Goal: Communication & Community: Participate in discussion

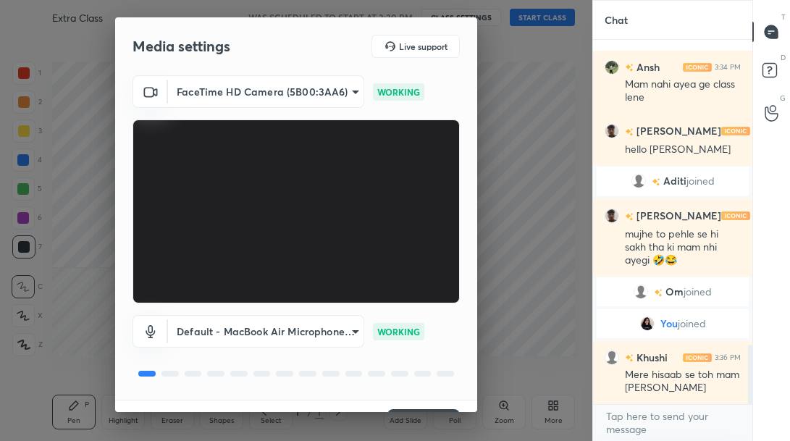
scroll to position [33, 0]
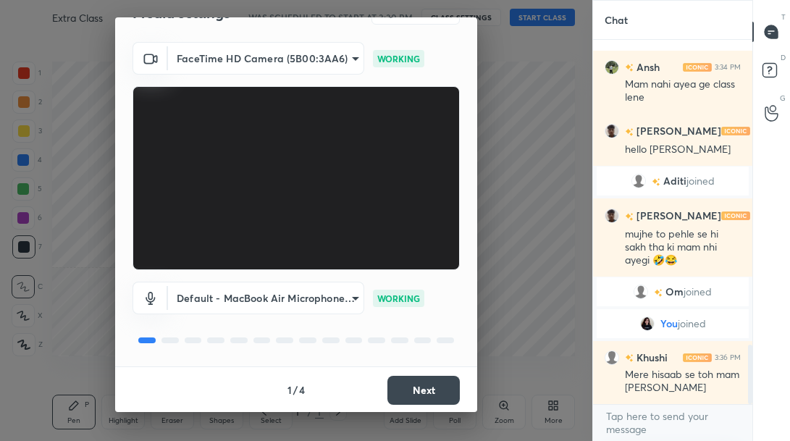
click at [402, 390] on button "Next" at bounding box center [423, 390] width 72 height 29
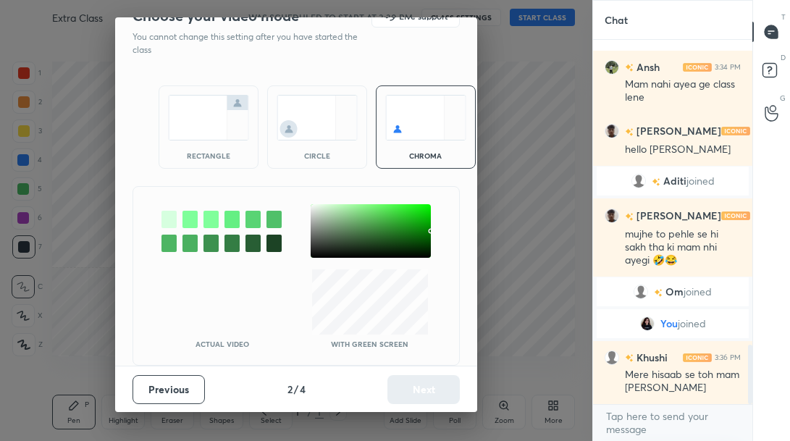
scroll to position [0, 0]
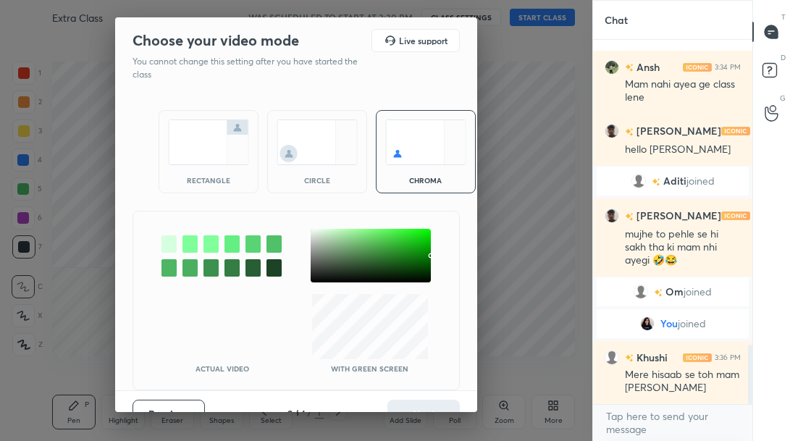
click at [207, 144] on img at bounding box center [208, 142] width 81 height 46
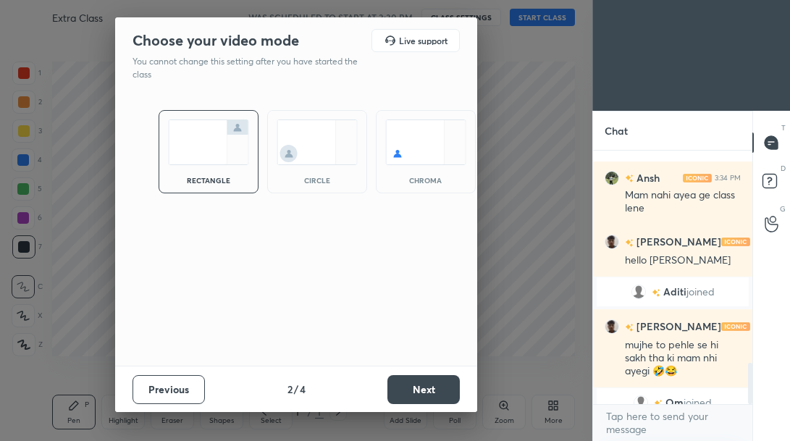
click at [432, 389] on button "Next" at bounding box center [423, 389] width 72 height 29
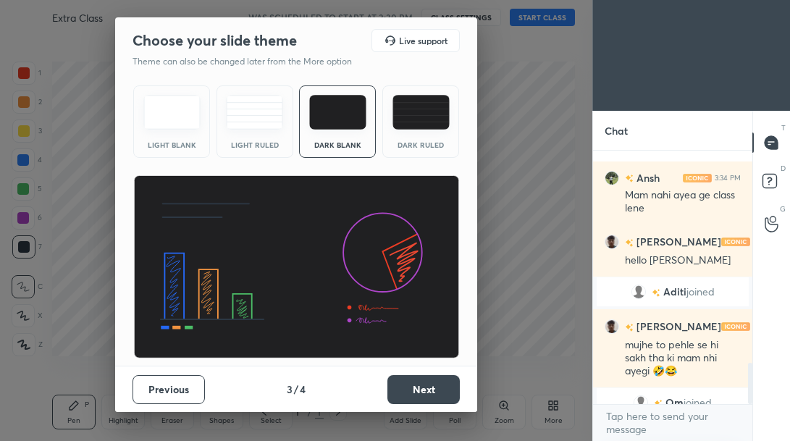
click at [440, 390] on button "Next" at bounding box center [423, 389] width 72 height 29
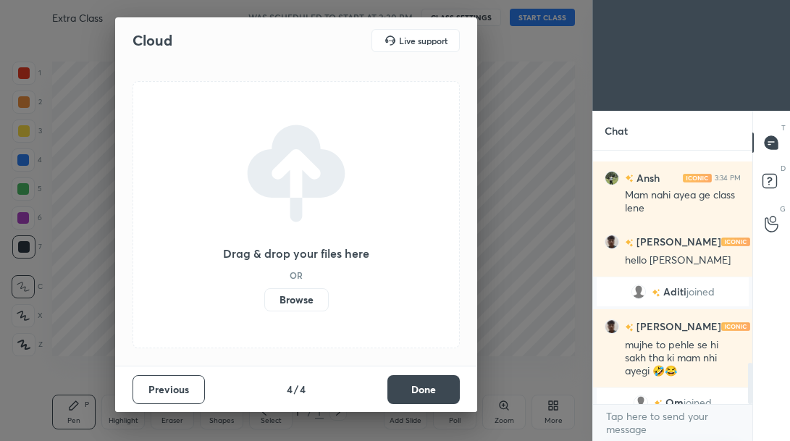
click at [455, 390] on button "Done" at bounding box center [423, 389] width 72 height 29
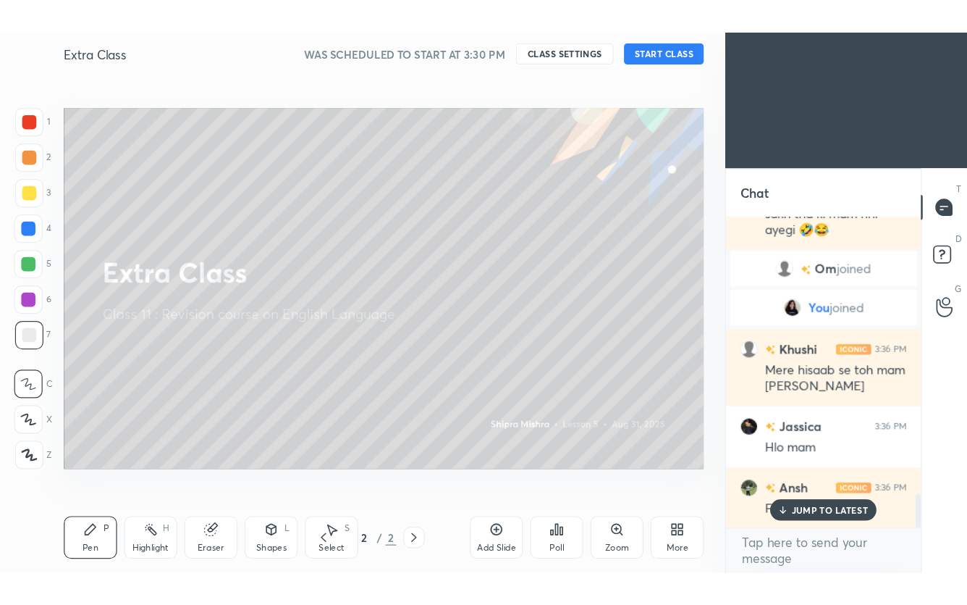
scroll to position [2149, 0]
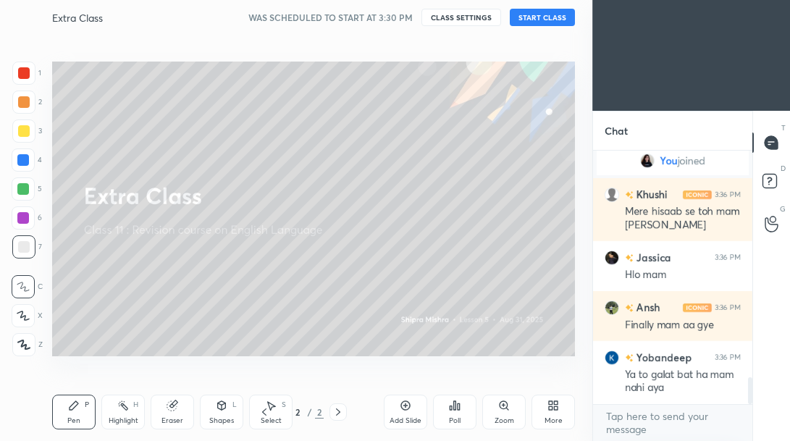
click at [537, 17] on button "START CLASS" at bounding box center [542, 17] width 65 height 17
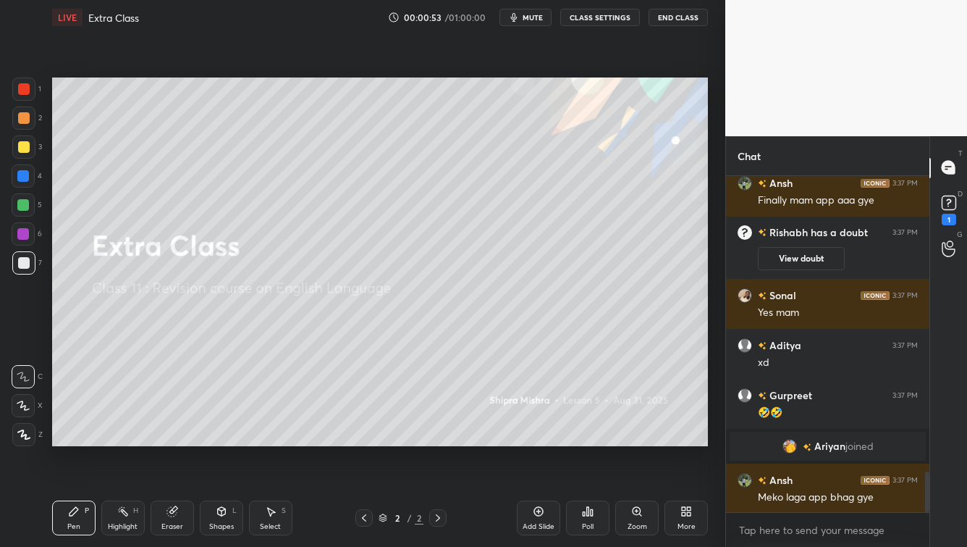
scroll to position [2469, 0]
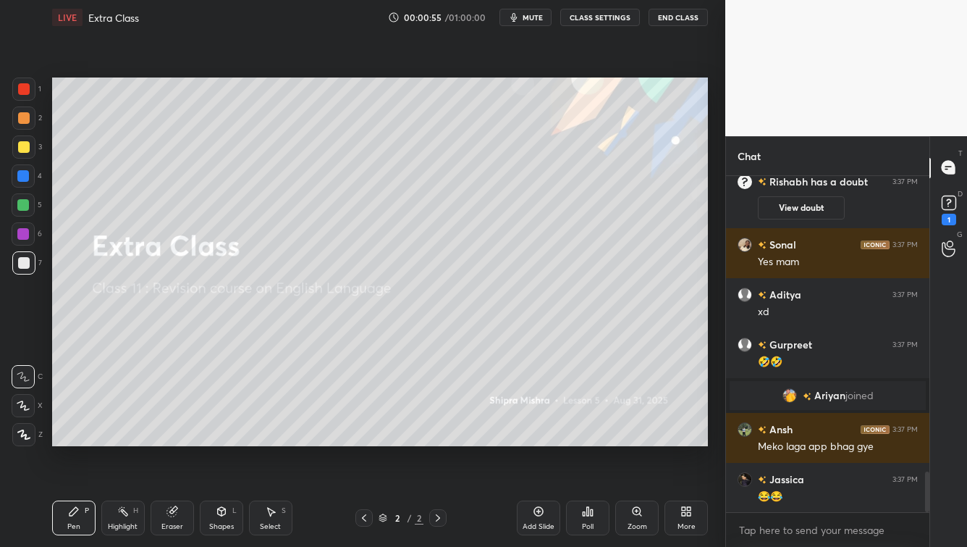
click at [686, 440] on icon at bounding box center [687, 511] width 12 height 12
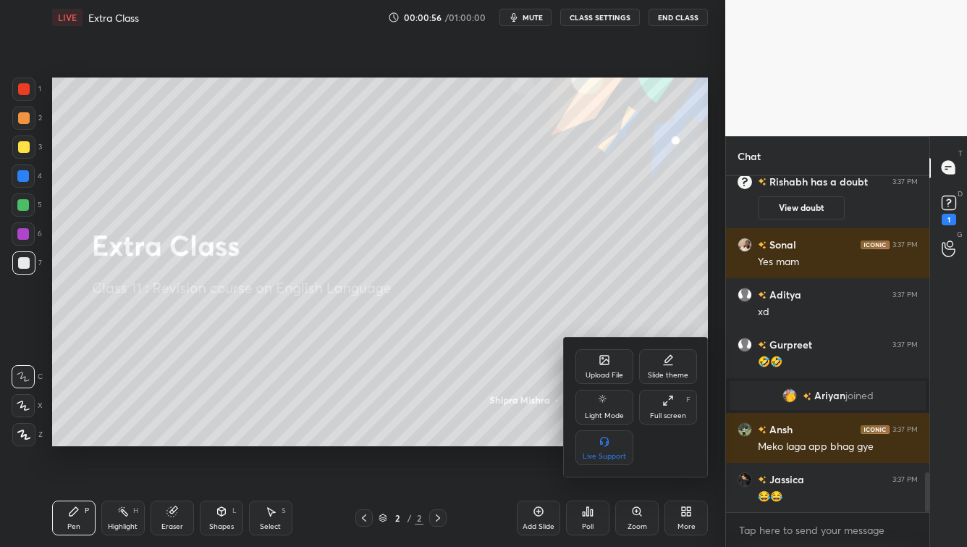
scroll to position [2519, 0]
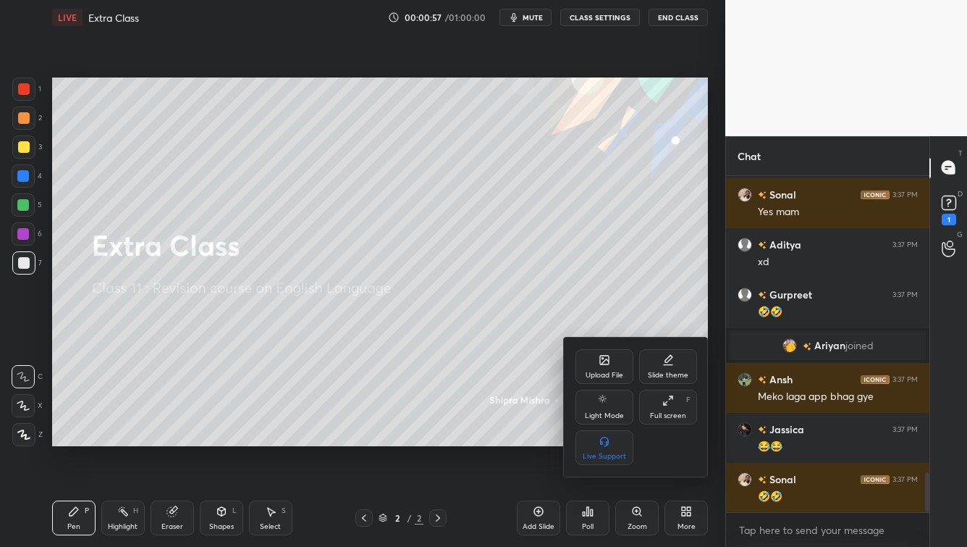
click at [592, 369] on div "Upload File" at bounding box center [605, 366] width 58 height 35
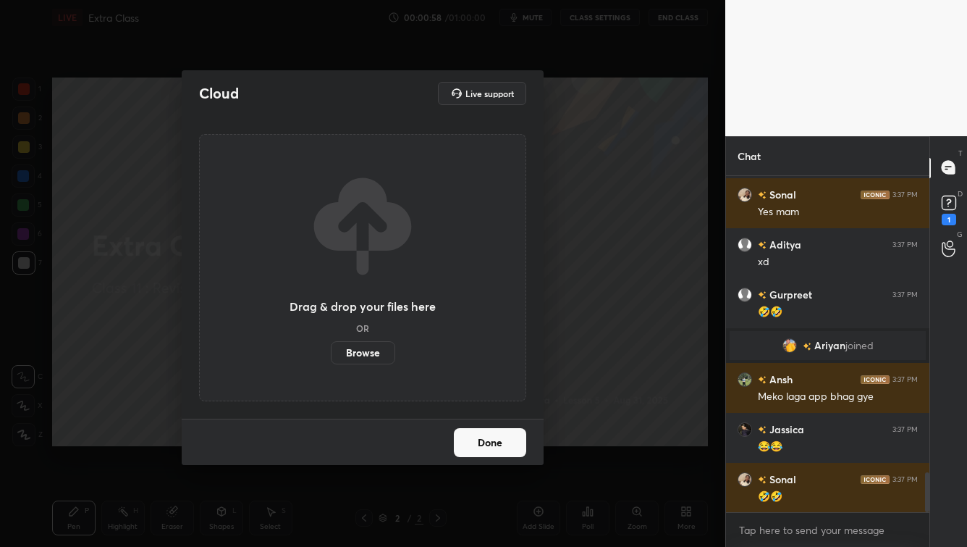
scroll to position [2582, 0]
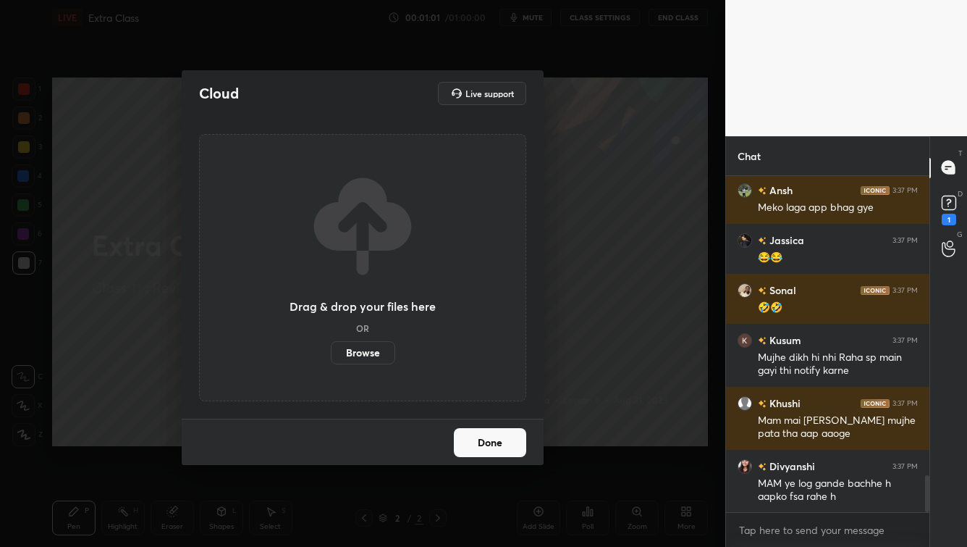
click at [371, 351] on label "Browse" at bounding box center [363, 352] width 64 height 23
click at [331, 351] on input "Browse" at bounding box center [331, 352] width 0 height 23
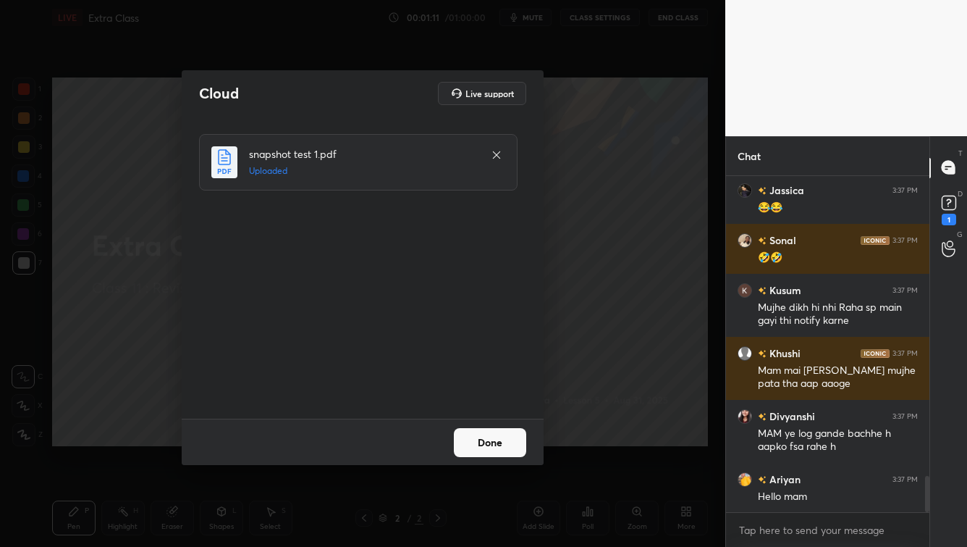
click at [474, 440] on button "Done" at bounding box center [490, 442] width 72 height 29
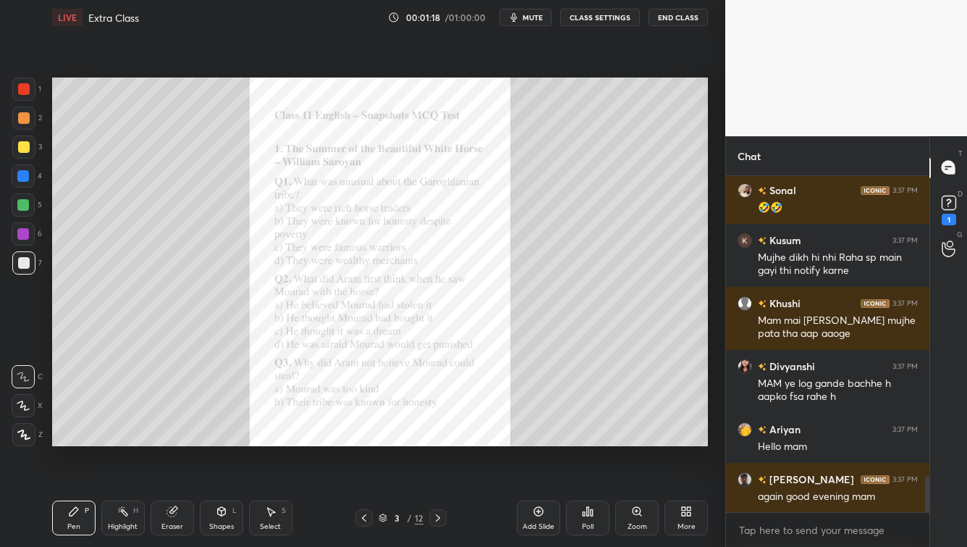
scroll to position [2870, 0]
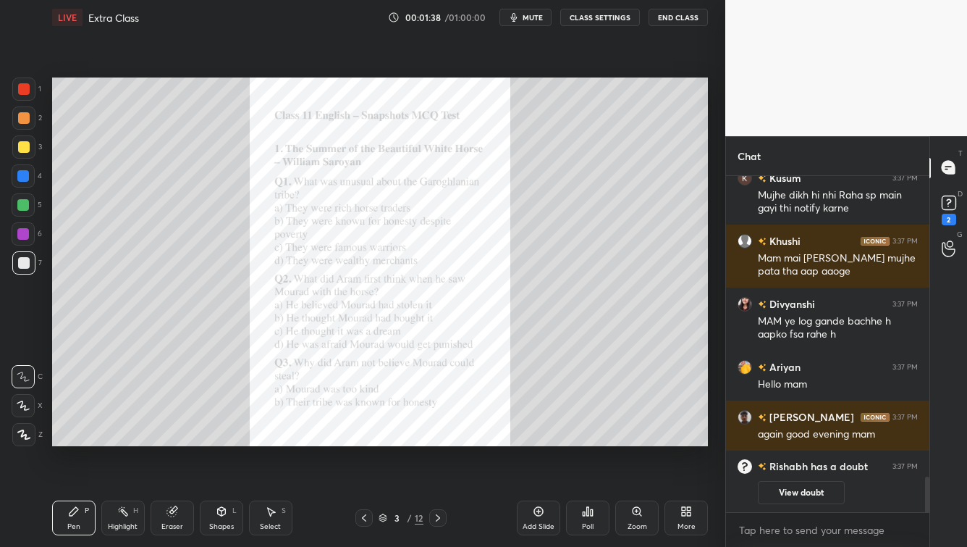
click at [440, 440] on icon at bounding box center [438, 518] width 12 height 12
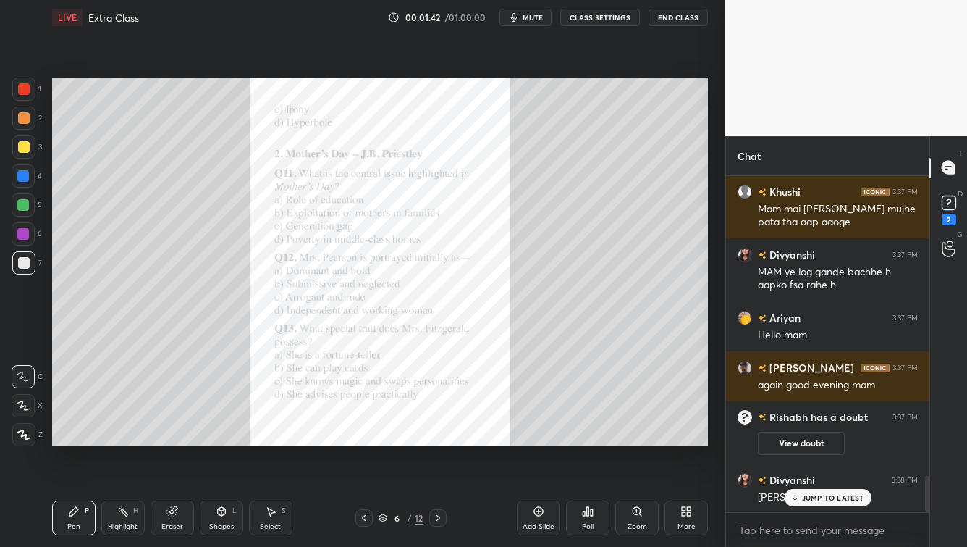
click at [644, 440] on div "Zoom" at bounding box center [637, 517] width 43 height 35
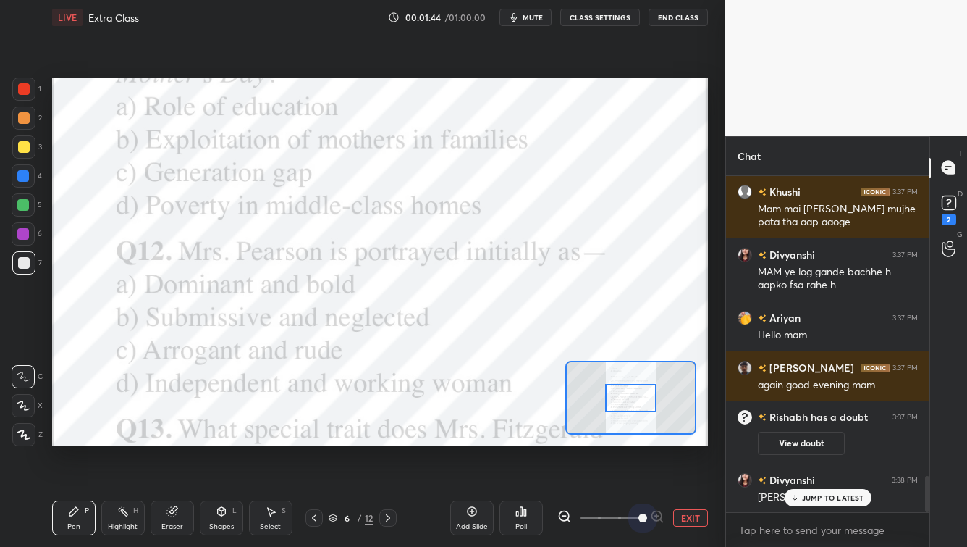
click at [637, 440] on span at bounding box center [611, 518] width 61 height 22
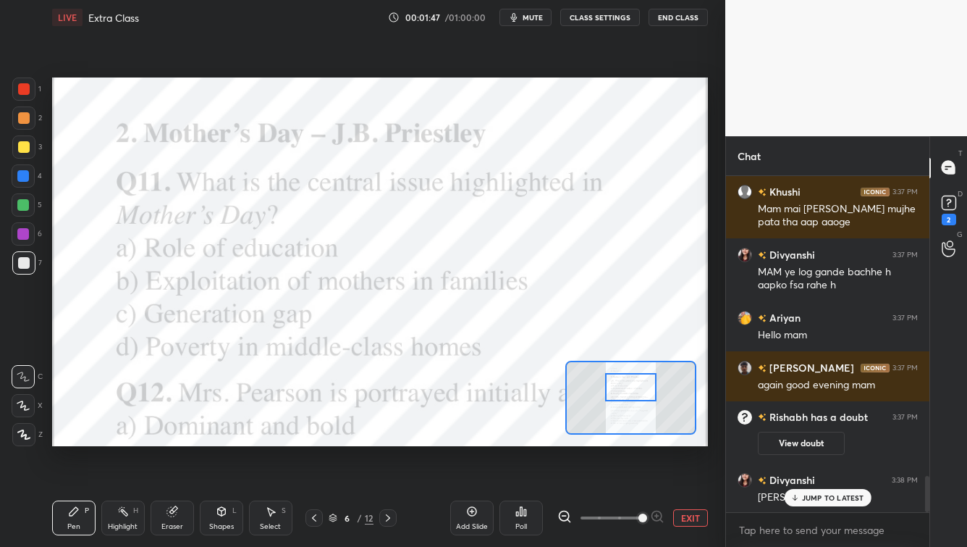
drag, startPoint x: 648, startPoint y: 404, endPoint x: 648, endPoint y: 393, distance: 10.9
click at [648, 393] on div at bounding box center [630, 387] width 51 height 28
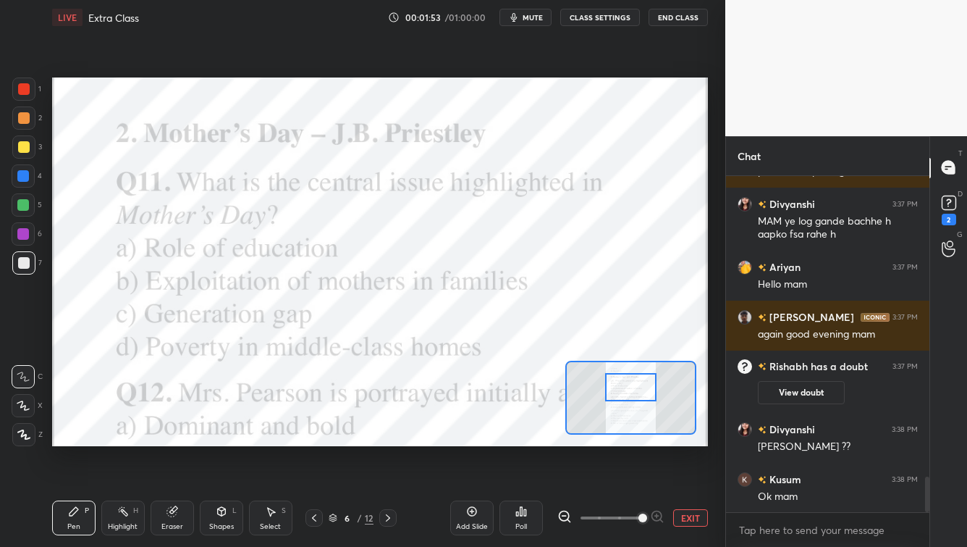
drag, startPoint x: 30, startPoint y: 145, endPoint x: 33, endPoint y: 154, distance: 9.2
click at [27, 146] on div at bounding box center [24, 147] width 12 height 12
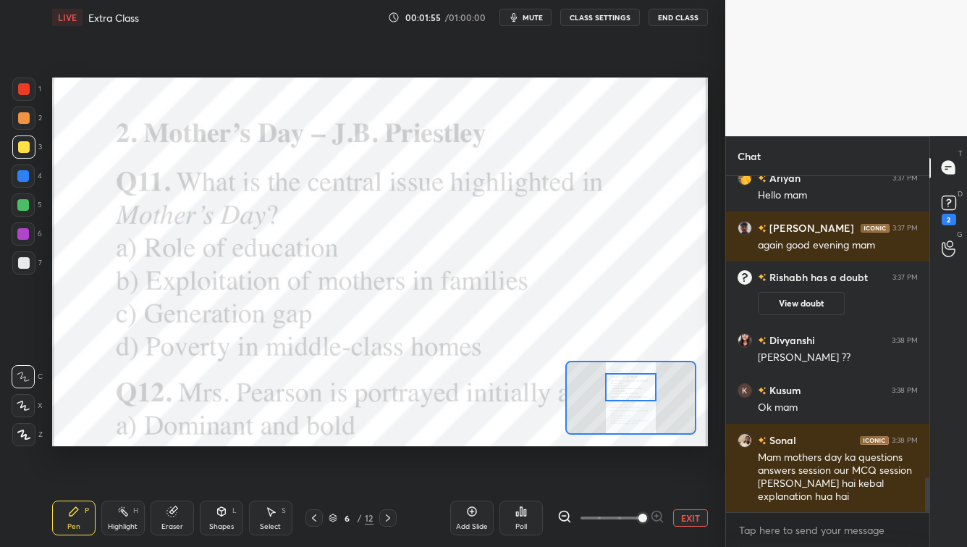
click at [29, 88] on div at bounding box center [24, 89] width 12 height 12
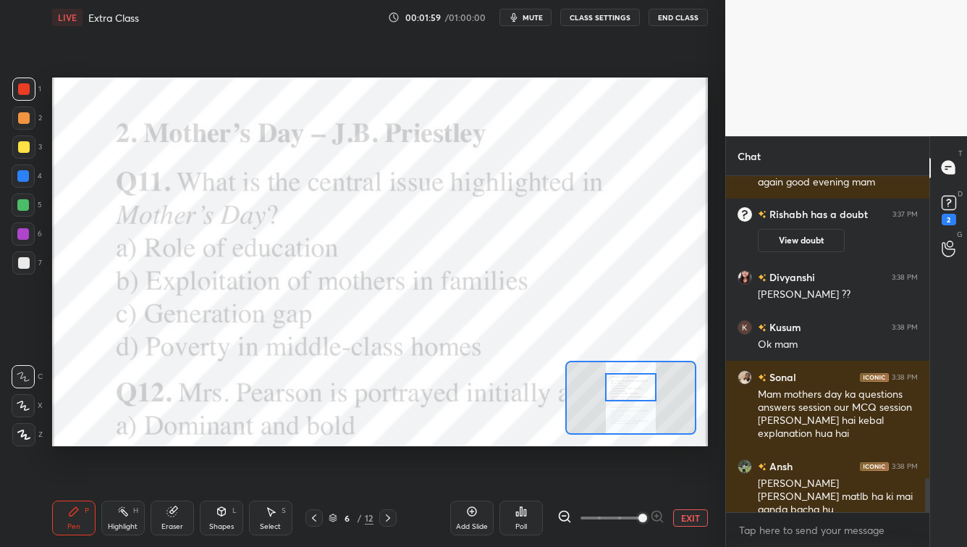
drag, startPoint x: 23, startPoint y: 410, endPoint x: 35, endPoint y: 408, distance: 11.7
click at [22, 409] on icon at bounding box center [23, 405] width 13 height 10
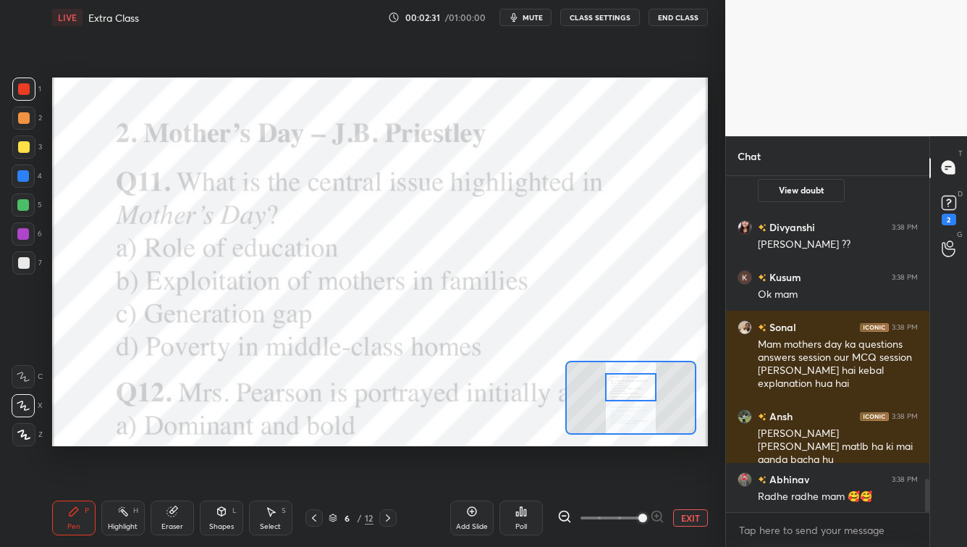
click at [518, 440] on div "Poll" at bounding box center [522, 526] width 12 height 7
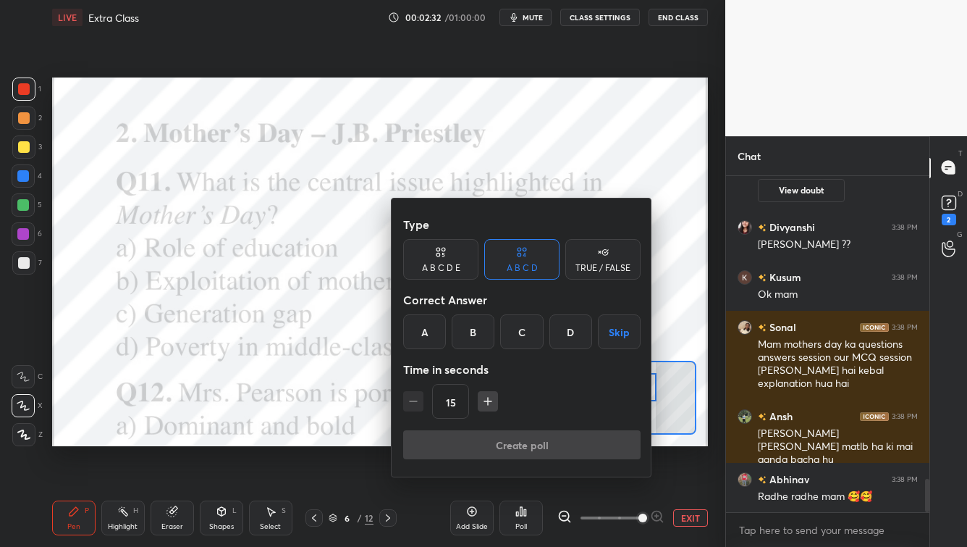
click at [484, 337] on div "B" at bounding box center [473, 331] width 43 height 35
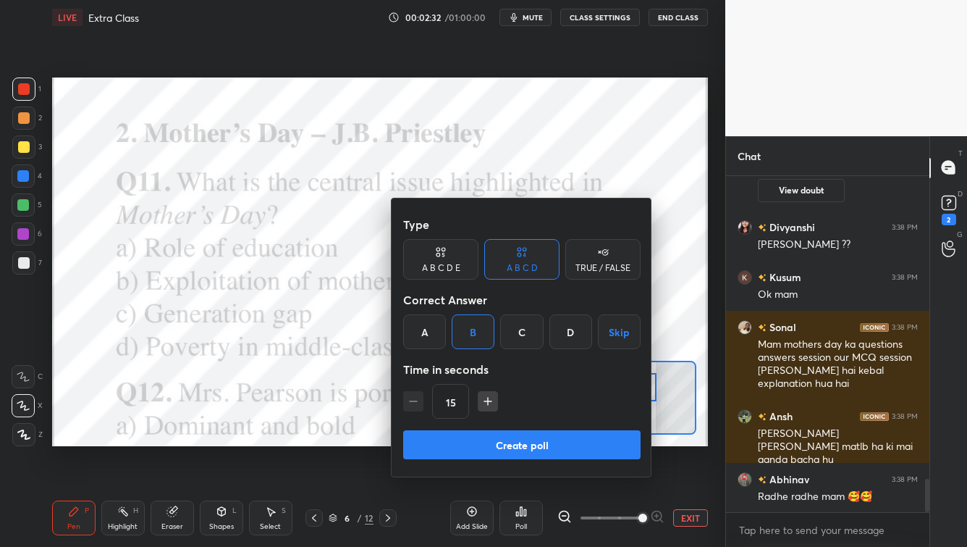
click at [484, 440] on button "Create poll" at bounding box center [522, 444] width 238 height 29
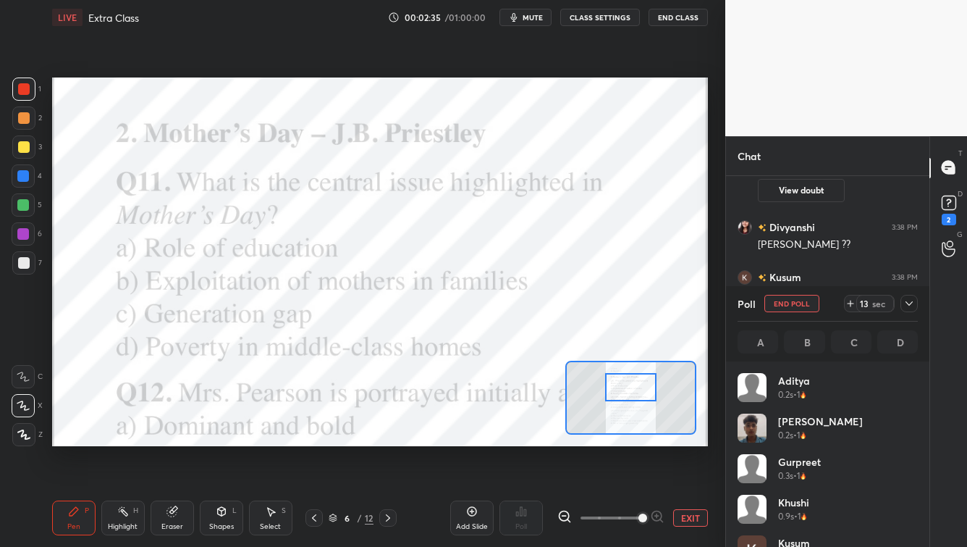
scroll to position [169, 176]
click at [789, 304] on icon at bounding box center [910, 304] width 12 height 12
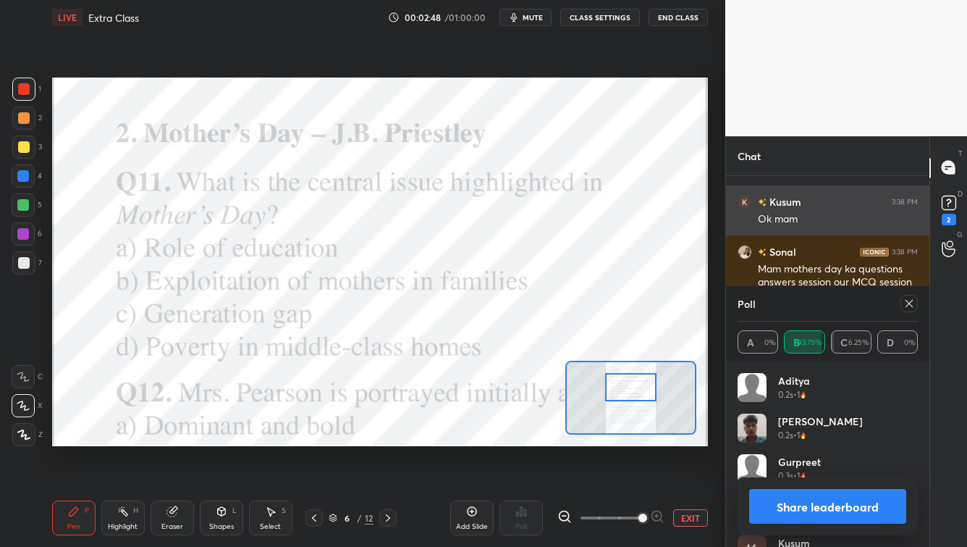
scroll to position [3187, 0]
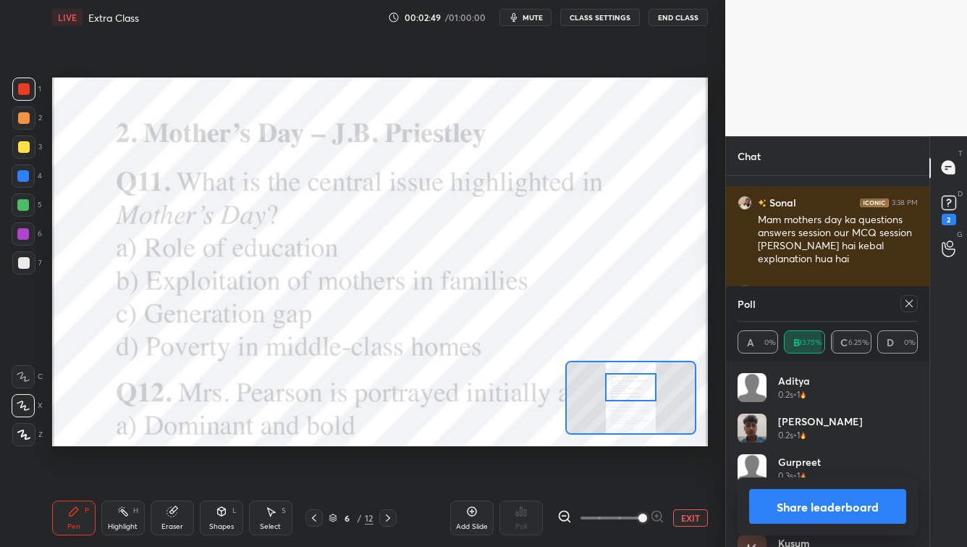
click at [789, 304] on icon at bounding box center [910, 304] width 12 height 12
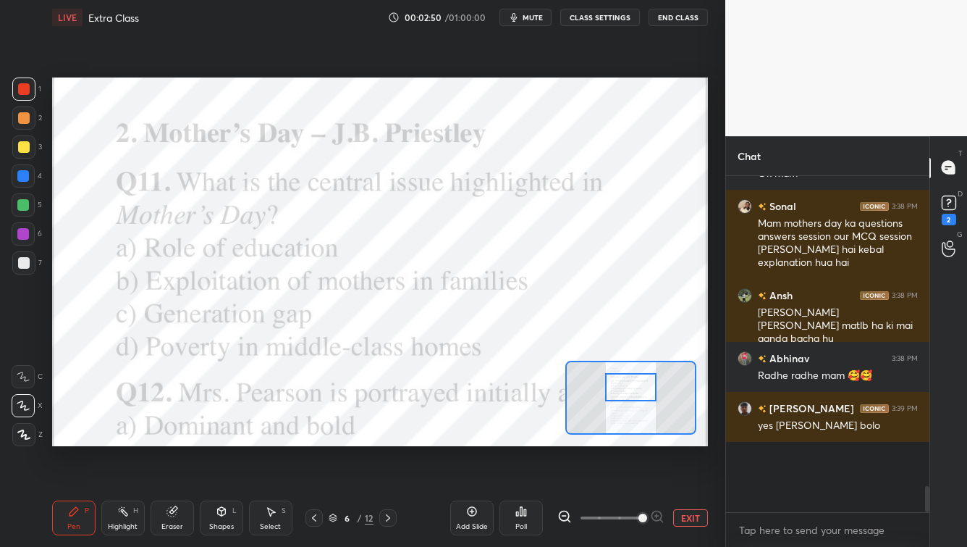
scroll to position [5, 4]
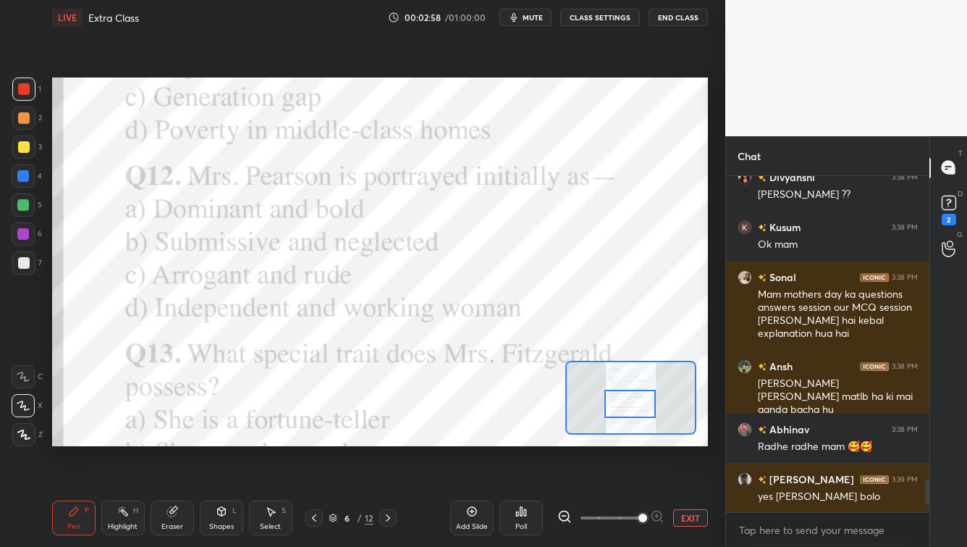
drag, startPoint x: 640, startPoint y: 388, endPoint x: 638, endPoint y: 411, distance: 22.6
click at [638, 404] on div at bounding box center [630, 404] width 51 height 28
click at [529, 440] on div "Poll" at bounding box center [521, 517] width 43 height 35
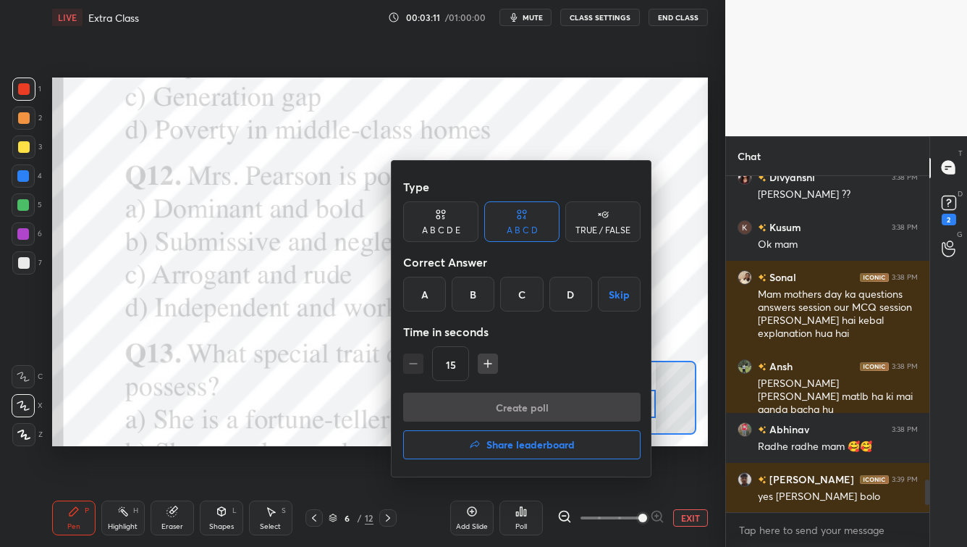
click at [458, 287] on div "B" at bounding box center [473, 294] width 43 height 35
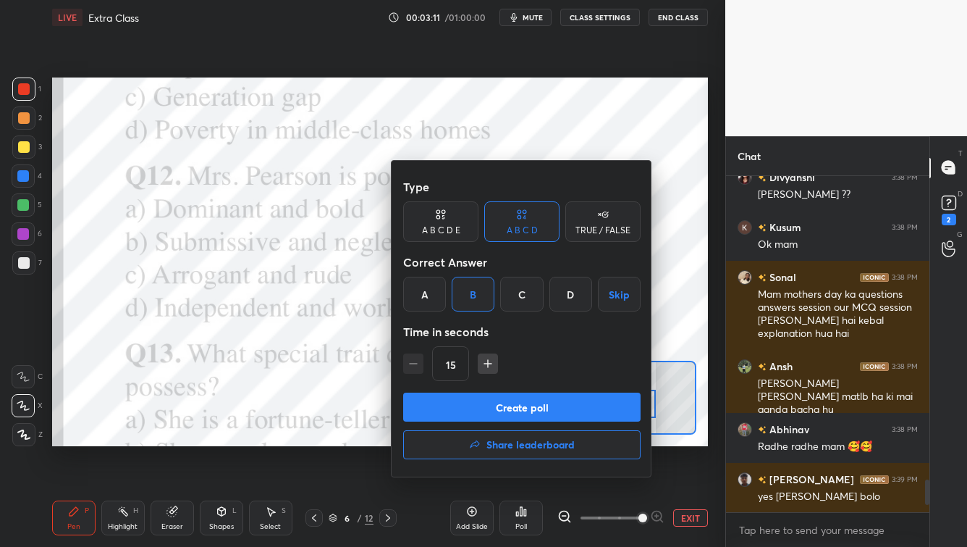
click at [463, 406] on button "Create poll" at bounding box center [522, 406] width 238 height 29
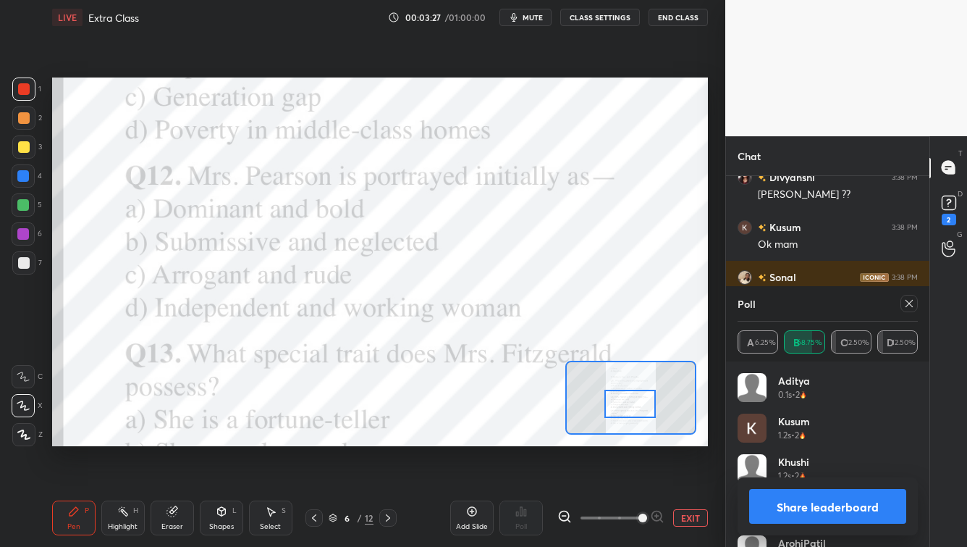
click at [789, 298] on icon at bounding box center [910, 304] width 12 height 12
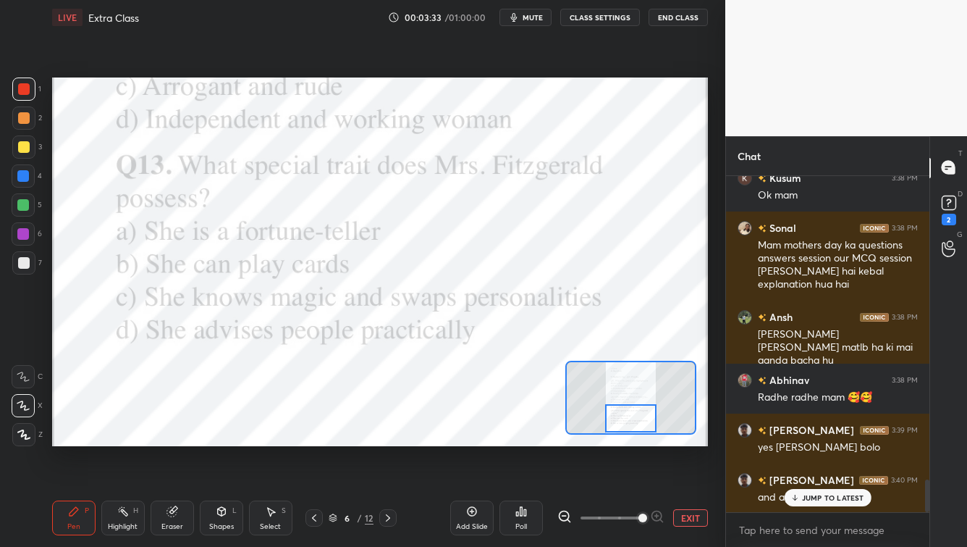
drag, startPoint x: 642, startPoint y: 404, endPoint x: 639, endPoint y: 423, distance: 19.0
click at [642, 416] on div at bounding box center [630, 418] width 51 height 28
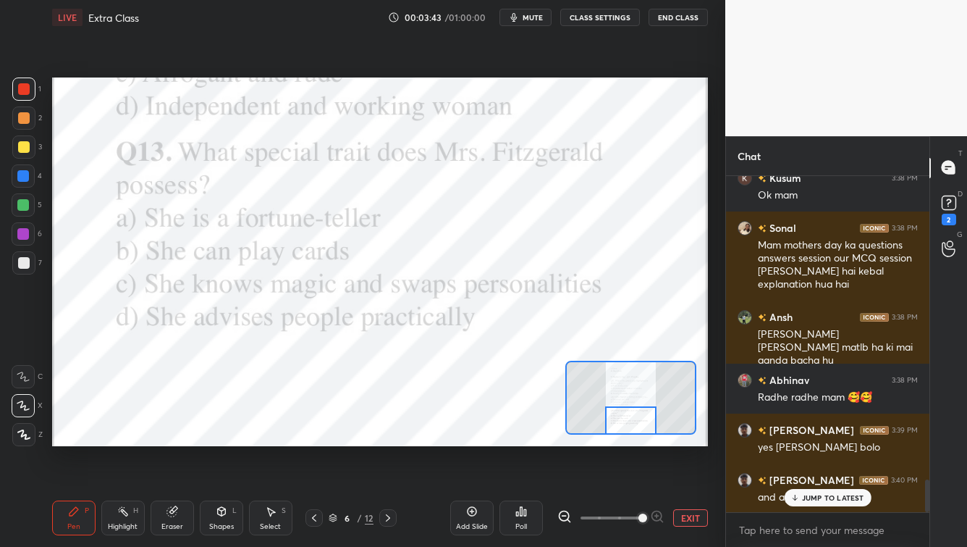
click at [622, 427] on div at bounding box center [630, 420] width 51 height 28
click at [517, 440] on div "Poll" at bounding box center [521, 517] width 43 height 35
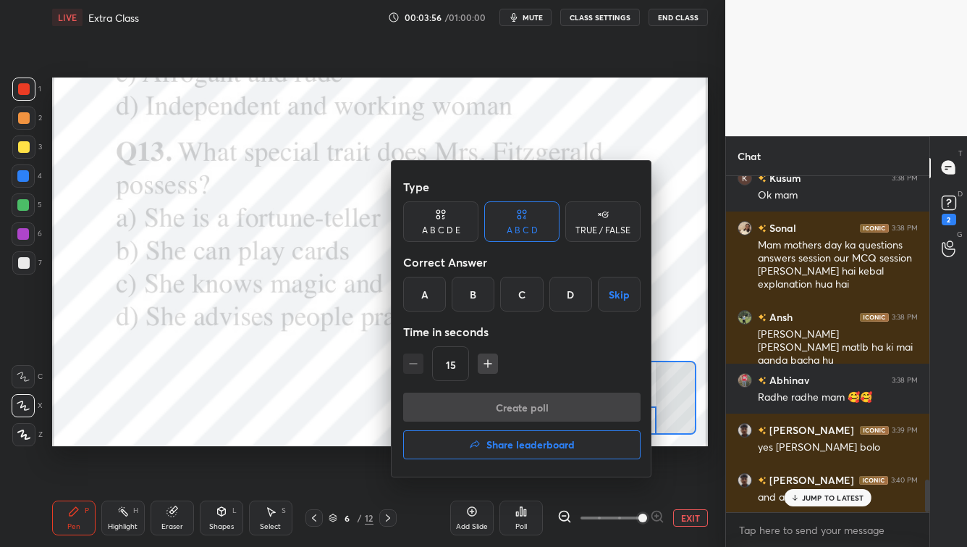
click at [521, 304] on div "C" at bounding box center [521, 294] width 43 height 35
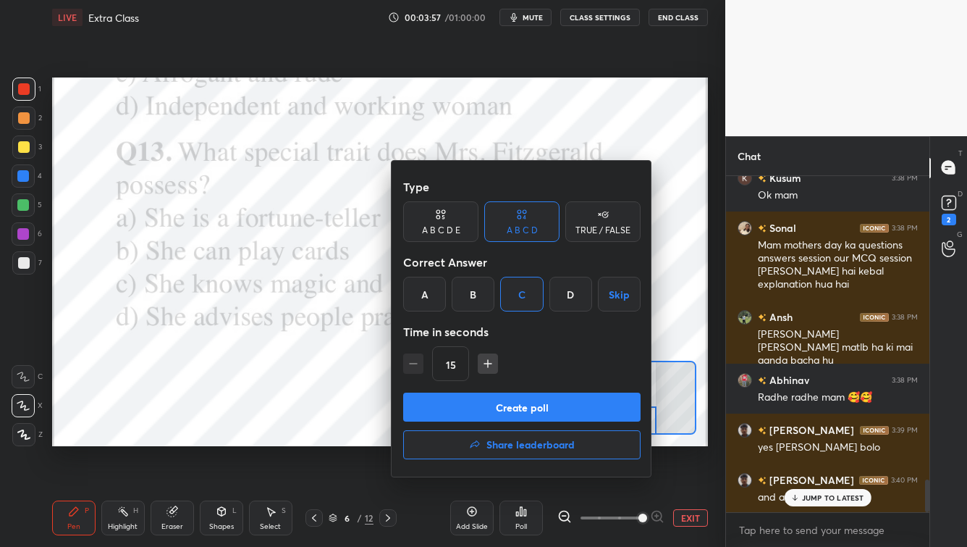
click at [516, 410] on button "Create poll" at bounding box center [522, 406] width 238 height 29
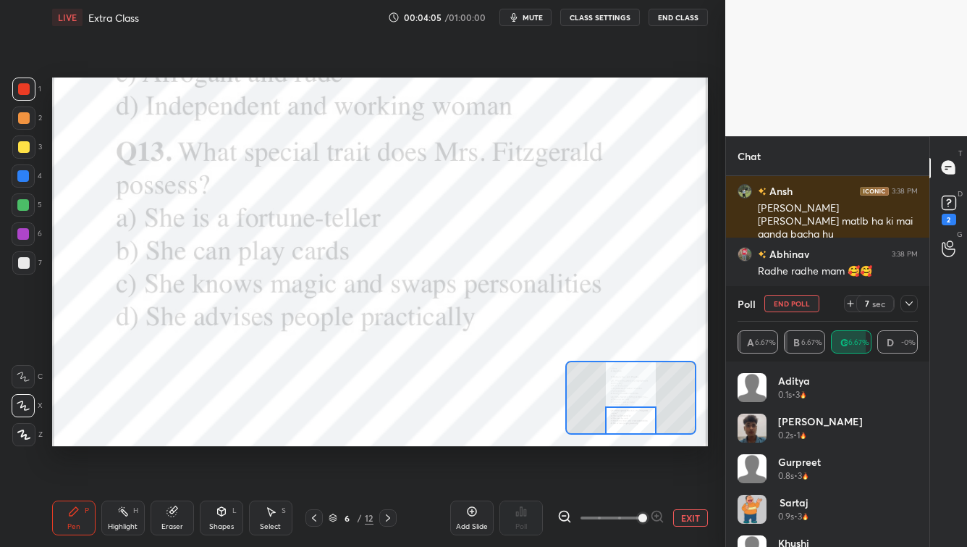
click at [789, 305] on icon at bounding box center [910, 304] width 12 height 12
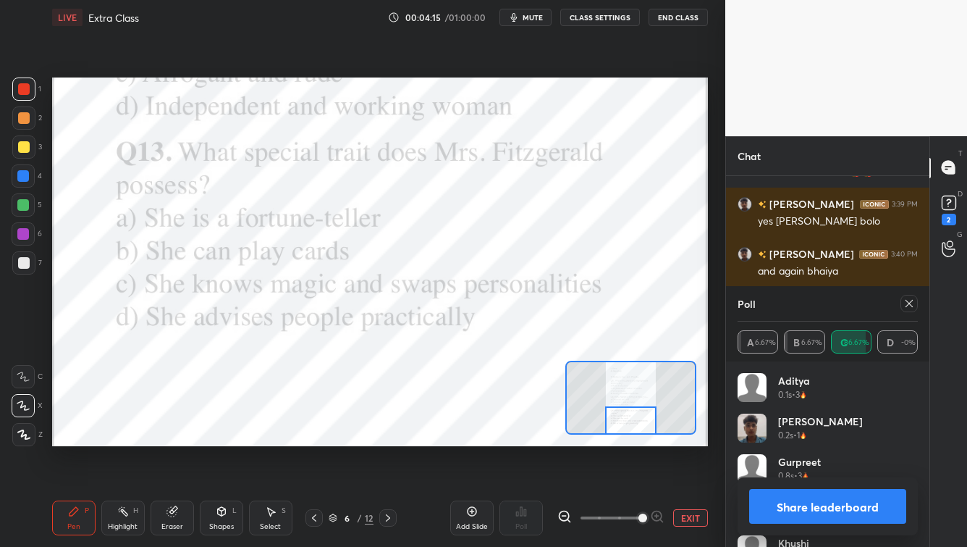
click at [789, 306] on div at bounding box center [909, 303] width 17 height 17
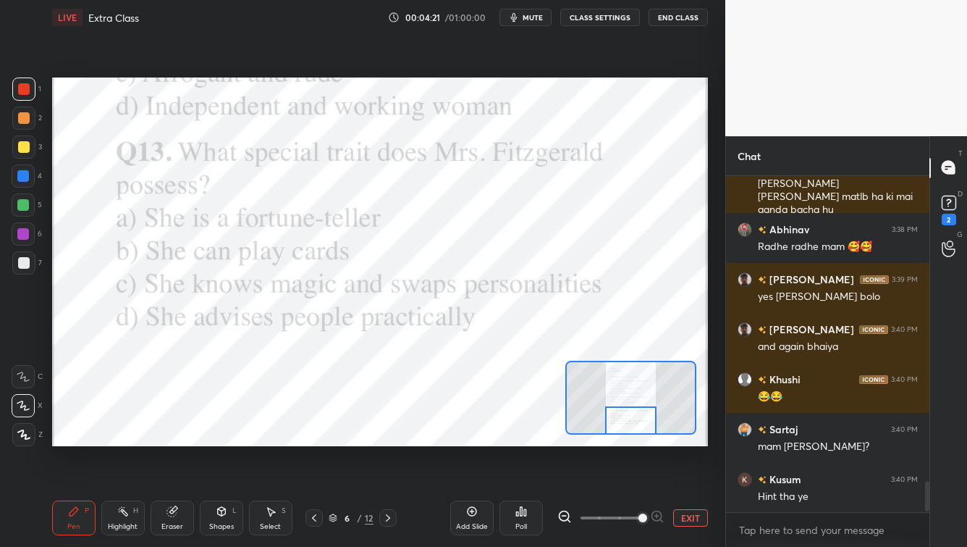
click at [390, 440] on icon at bounding box center [388, 518] width 12 height 12
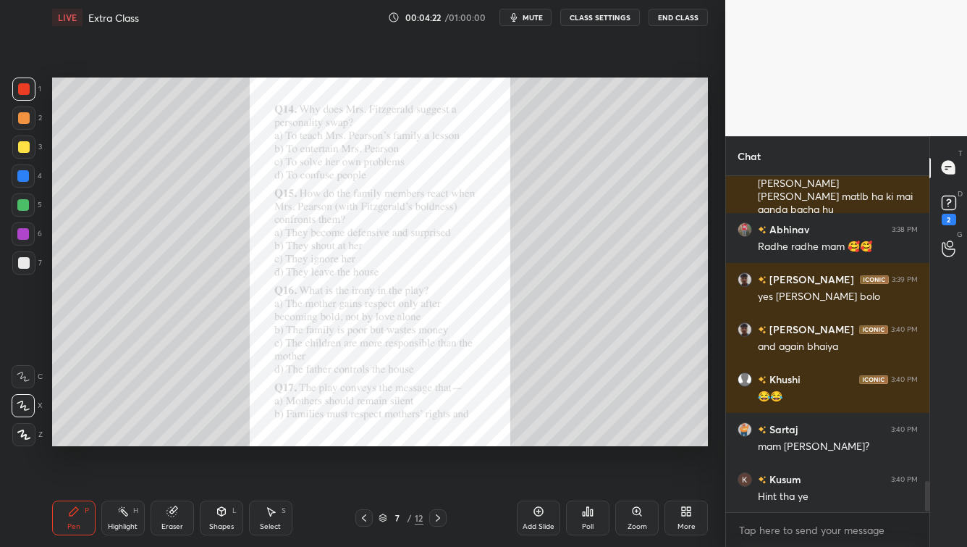
click at [634, 440] on icon at bounding box center [637, 511] width 8 height 8
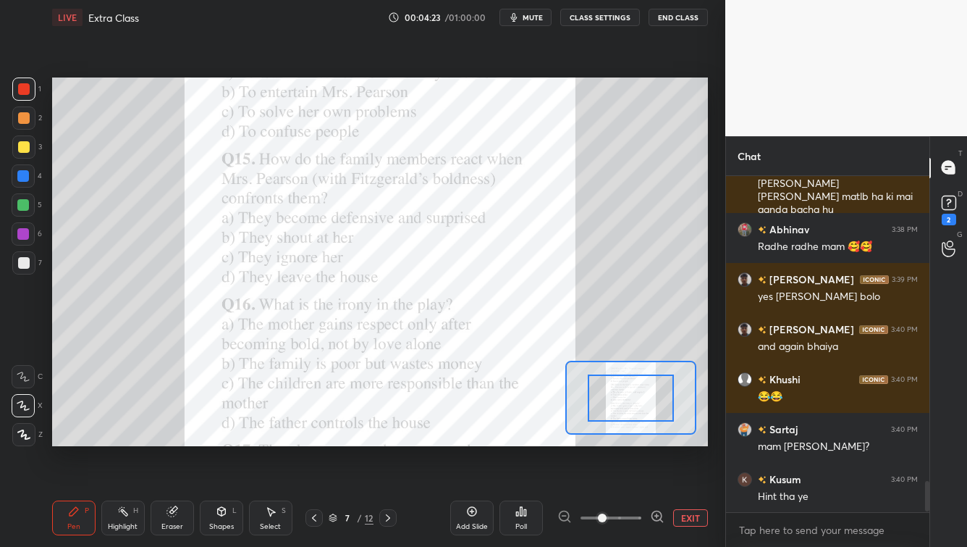
click at [637, 440] on span at bounding box center [611, 518] width 61 height 22
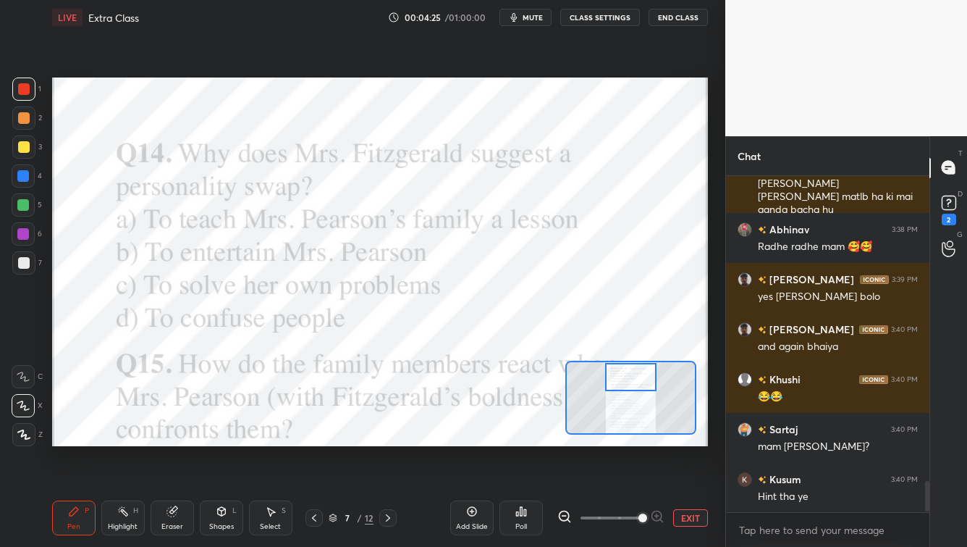
drag, startPoint x: 618, startPoint y: 385, endPoint x: 613, endPoint y: 373, distance: 13.3
click at [618, 364] on div at bounding box center [630, 377] width 51 height 28
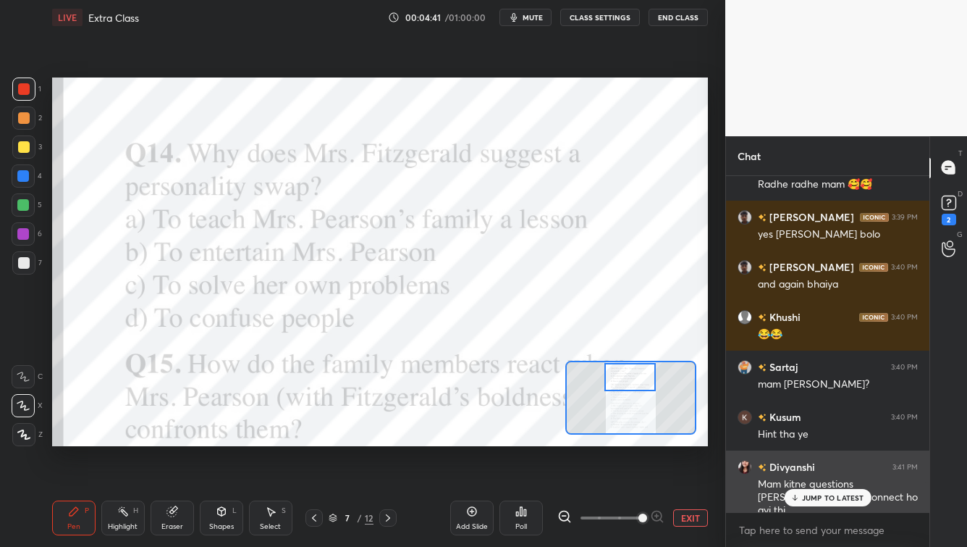
click at [789, 440] on p "JUMP TO LATEST" at bounding box center [833, 497] width 62 height 9
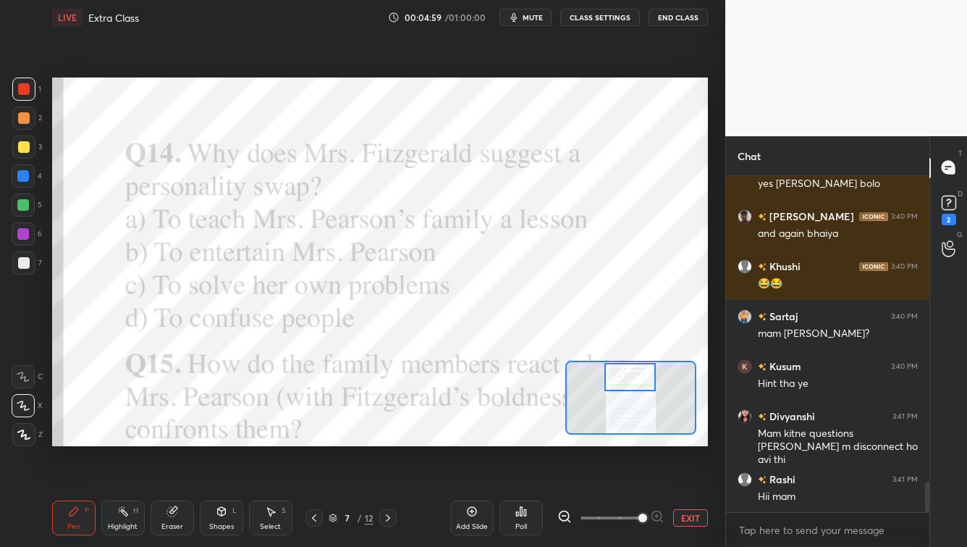
click at [524, 440] on div "Poll" at bounding box center [522, 526] width 12 height 7
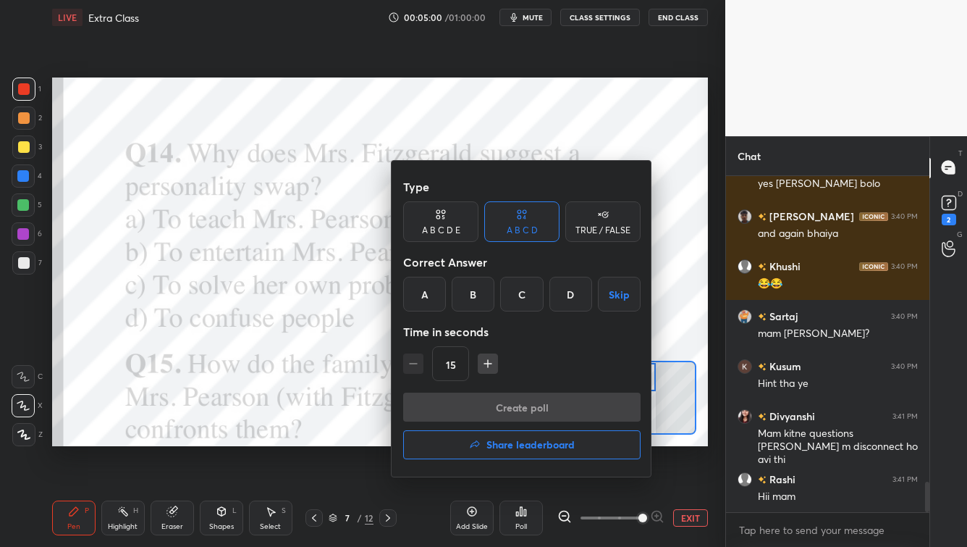
click at [434, 294] on div "A" at bounding box center [424, 294] width 43 height 35
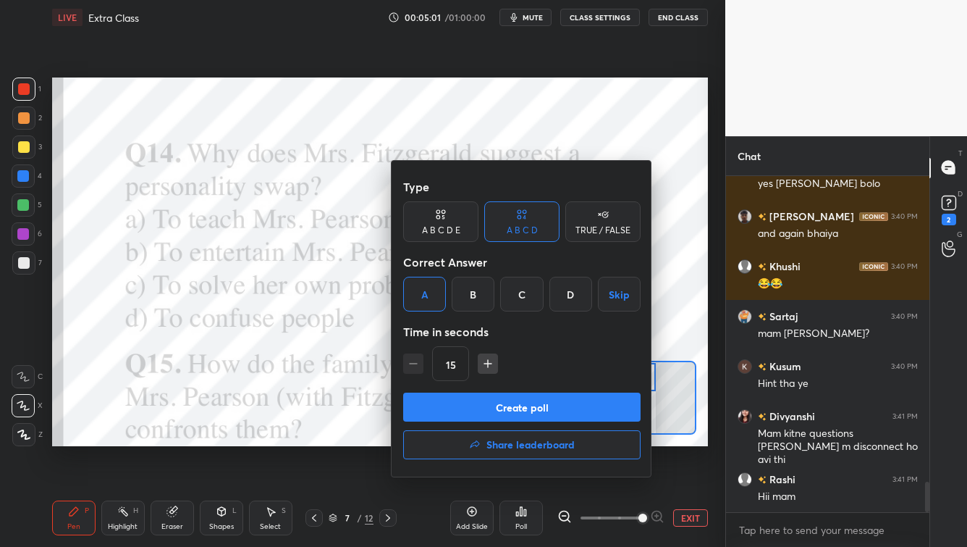
click at [482, 414] on button "Create poll" at bounding box center [522, 406] width 238 height 29
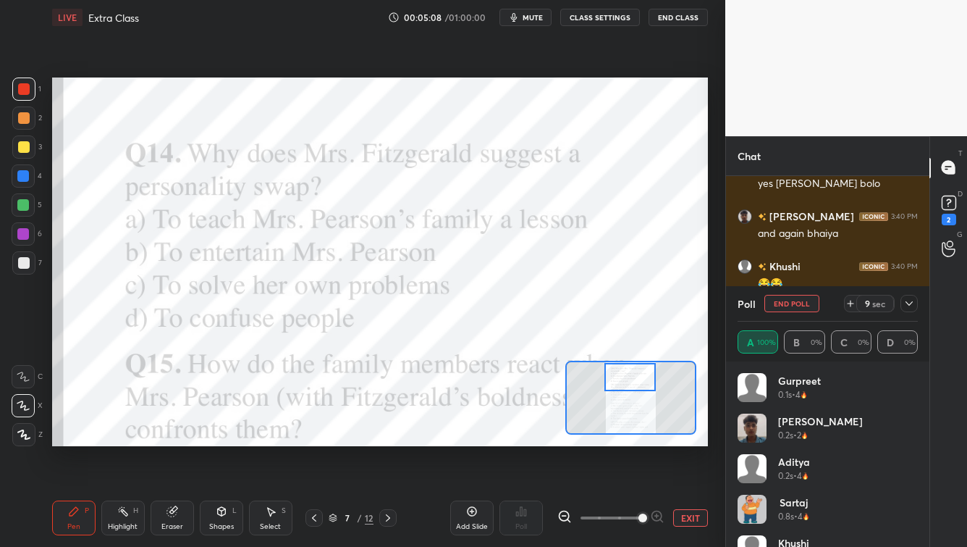
click at [789, 305] on icon at bounding box center [910, 304] width 12 height 12
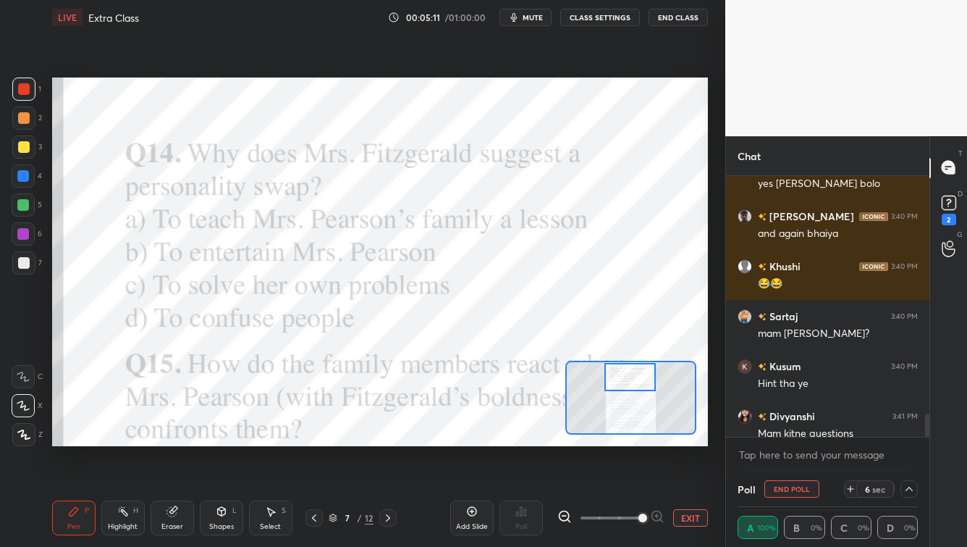
click at [665, 20] on button "End Class" at bounding box center [678, 17] width 59 height 17
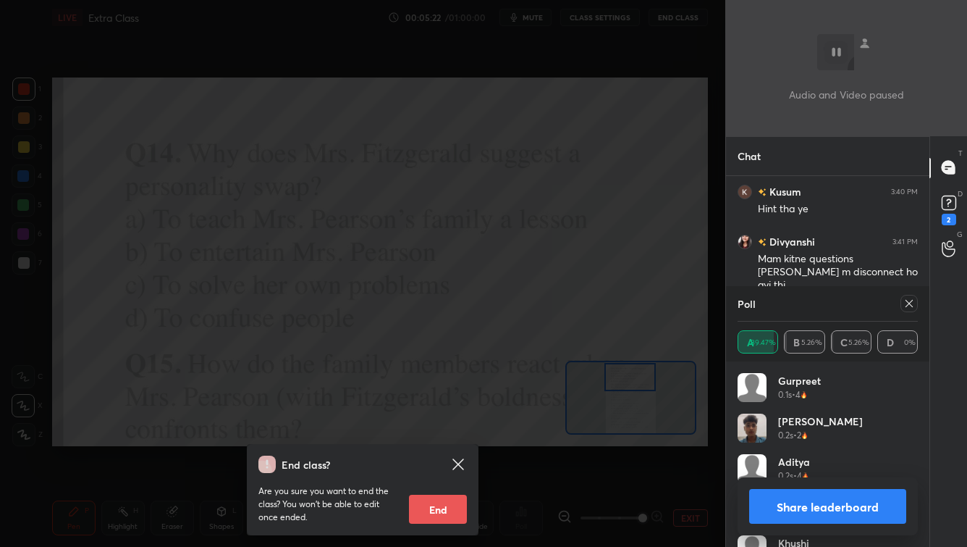
scroll to position [3650, 0]
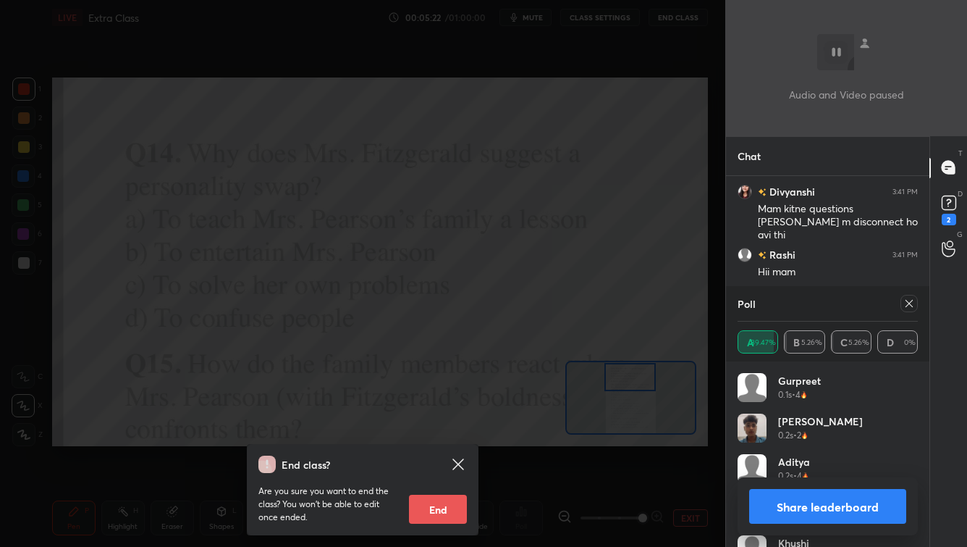
click at [462, 440] on icon at bounding box center [458, 463] width 17 height 17
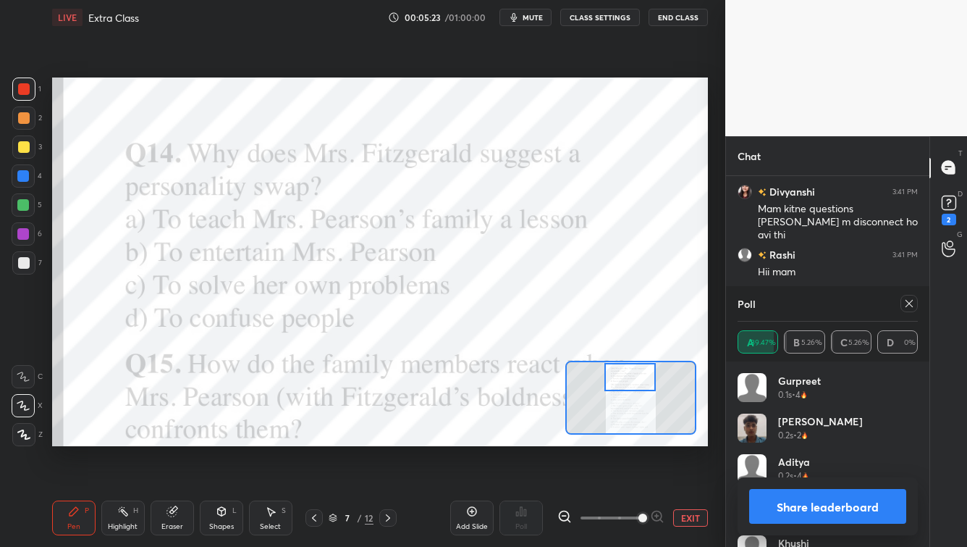
scroll to position [3700, 0]
click at [789, 304] on icon at bounding box center [910, 304] width 12 height 12
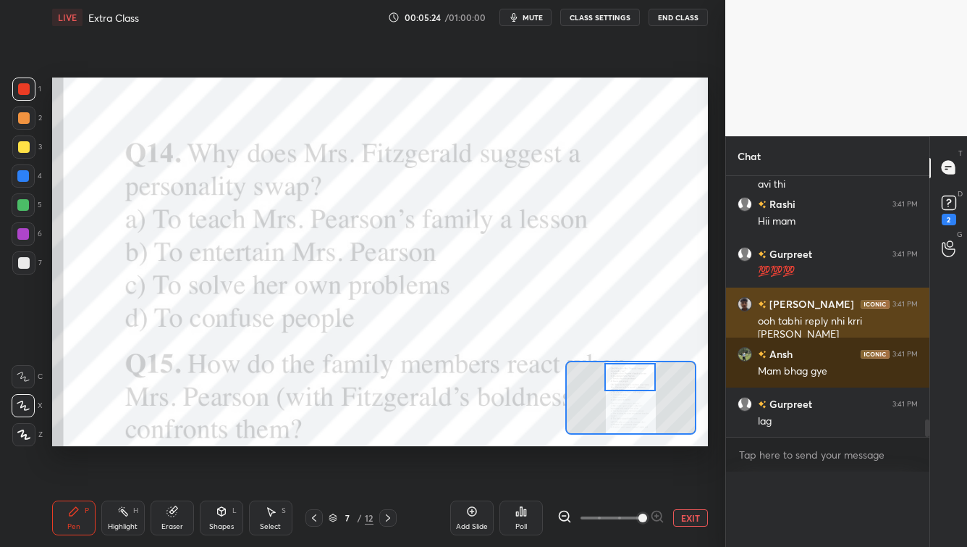
scroll to position [0, 0]
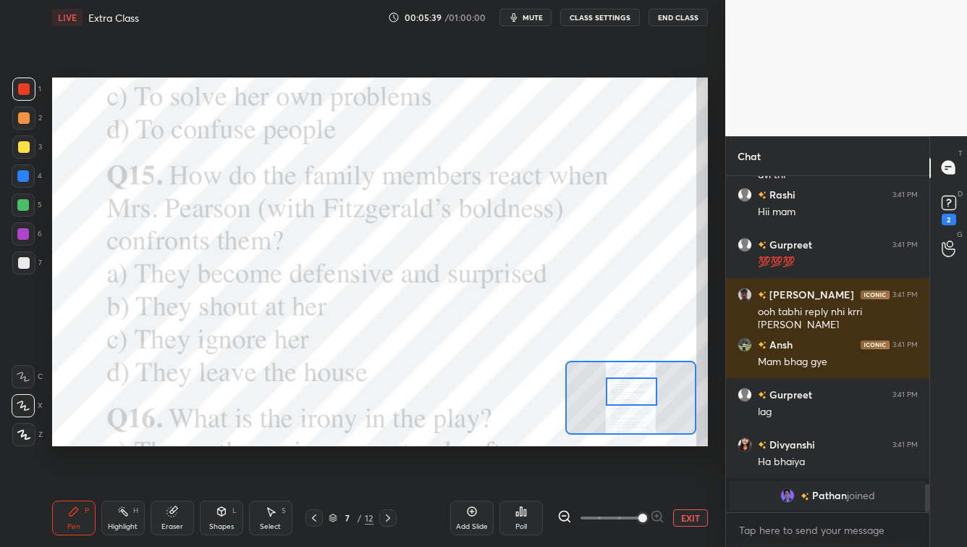
click at [639, 394] on div at bounding box center [631, 391] width 51 height 28
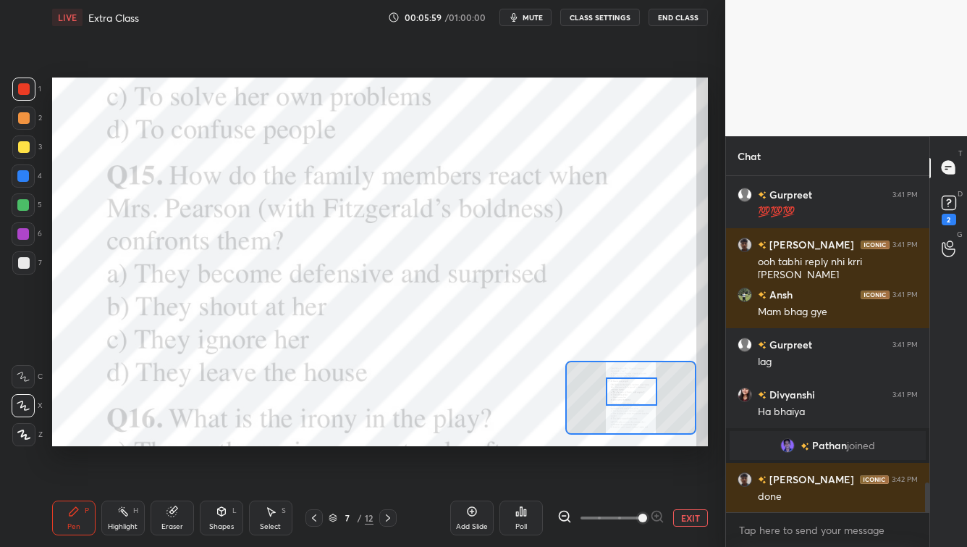
click at [521, 440] on div "Poll" at bounding box center [521, 517] width 43 height 35
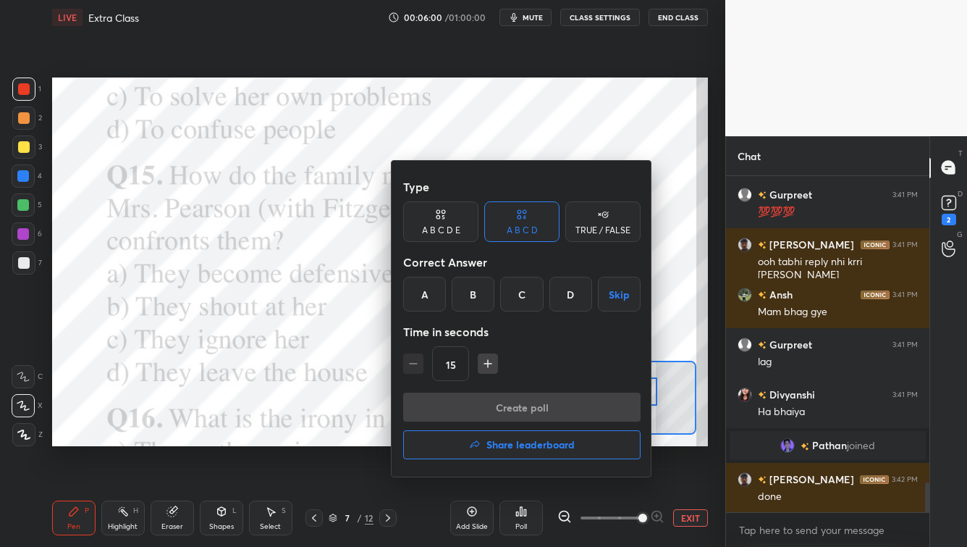
click at [429, 301] on div "A" at bounding box center [424, 294] width 43 height 35
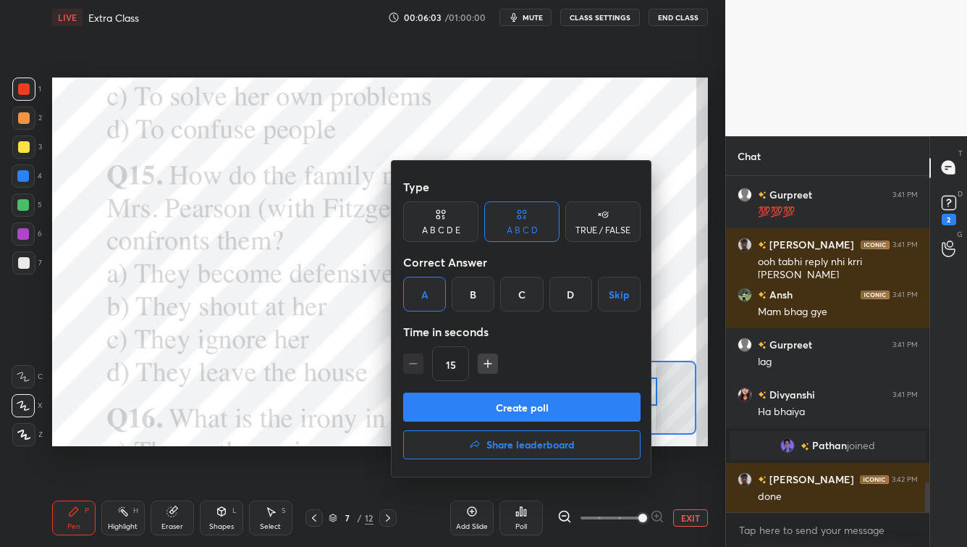
click at [494, 410] on button "Create poll" at bounding box center [522, 406] width 238 height 29
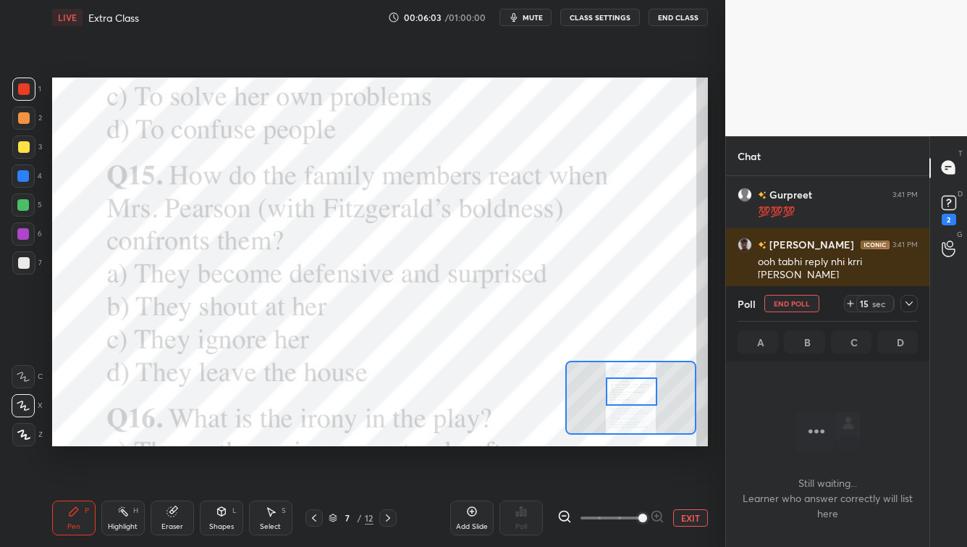
scroll to position [188, 199]
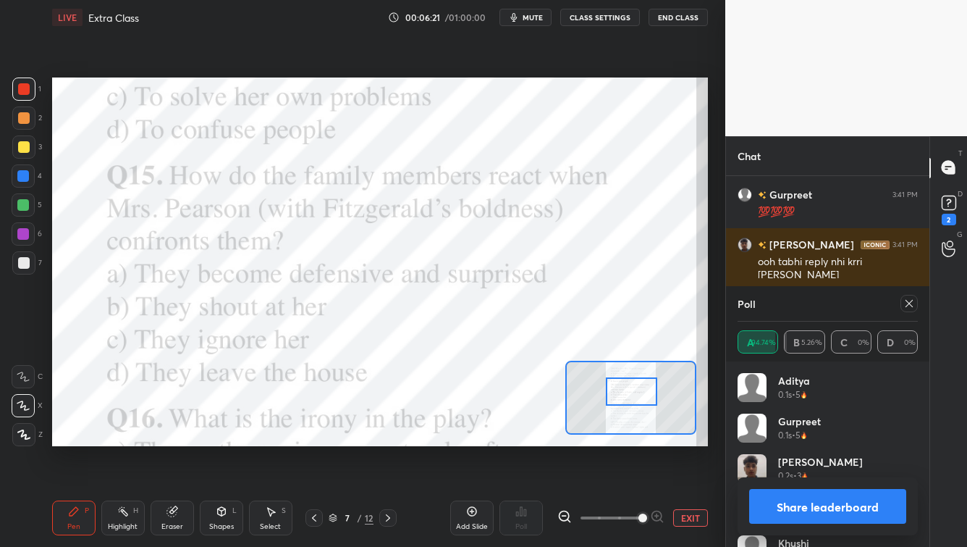
click at [789, 307] on icon at bounding box center [910, 304] width 12 height 12
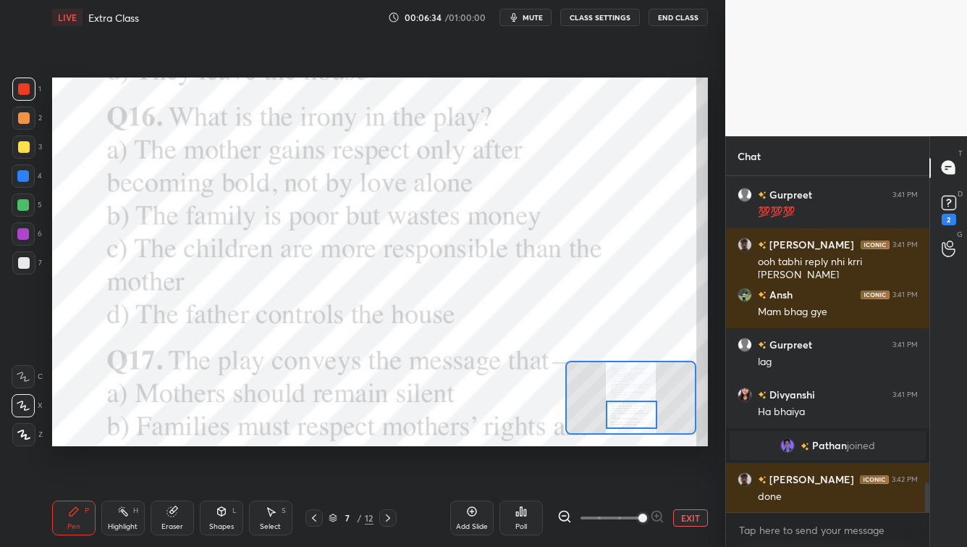
drag, startPoint x: 643, startPoint y: 385, endPoint x: 643, endPoint y: 408, distance: 23.2
click at [643, 408] on div at bounding box center [631, 414] width 51 height 28
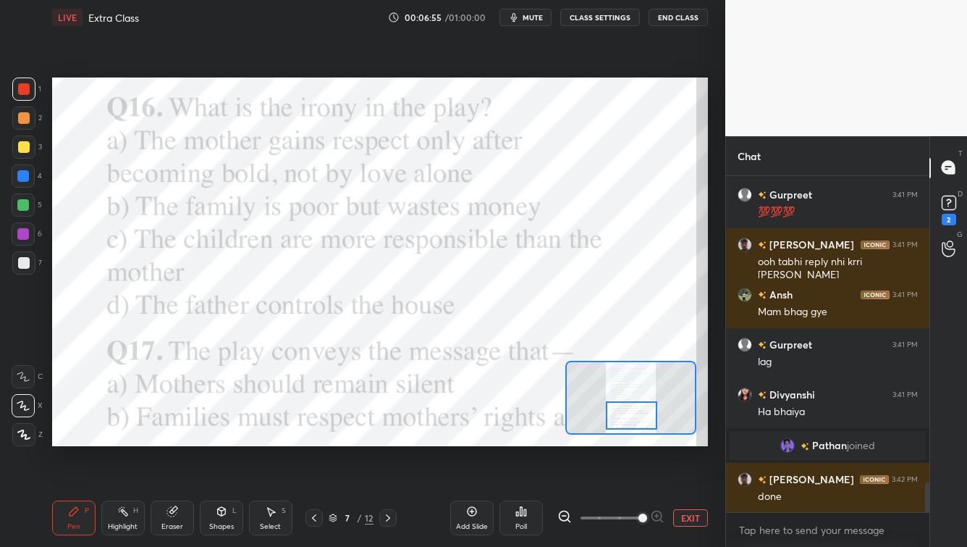
click at [525, 440] on div "Poll" at bounding box center [521, 517] width 43 height 35
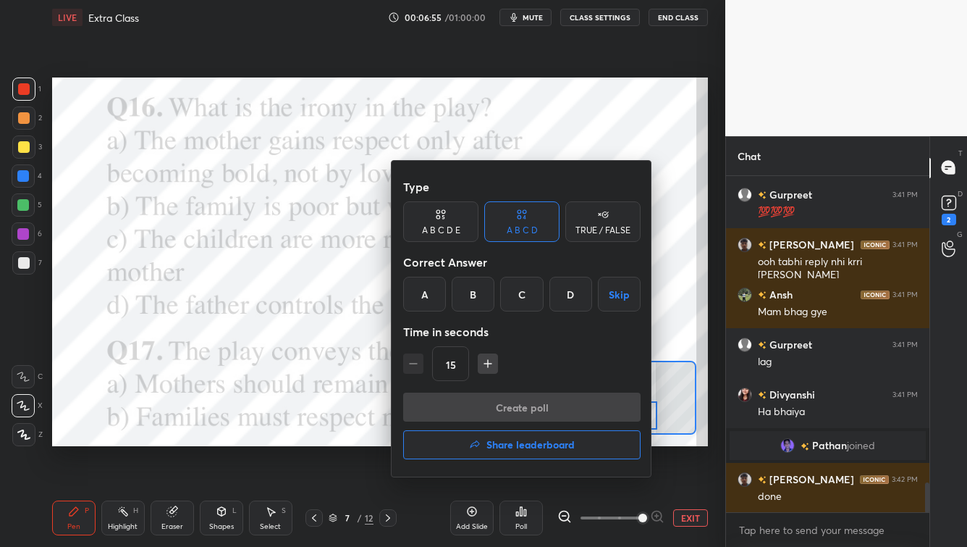
click at [419, 288] on div "A" at bounding box center [424, 294] width 43 height 35
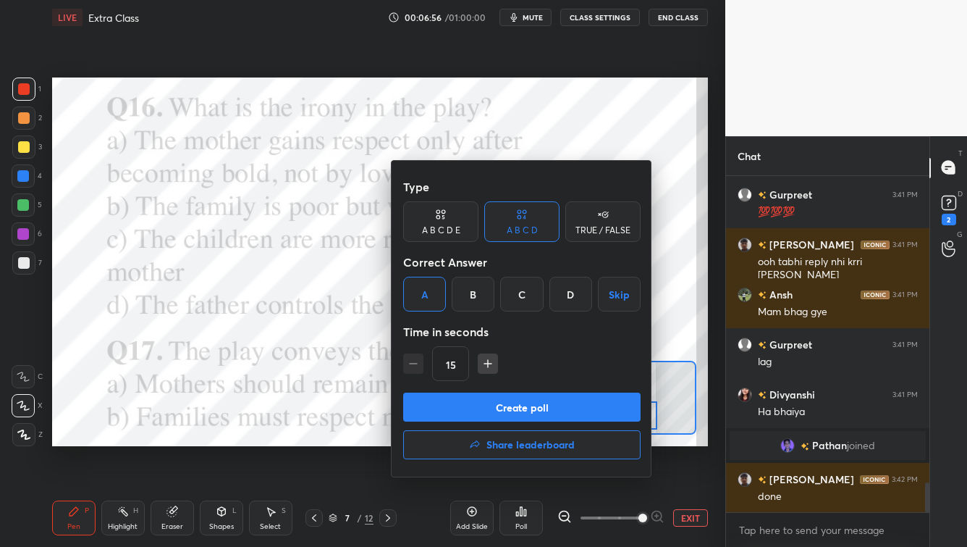
drag, startPoint x: 460, startPoint y: 406, endPoint x: 451, endPoint y: 421, distance: 17.5
click at [457, 407] on button "Create poll" at bounding box center [522, 406] width 238 height 29
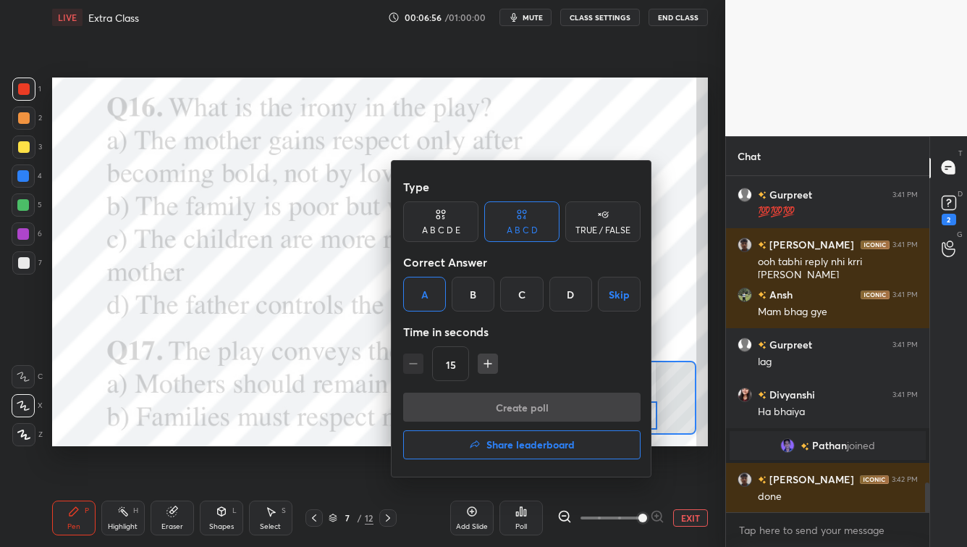
scroll to position [5, 4]
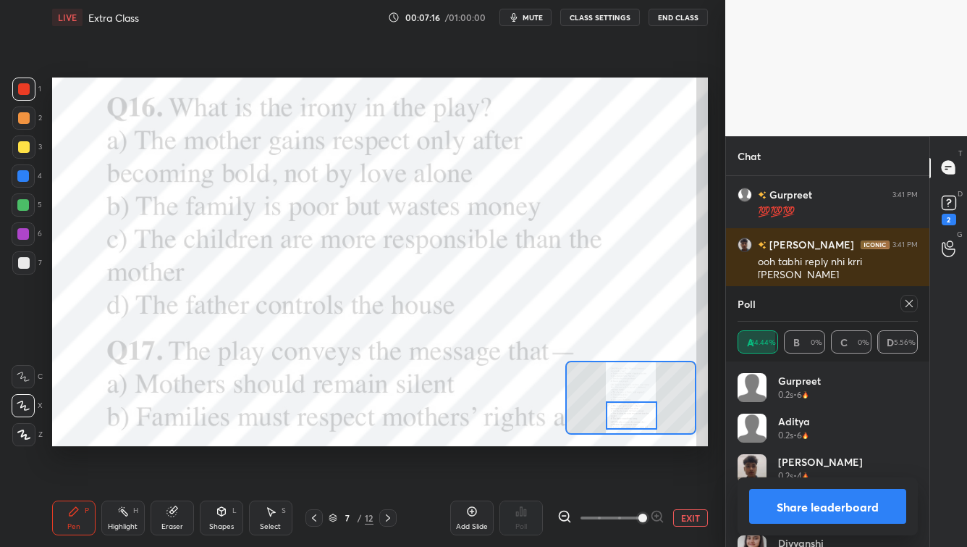
click at [789, 300] on icon at bounding box center [910, 304] width 12 height 12
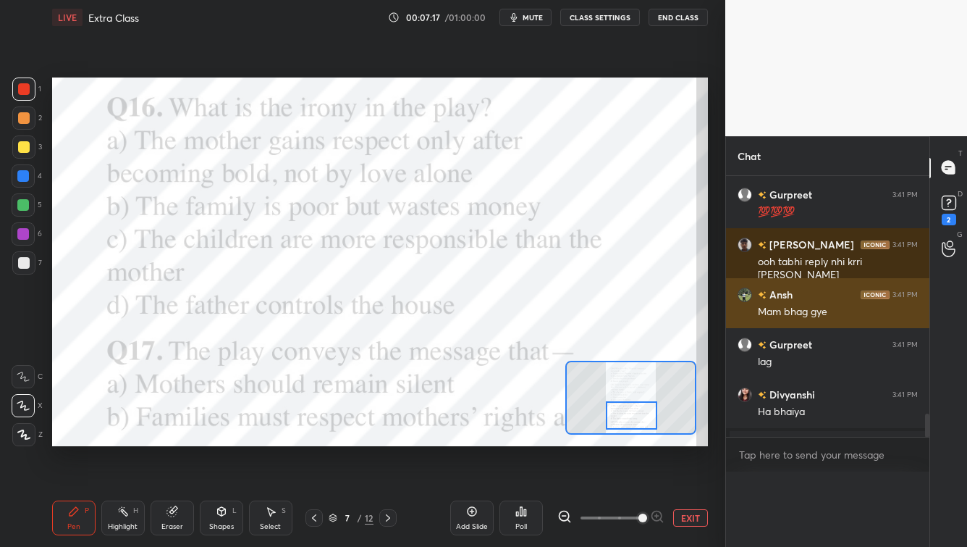
scroll to position [4, 4]
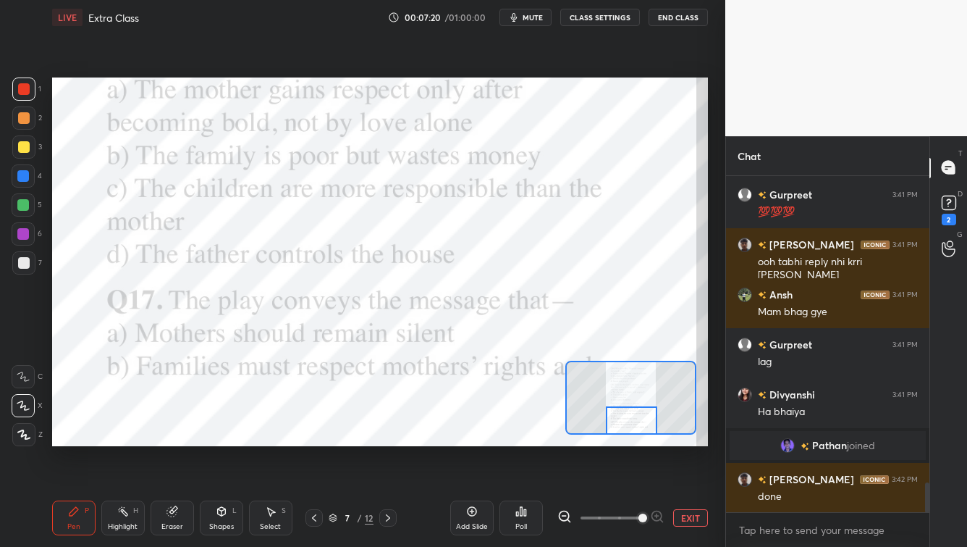
drag, startPoint x: 632, startPoint y: 417, endPoint x: 632, endPoint y: 429, distance: 11.6
click at [631, 427] on div at bounding box center [631, 420] width 51 height 28
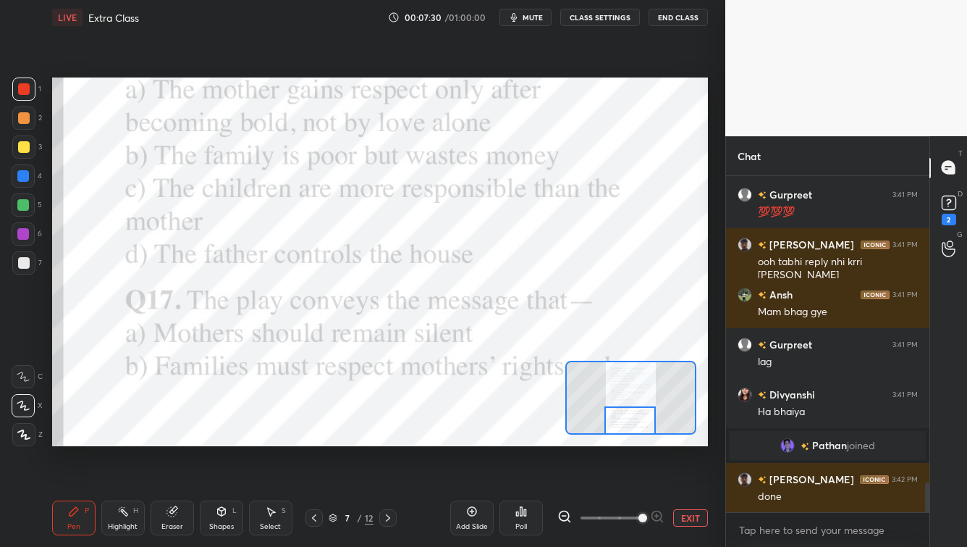
drag, startPoint x: 639, startPoint y: 421, endPoint x: 640, endPoint y: 432, distance: 10.2
click at [637, 424] on div at bounding box center [630, 420] width 51 height 28
drag, startPoint x: 390, startPoint y: 519, endPoint x: 404, endPoint y: 518, distance: 14.6
click at [390, 440] on icon at bounding box center [388, 518] width 12 height 12
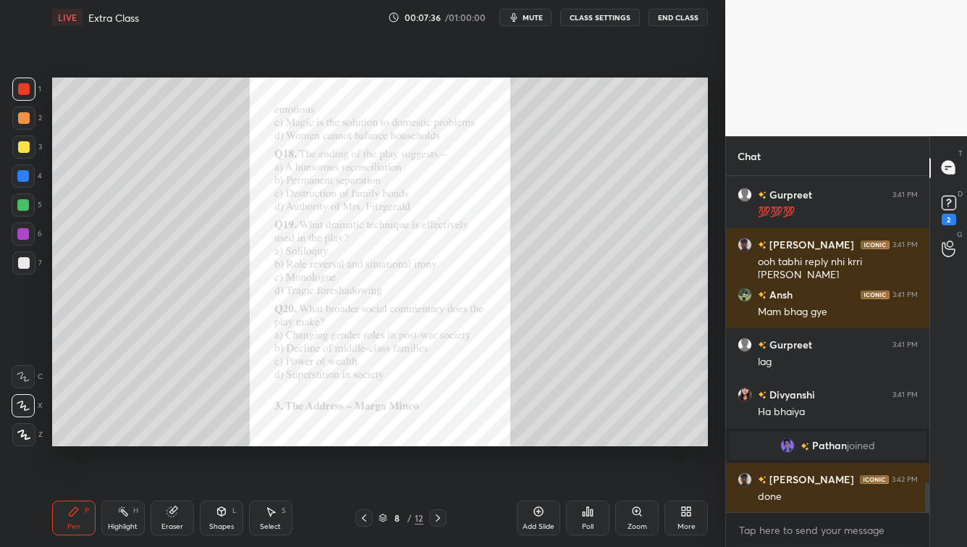
drag, startPoint x: 365, startPoint y: 519, endPoint x: 373, endPoint y: 504, distance: 17.2
click at [364, 440] on icon at bounding box center [364, 518] width 12 height 12
drag, startPoint x: 23, startPoint y: 381, endPoint x: 43, endPoint y: 366, distance: 24.8
click at [23, 379] on icon at bounding box center [23, 376] width 13 height 10
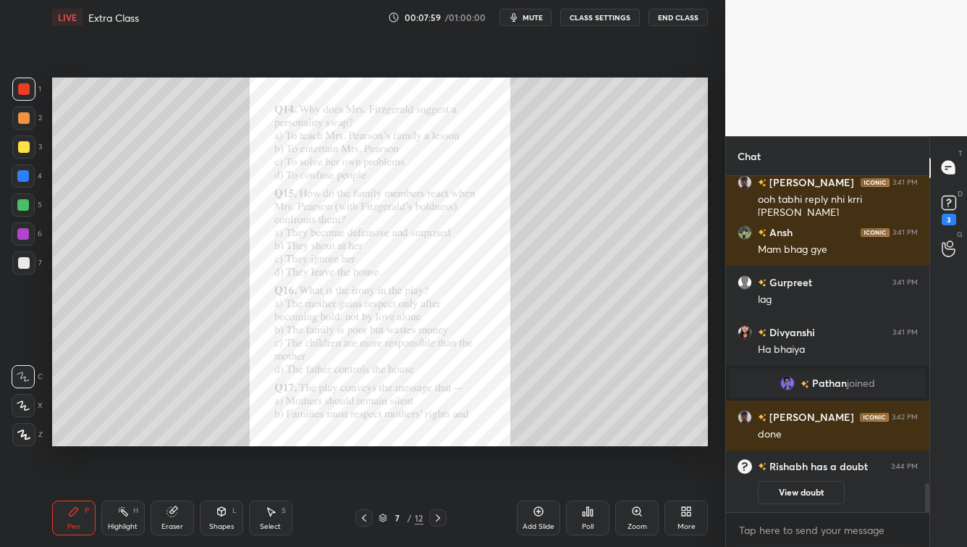
click at [433, 440] on icon at bounding box center [438, 518] width 12 height 12
click at [363, 440] on icon at bounding box center [364, 518] width 12 height 12
click at [280, 440] on div "Setting up your live class Poll for secs No correct answer Start poll" at bounding box center [380, 262] width 668 height 454
click at [636, 440] on div "Zoom" at bounding box center [637, 517] width 43 height 35
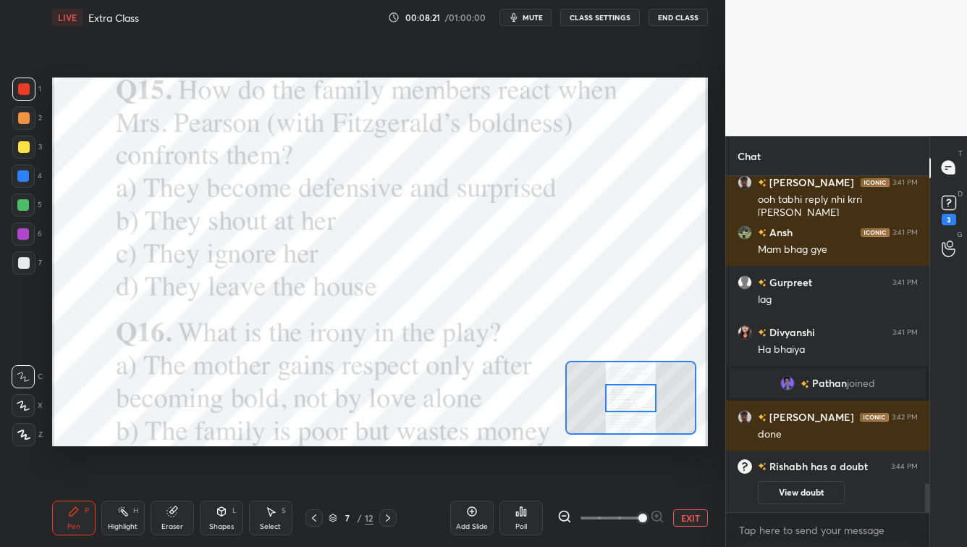
click at [633, 440] on span at bounding box center [611, 518] width 61 height 22
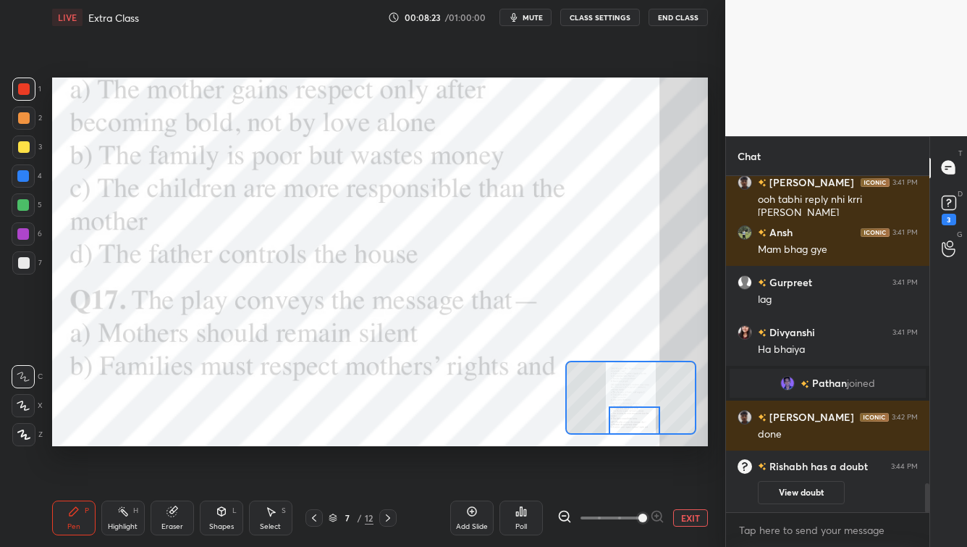
click at [640, 434] on div "Setting up your live class Poll for secs No correct answer Start poll" at bounding box center [380, 261] width 656 height 369
click at [23, 175] on div at bounding box center [23, 176] width 12 height 12
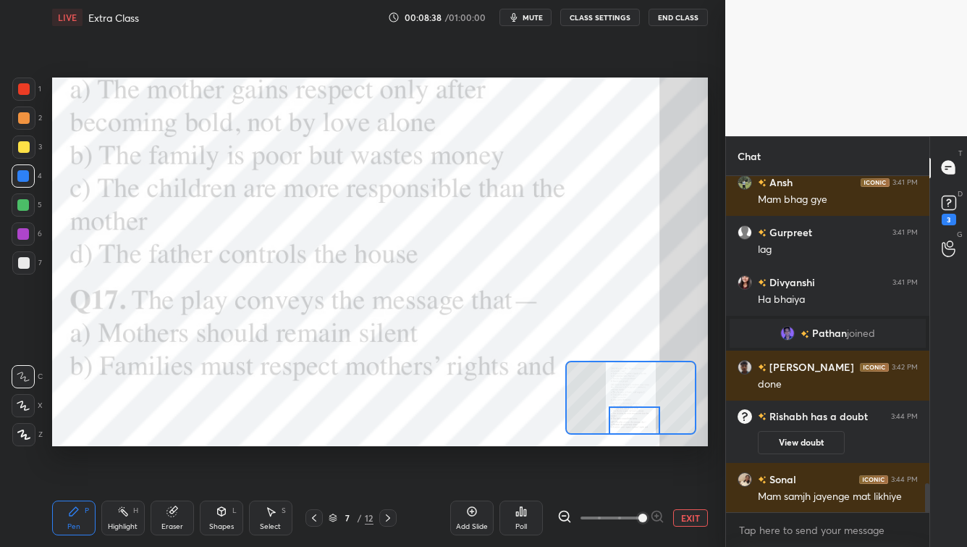
click at [524, 440] on div "Poll" at bounding box center [521, 517] width 43 height 35
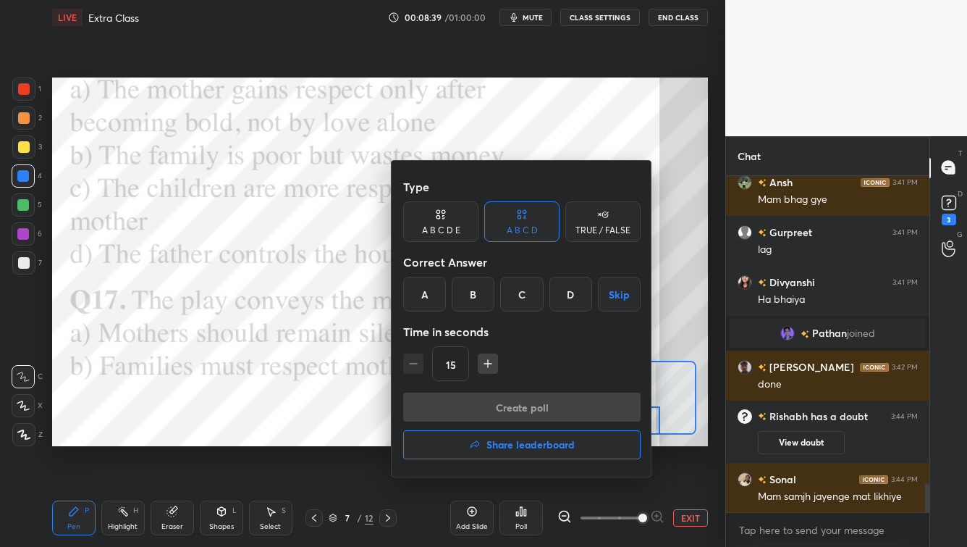
click at [478, 296] on div "B" at bounding box center [473, 294] width 43 height 35
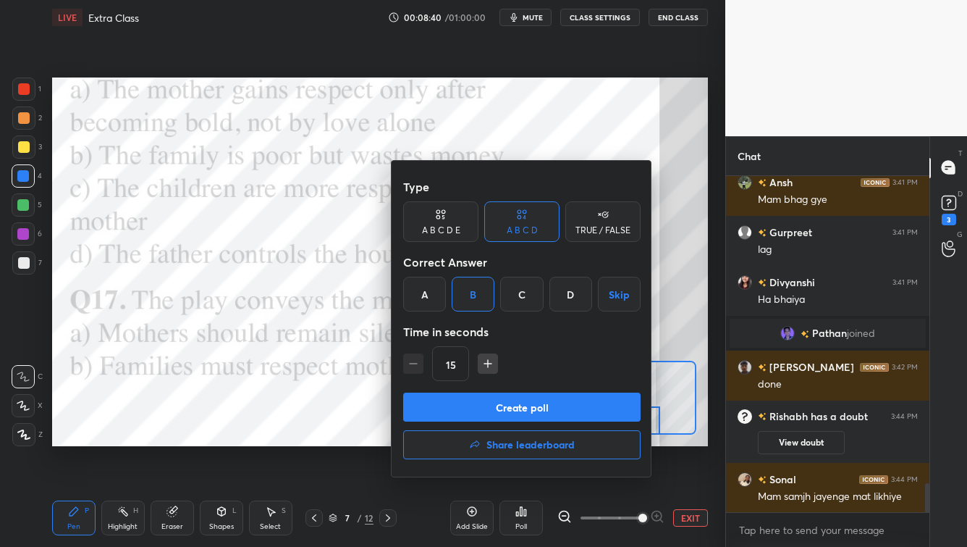
click at [497, 405] on button "Create poll" at bounding box center [522, 406] width 238 height 29
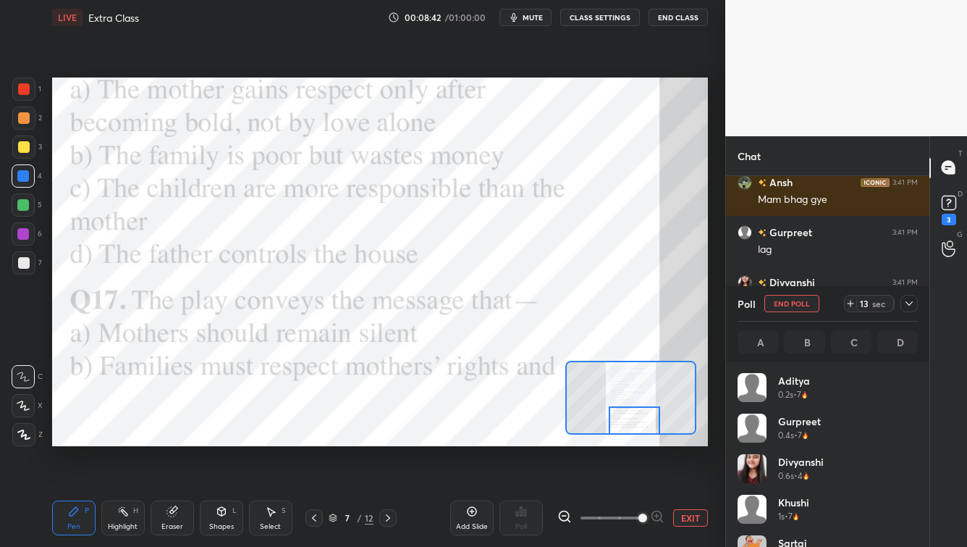
scroll to position [169, 176]
click at [539, 16] on span "mute" at bounding box center [533, 17] width 20 height 10
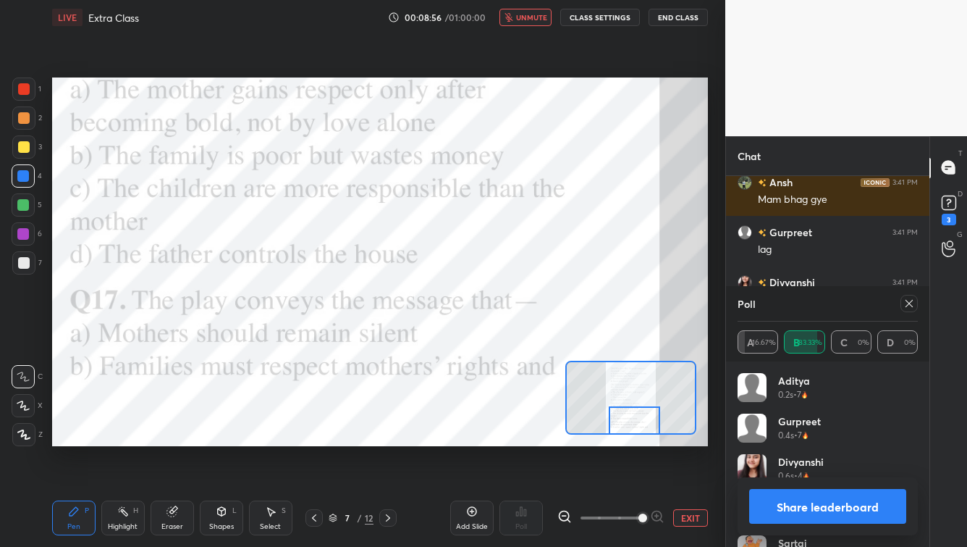
drag, startPoint x: 550, startPoint y: 15, endPoint x: 553, endPoint y: 28, distance: 12.6
click at [547, 15] on span "unmute" at bounding box center [531, 17] width 31 height 10
drag, startPoint x: 910, startPoint y: 303, endPoint x: 902, endPoint y: 312, distance: 11.9
click at [789, 302] on icon at bounding box center [910, 304] width 12 height 12
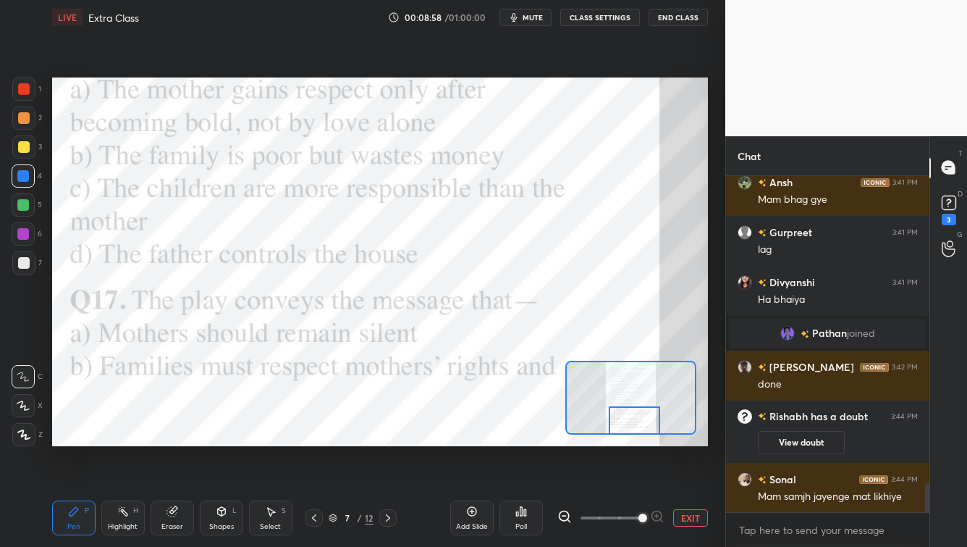
scroll to position [211, 199]
click at [387, 440] on icon at bounding box center [388, 518] width 12 height 12
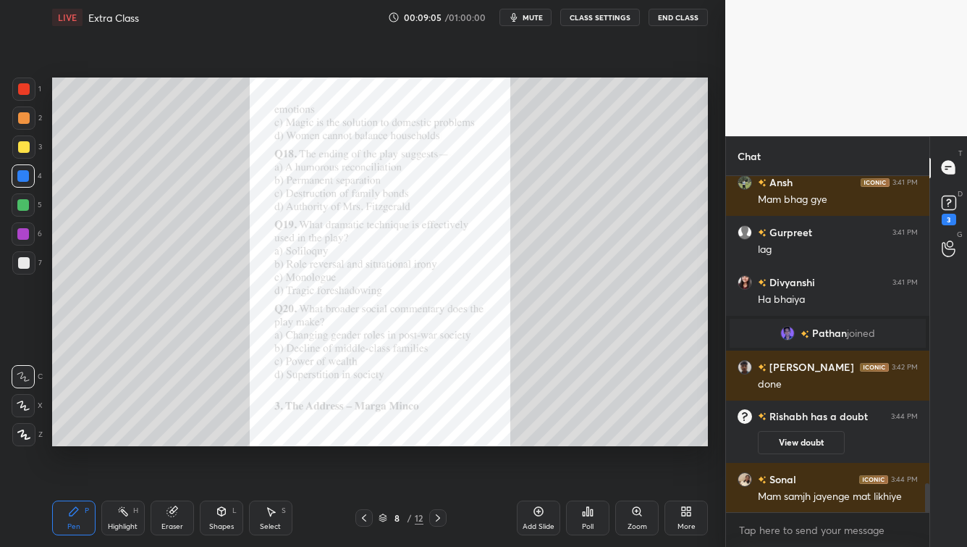
click at [631, 440] on div "Zoom" at bounding box center [637, 517] width 43 height 35
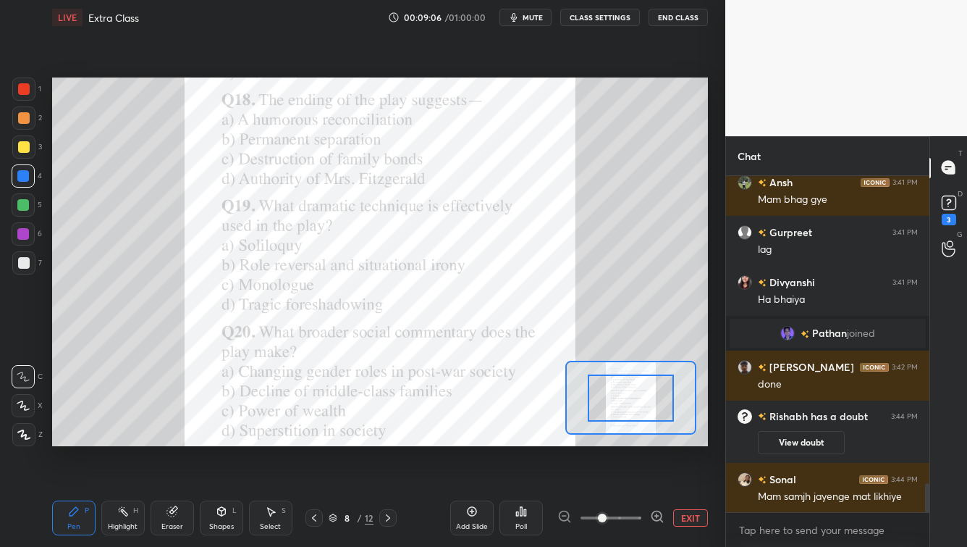
click at [641, 440] on span at bounding box center [611, 518] width 61 height 22
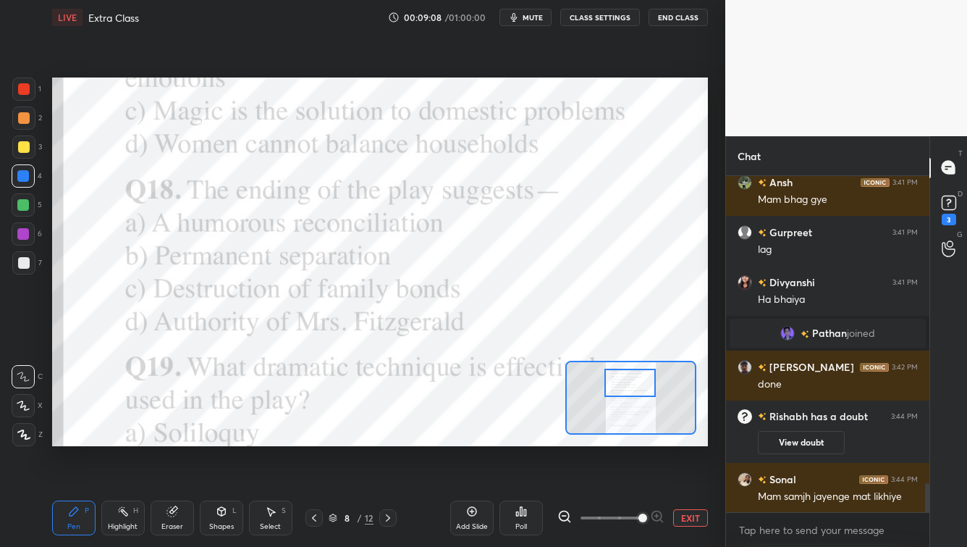
drag, startPoint x: 636, startPoint y: 399, endPoint x: 643, endPoint y: 387, distance: 13.7
click at [634, 383] on div at bounding box center [630, 383] width 51 height 28
click at [18, 95] on div at bounding box center [23, 88] width 23 height 23
click at [528, 20] on span "mute" at bounding box center [533, 17] width 20 height 10
drag, startPoint x: 527, startPoint y: 19, endPoint x: 521, endPoint y: 11, distance: 9.8
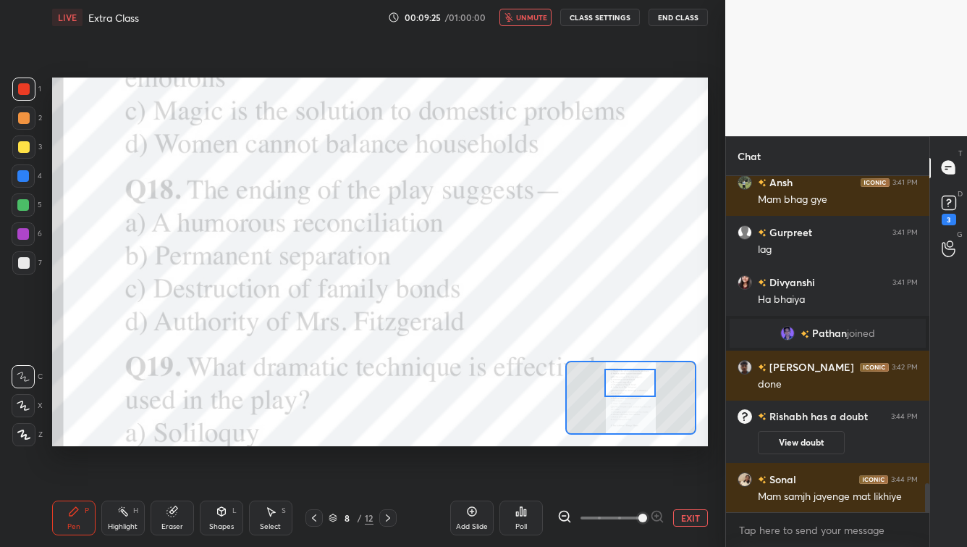
click at [526, 18] on span "unmute" at bounding box center [531, 17] width 31 height 10
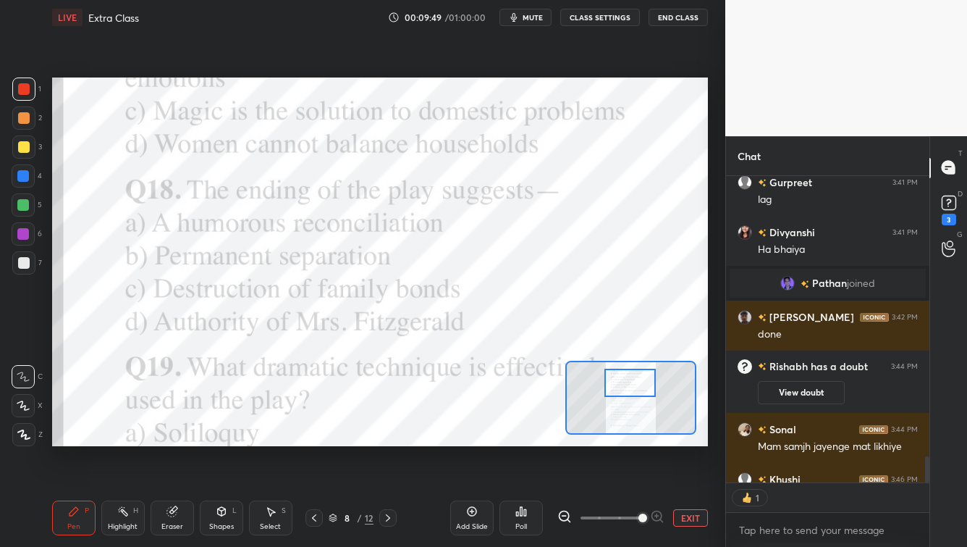
scroll to position [5, 4]
click at [535, 440] on div "Poll" at bounding box center [521, 517] width 43 height 35
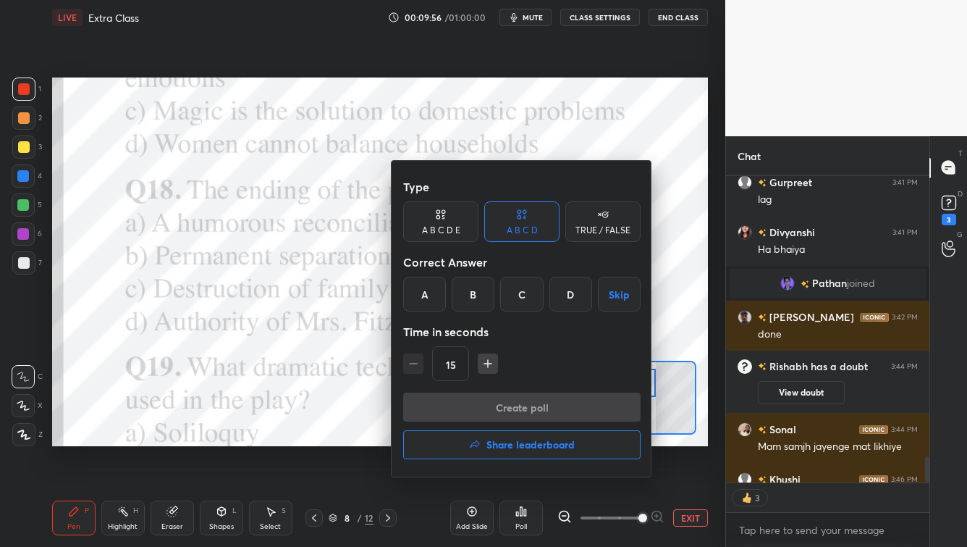
drag, startPoint x: 438, startPoint y: 303, endPoint x: 458, endPoint y: 383, distance: 82.7
click at [438, 302] on div "A" at bounding box center [424, 294] width 43 height 35
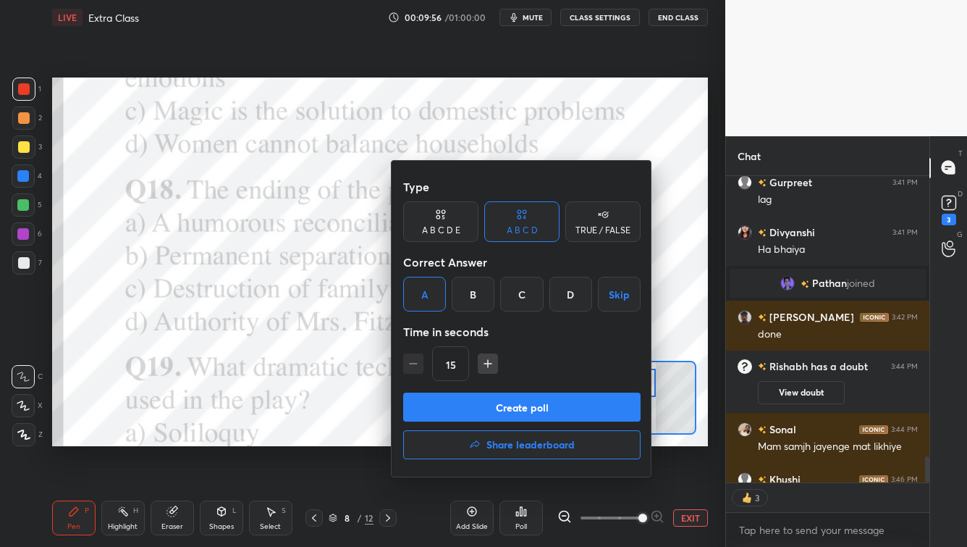
click at [484, 409] on button "Create poll" at bounding box center [522, 406] width 238 height 29
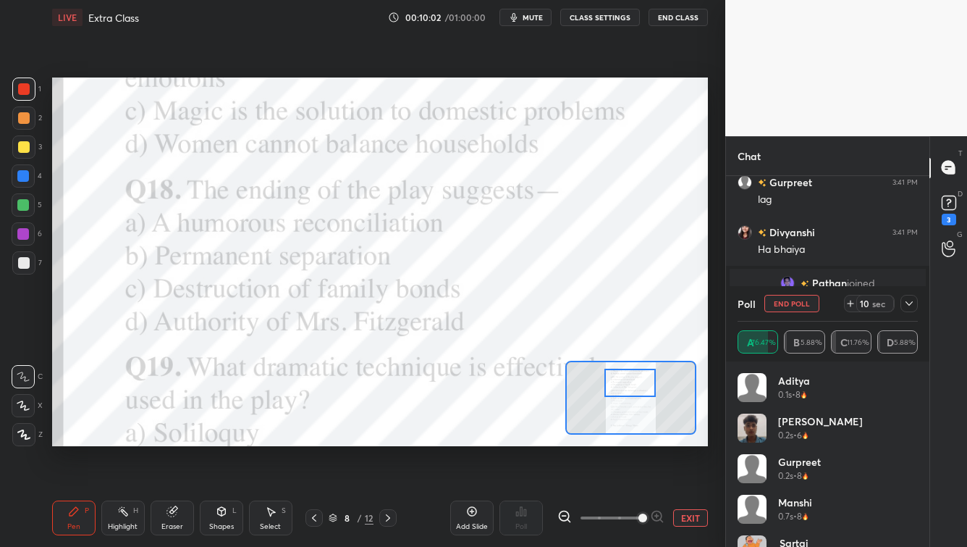
scroll to position [3688, 0]
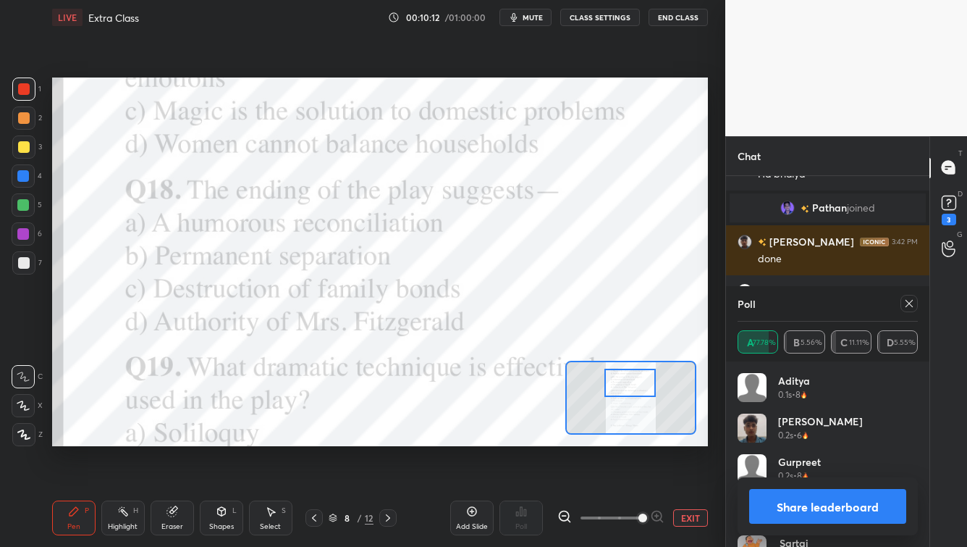
click at [789, 302] on icon at bounding box center [910, 304] width 12 height 12
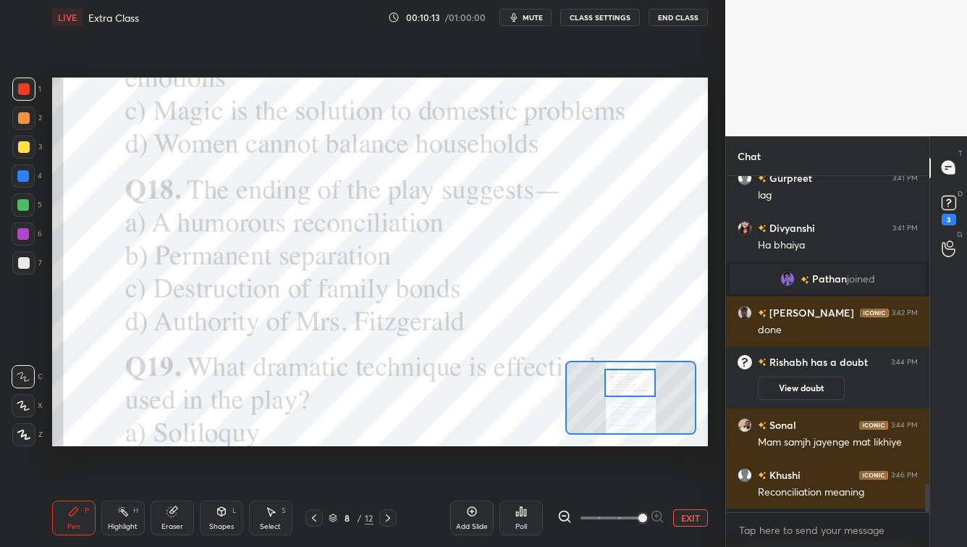
scroll to position [332, 199]
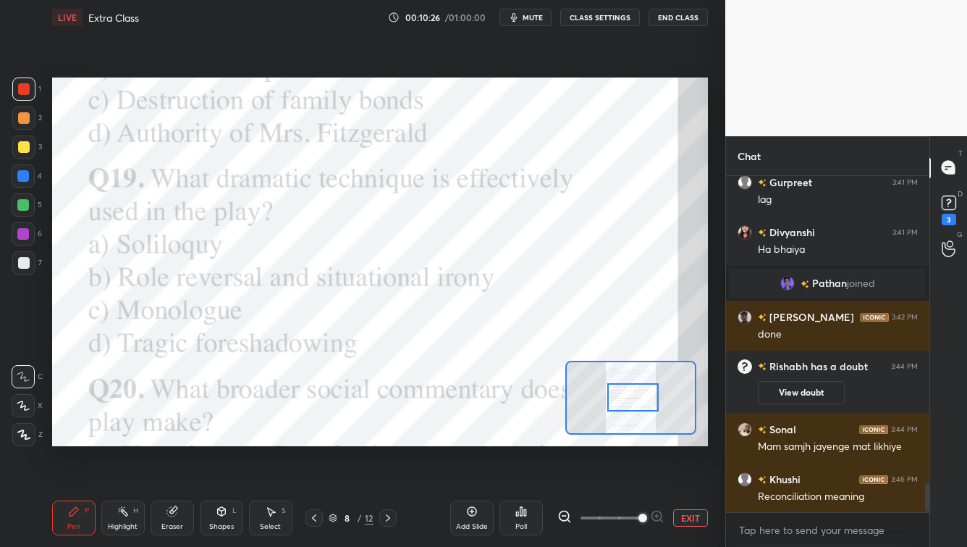
drag, startPoint x: 637, startPoint y: 394, endPoint x: 639, endPoint y: 406, distance: 11.7
click at [639, 406] on div at bounding box center [633, 397] width 51 height 28
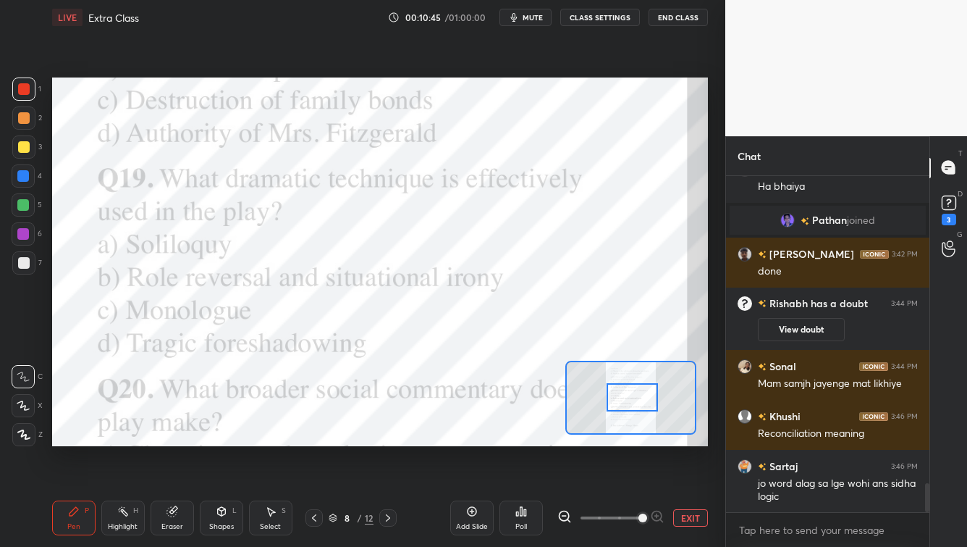
click at [526, 14] on span "mute" at bounding box center [533, 17] width 20 height 10
click at [529, 17] on span "unmute" at bounding box center [531, 17] width 31 height 10
click at [513, 440] on div "Poll" at bounding box center [521, 517] width 43 height 35
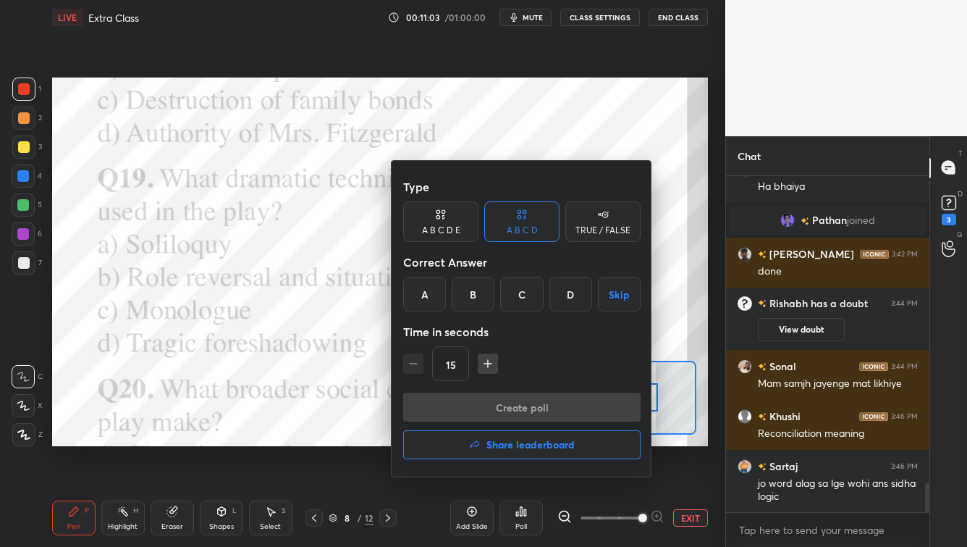
click at [480, 301] on div "B" at bounding box center [473, 294] width 43 height 35
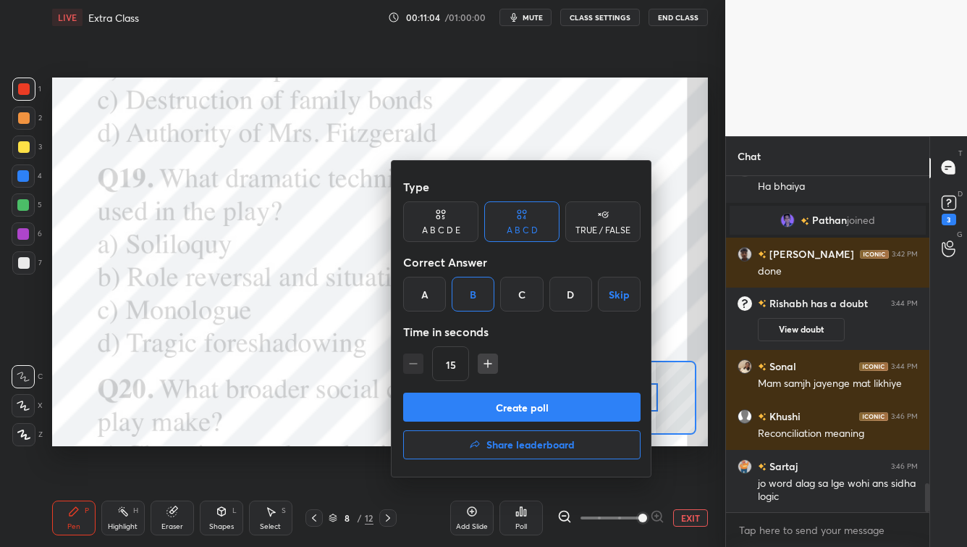
click at [494, 407] on button "Create poll" at bounding box center [522, 406] width 238 height 29
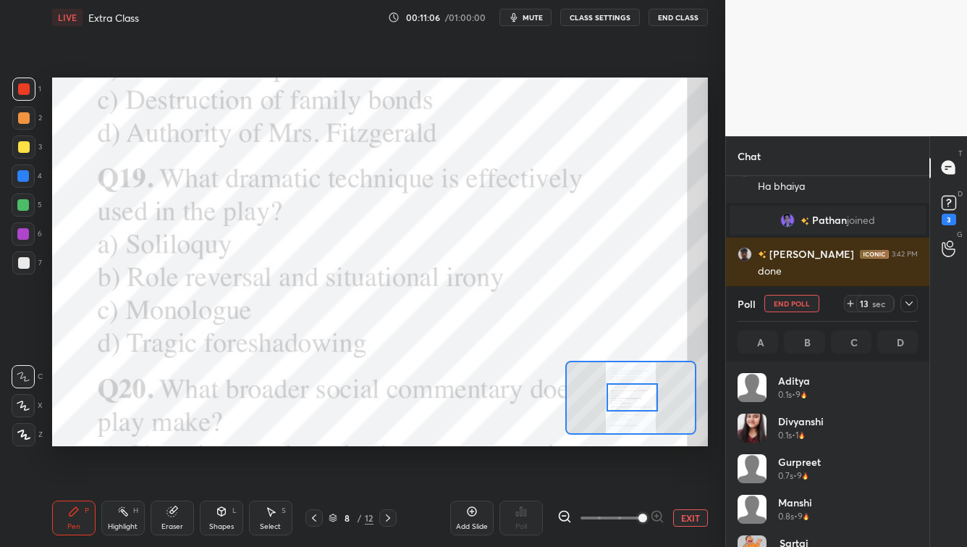
scroll to position [169, 176]
click at [789, 306] on icon at bounding box center [910, 304] width 12 height 12
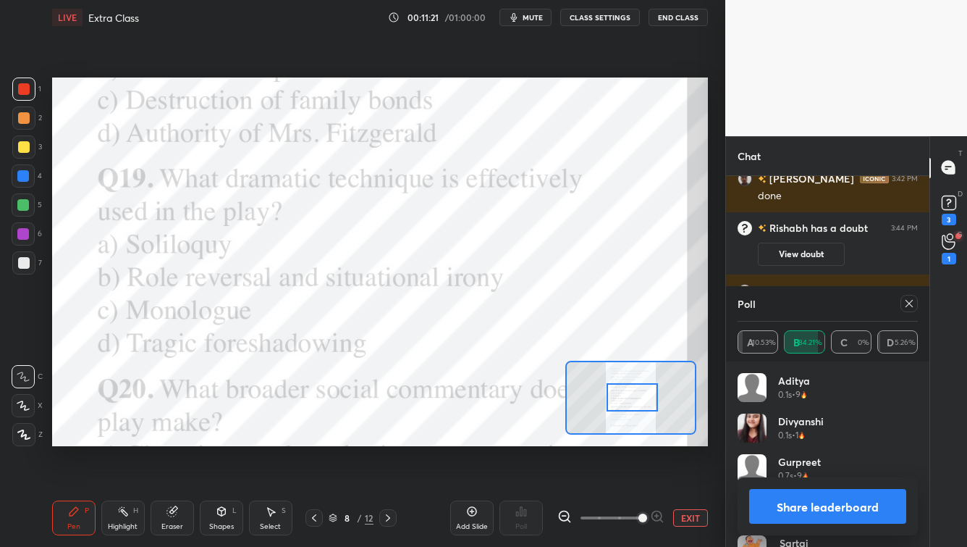
click at [789, 307] on icon at bounding box center [910, 304] width 12 height 12
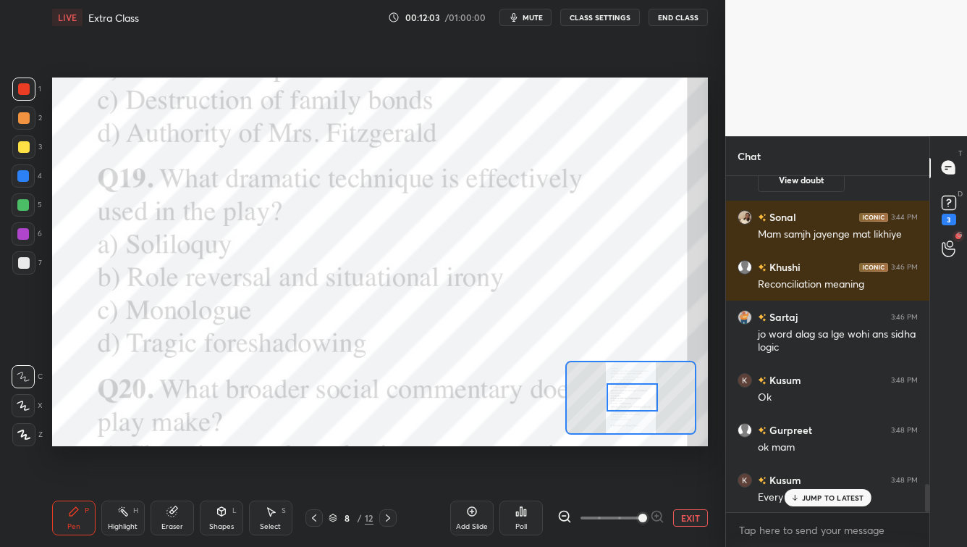
scroll to position [3755, 0]
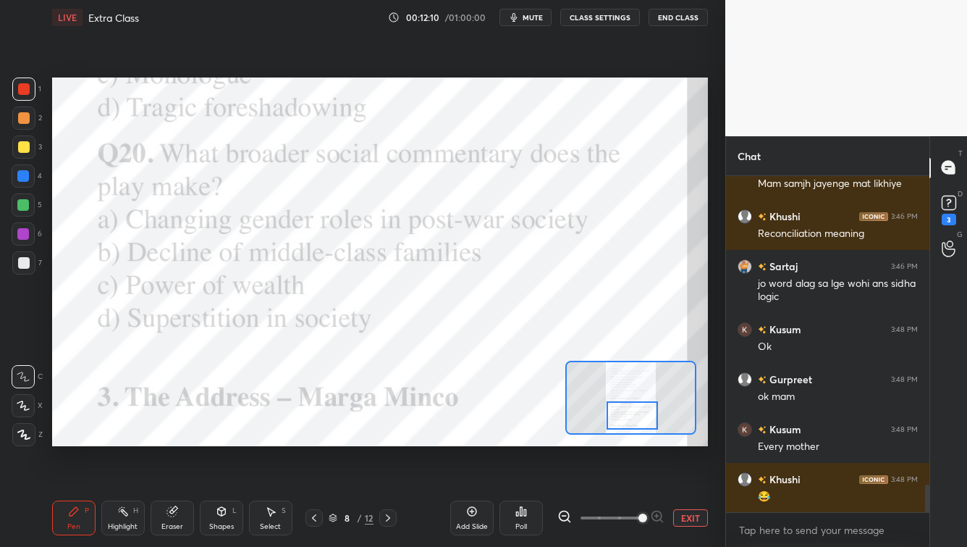
drag, startPoint x: 634, startPoint y: 398, endPoint x: 649, endPoint y: 414, distance: 22.0
click at [632, 416] on div at bounding box center [632, 415] width 51 height 28
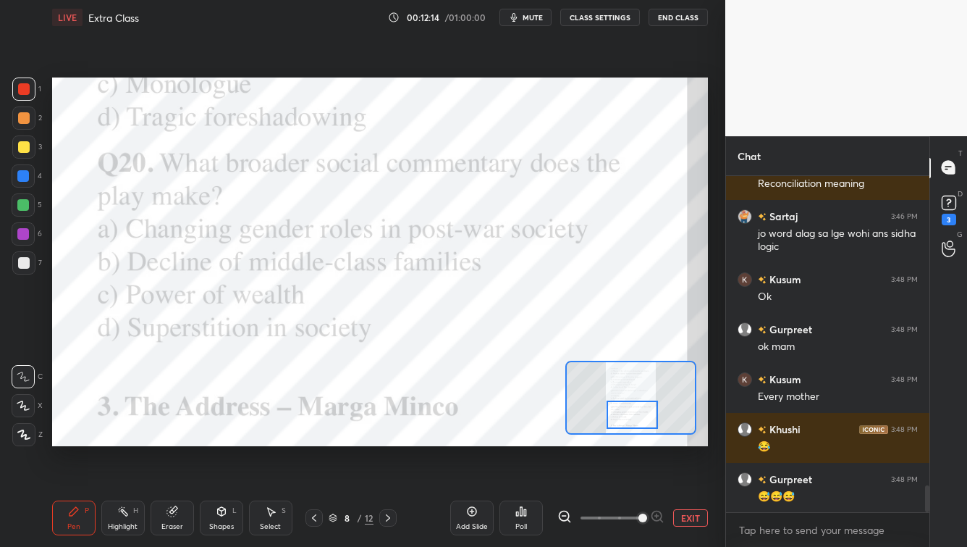
scroll to position [3855, 0]
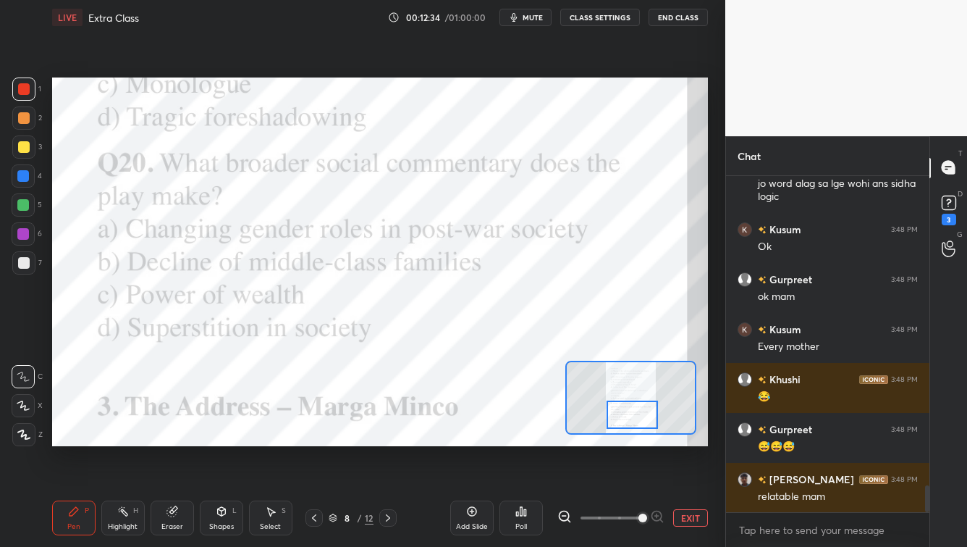
click at [524, 440] on icon at bounding box center [522, 511] width 12 height 12
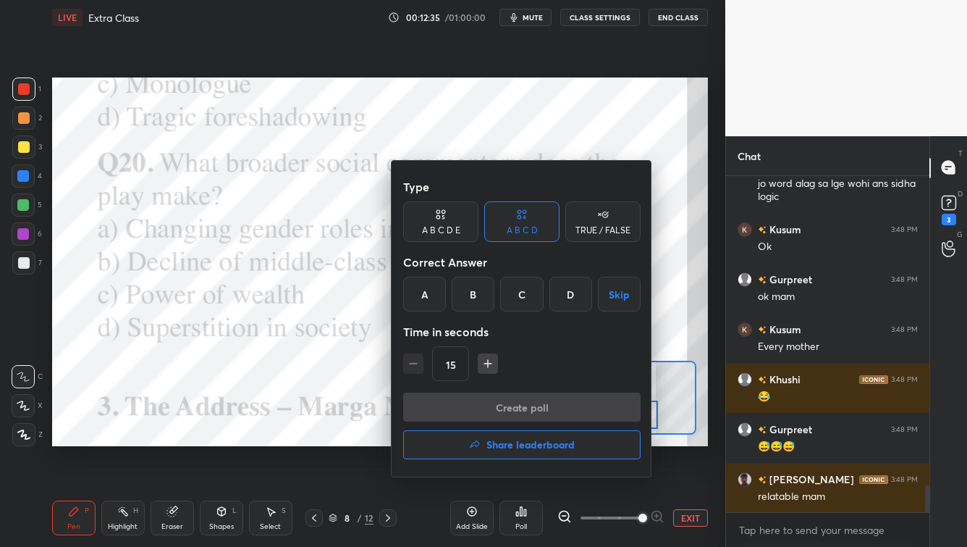
click at [421, 286] on div "A" at bounding box center [424, 294] width 43 height 35
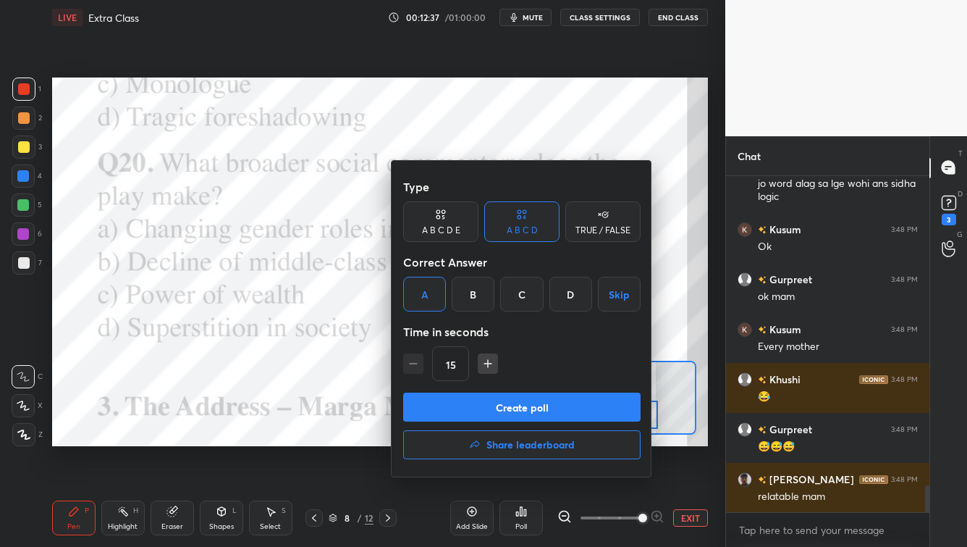
click at [473, 414] on button "Create poll" at bounding box center [522, 406] width 238 height 29
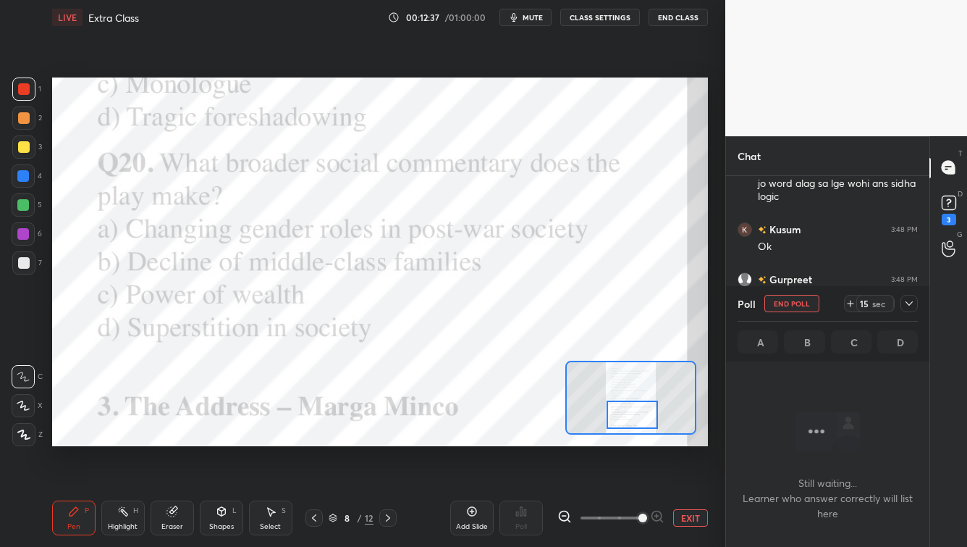
scroll to position [4, 4]
click at [529, 17] on span "mute" at bounding box center [533, 17] width 20 height 10
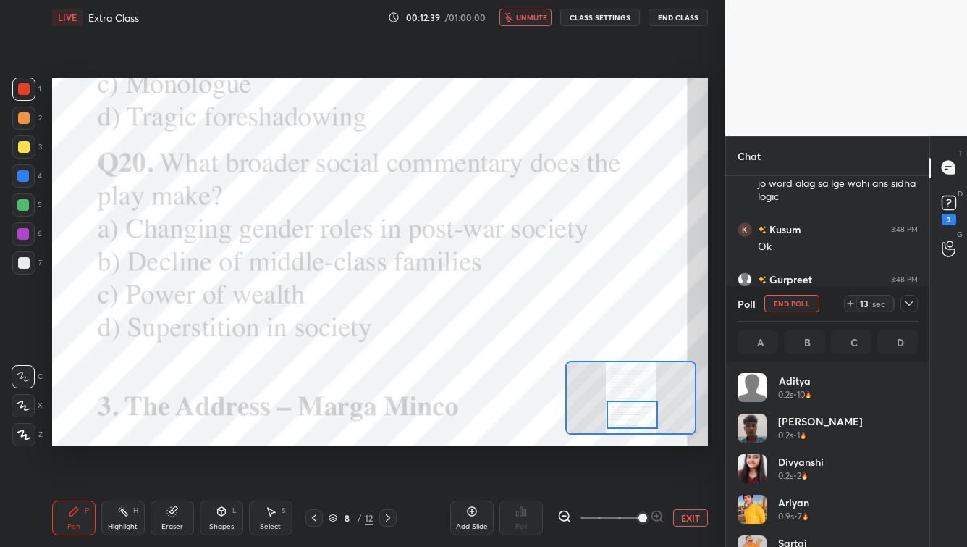
scroll to position [169, 176]
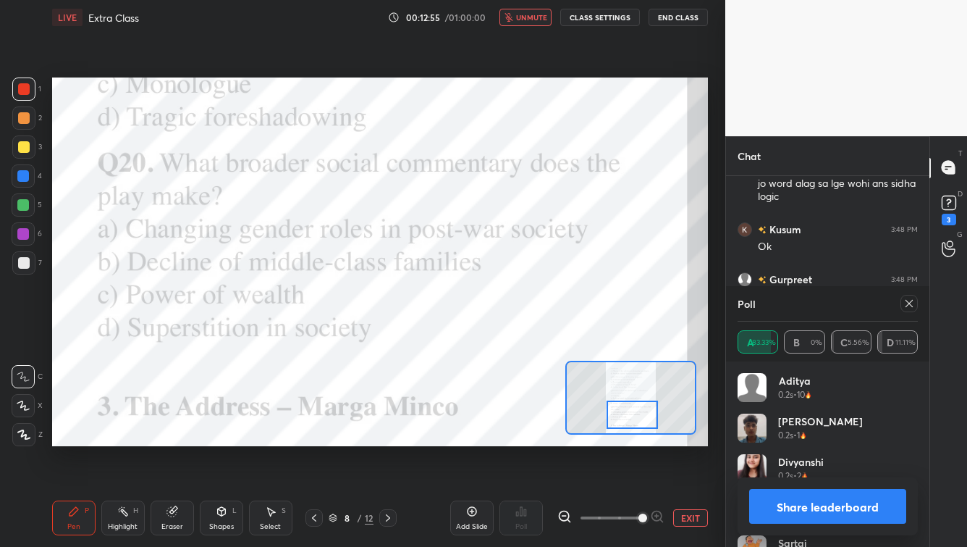
click at [521, 14] on span "unmute" at bounding box center [531, 17] width 31 height 10
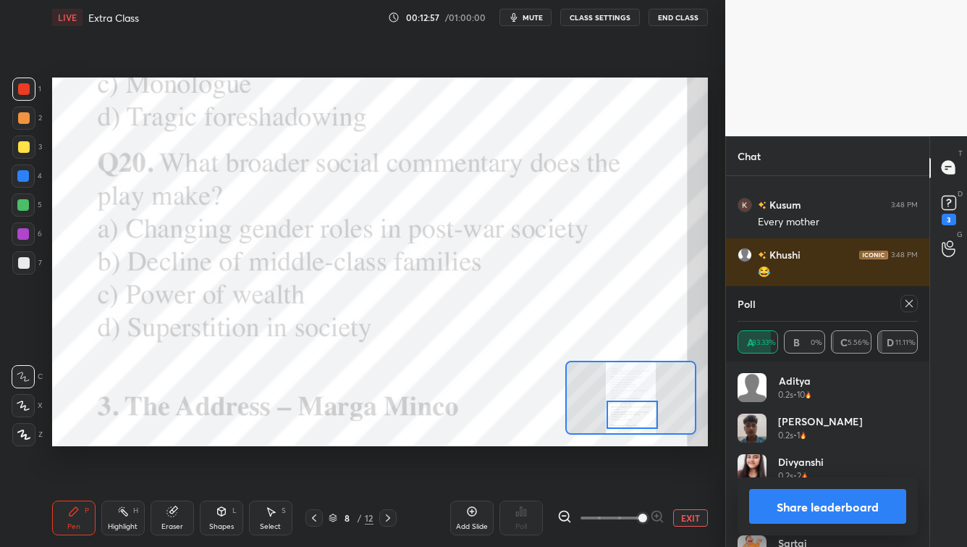
click at [789, 301] on icon at bounding box center [910, 304] width 12 height 12
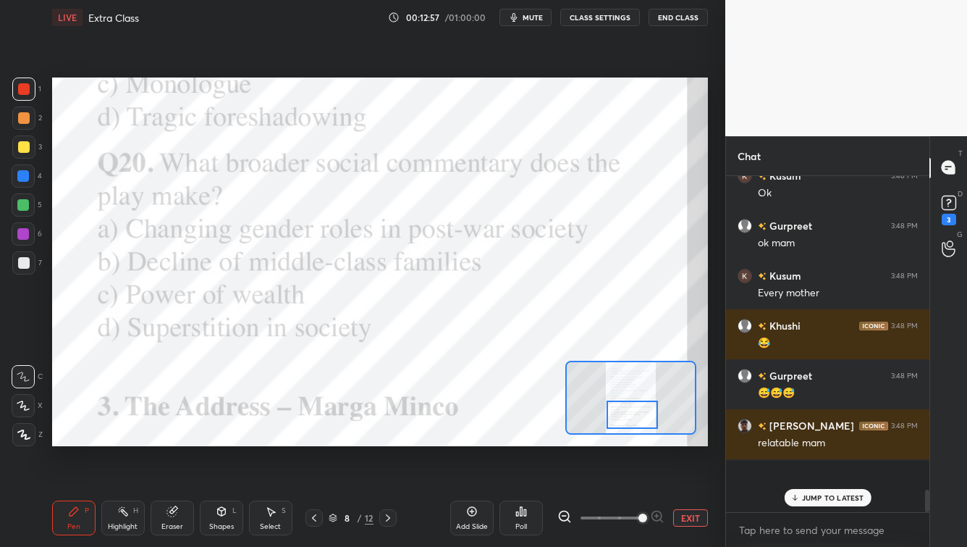
scroll to position [332, 199]
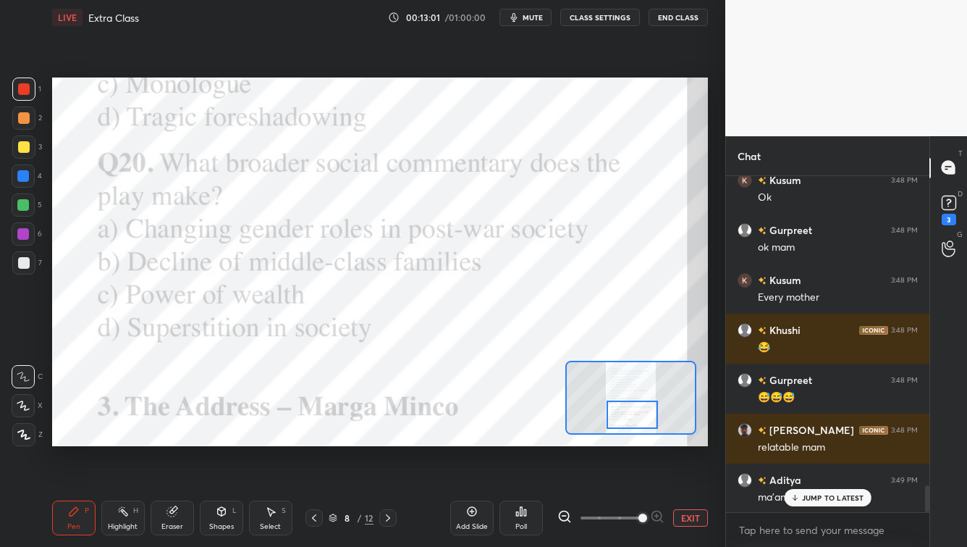
click at [789, 440] on icon at bounding box center [794, 497] width 9 height 9
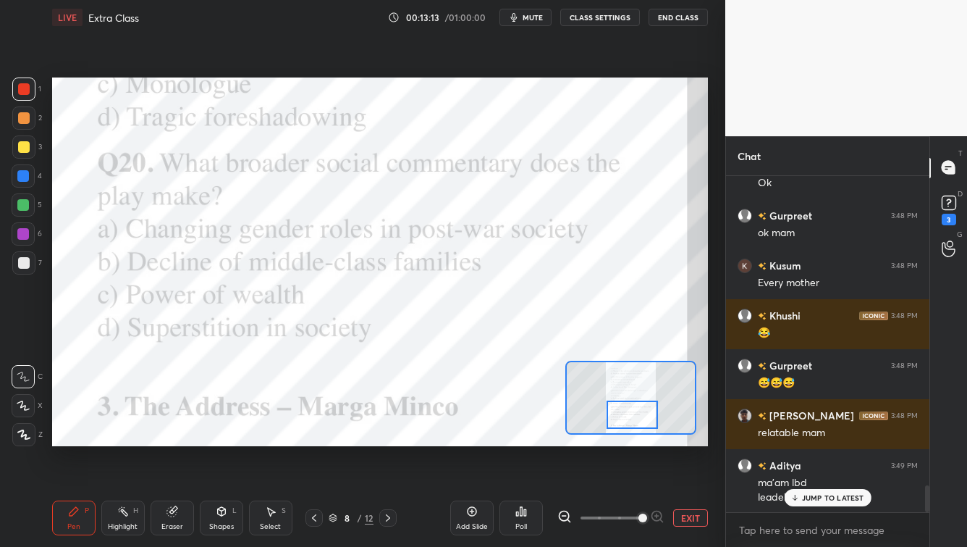
scroll to position [3968, 0]
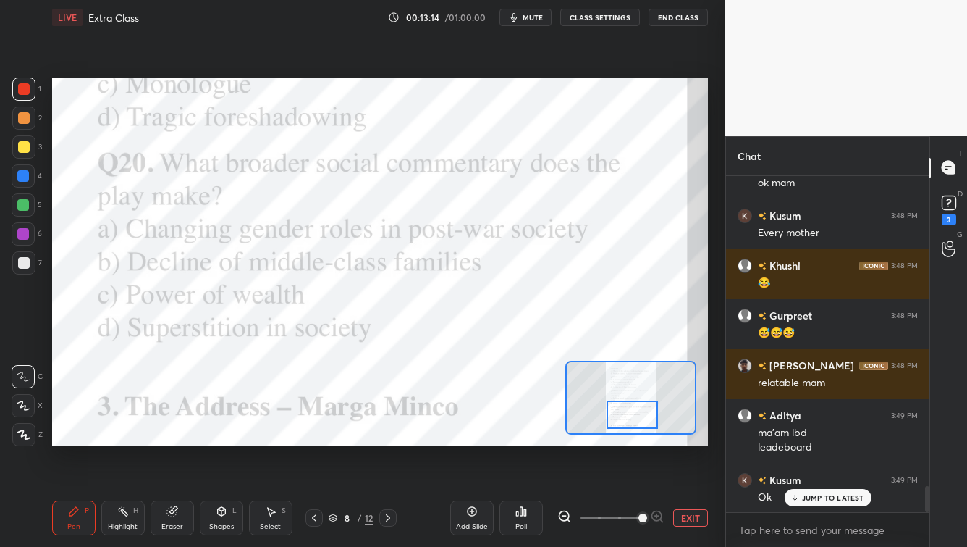
drag, startPoint x: 826, startPoint y: 497, endPoint x: 795, endPoint y: 514, distance: 35.0
click at [789, 440] on p "JUMP TO LATEST" at bounding box center [833, 497] width 62 height 9
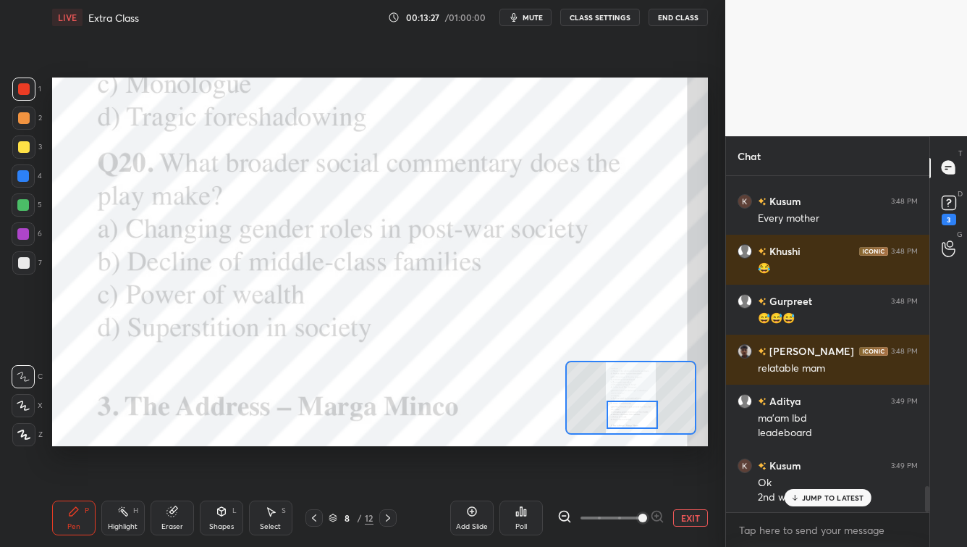
click at [789, 440] on div "JUMP TO LATEST" at bounding box center [827, 497] width 87 height 17
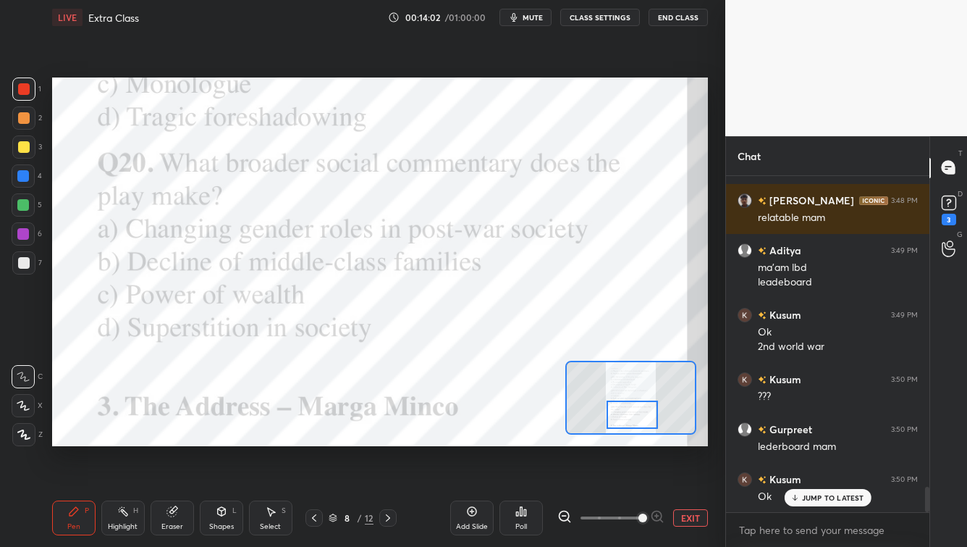
scroll to position [4183, 0]
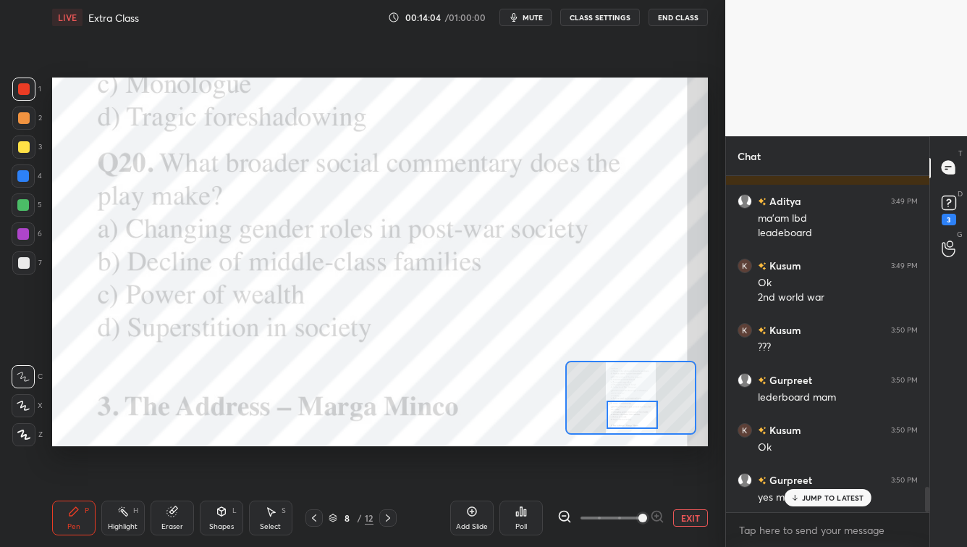
click at [789, 440] on div "JUMP TO LATEST" at bounding box center [827, 497] width 87 height 17
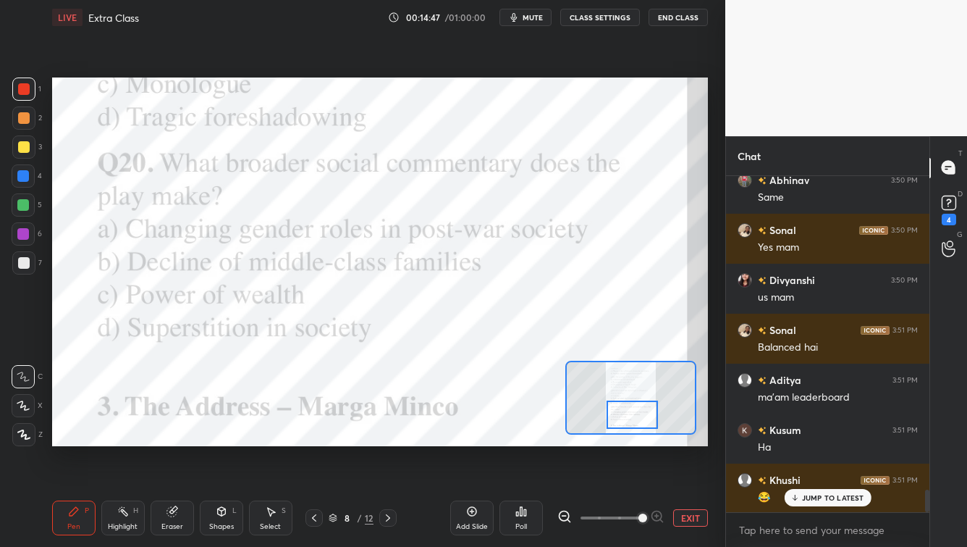
scroll to position [4732, 0]
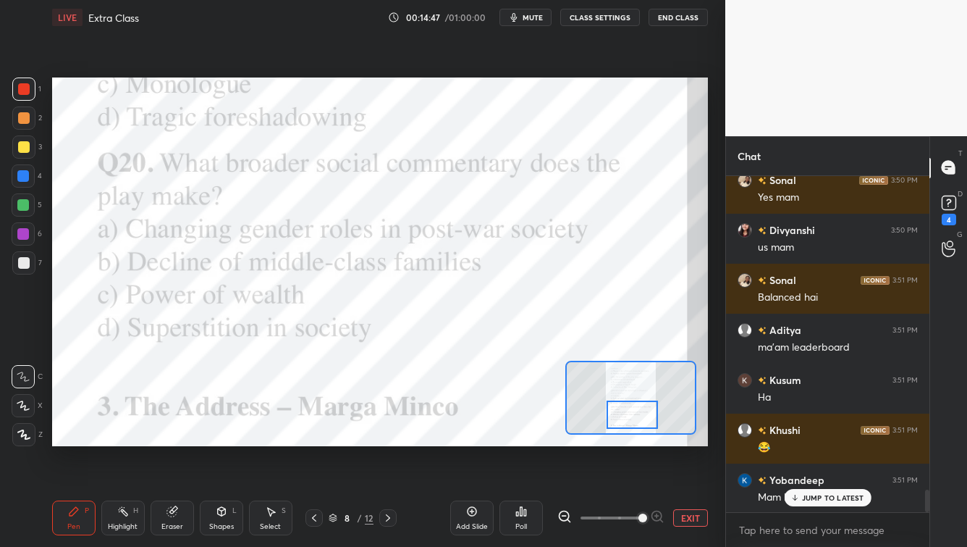
click at [521, 440] on div "Poll" at bounding box center [522, 526] width 12 height 7
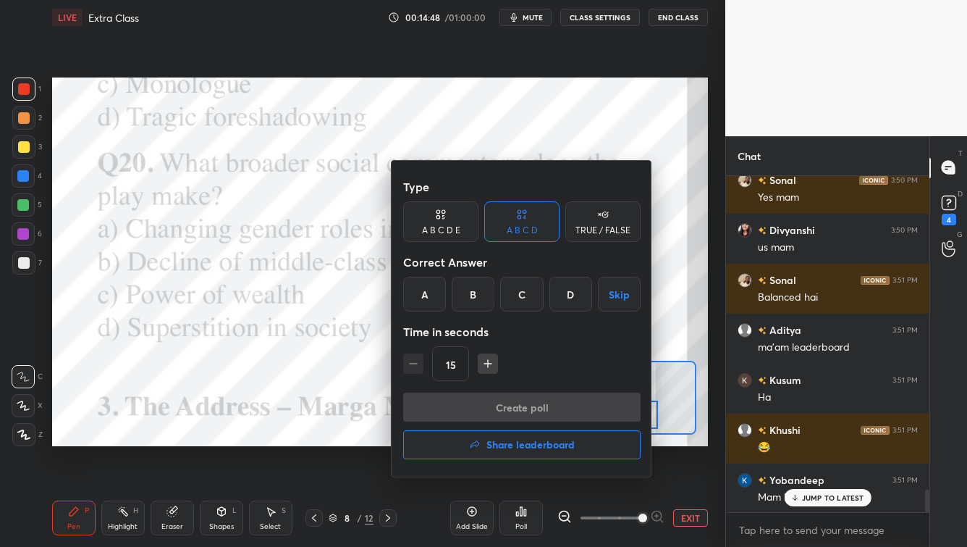
scroll to position [4783, 0]
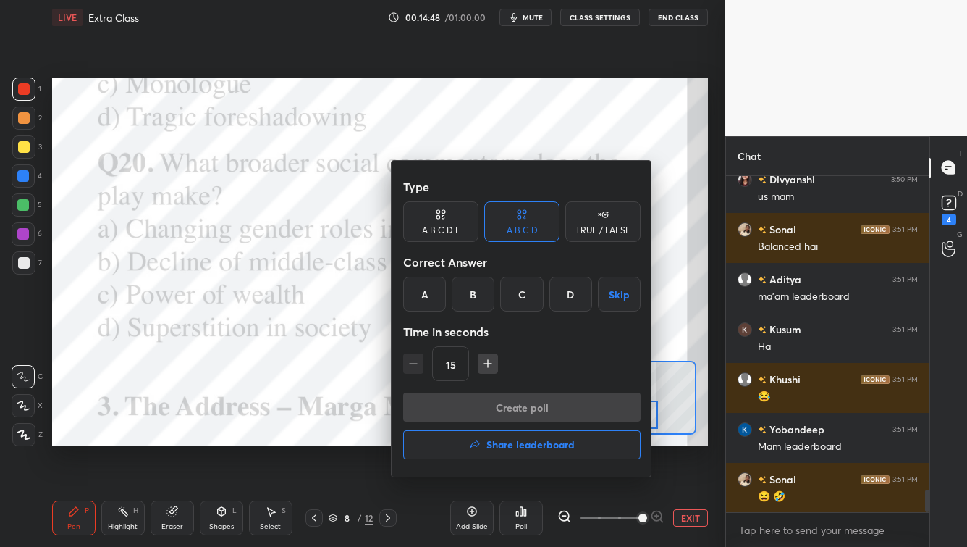
click at [514, 440] on h4 "Share leaderboard" at bounding box center [531, 445] width 88 height 10
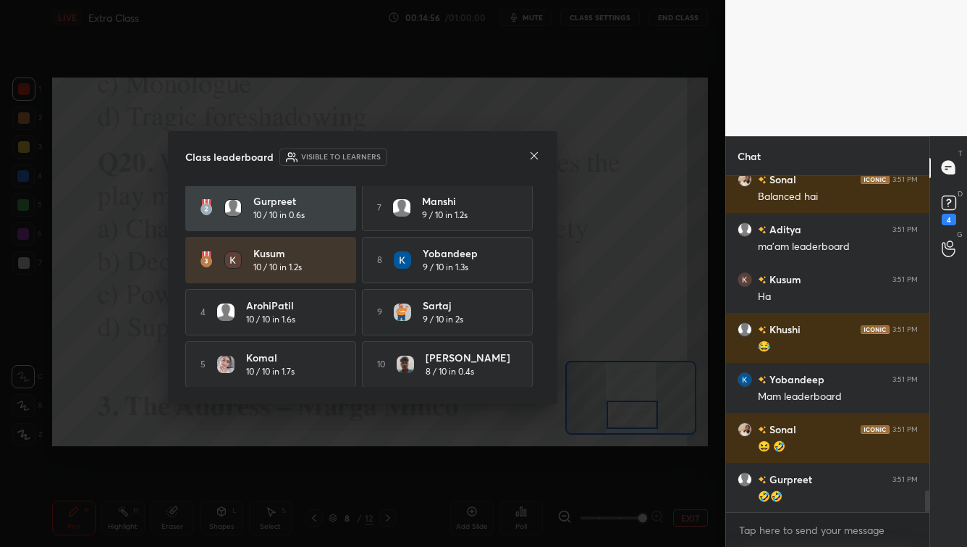
scroll to position [58, 0]
drag, startPoint x: 539, startPoint y: 334, endPoint x: 534, endPoint y: 390, distance: 56.7
click at [535, 390] on div "Class leaderboard Visible to learners Aditya 10 / 10 in 0.2s 6 Khushi 9 / 10 in…" at bounding box center [363, 268] width 390 height 274
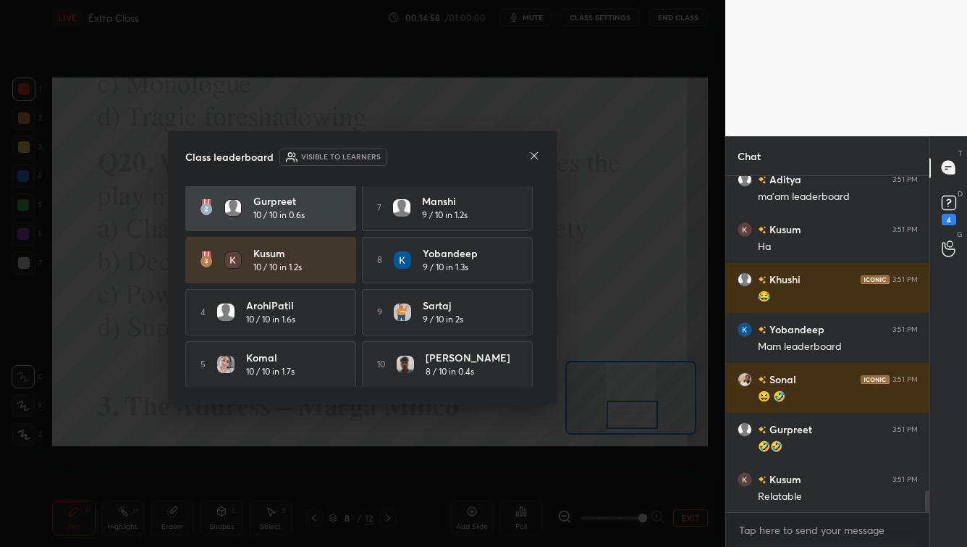
click at [529, 154] on icon at bounding box center [535, 156] width 12 height 12
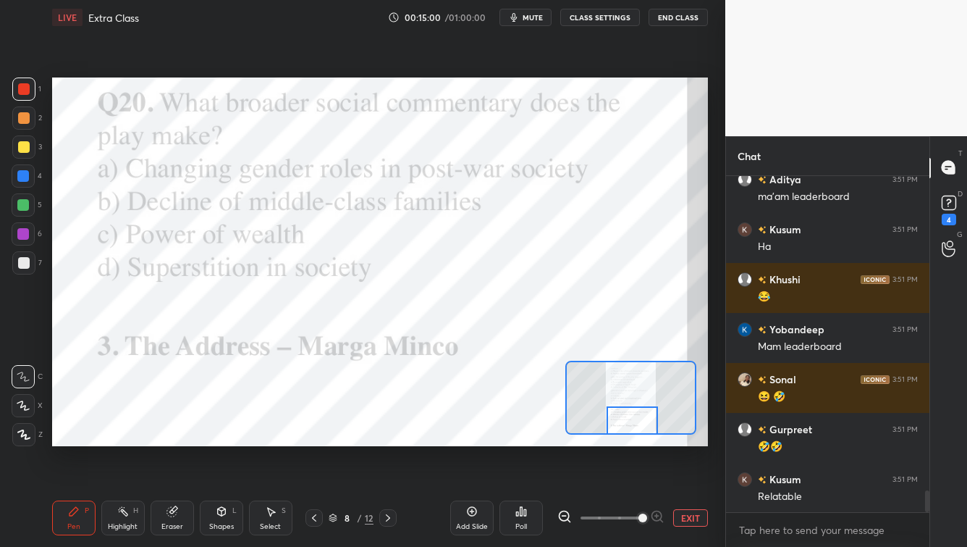
drag, startPoint x: 630, startPoint y: 423, endPoint x: 629, endPoint y: 434, distance: 11.6
click at [627, 434] on div at bounding box center [631, 398] width 131 height 74
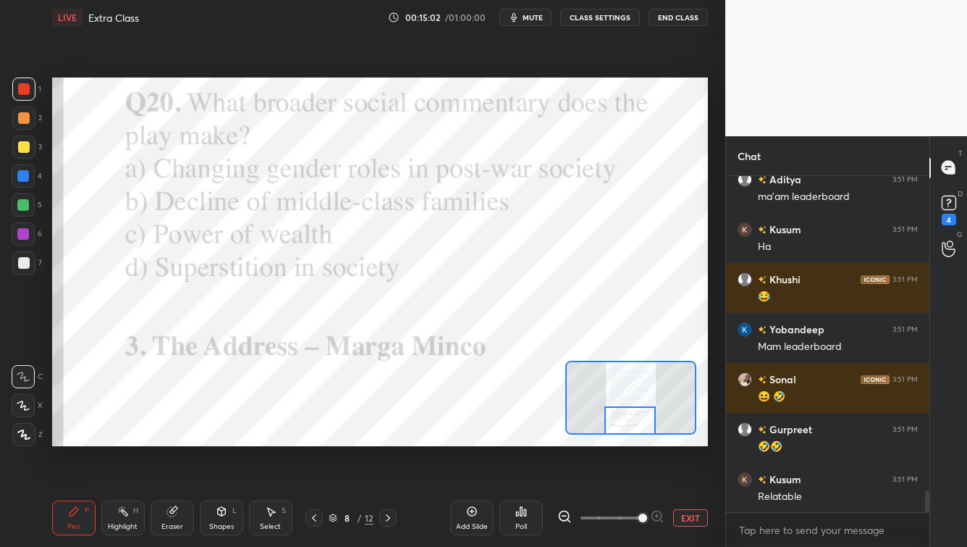
drag, startPoint x: 387, startPoint y: 521, endPoint x: 394, endPoint y: 527, distance: 9.7
click at [385, 440] on icon at bounding box center [388, 518] width 12 height 12
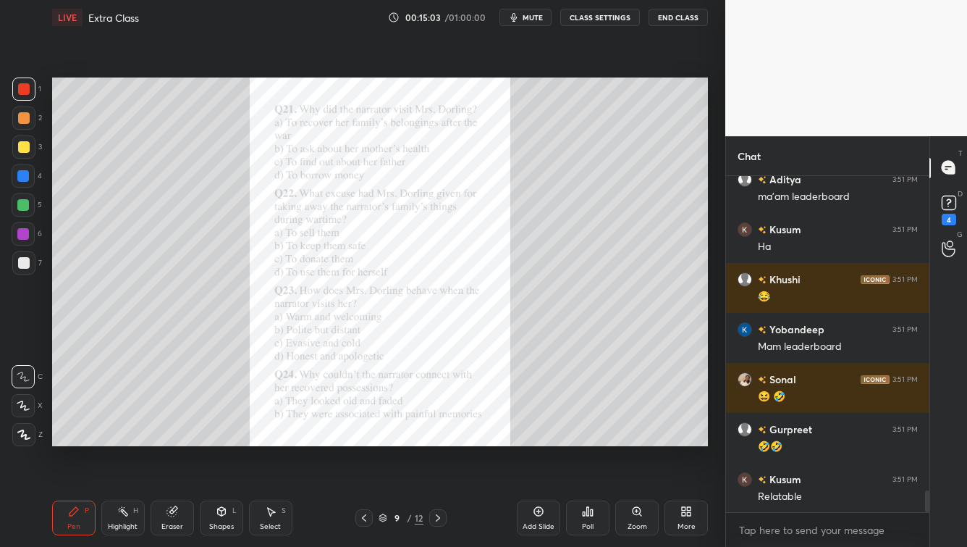
click at [640, 440] on icon at bounding box center [637, 511] width 12 height 12
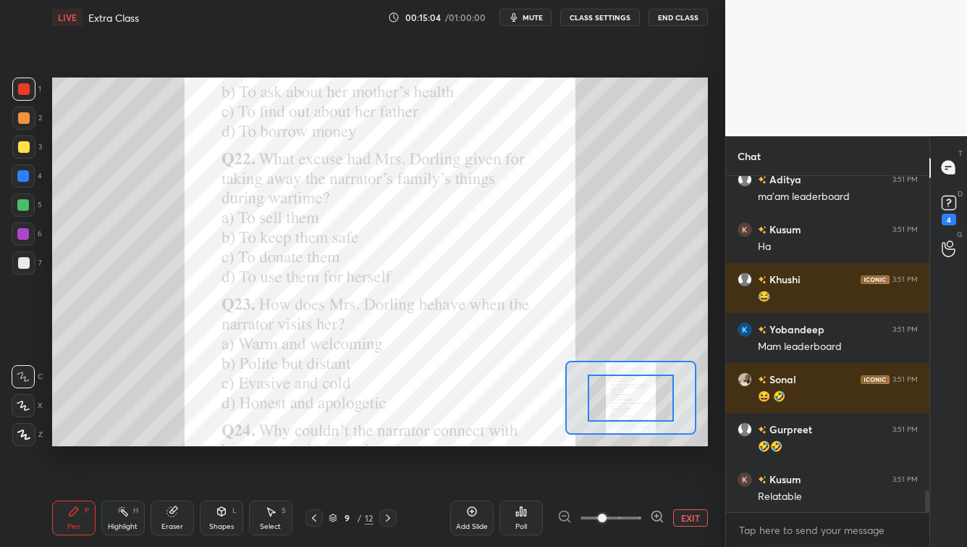
click at [639, 440] on span at bounding box center [611, 518] width 61 height 22
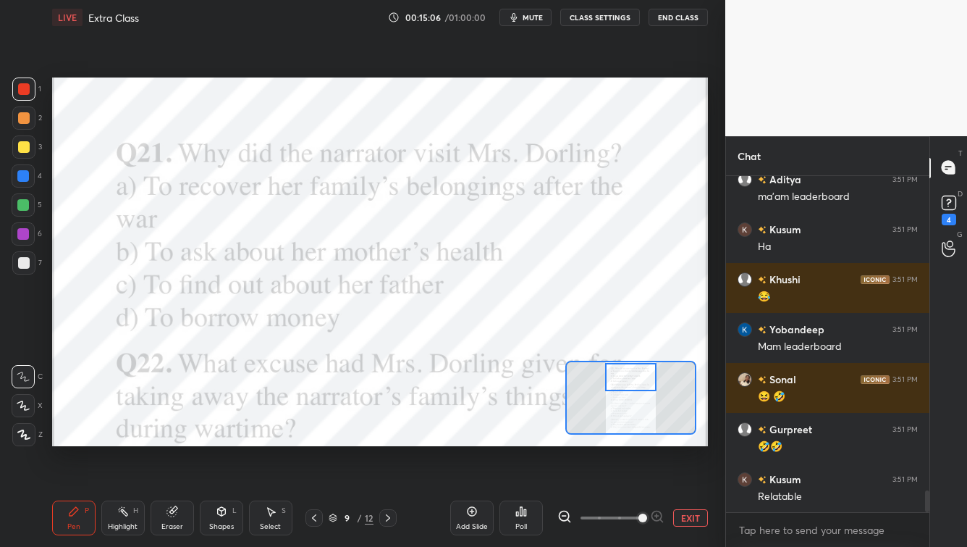
drag, startPoint x: 644, startPoint y: 405, endPoint x: 652, endPoint y: 385, distance: 21.1
click at [644, 380] on div at bounding box center [630, 377] width 51 height 28
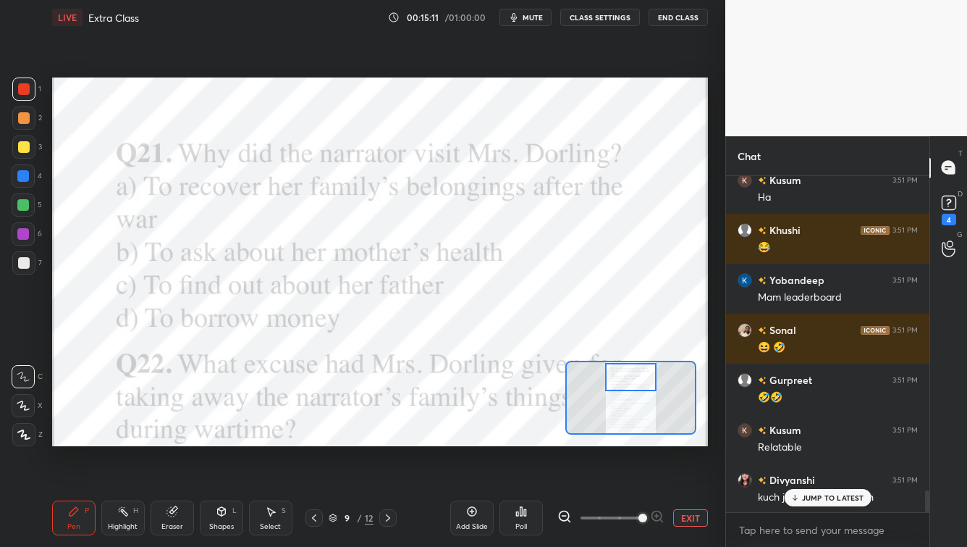
click at [789, 440] on p "JUMP TO LATEST" at bounding box center [833, 497] width 62 height 9
click at [529, 440] on div "Poll" at bounding box center [521, 517] width 43 height 35
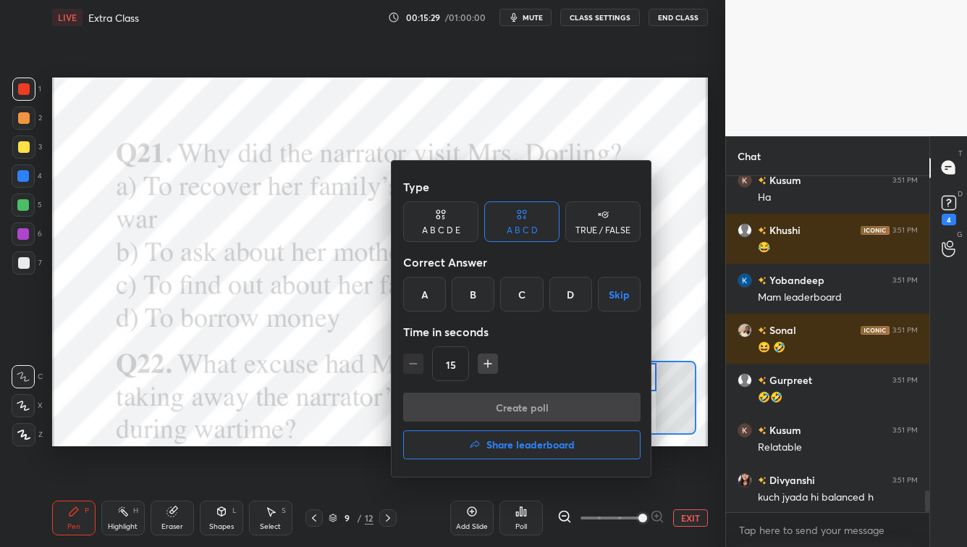
drag, startPoint x: 432, startPoint y: 296, endPoint x: 426, endPoint y: 337, distance: 41.1
click at [431, 297] on div "A" at bounding box center [424, 294] width 43 height 35
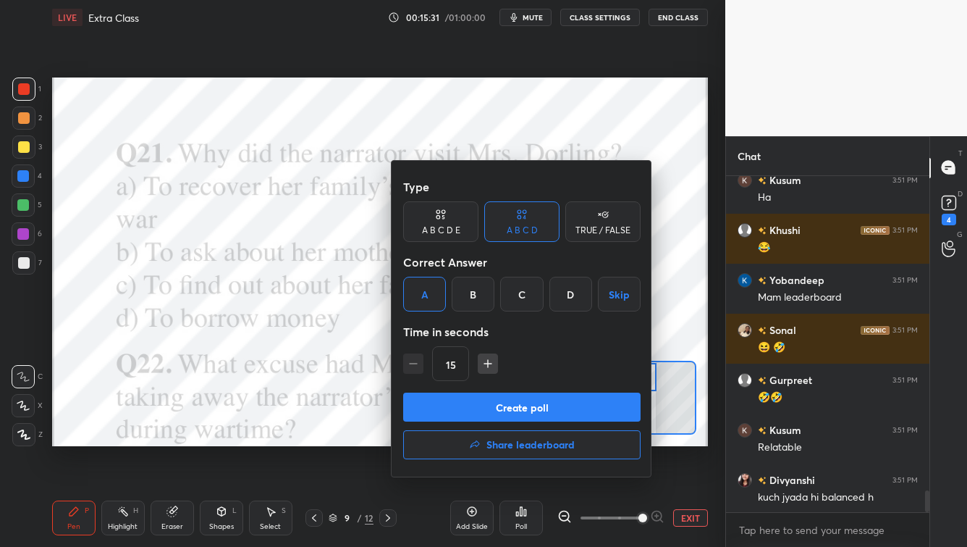
drag, startPoint x: 468, startPoint y: 411, endPoint x: 445, endPoint y: 419, distance: 24.7
click at [467, 409] on button "Create poll" at bounding box center [522, 406] width 238 height 29
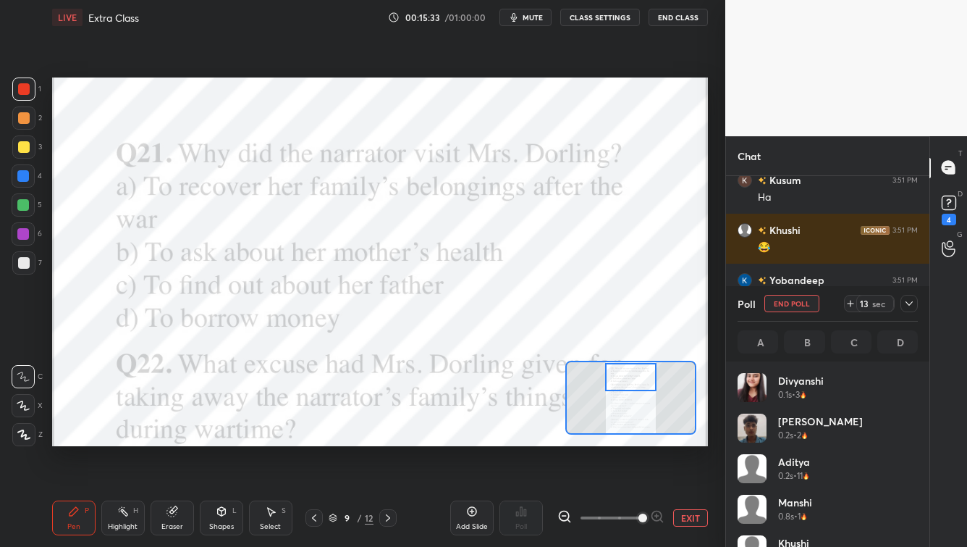
scroll to position [169, 176]
click at [789, 301] on icon at bounding box center [910, 304] width 12 height 12
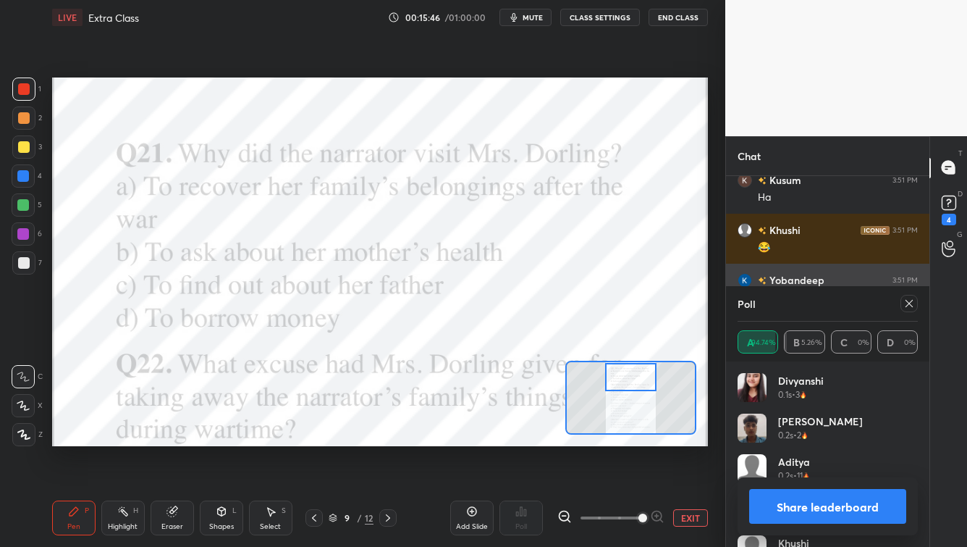
scroll to position [4, 4]
drag, startPoint x: 908, startPoint y: 304, endPoint x: 891, endPoint y: 309, distance: 18.1
click at [789, 305] on icon at bounding box center [910, 304] width 12 height 12
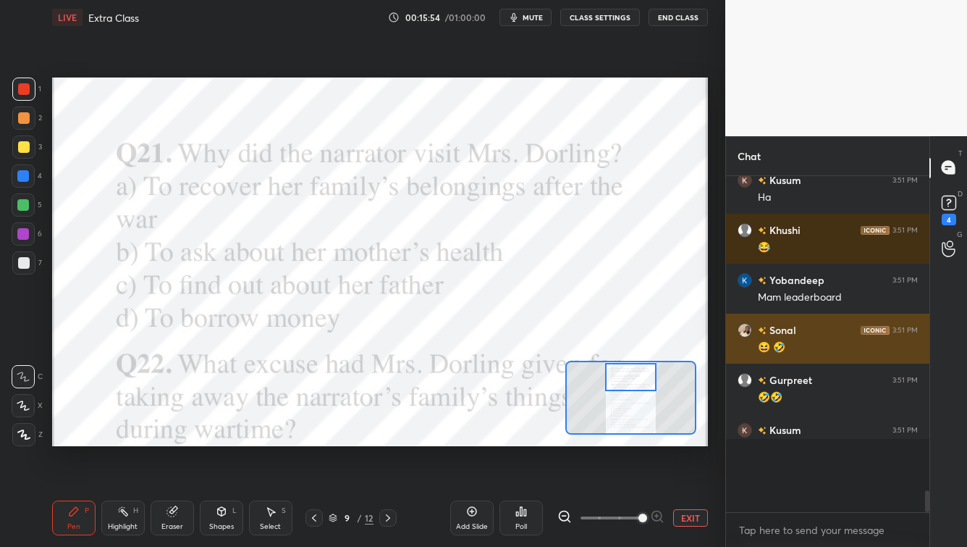
scroll to position [0, 4]
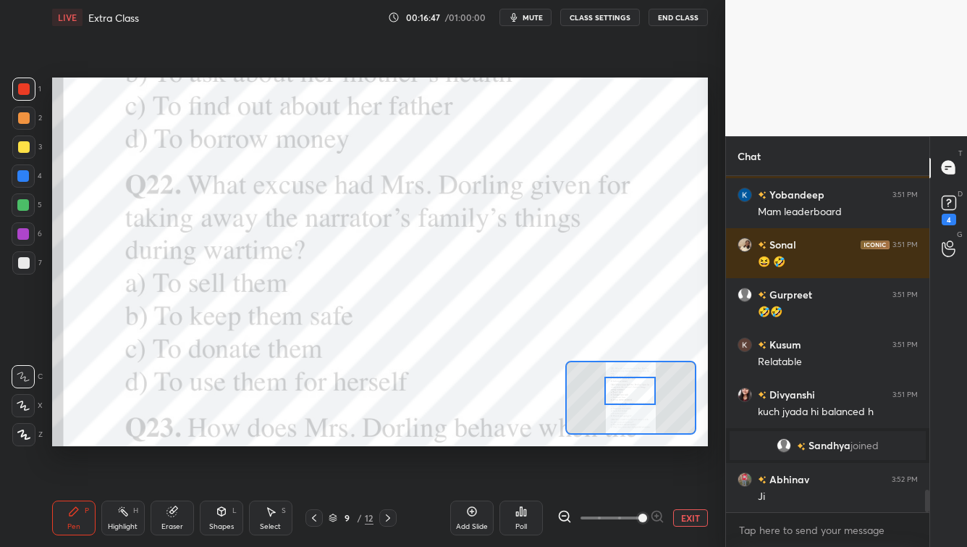
drag, startPoint x: 637, startPoint y: 382, endPoint x: 635, endPoint y: 395, distance: 13.1
click at [635, 395] on div at bounding box center [630, 391] width 51 height 28
click at [520, 440] on div "Poll" at bounding box center [522, 526] width 12 height 7
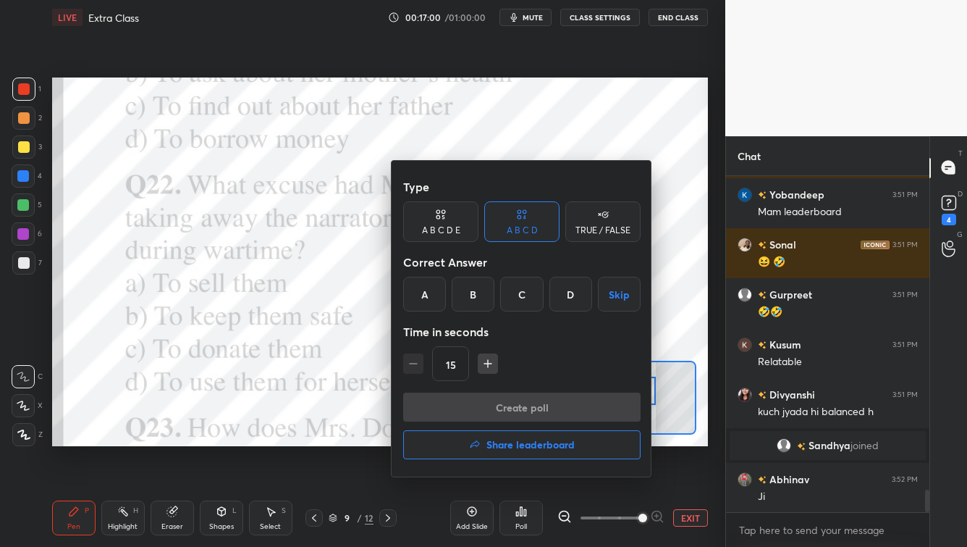
click at [472, 297] on div "B" at bounding box center [473, 294] width 43 height 35
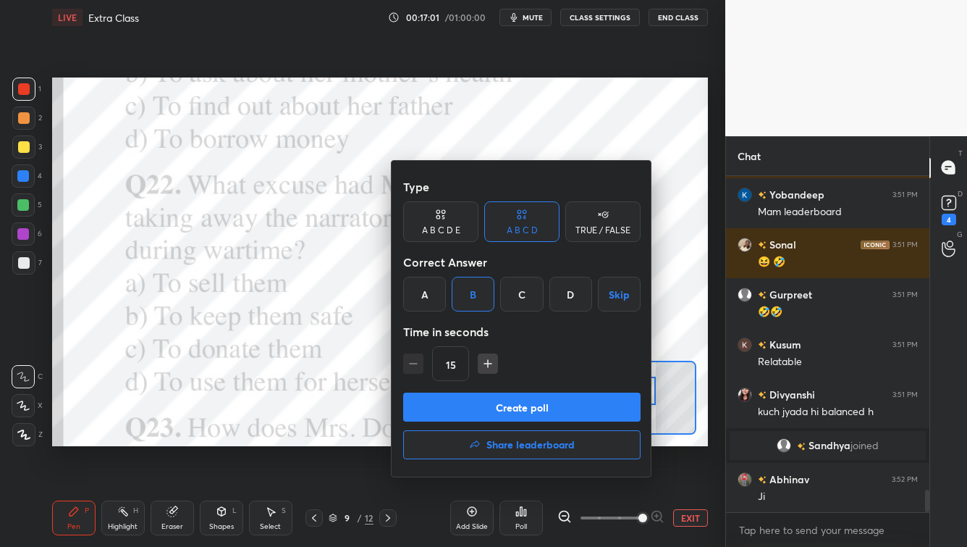
click at [479, 404] on button "Create poll" at bounding box center [522, 406] width 238 height 29
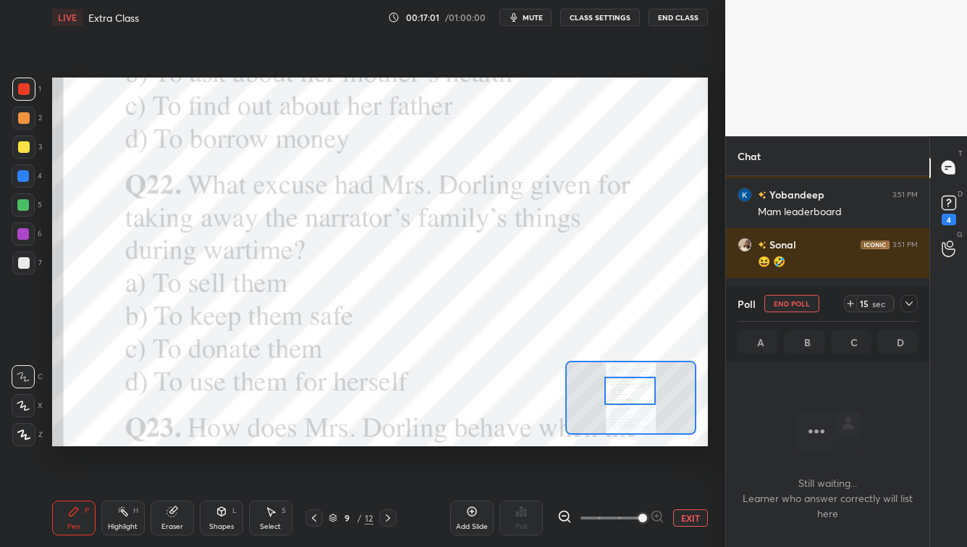
scroll to position [4, 4]
drag, startPoint x: 543, startPoint y: 18, endPoint x: 537, endPoint y: 29, distance: 12.7
click at [543, 18] on span "mute" at bounding box center [533, 17] width 20 height 10
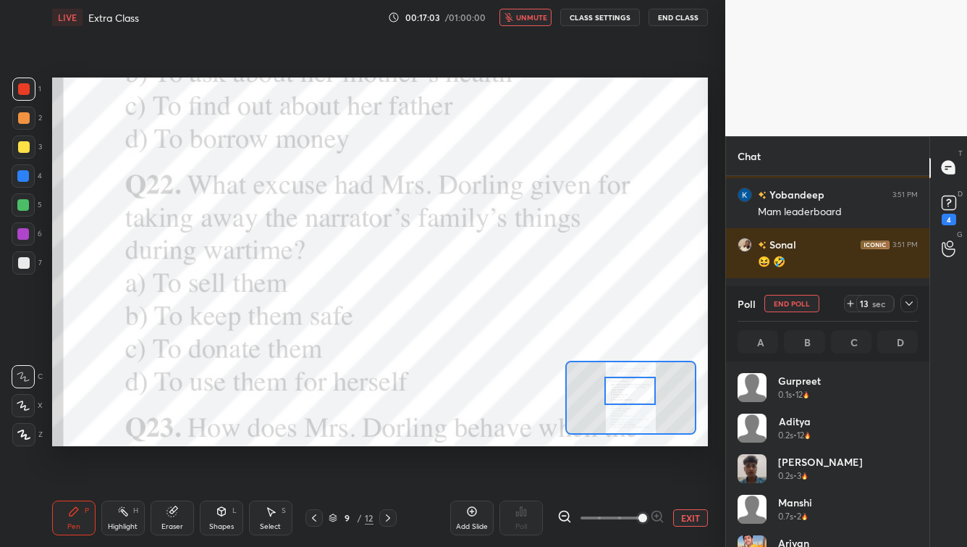
scroll to position [4765, 0]
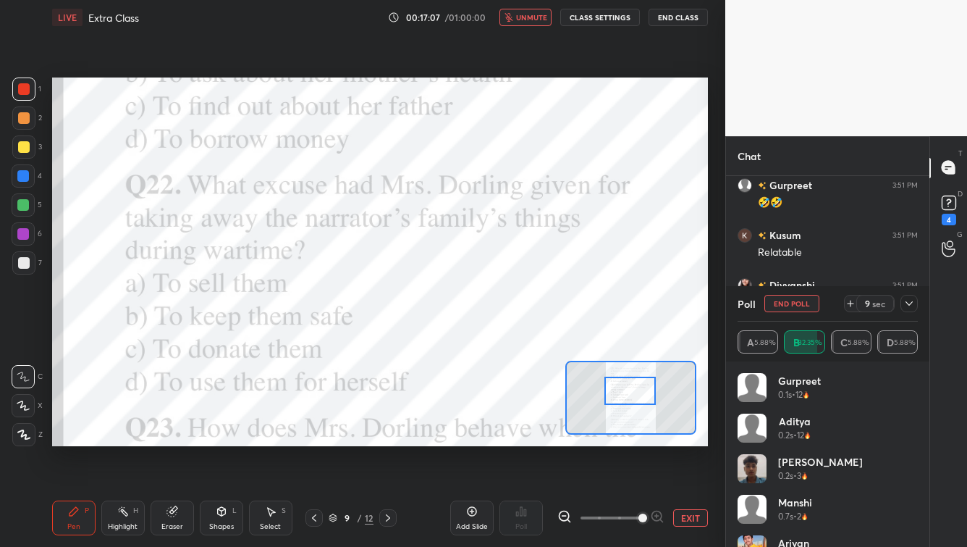
drag, startPoint x: 527, startPoint y: 12, endPoint x: 547, endPoint y: 45, distance: 38.0
click at [526, 12] on span "unmute" at bounding box center [531, 17] width 31 height 10
click at [789, 304] on icon at bounding box center [910, 304] width 12 height 12
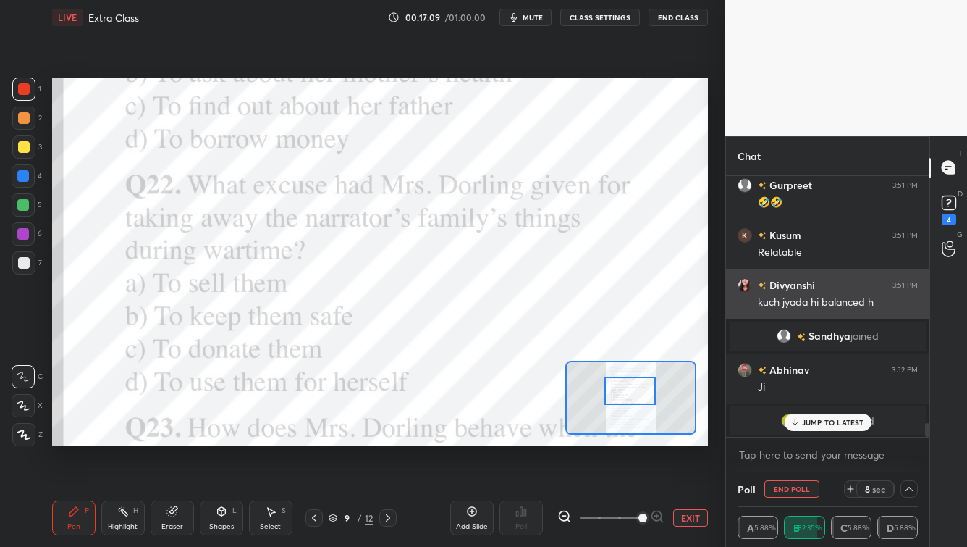
scroll to position [0, 0]
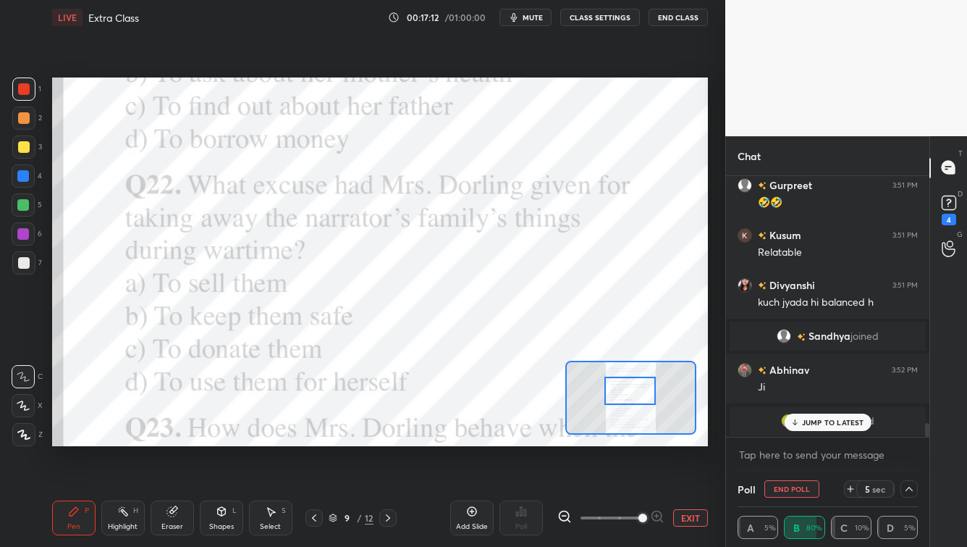
click at [789, 427] on p "JUMP TO LATEST" at bounding box center [833, 422] width 62 height 9
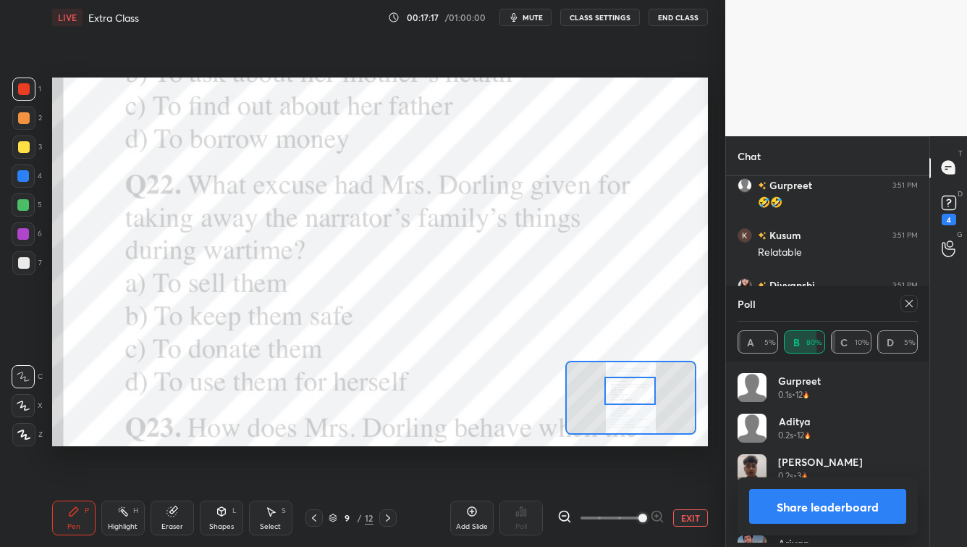
scroll to position [169, 176]
drag, startPoint x: 912, startPoint y: 302, endPoint x: 902, endPoint y: 320, distance: 20.4
click at [789, 301] on icon at bounding box center [909, 303] width 7 height 7
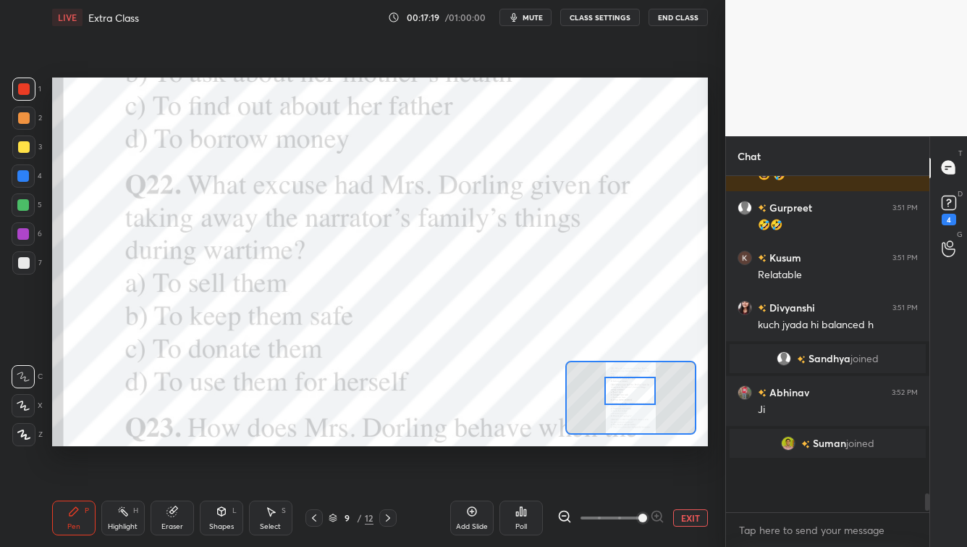
scroll to position [5, 4]
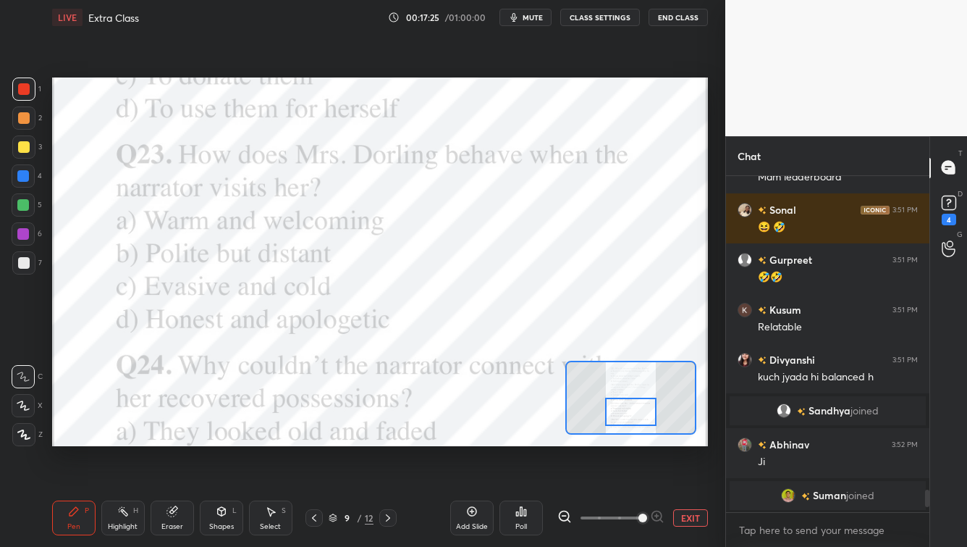
drag, startPoint x: 639, startPoint y: 392, endPoint x: 636, endPoint y: 418, distance: 26.2
click at [638, 413] on div at bounding box center [630, 412] width 51 height 28
click at [524, 440] on div "Poll" at bounding box center [521, 517] width 43 height 35
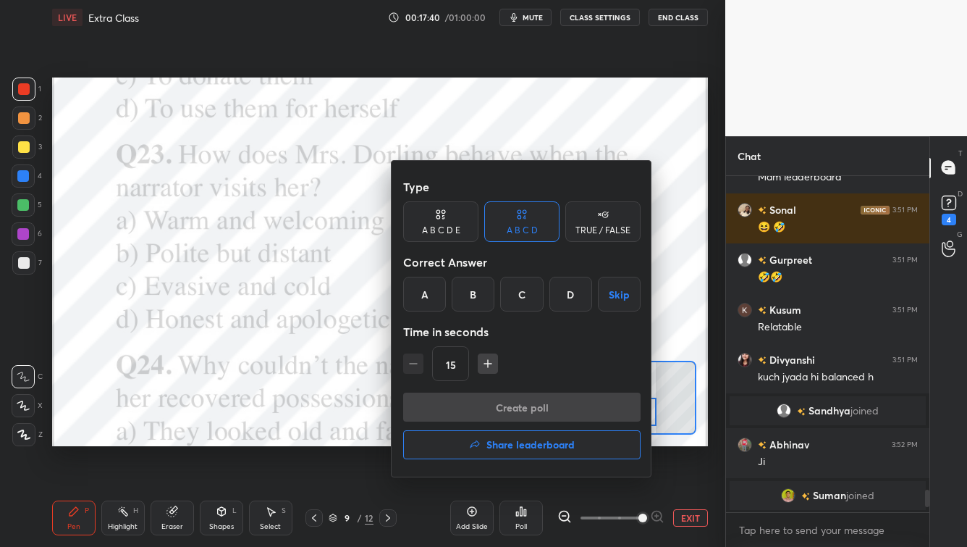
click at [529, 299] on div "C" at bounding box center [521, 294] width 43 height 35
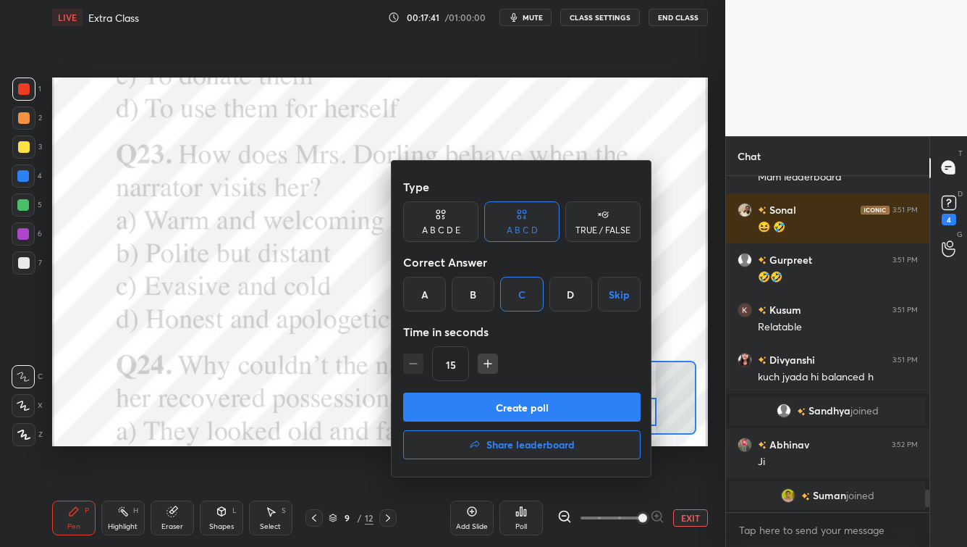
click at [511, 404] on button "Create poll" at bounding box center [522, 406] width 238 height 29
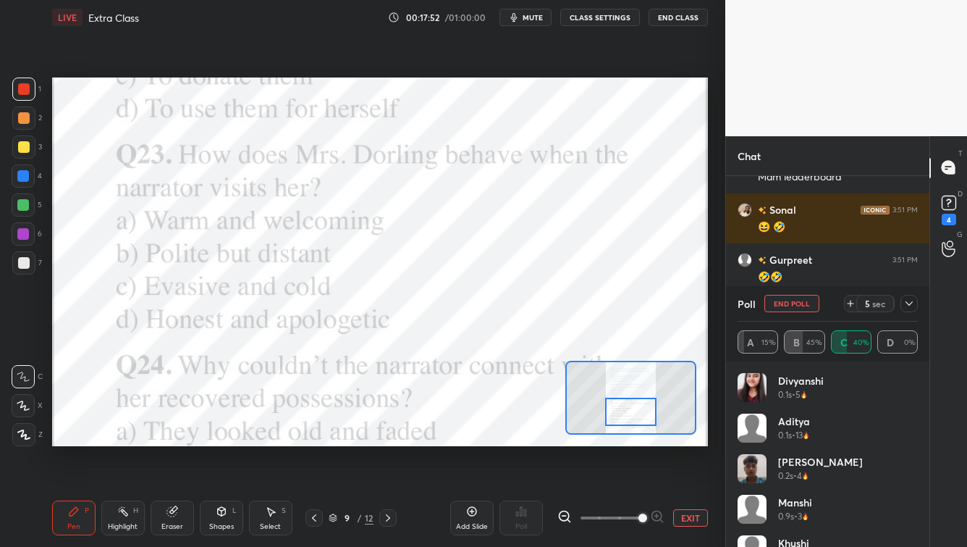
click at [789, 305] on icon at bounding box center [910, 304] width 12 height 12
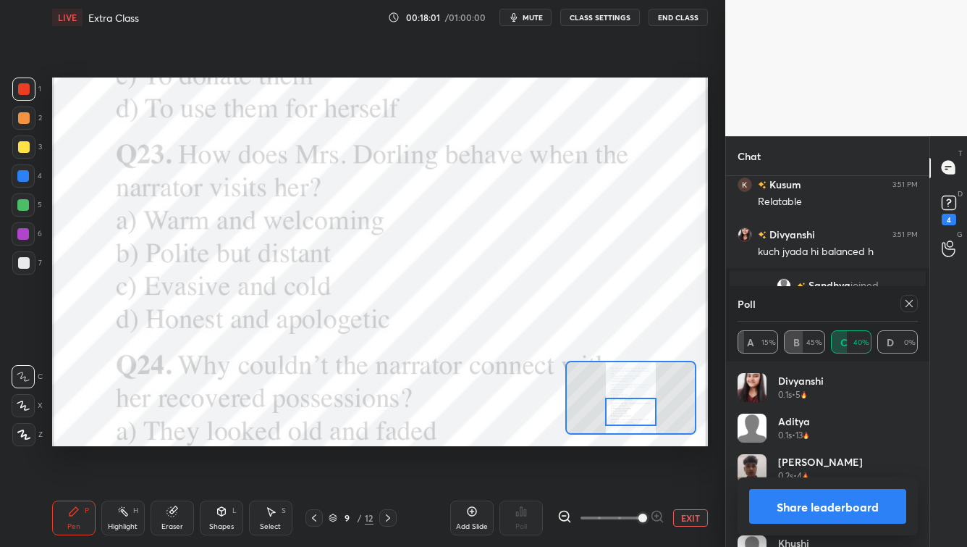
click at [789, 301] on icon at bounding box center [910, 304] width 12 height 12
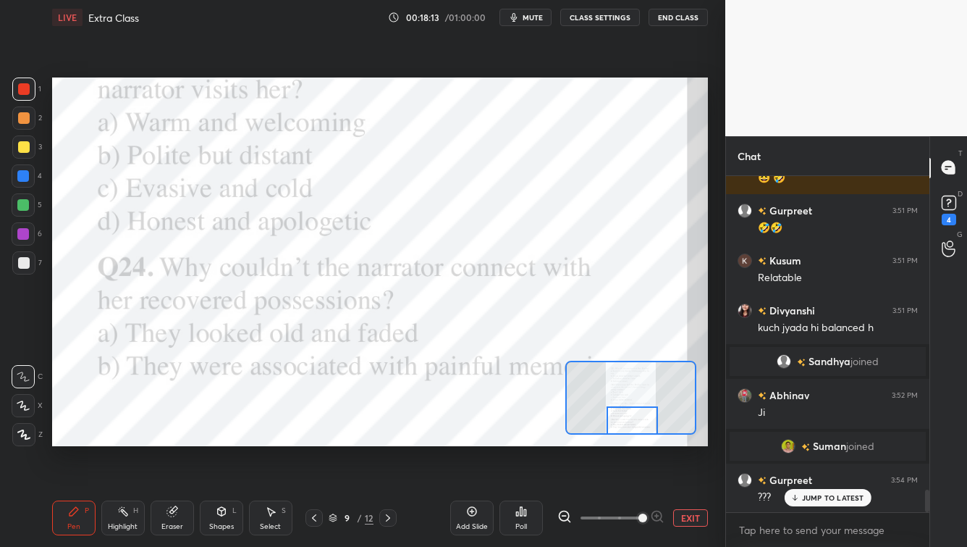
drag, startPoint x: 641, startPoint y: 411, endPoint x: 644, endPoint y: 428, distance: 17.6
click at [642, 421] on div at bounding box center [632, 420] width 51 height 28
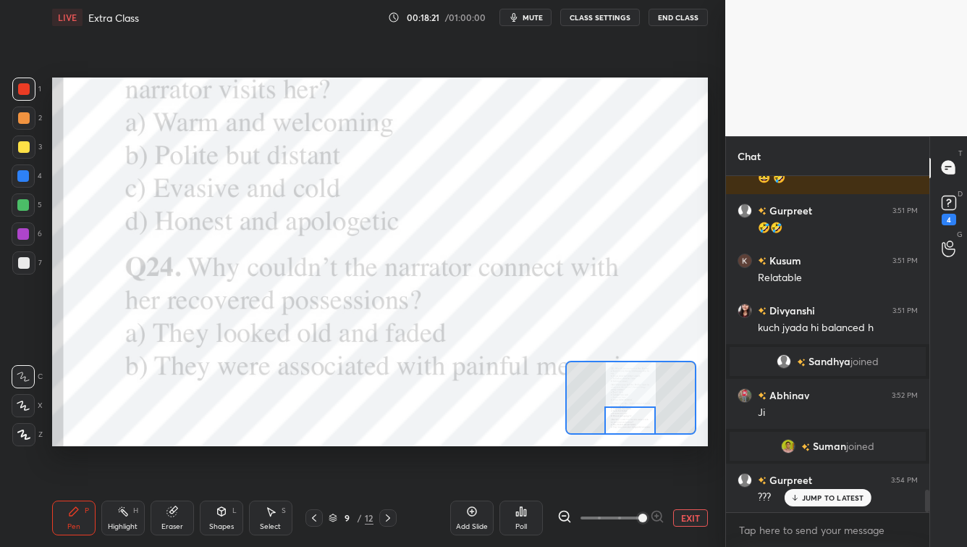
drag, startPoint x: 633, startPoint y: 423, endPoint x: 621, endPoint y: 432, distance: 14.5
click at [630, 427] on div at bounding box center [630, 420] width 51 height 28
click at [382, 440] on icon at bounding box center [388, 518] width 12 height 12
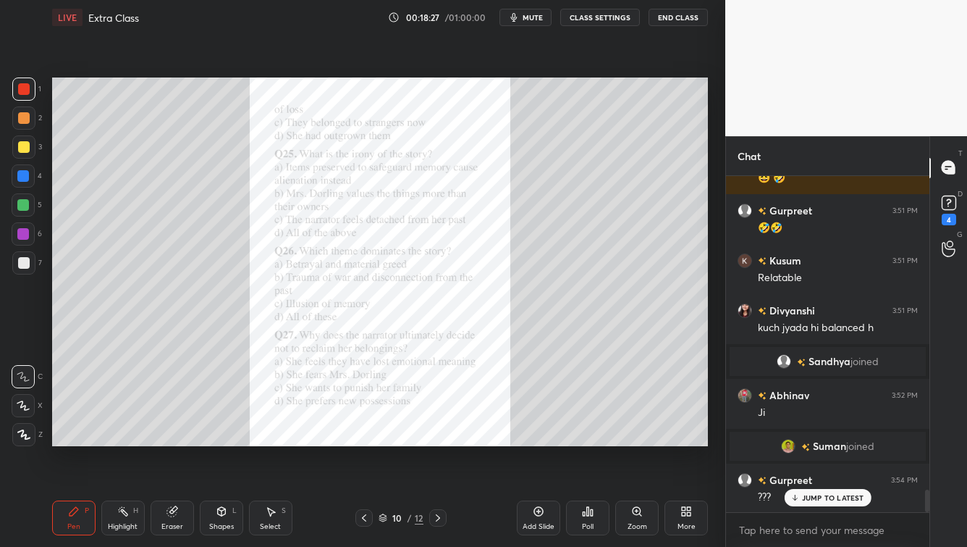
click at [363, 440] on icon at bounding box center [364, 518] width 12 height 12
click at [637, 440] on div "Zoom" at bounding box center [637, 517] width 43 height 35
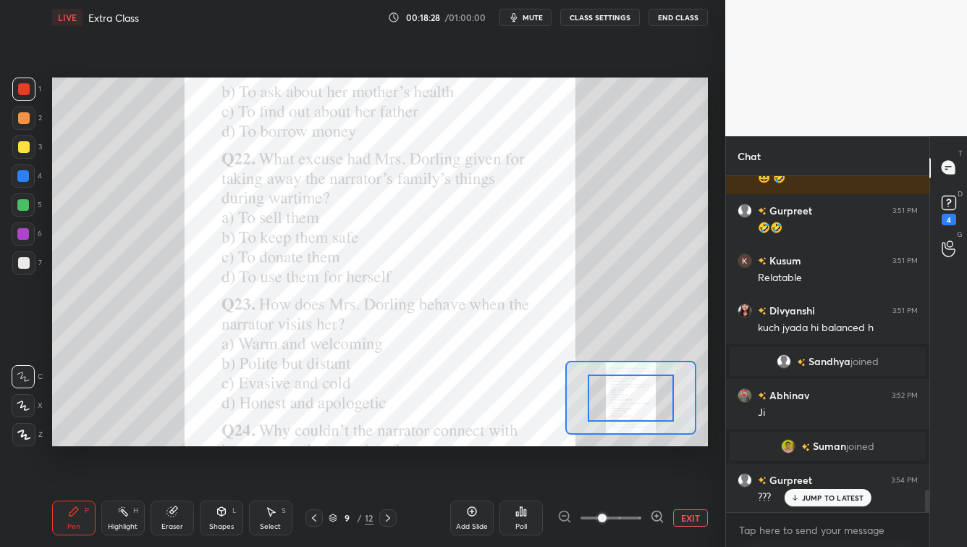
drag, startPoint x: 641, startPoint y: 518, endPoint x: 649, endPoint y: 502, distance: 18.5
click at [641, 440] on span at bounding box center [611, 518] width 61 height 22
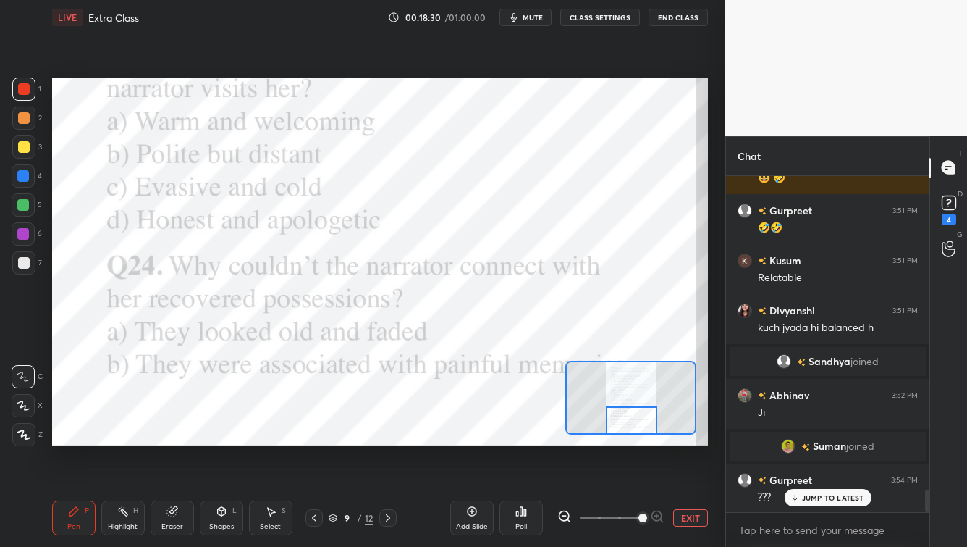
drag, startPoint x: 648, startPoint y: 400, endPoint x: 649, endPoint y: 433, distance: 32.6
click at [649, 432] on div at bounding box center [631, 420] width 51 height 28
click at [384, 440] on icon at bounding box center [388, 518] width 12 height 12
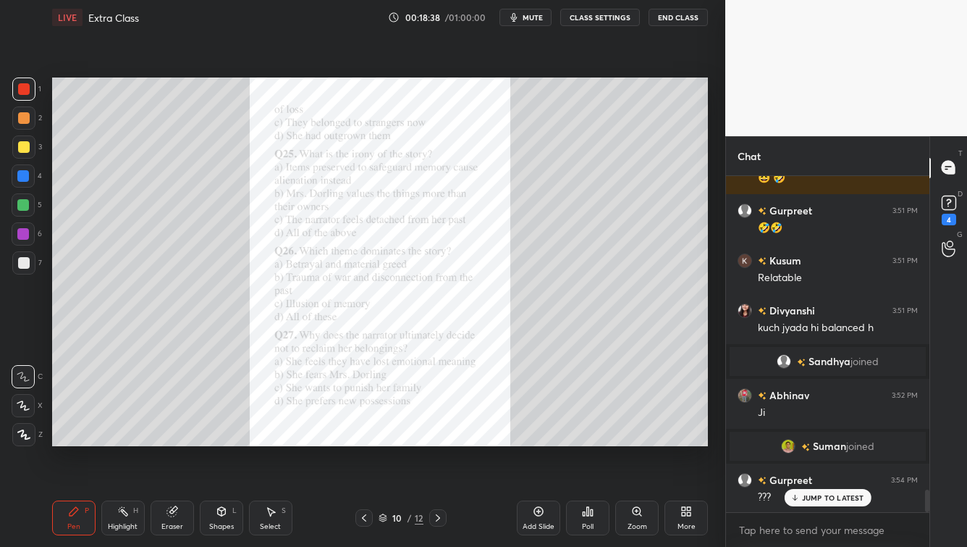
click at [364, 440] on icon at bounding box center [364, 518] width 12 height 12
click at [635, 440] on div "Zoom" at bounding box center [637, 517] width 43 height 35
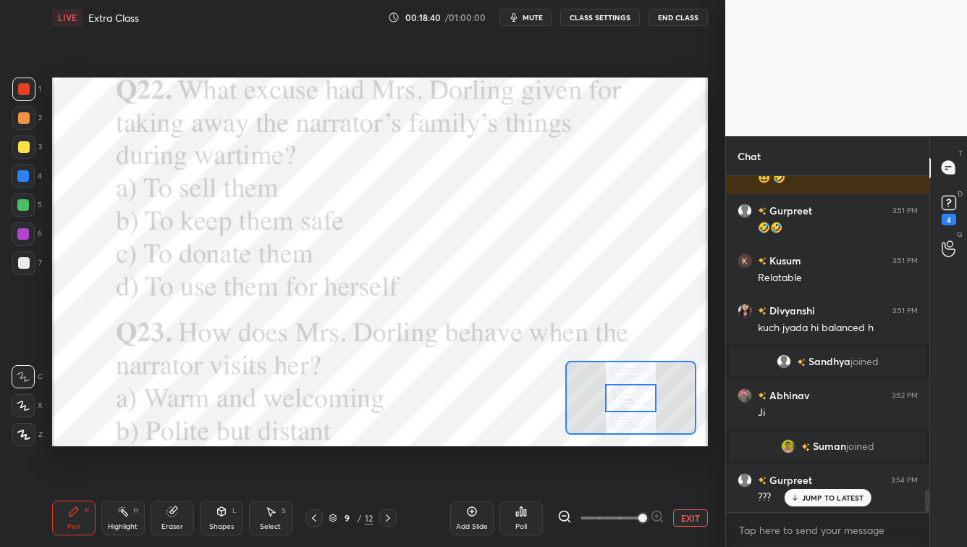
click at [641, 440] on span at bounding box center [611, 518] width 61 height 22
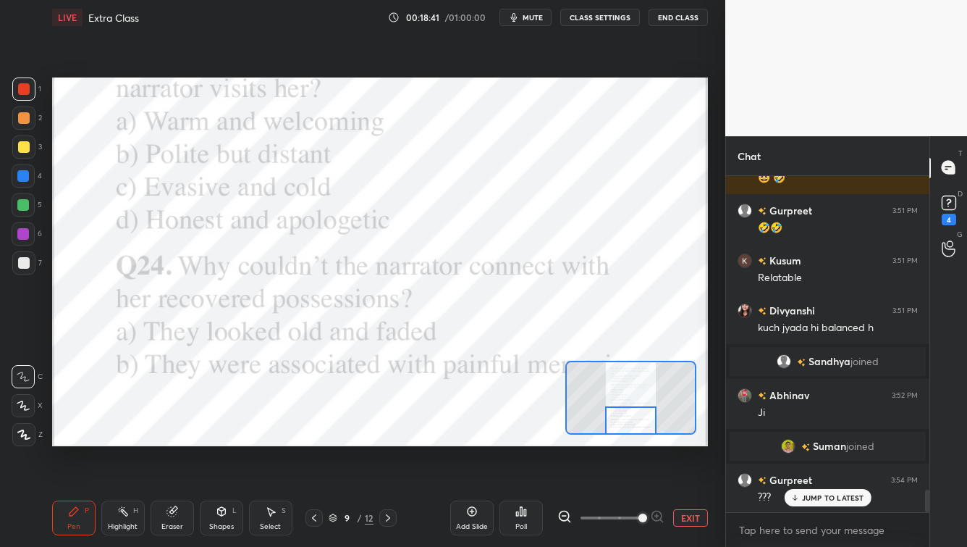
drag, startPoint x: 638, startPoint y: 401, endPoint x: 644, endPoint y: 432, distance: 31.1
click at [637, 427] on div at bounding box center [630, 420] width 51 height 28
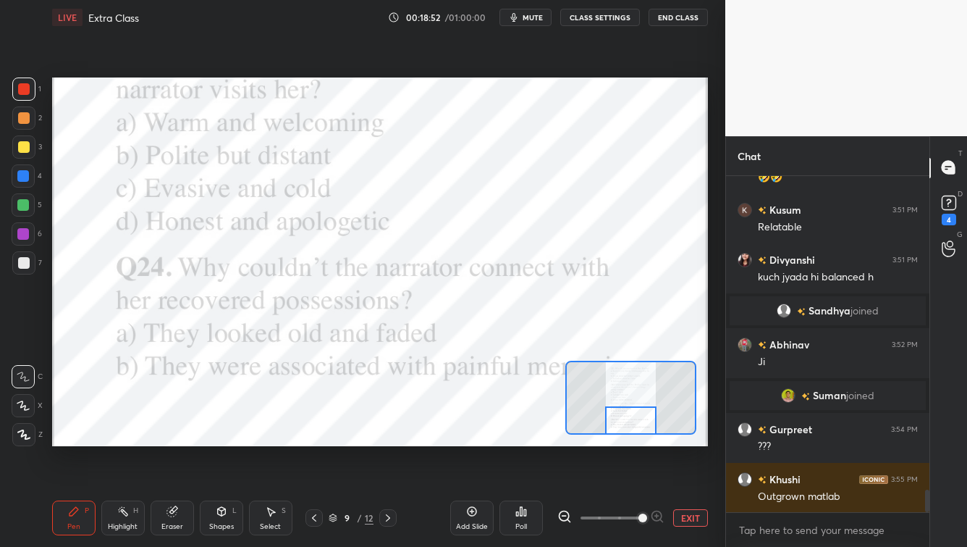
click at [566, 428] on div "Setting up your live class Poll for secs No correct answer Start poll" at bounding box center [380, 261] width 656 height 369
click at [180, 440] on div "Eraser" at bounding box center [172, 517] width 43 height 35
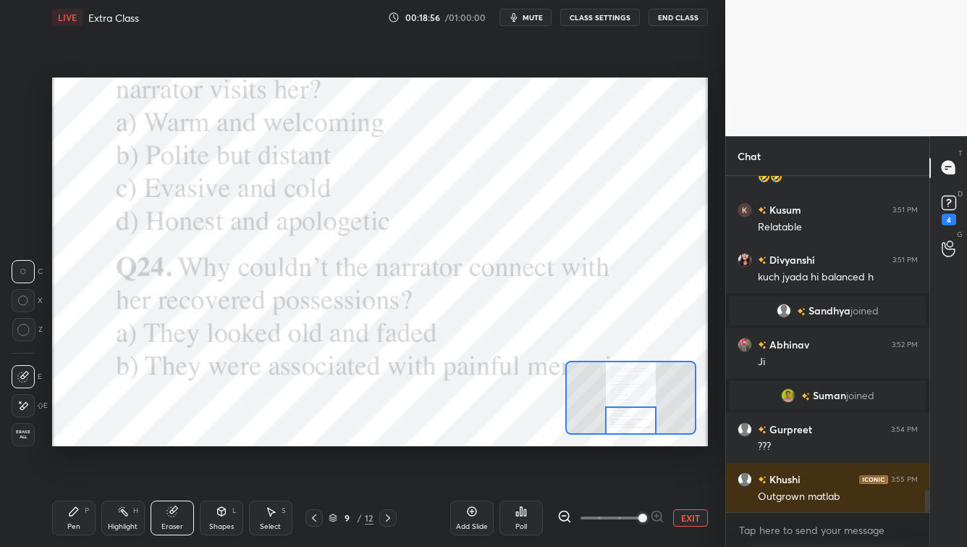
click at [26, 405] on icon at bounding box center [23, 406] width 12 height 12
click at [65, 440] on div "Pen P" at bounding box center [73, 517] width 43 height 35
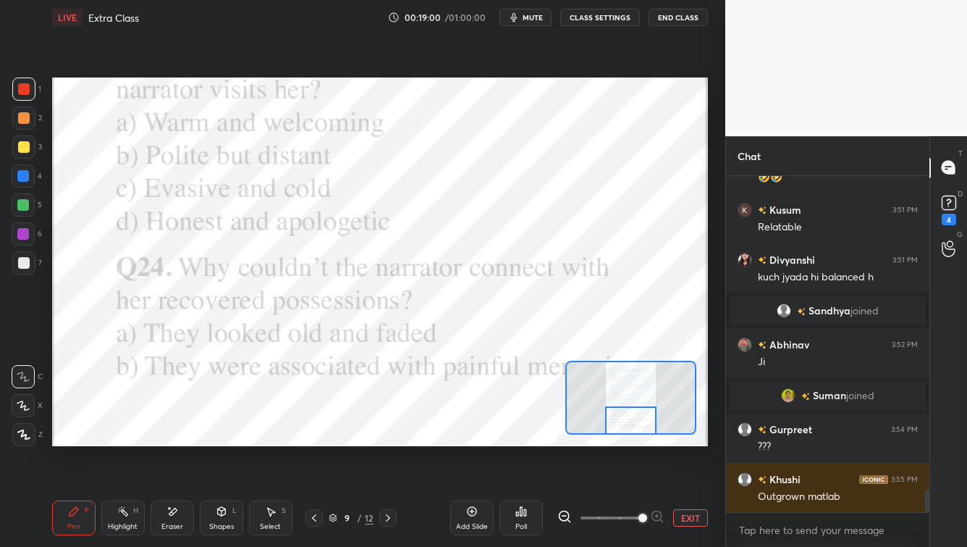
click at [169, 440] on div "Eraser" at bounding box center [172, 517] width 43 height 35
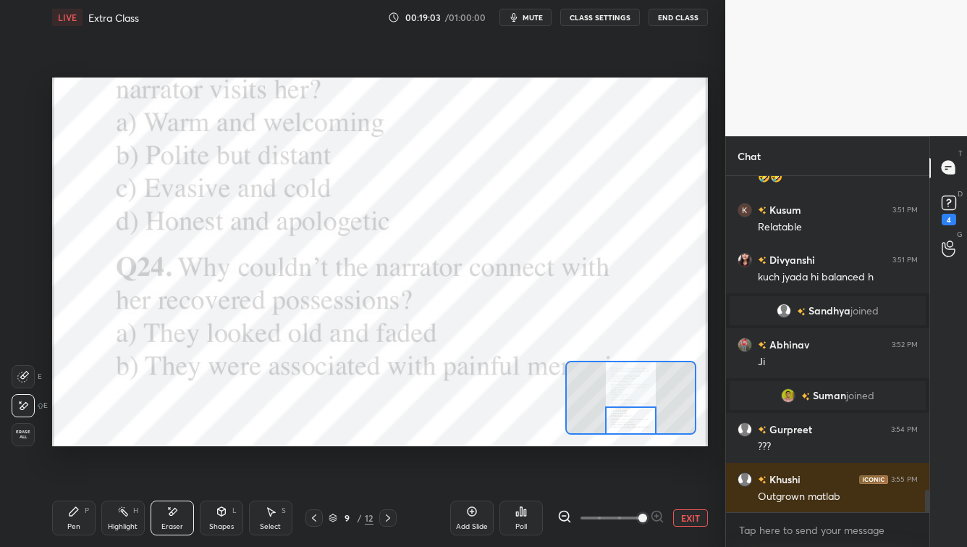
click at [81, 440] on div "Pen P" at bounding box center [73, 517] width 43 height 35
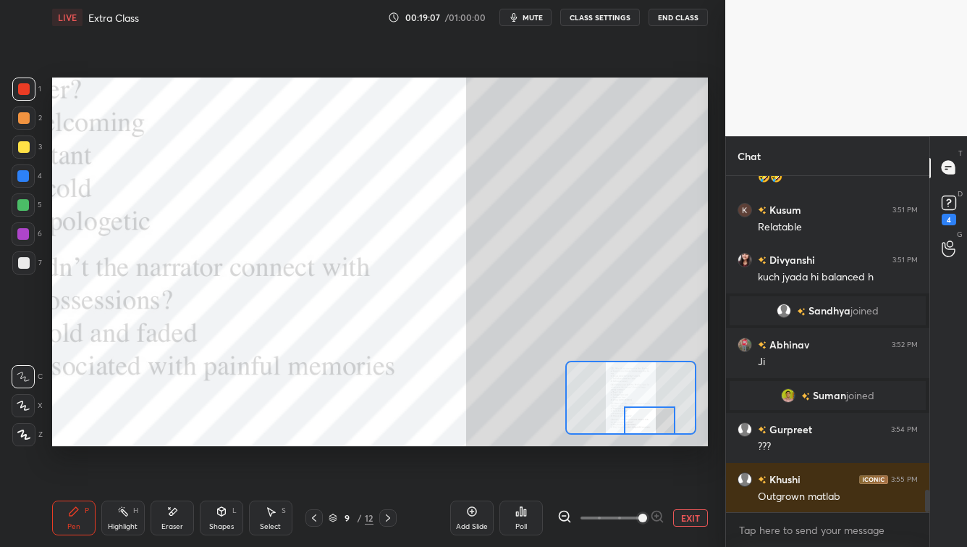
drag, startPoint x: 631, startPoint y: 416, endPoint x: 647, endPoint y: 419, distance: 15.5
click at [647, 419] on div at bounding box center [649, 420] width 51 height 28
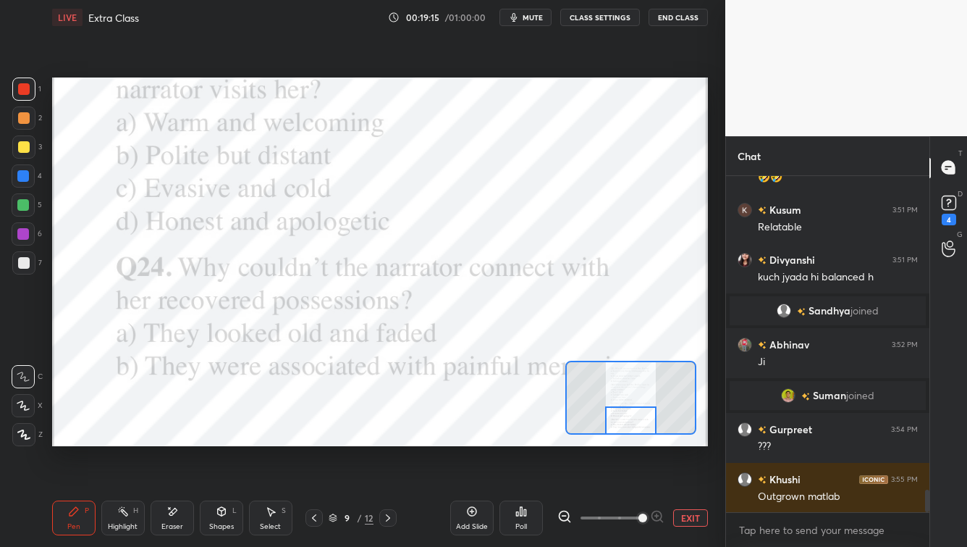
drag, startPoint x: 645, startPoint y: 417, endPoint x: 627, endPoint y: 432, distance: 23.2
click at [627, 431] on div at bounding box center [630, 420] width 51 height 28
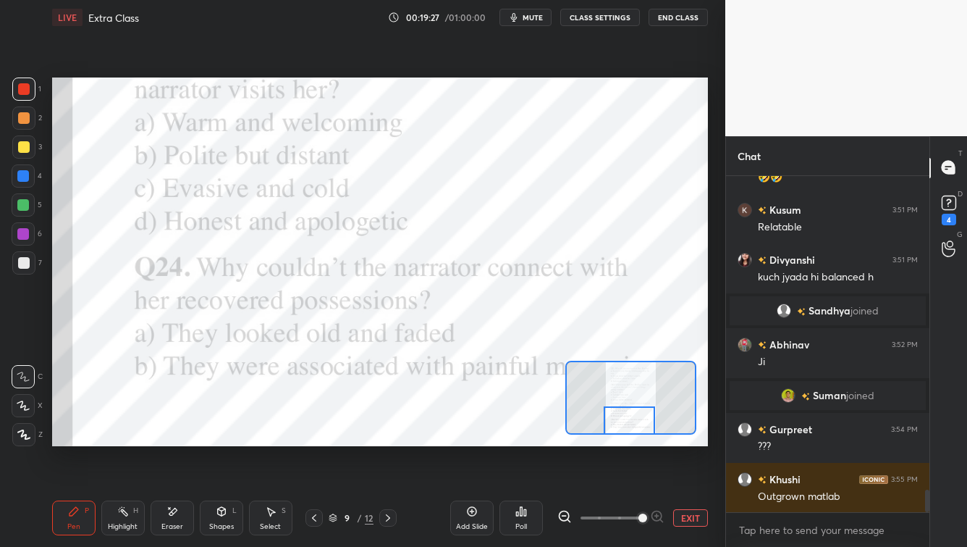
drag, startPoint x: 387, startPoint y: 521, endPoint x: 398, endPoint y: 505, distance: 19.1
click at [386, 440] on icon at bounding box center [388, 517] width 4 height 7
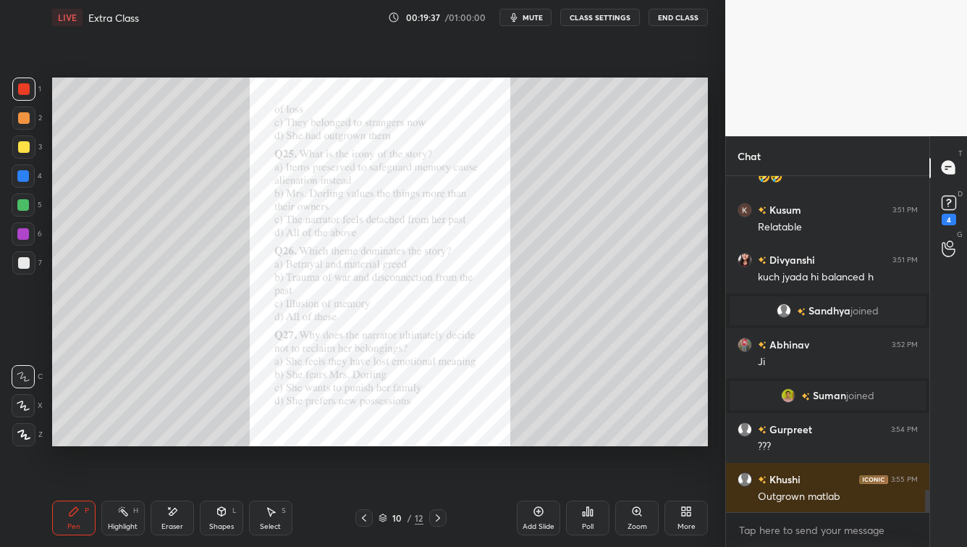
drag, startPoint x: 366, startPoint y: 519, endPoint x: 382, endPoint y: 521, distance: 16.1
click at [364, 440] on icon at bounding box center [364, 518] width 12 height 12
click at [642, 440] on div "Zoom" at bounding box center [637, 517] width 43 height 35
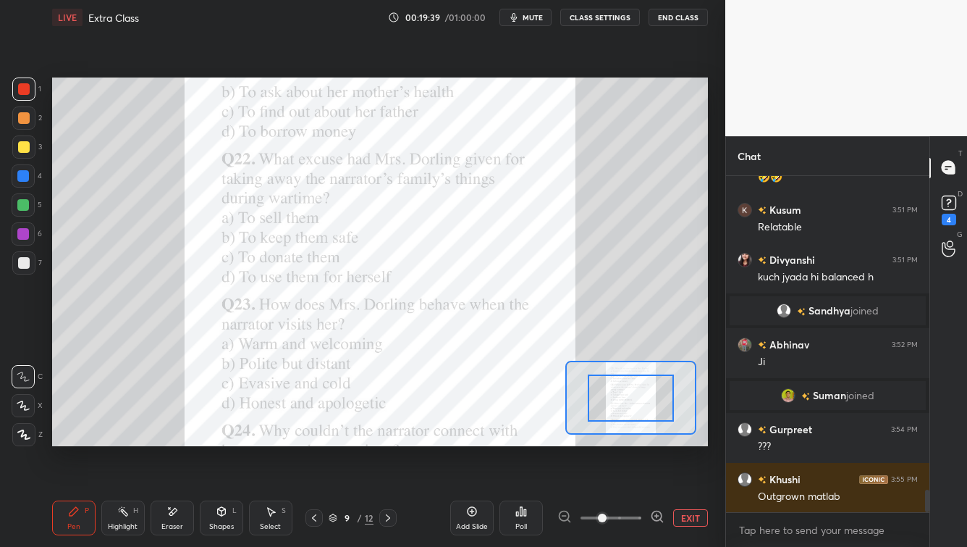
click at [638, 440] on span at bounding box center [611, 518] width 61 height 22
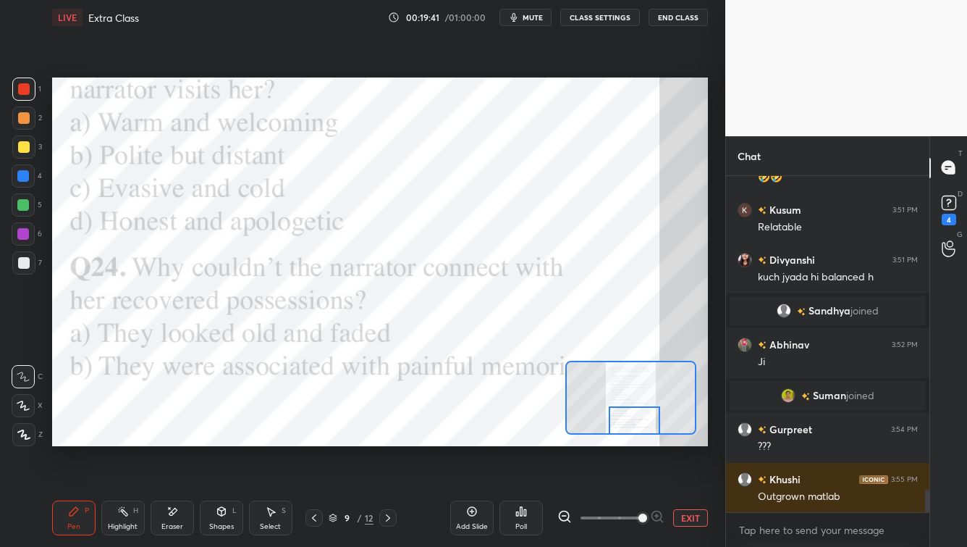
drag, startPoint x: 638, startPoint y: 400, endPoint x: 639, endPoint y: 429, distance: 29.0
click at [639, 423] on div at bounding box center [634, 420] width 51 height 28
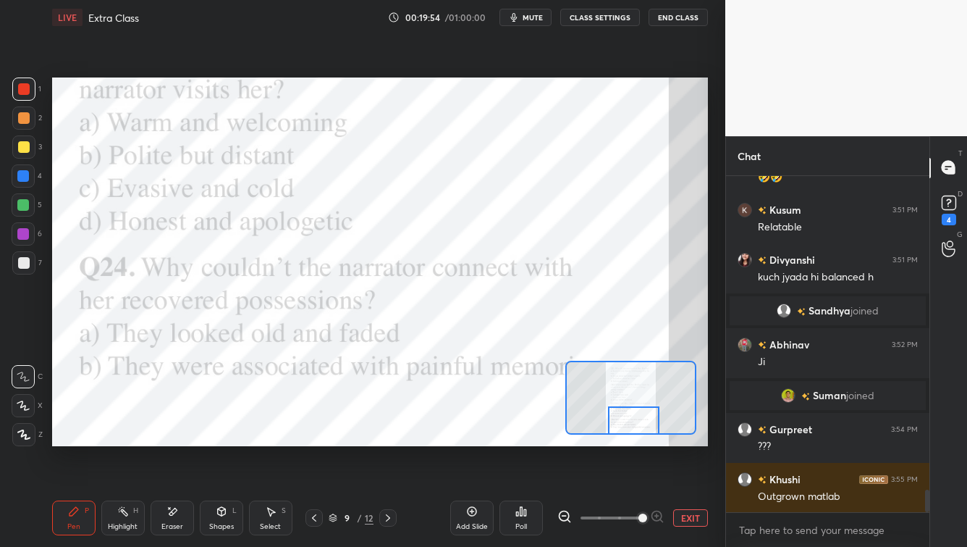
click at [524, 440] on div "Poll" at bounding box center [521, 517] width 43 height 35
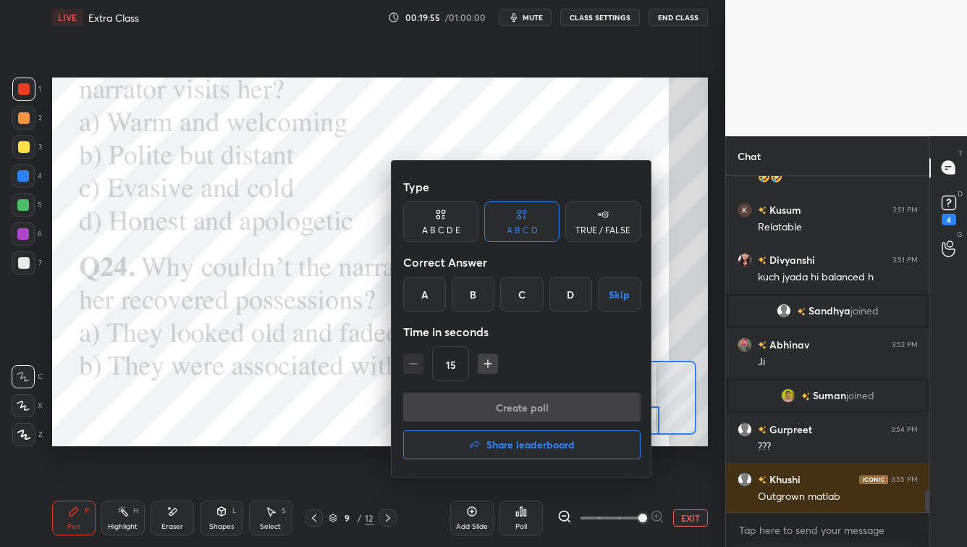
drag, startPoint x: 470, startPoint y: 298, endPoint x: 463, endPoint y: 332, distance: 35.5
click at [469, 298] on div "B" at bounding box center [473, 294] width 43 height 35
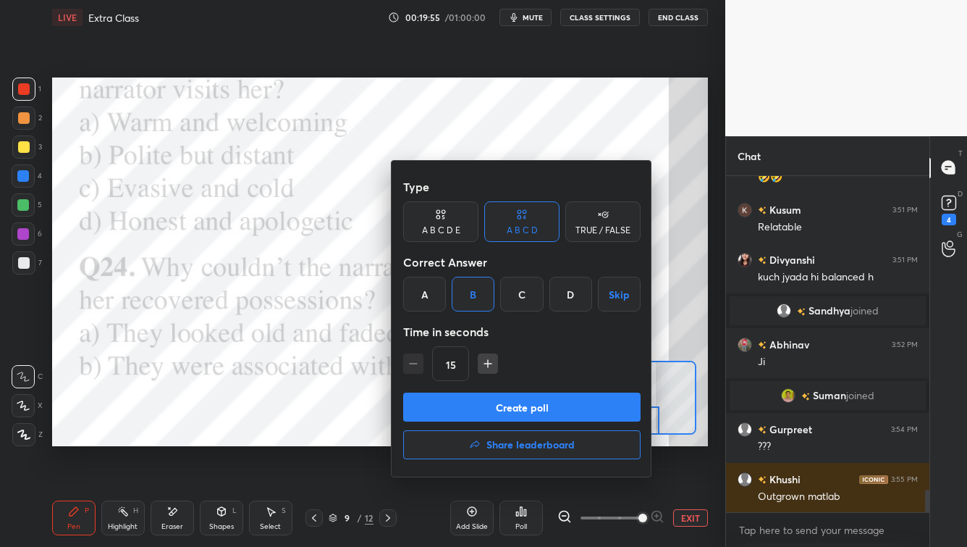
click at [481, 406] on button "Create poll" at bounding box center [522, 406] width 238 height 29
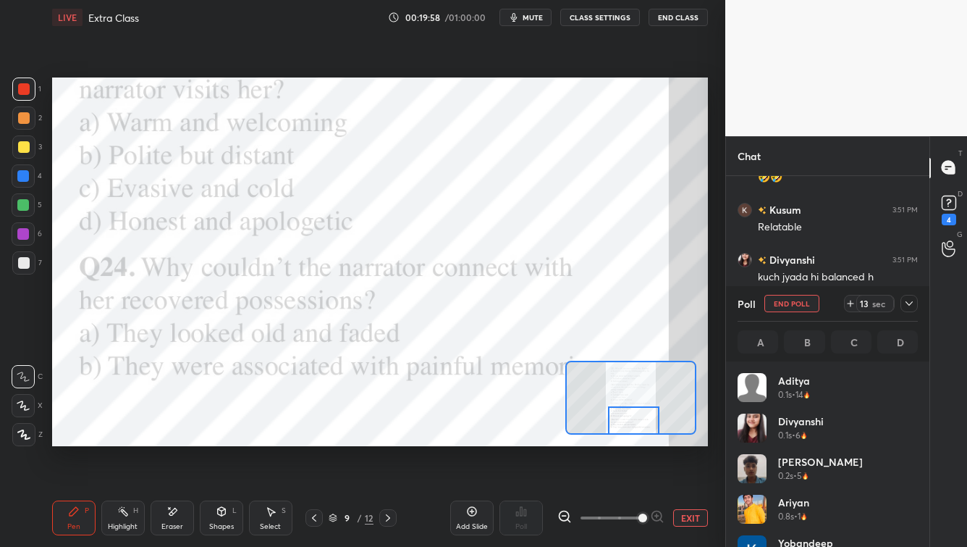
scroll to position [169, 176]
drag, startPoint x: 907, startPoint y: 307, endPoint x: 902, endPoint y: 328, distance: 21.6
click at [789, 308] on icon at bounding box center [910, 304] width 12 height 12
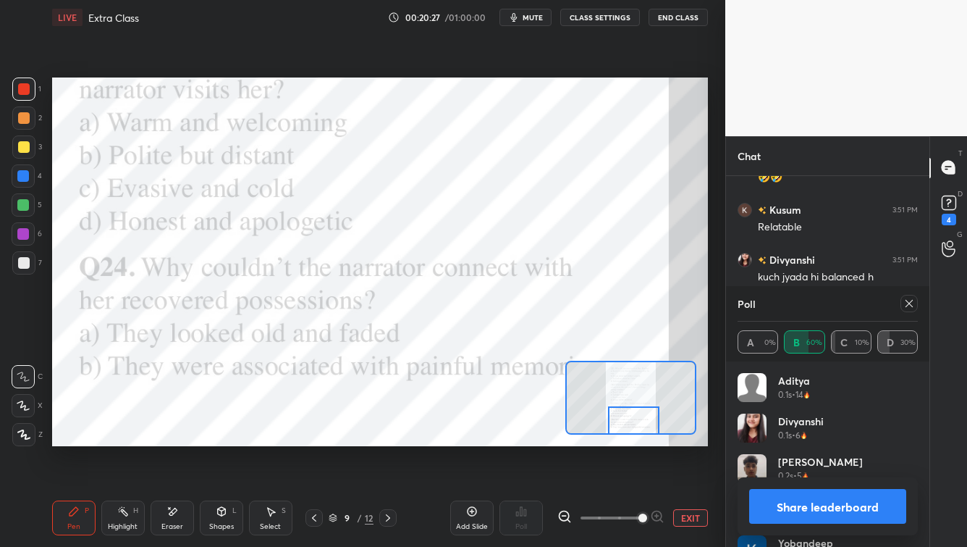
scroll to position [4811, 0]
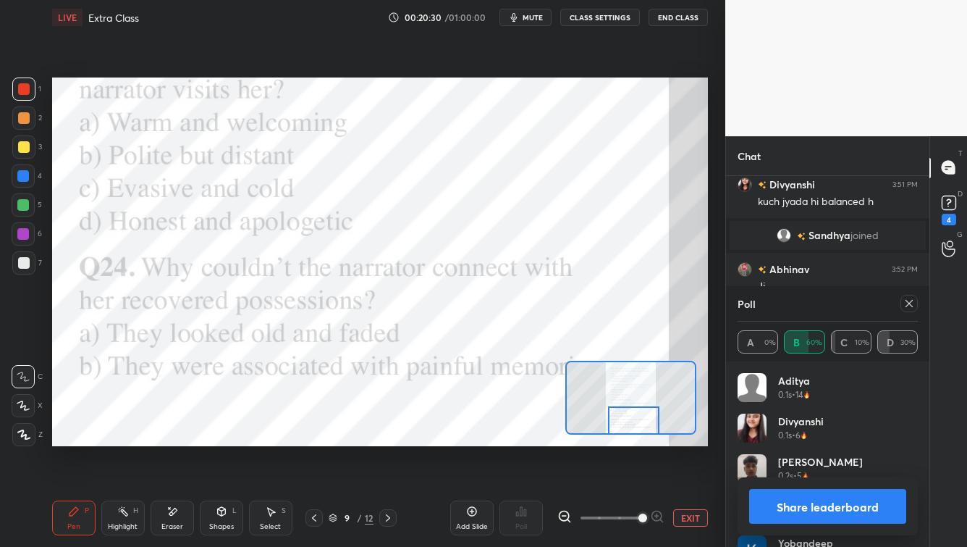
click at [789, 309] on icon at bounding box center [910, 304] width 12 height 12
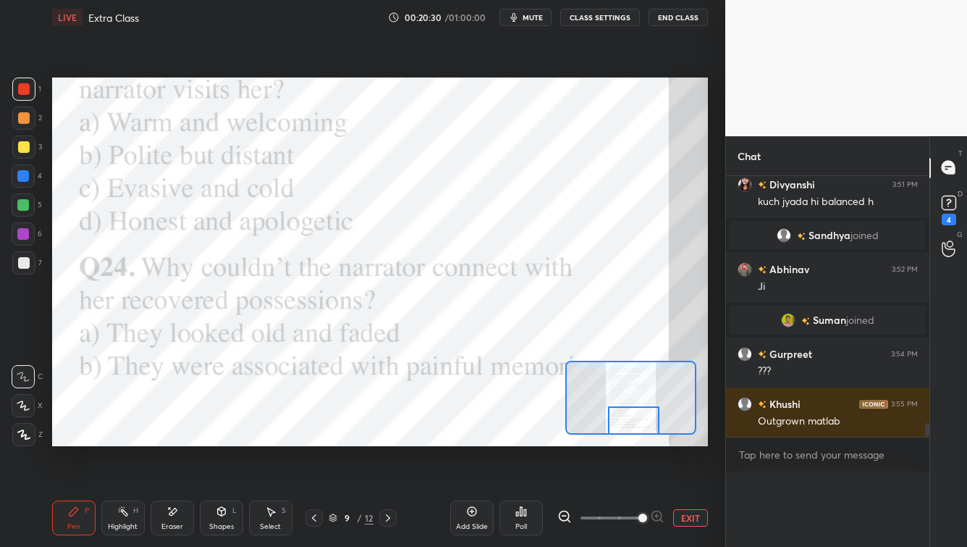
scroll to position [280, 199]
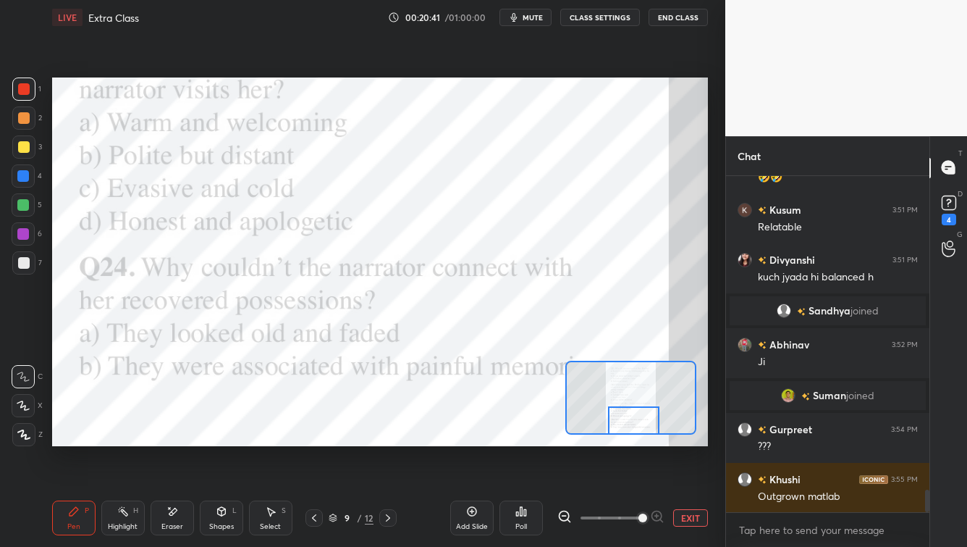
drag, startPoint x: 390, startPoint y: 520, endPoint x: 427, endPoint y: 529, distance: 38.6
click at [389, 440] on icon at bounding box center [388, 518] width 12 height 12
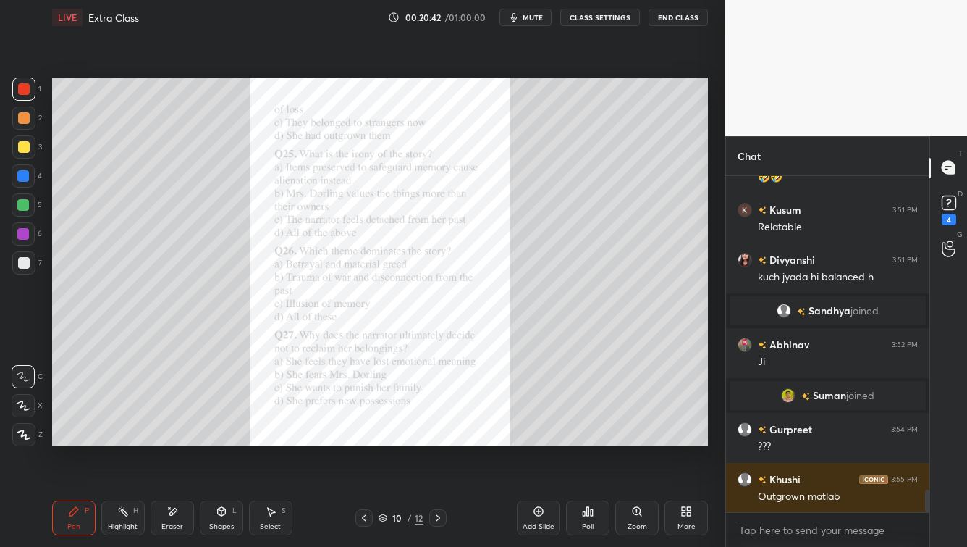
click at [637, 440] on div "Zoom" at bounding box center [637, 517] width 43 height 35
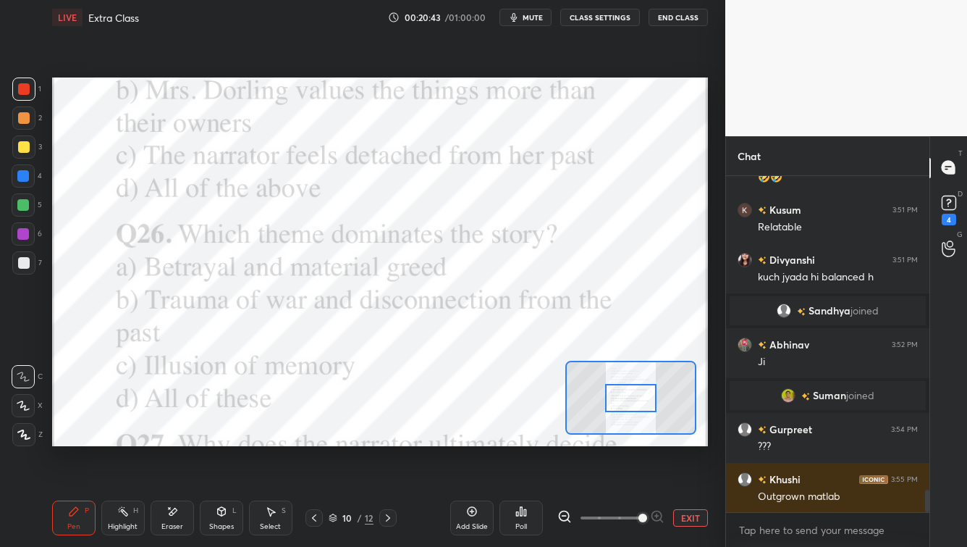
drag, startPoint x: 641, startPoint y: 518, endPoint x: 646, endPoint y: 505, distance: 13.3
click at [639, 440] on span at bounding box center [611, 518] width 61 height 22
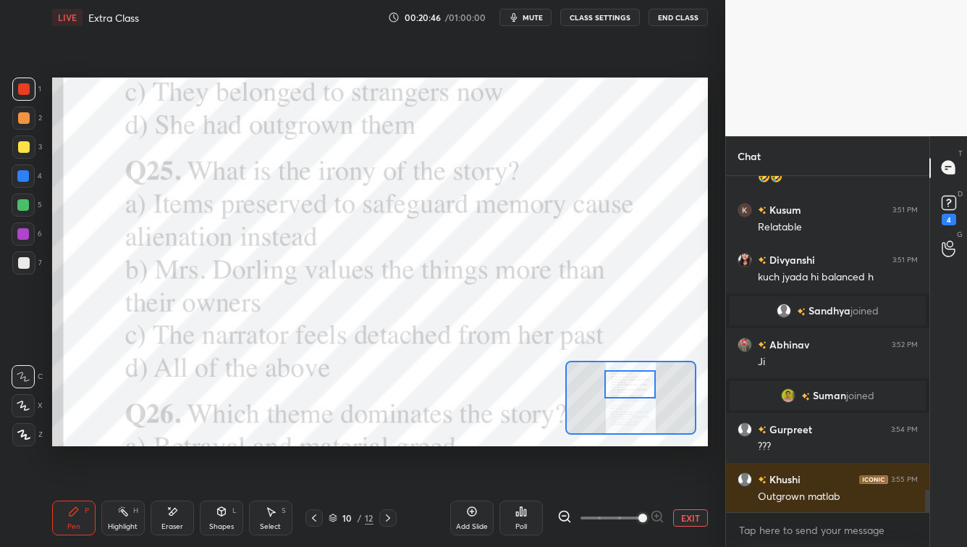
drag, startPoint x: 630, startPoint y: 391, endPoint x: 636, endPoint y: 382, distance: 11.1
click at [629, 379] on div at bounding box center [630, 384] width 51 height 28
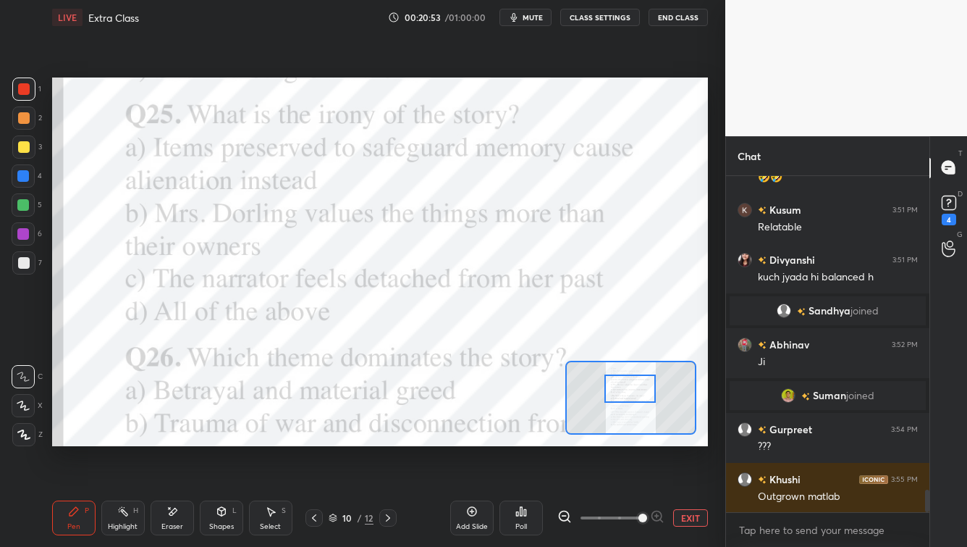
click at [635, 391] on div at bounding box center [630, 388] width 51 height 28
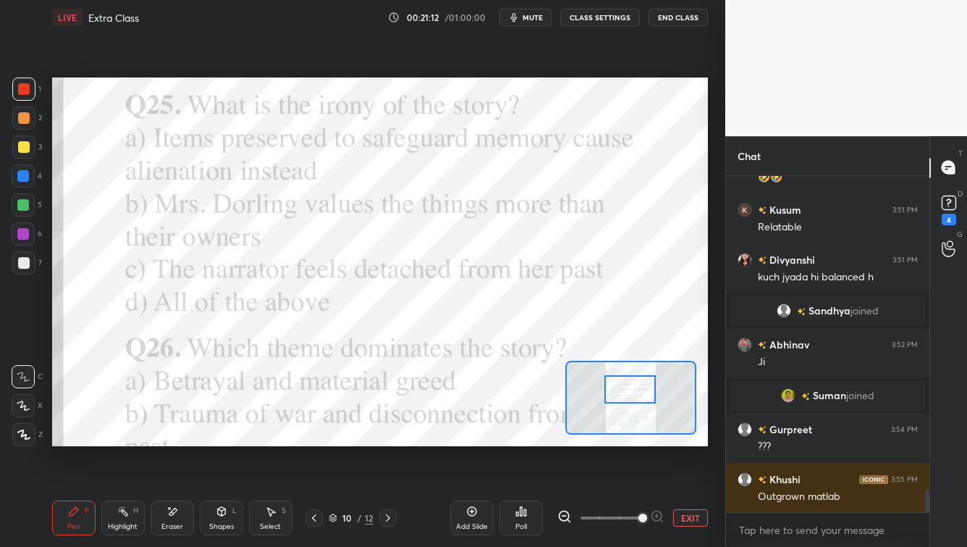
click at [529, 440] on div "Poll" at bounding box center [521, 517] width 43 height 35
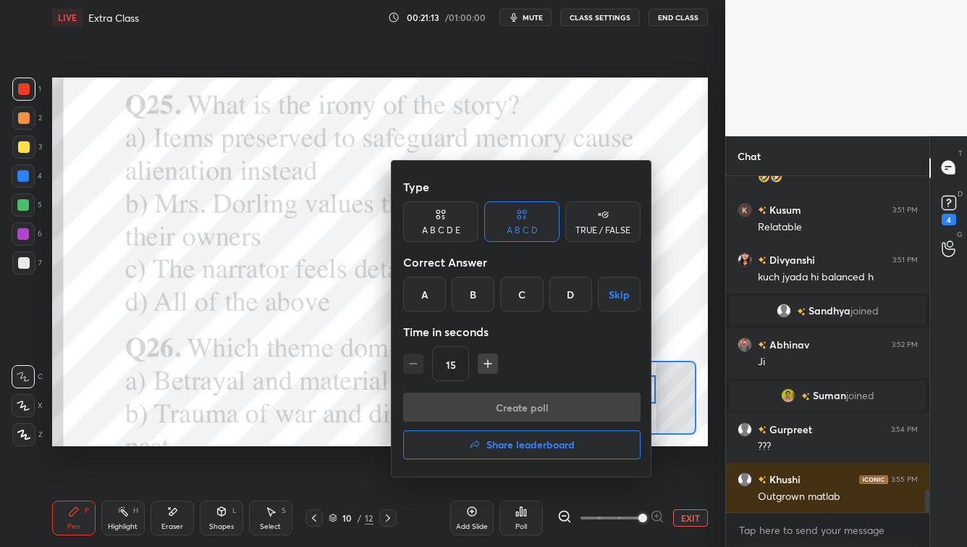
drag, startPoint x: 568, startPoint y: 302, endPoint x: 545, endPoint y: 353, distance: 55.7
click at [565, 304] on div "D" at bounding box center [571, 294] width 43 height 35
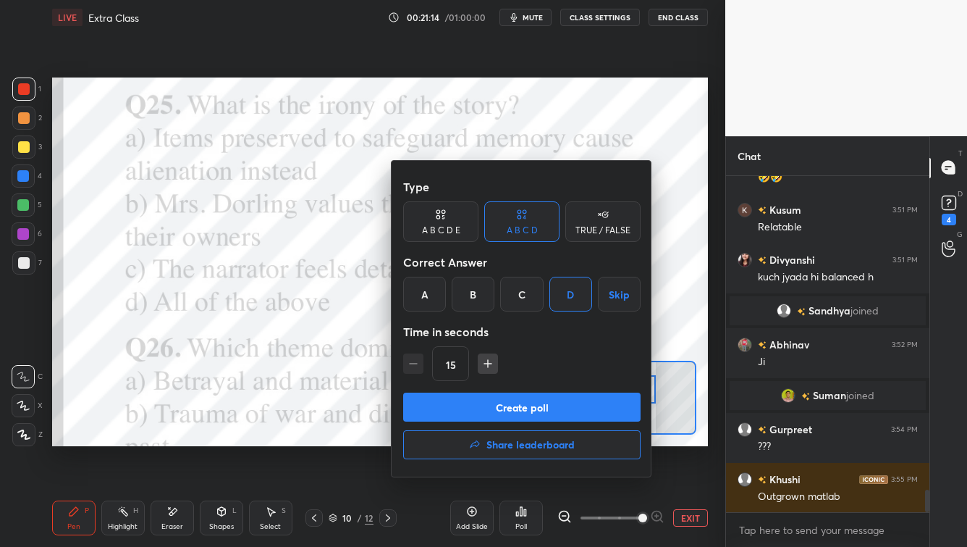
click at [525, 406] on button "Create poll" at bounding box center [522, 406] width 238 height 29
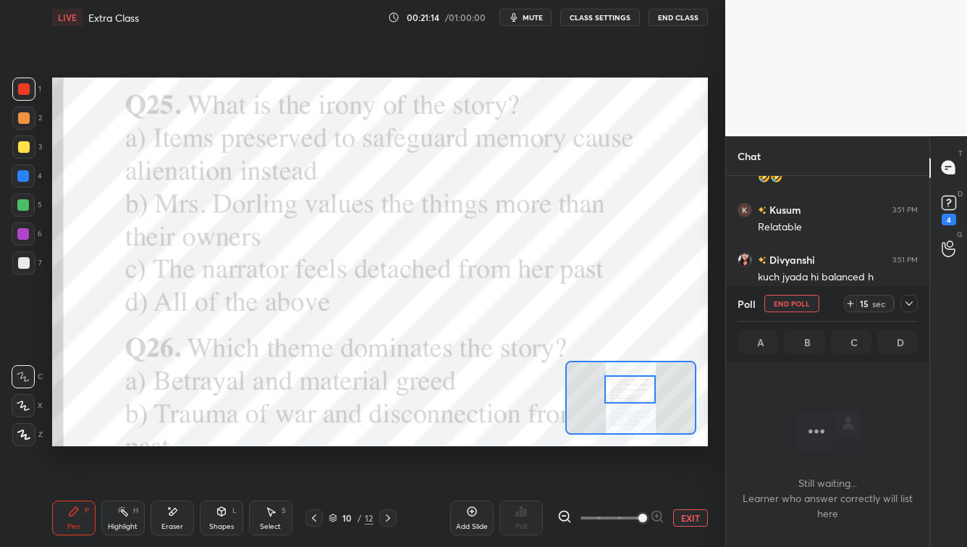
scroll to position [257, 199]
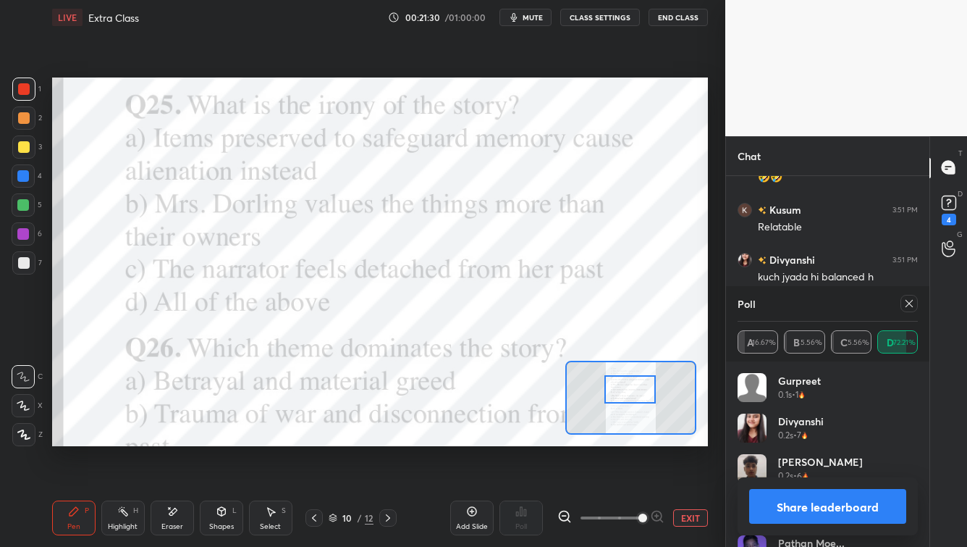
click at [789, 306] on icon at bounding box center [909, 303] width 7 height 7
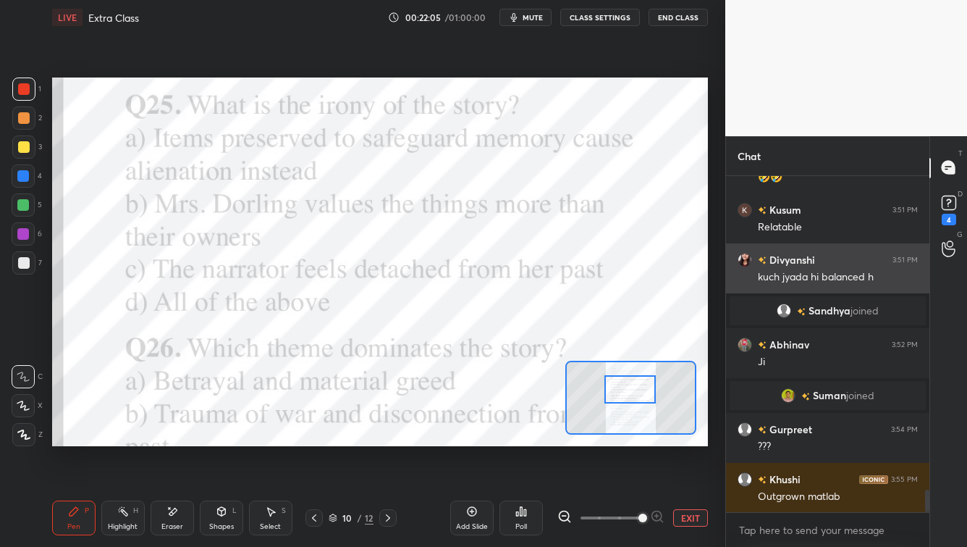
scroll to position [4786, 0]
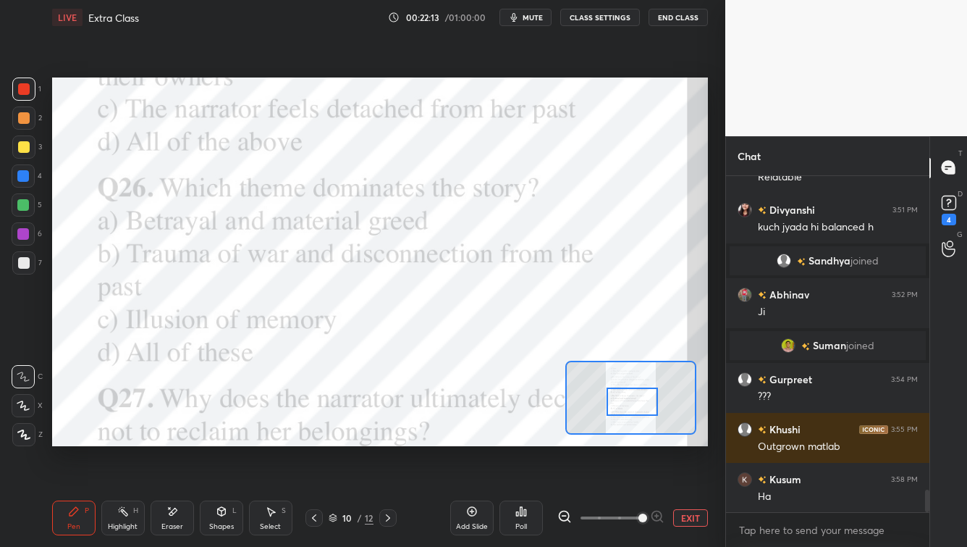
drag, startPoint x: 634, startPoint y: 390, endPoint x: 630, endPoint y: 406, distance: 15.8
click at [636, 403] on div at bounding box center [632, 401] width 51 height 28
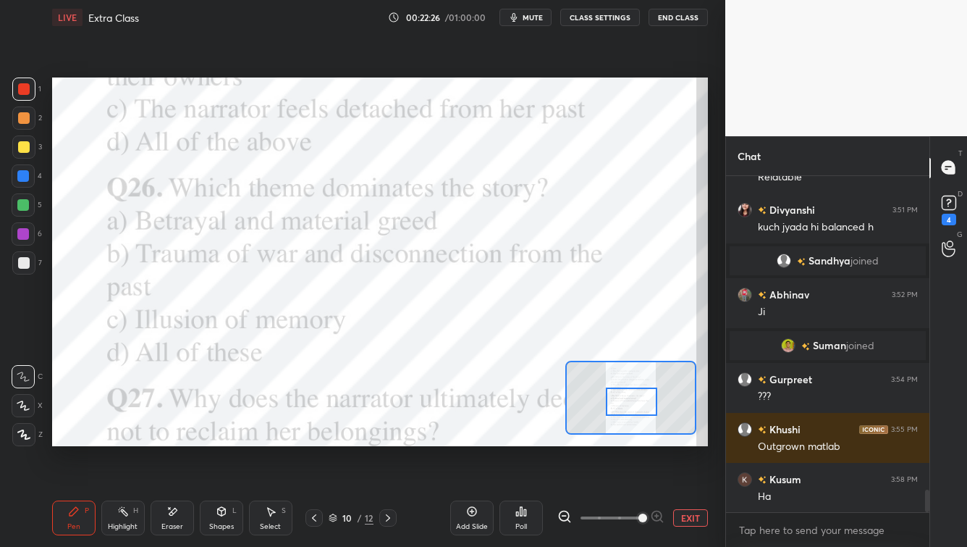
click at [532, 440] on div "Poll" at bounding box center [521, 517] width 43 height 35
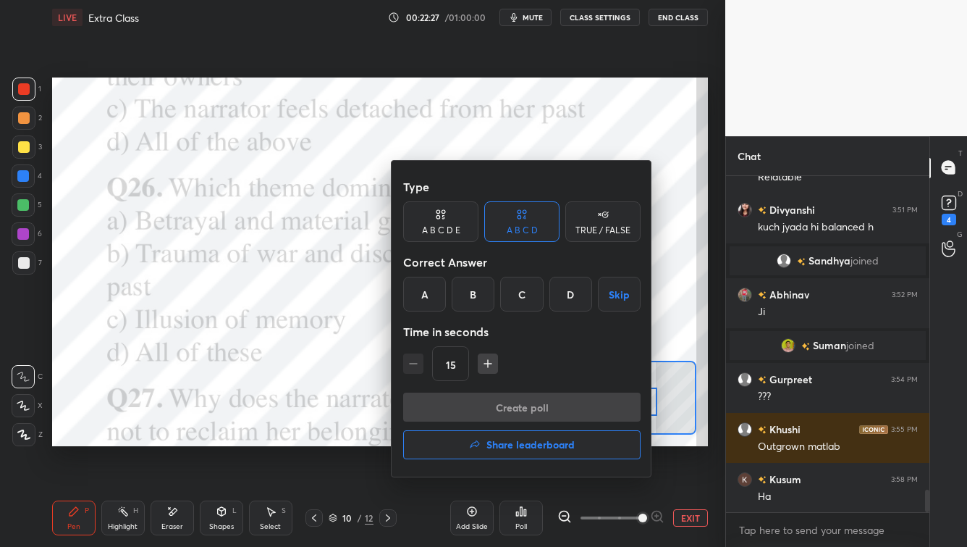
click at [571, 299] on div "D" at bounding box center [571, 294] width 43 height 35
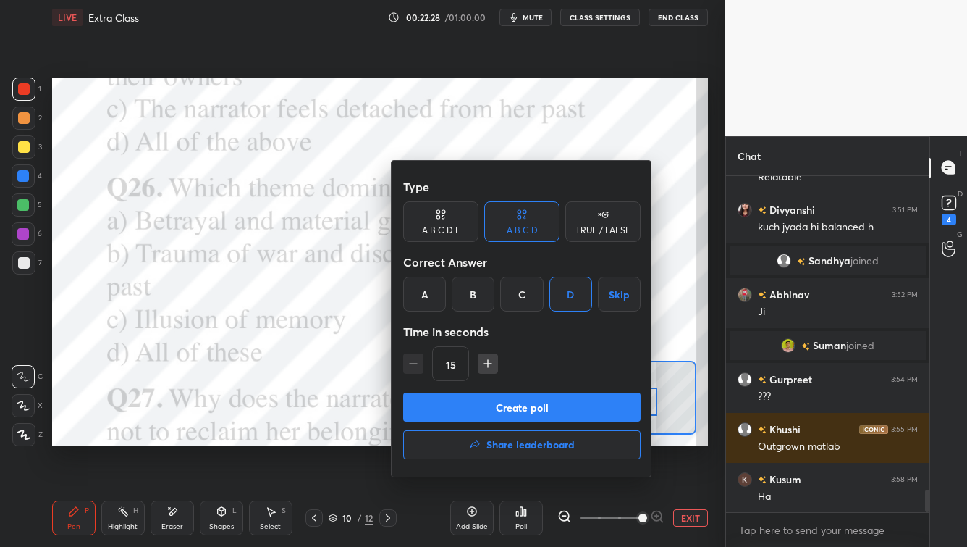
click at [539, 406] on button "Create poll" at bounding box center [522, 406] width 238 height 29
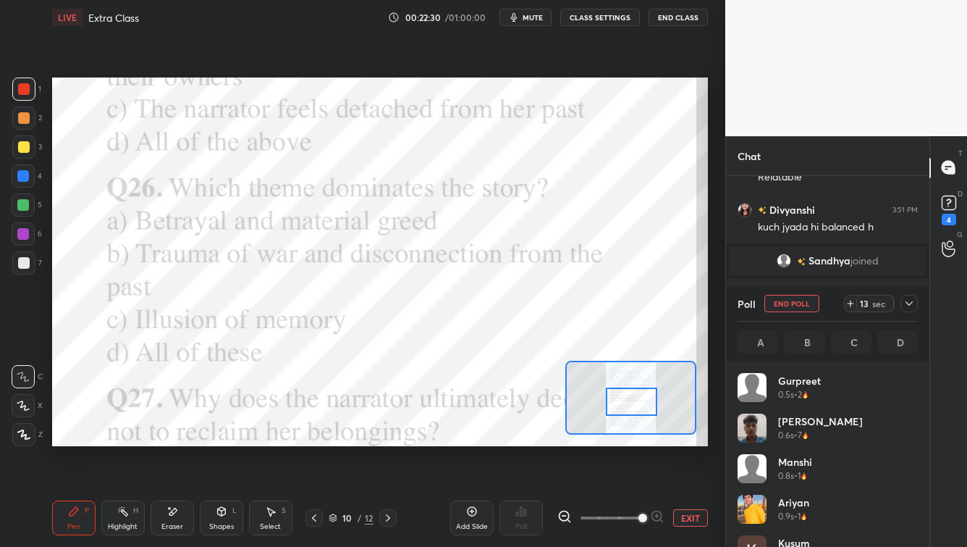
scroll to position [169, 176]
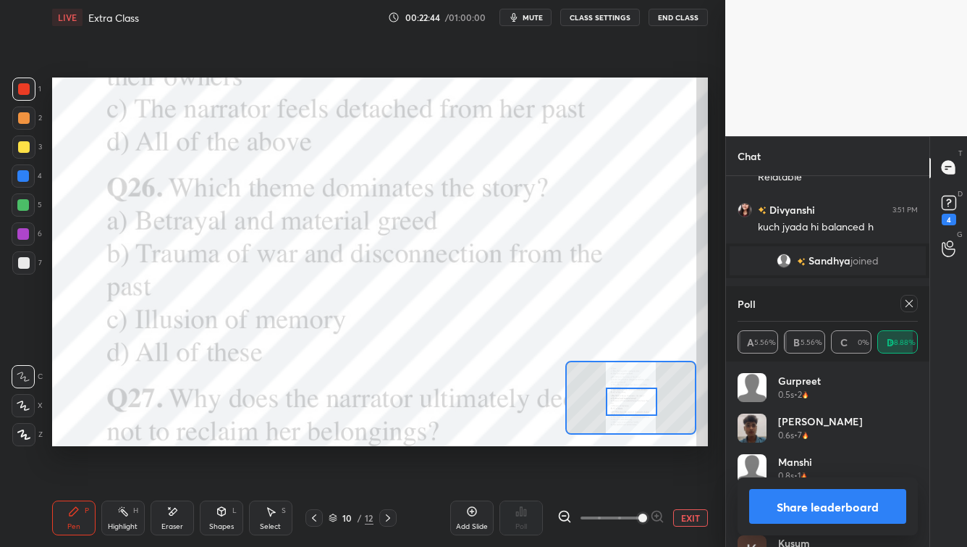
click at [789, 304] on icon at bounding box center [910, 304] width 12 height 12
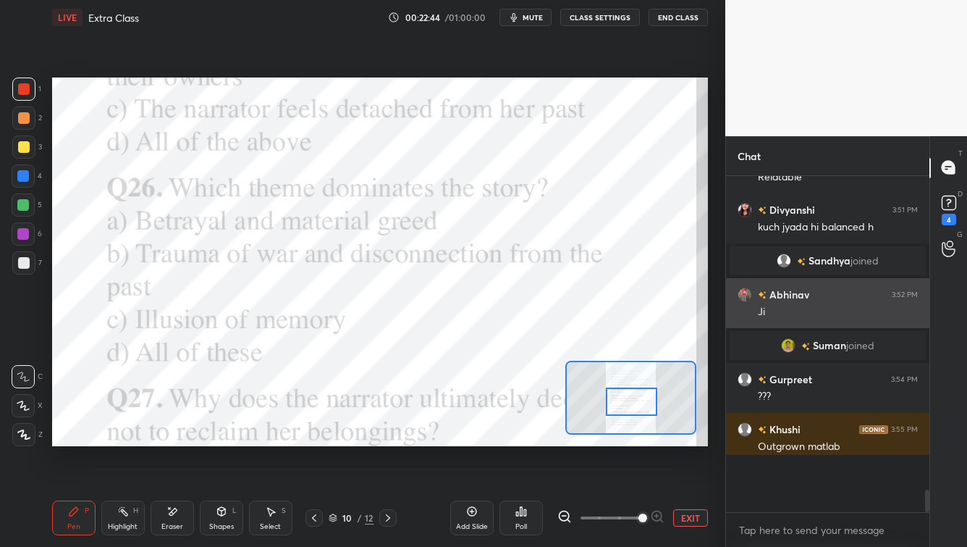
scroll to position [5, 4]
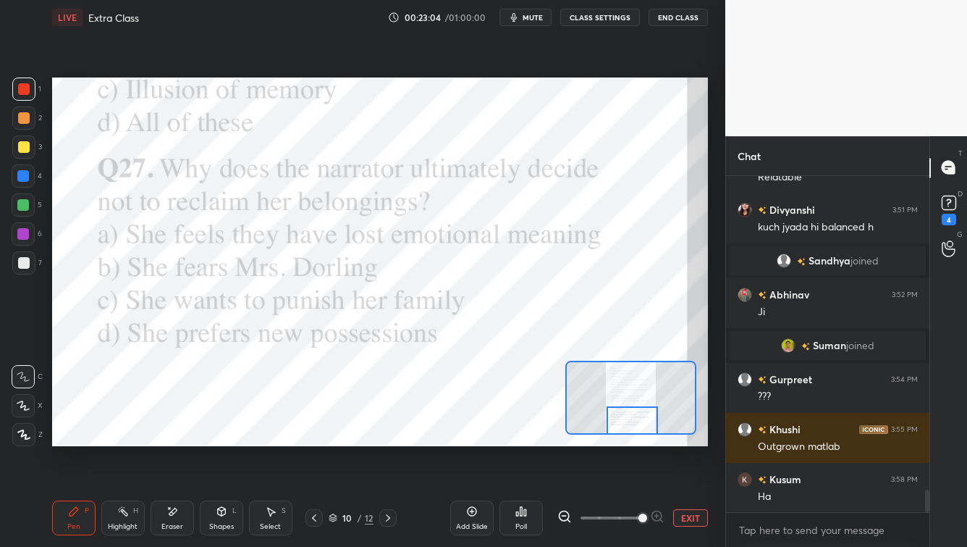
drag, startPoint x: 639, startPoint y: 407, endPoint x: 633, endPoint y: 432, distance: 25.3
click at [637, 429] on div at bounding box center [632, 420] width 51 height 28
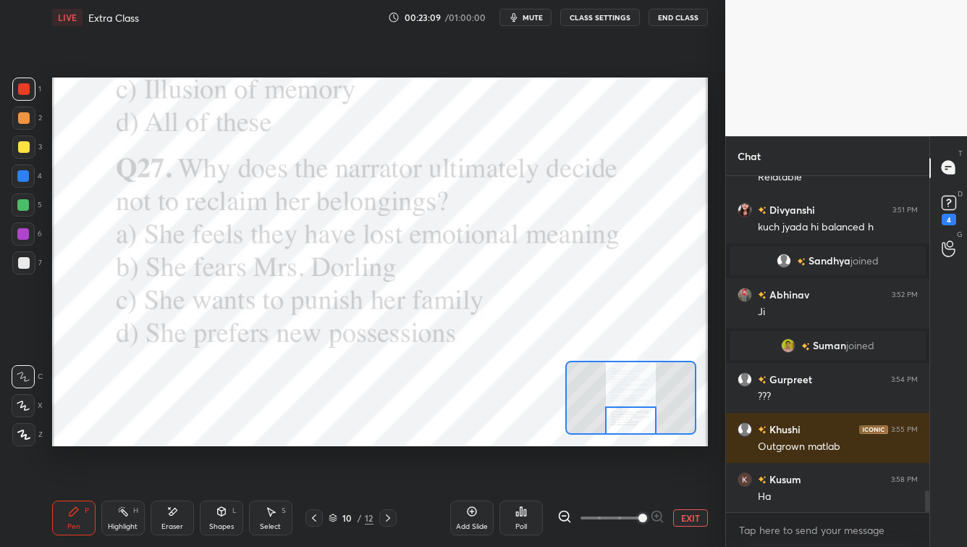
scroll to position [4836, 0]
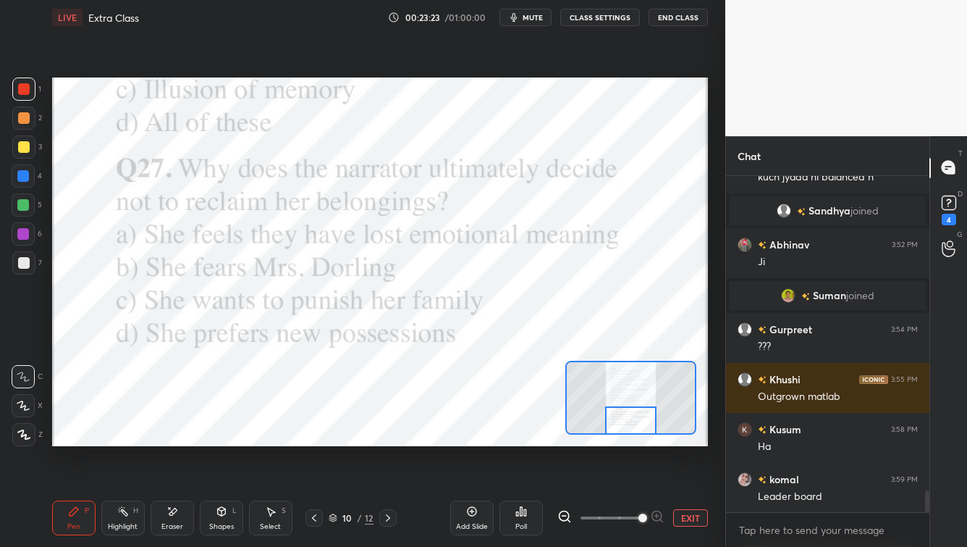
click at [527, 440] on icon at bounding box center [522, 511] width 12 height 12
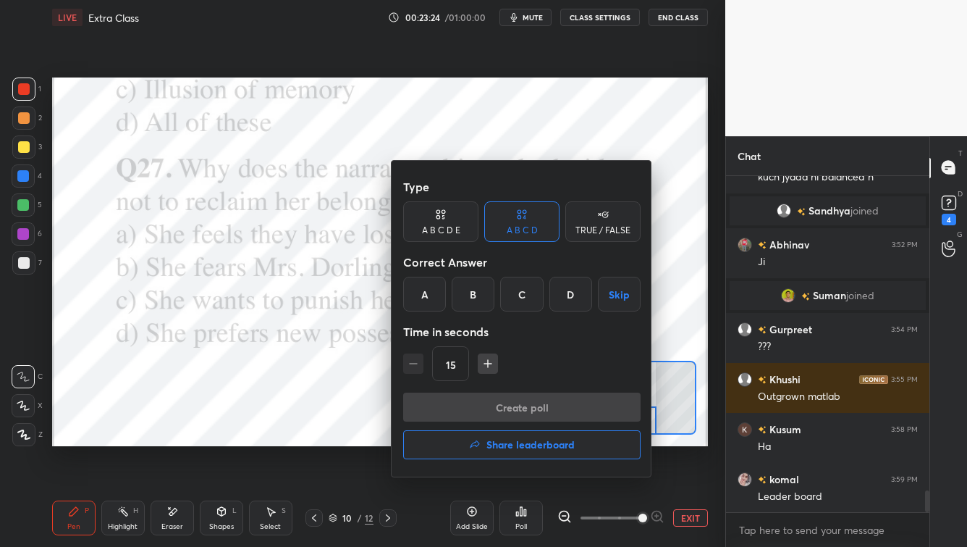
drag, startPoint x: 430, startPoint y: 303, endPoint x: 423, endPoint y: 319, distance: 16.8
click at [429, 303] on div "A" at bounding box center [424, 294] width 43 height 35
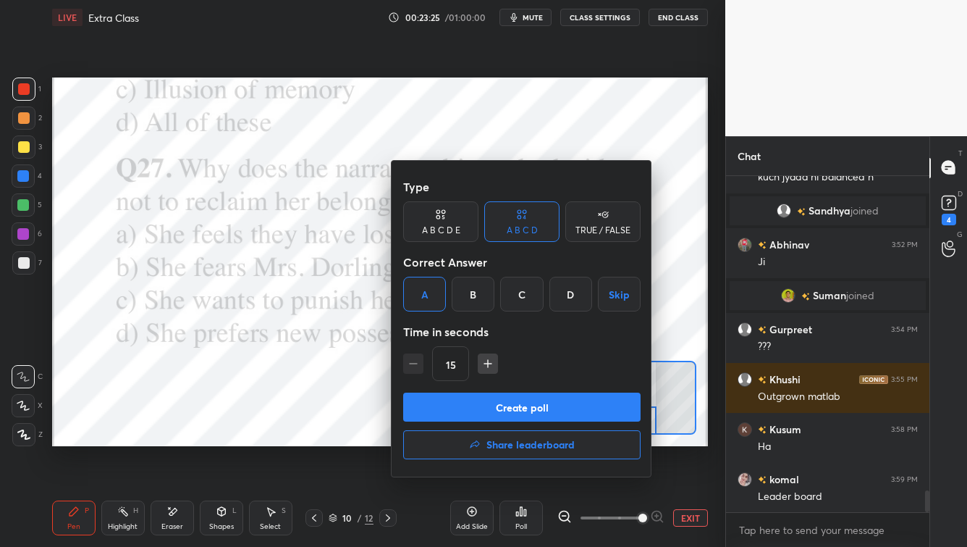
drag, startPoint x: 427, startPoint y: 411, endPoint x: 411, endPoint y: 439, distance: 32.8
click at [427, 411] on button "Create poll" at bounding box center [522, 406] width 238 height 29
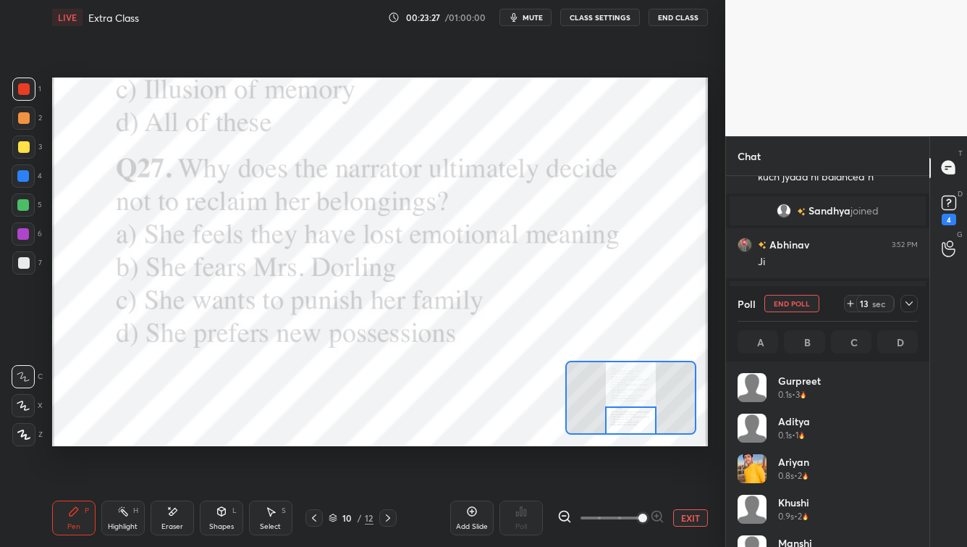
scroll to position [169, 176]
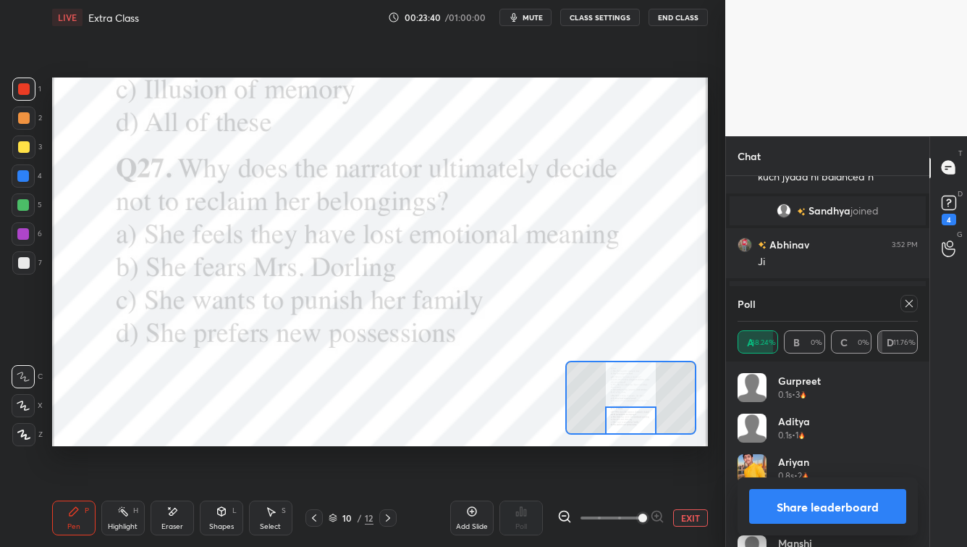
click at [789, 303] on icon at bounding box center [910, 304] width 12 height 12
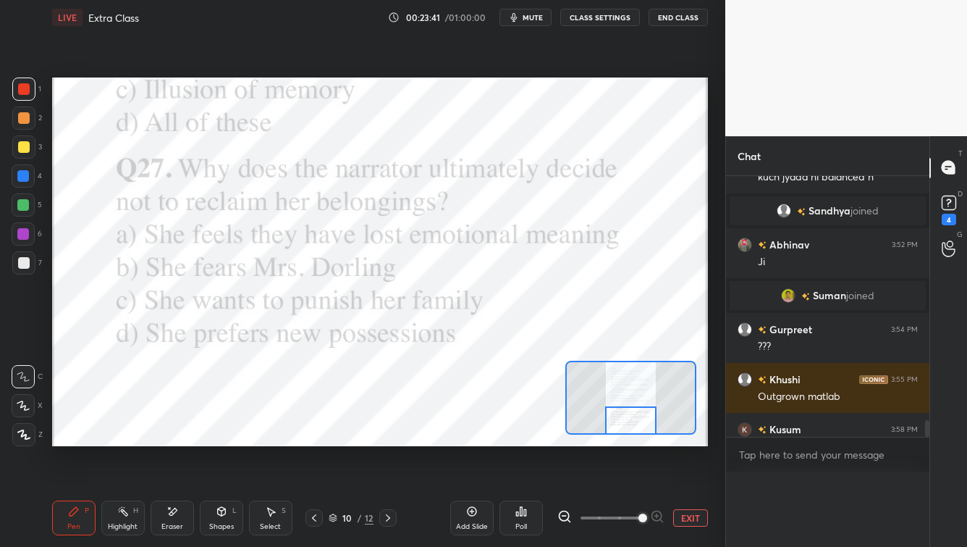
scroll to position [5, 4]
click at [392, 440] on div at bounding box center [387, 517] width 17 height 17
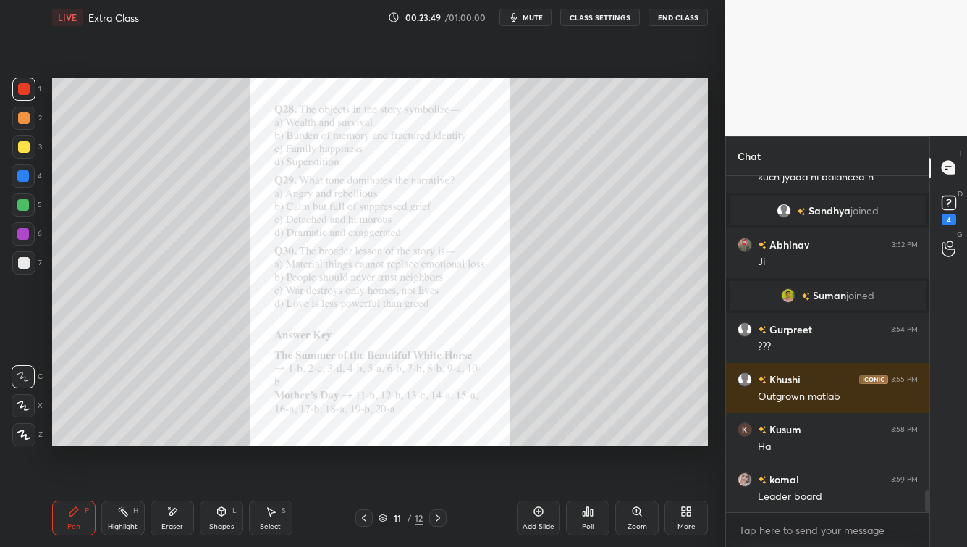
click at [641, 440] on div "Zoom" at bounding box center [637, 517] width 43 height 35
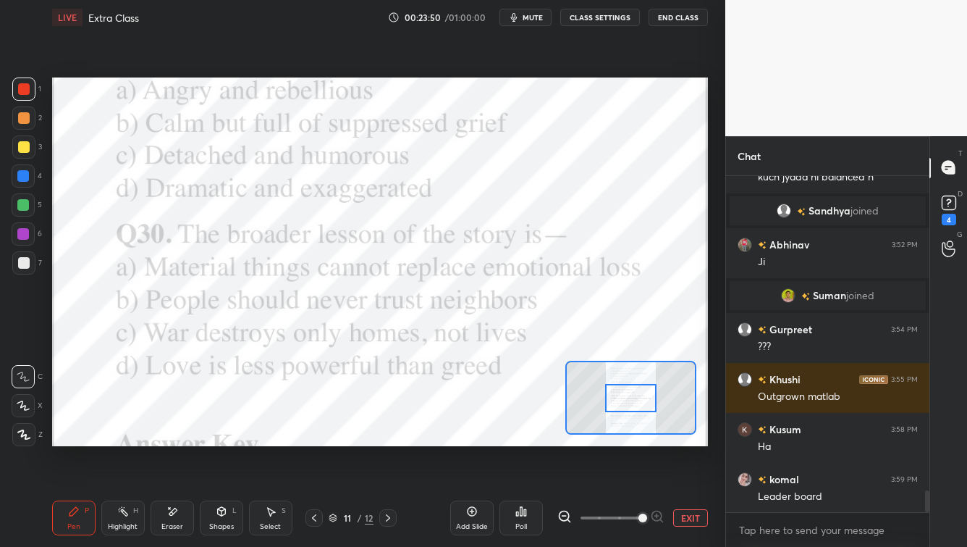
click at [637, 440] on span at bounding box center [611, 518] width 61 height 22
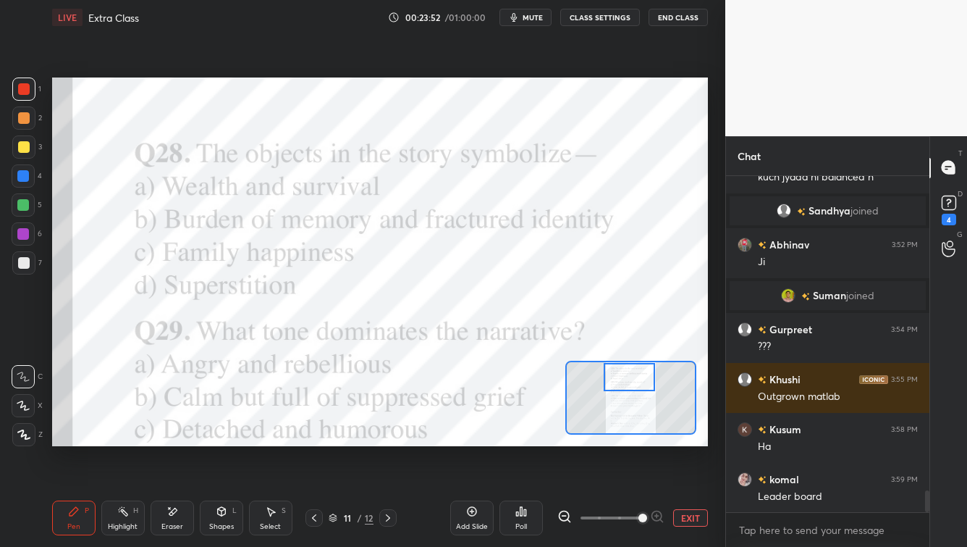
drag, startPoint x: 642, startPoint y: 385, endPoint x: 641, endPoint y: 363, distance: 22.5
click at [640, 363] on div at bounding box center [629, 377] width 51 height 28
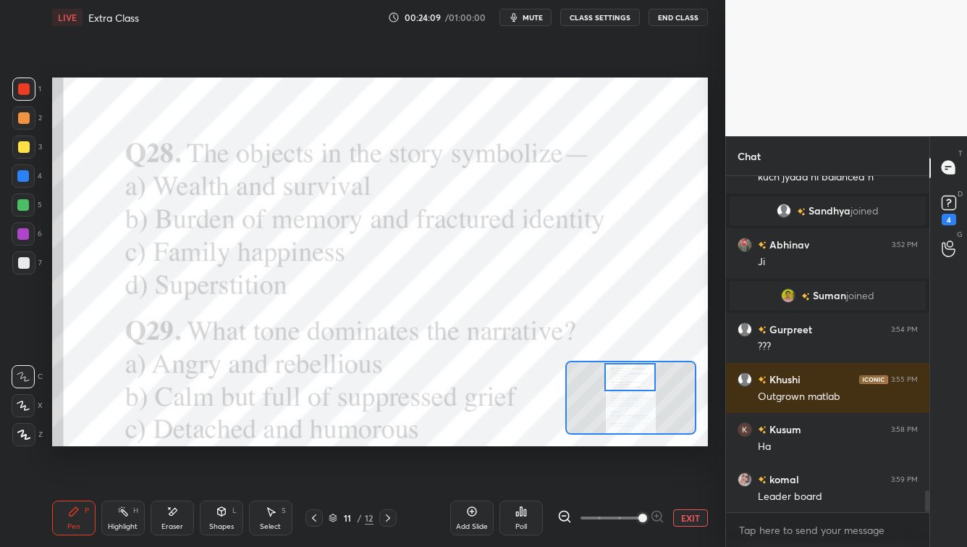
click at [525, 440] on div "Poll" at bounding box center [521, 517] width 43 height 35
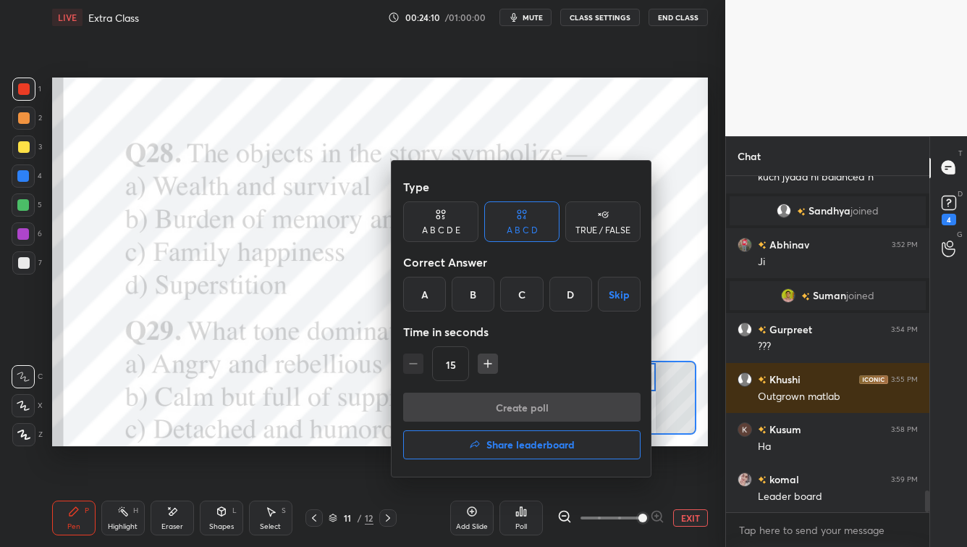
click at [469, 301] on div "B" at bounding box center [473, 294] width 43 height 35
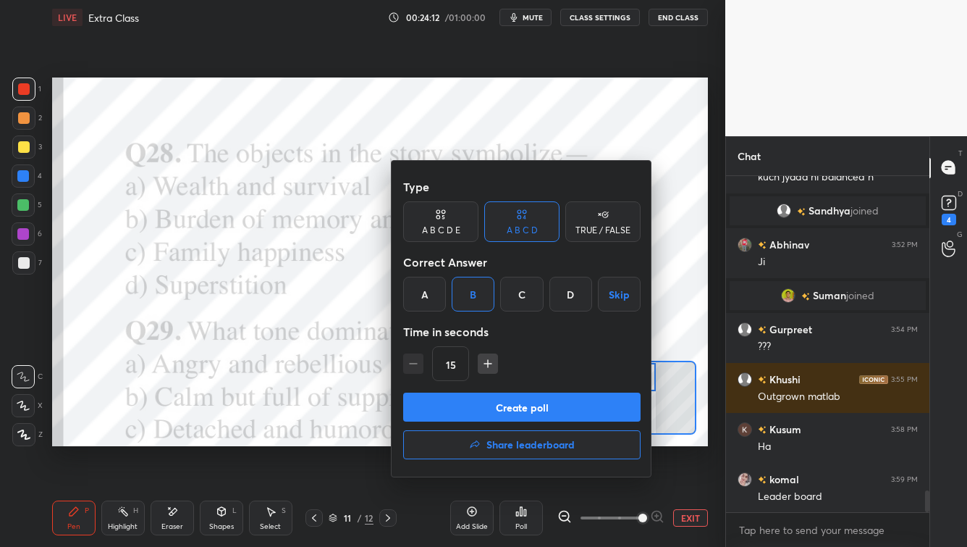
click at [558, 400] on button "Create poll" at bounding box center [522, 406] width 238 height 29
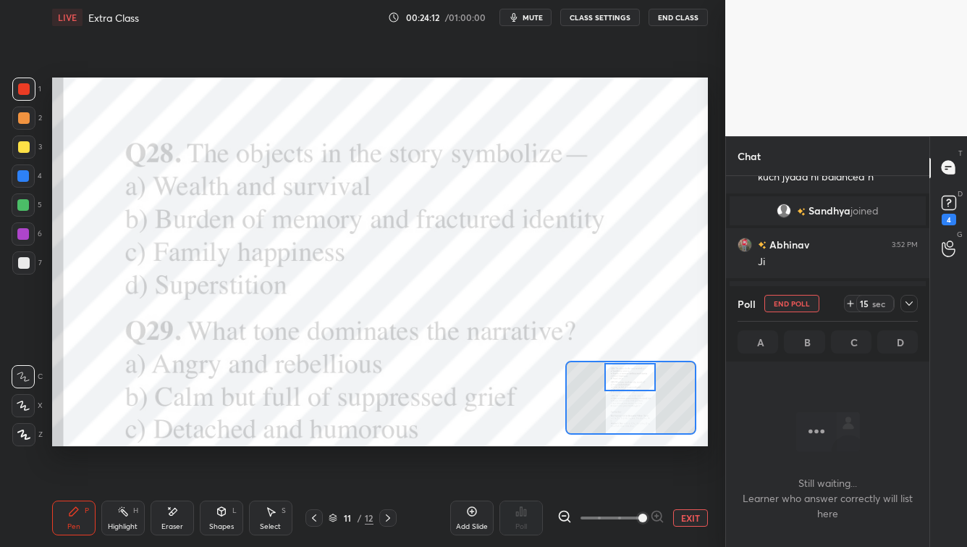
scroll to position [4, 4]
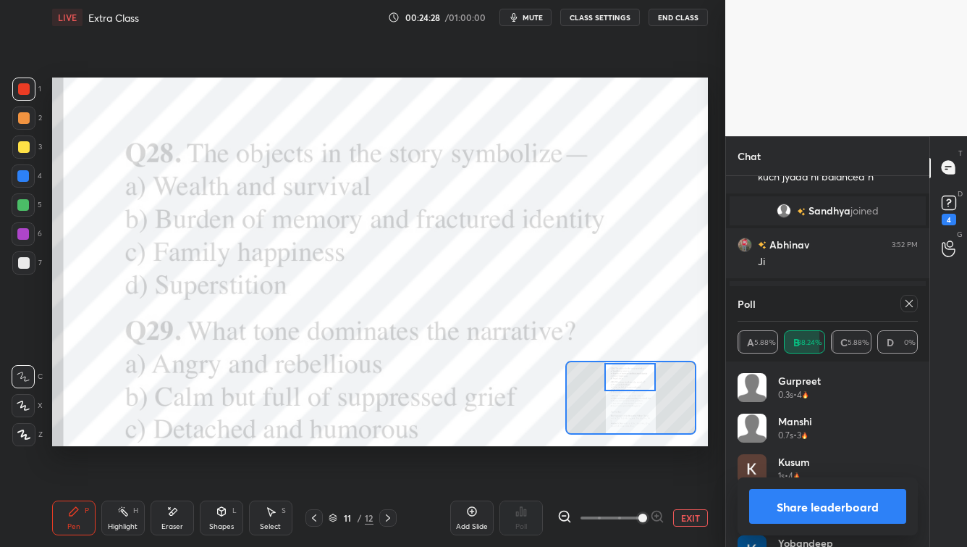
click at [789, 302] on icon at bounding box center [910, 304] width 12 height 12
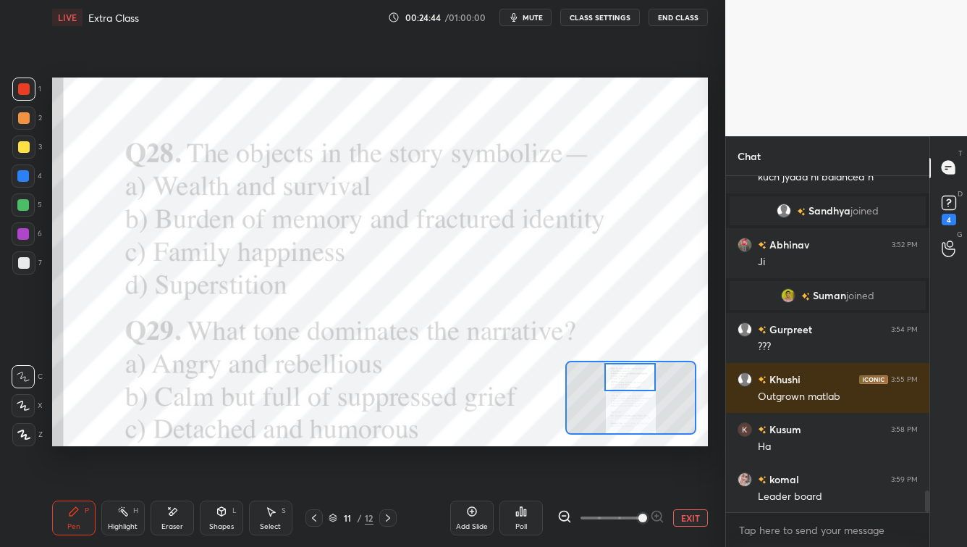
scroll to position [4885, 0]
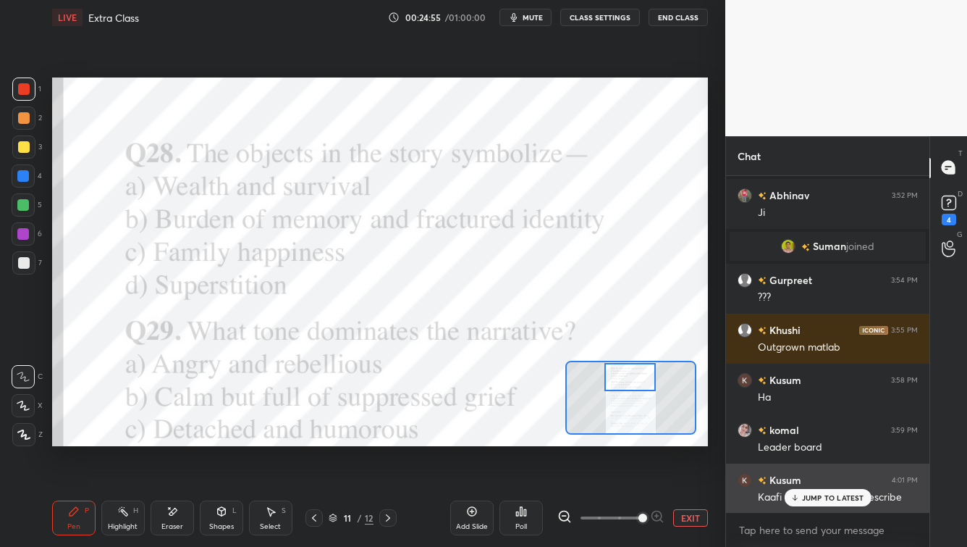
click at [789, 440] on icon at bounding box center [794, 497] width 9 height 9
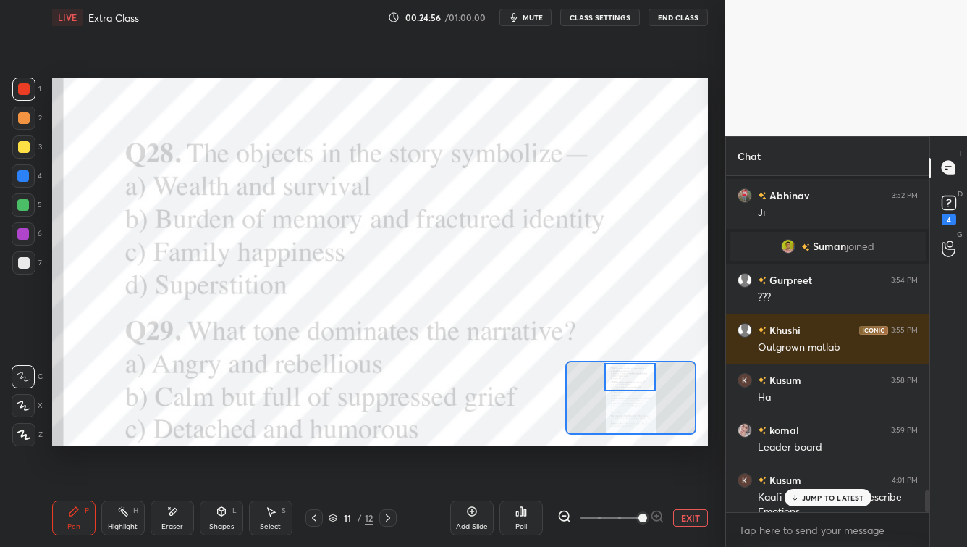
scroll to position [4899, 0]
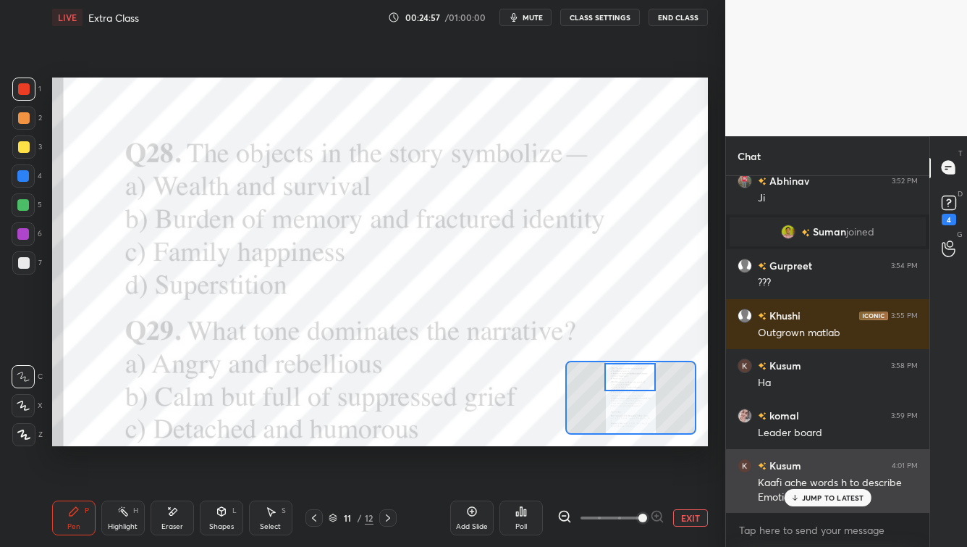
click at [789, 440] on icon at bounding box center [794, 497] width 9 height 9
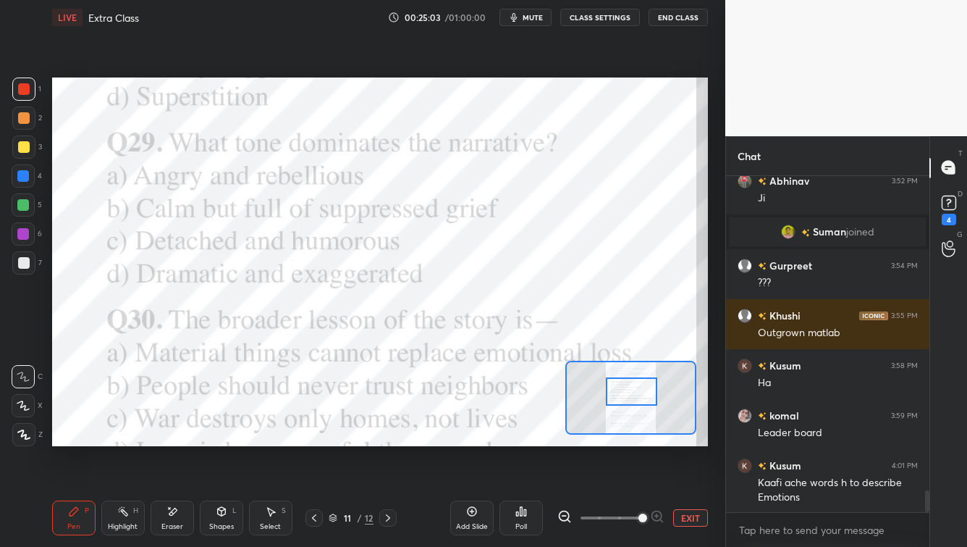
drag, startPoint x: 629, startPoint y: 383, endPoint x: 629, endPoint y: 400, distance: 16.7
click at [629, 398] on div at bounding box center [631, 391] width 51 height 28
click at [521, 440] on div "Poll" at bounding box center [521, 517] width 43 height 35
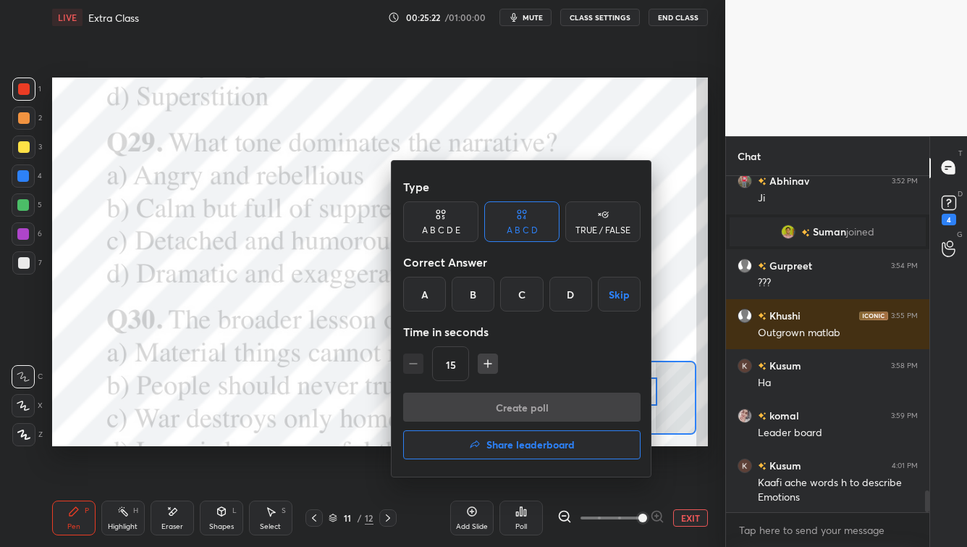
drag, startPoint x: 476, startPoint y: 302, endPoint x: 479, endPoint y: 324, distance: 22.6
click at [476, 302] on div "B" at bounding box center [473, 294] width 43 height 35
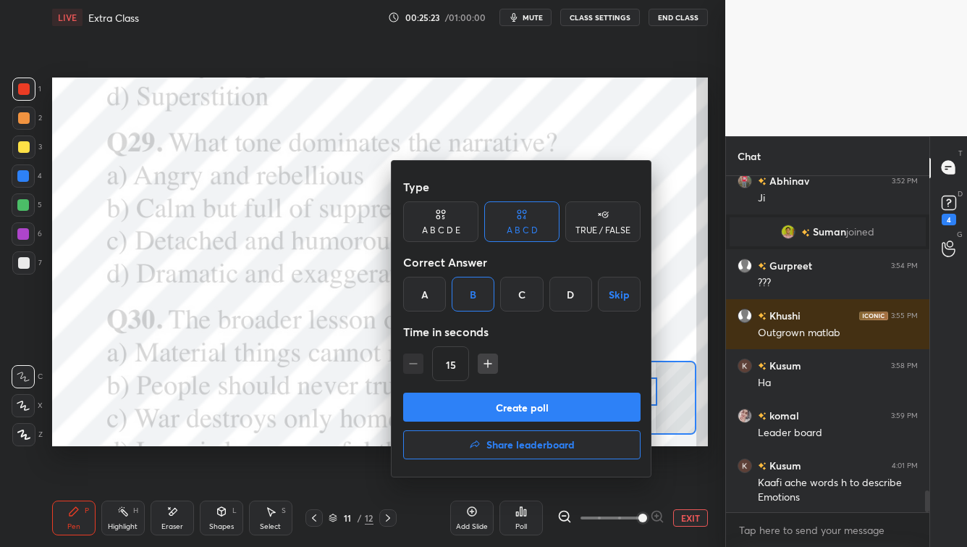
drag, startPoint x: 481, startPoint y: 406, endPoint x: 497, endPoint y: 395, distance: 19.3
click at [480, 406] on button "Create poll" at bounding box center [522, 406] width 238 height 29
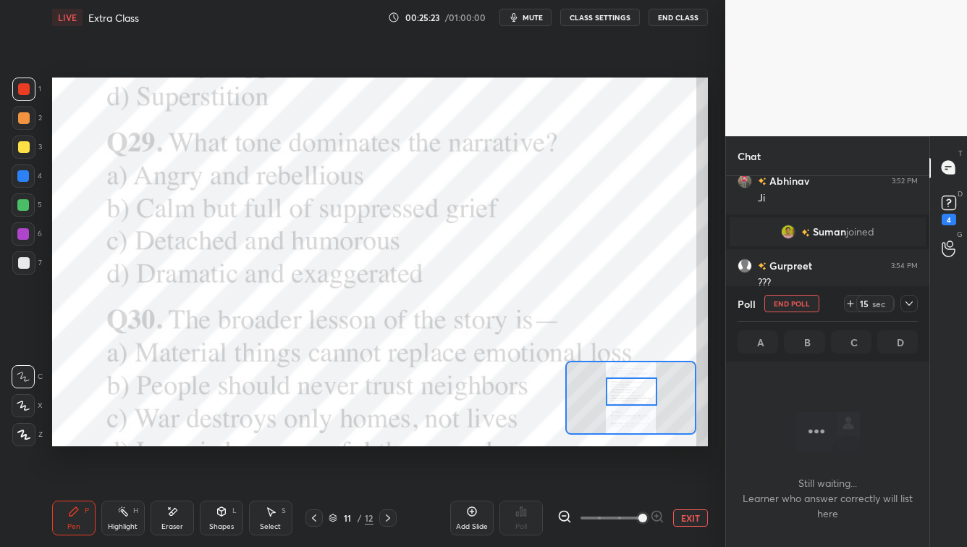
scroll to position [136, 199]
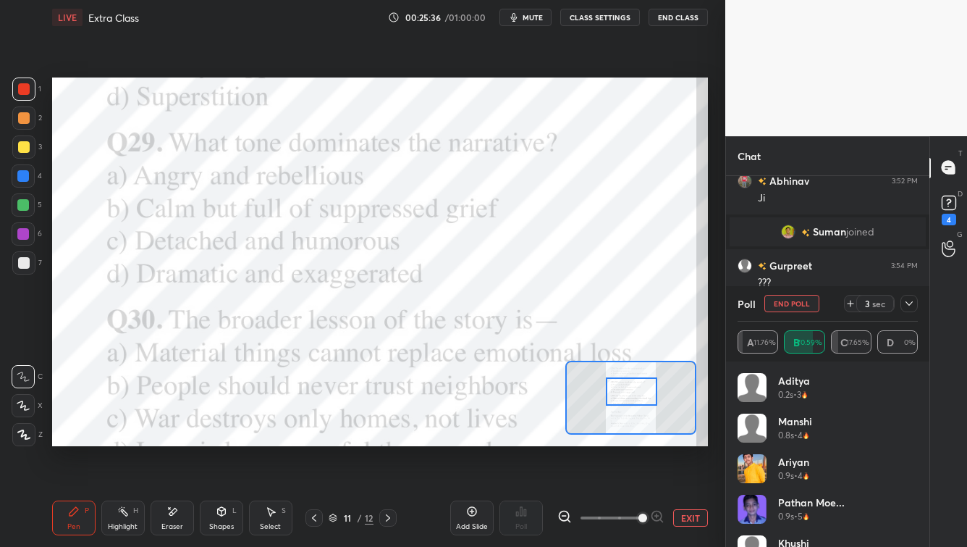
click at [789, 305] on div at bounding box center [909, 303] width 17 height 17
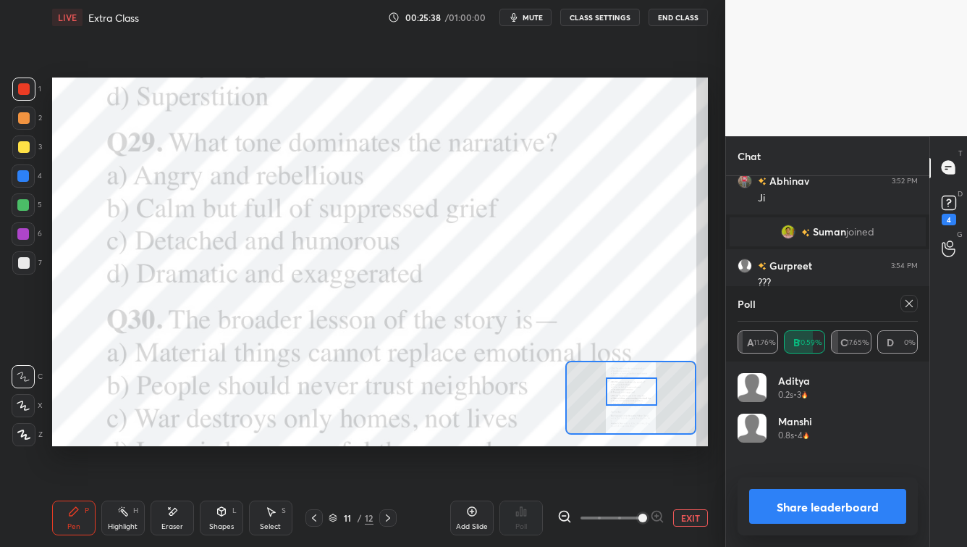
scroll to position [169, 176]
click at [789, 308] on icon at bounding box center [910, 304] width 12 height 12
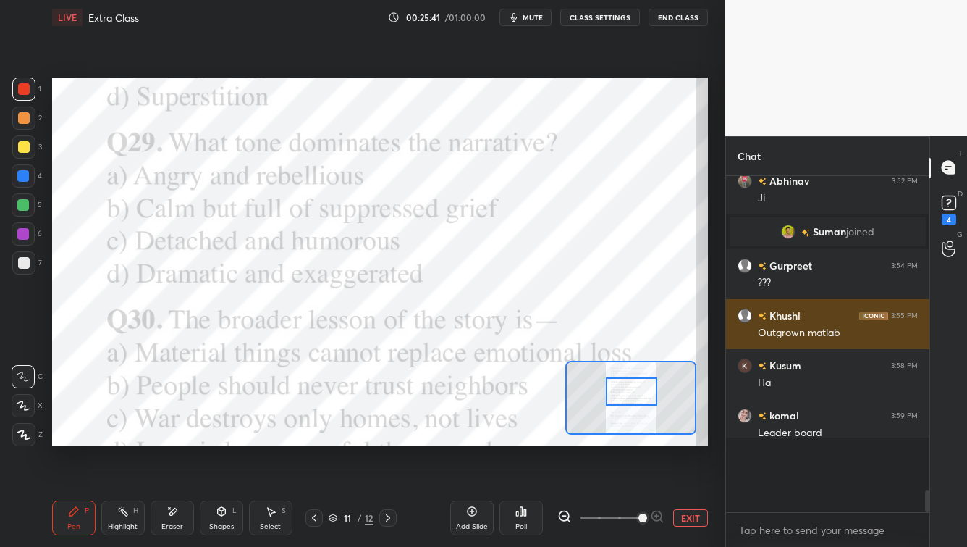
scroll to position [5, 4]
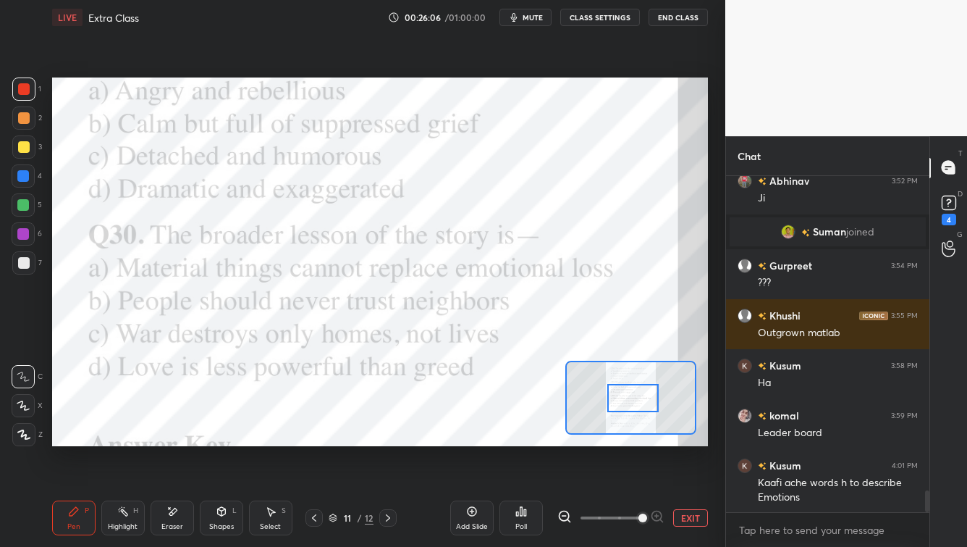
drag, startPoint x: 645, startPoint y: 395, endPoint x: 644, endPoint y: 403, distance: 8.0
click at [645, 402] on div at bounding box center [633, 398] width 51 height 28
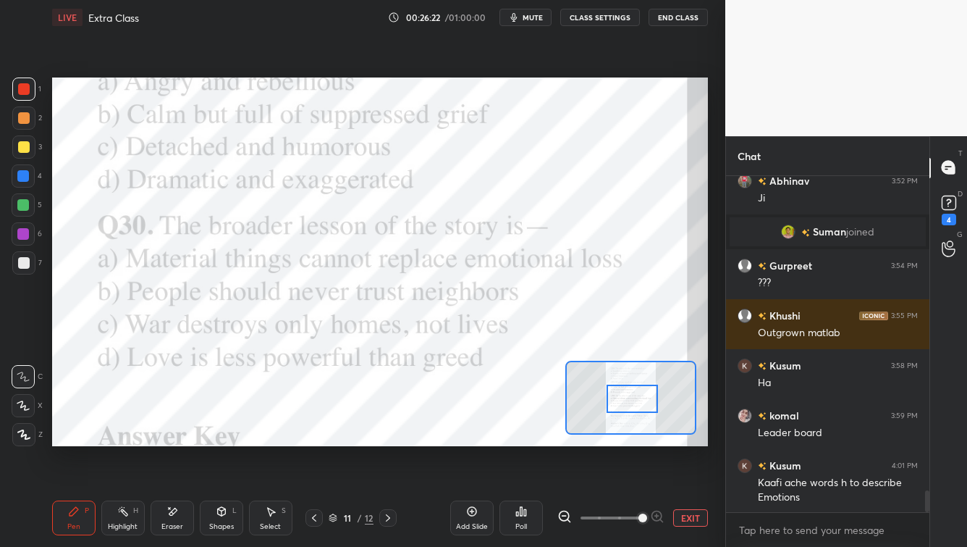
click at [526, 440] on icon at bounding box center [525, 512] width 2 height 7
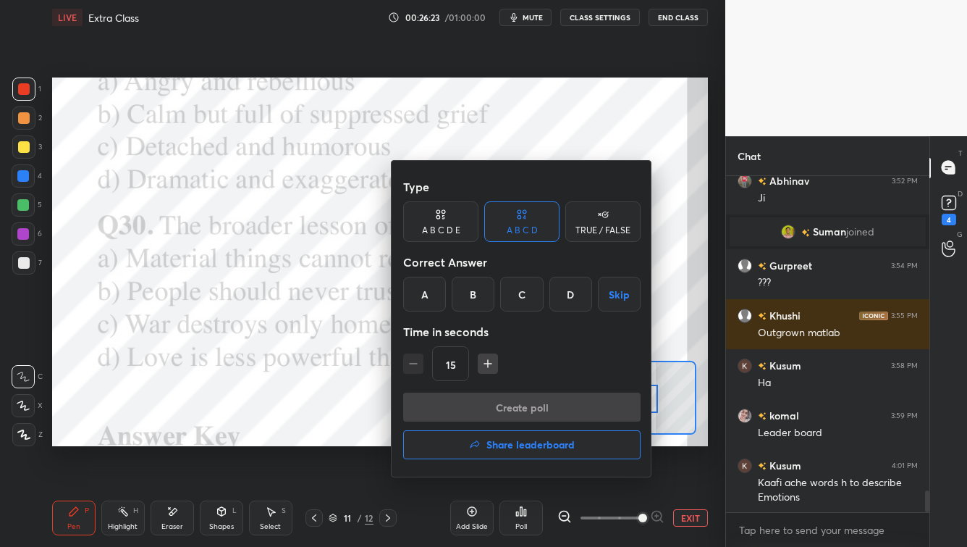
click at [427, 294] on div "A" at bounding box center [424, 294] width 43 height 35
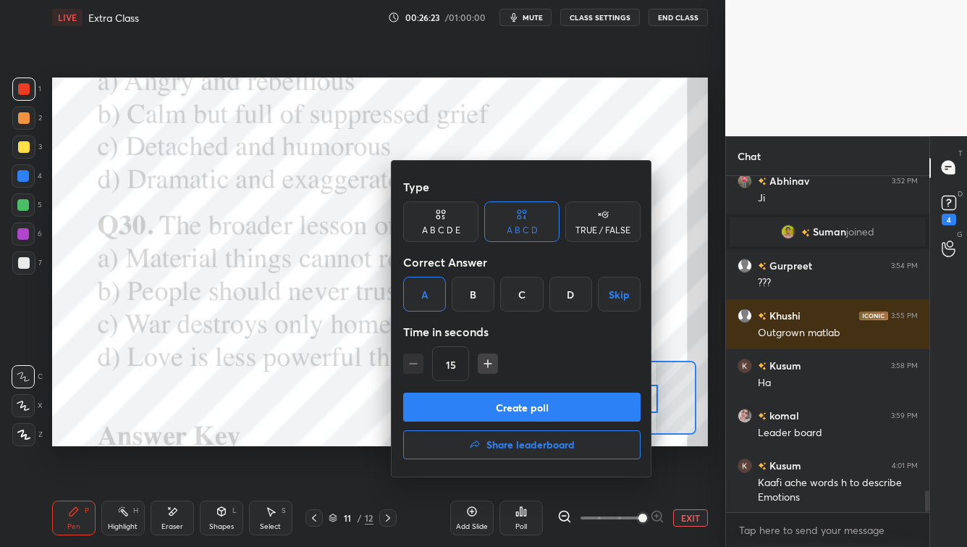
click at [449, 406] on button "Create poll" at bounding box center [522, 406] width 238 height 29
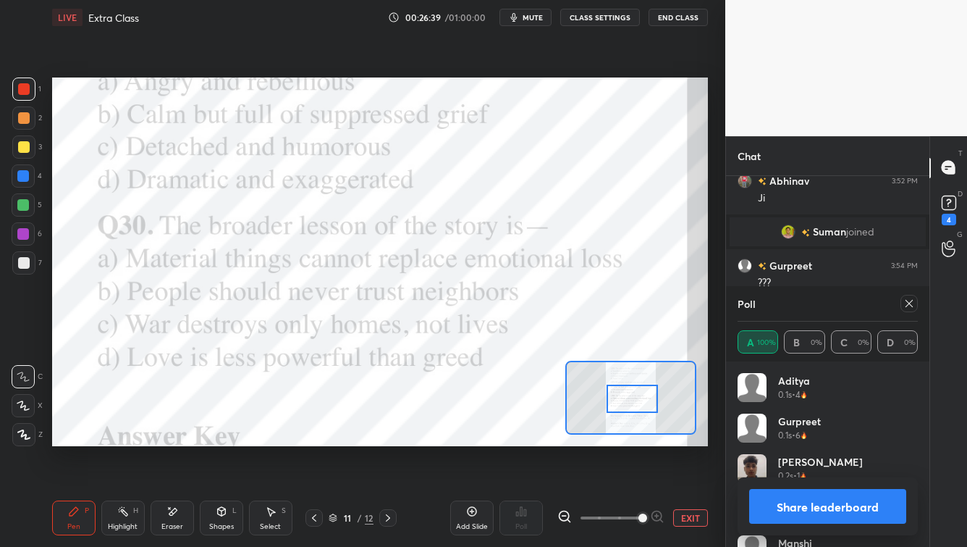
click at [789, 304] on icon at bounding box center [910, 304] width 12 height 12
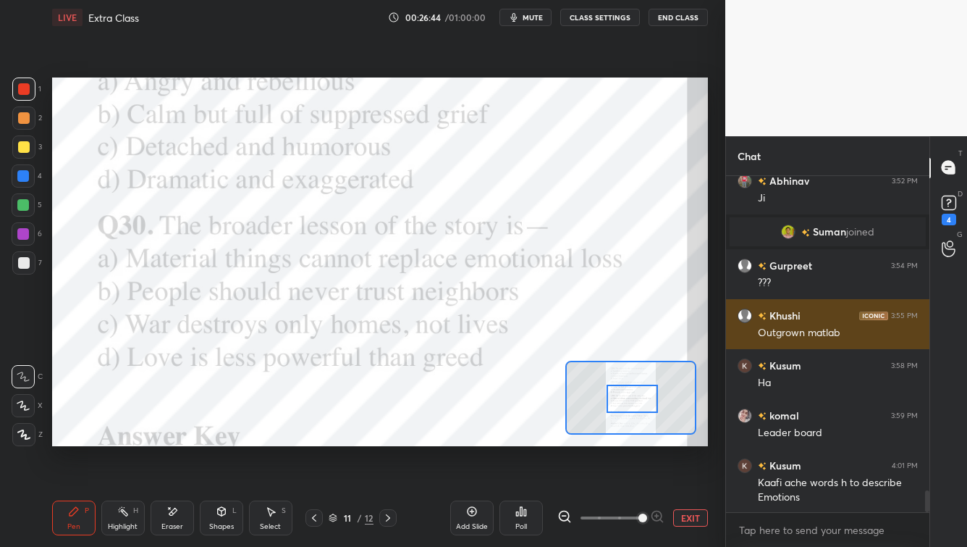
scroll to position [4949, 0]
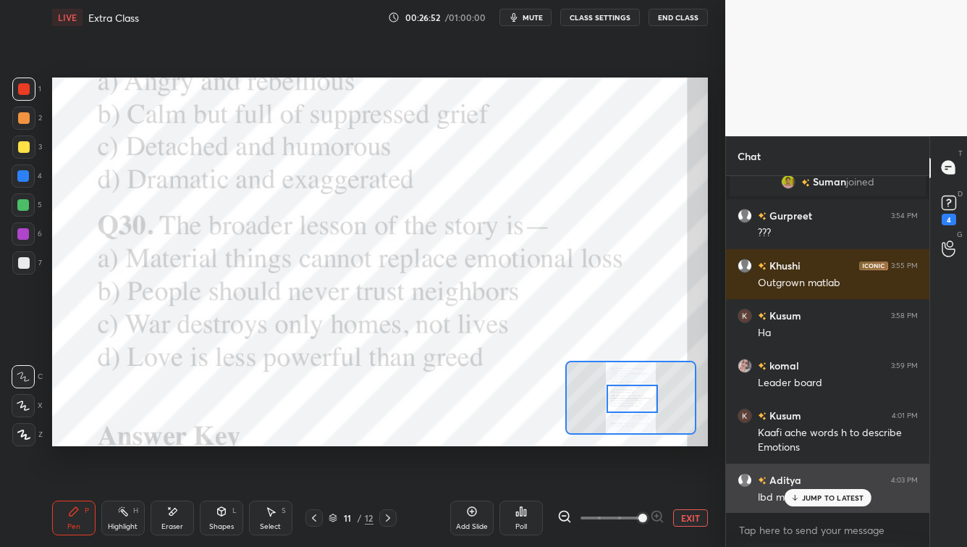
click at [789, 440] on p "JUMP TO LATEST" at bounding box center [833, 497] width 62 height 9
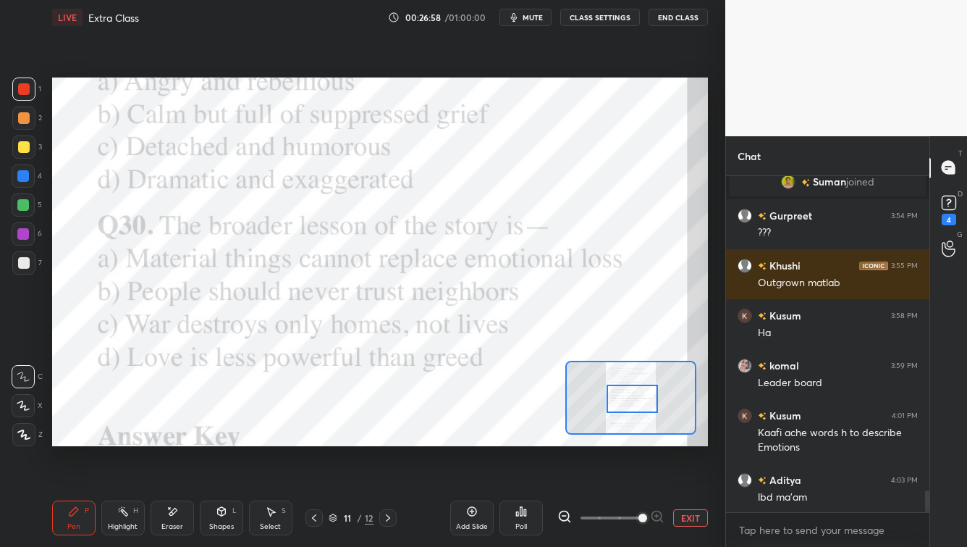
click at [517, 440] on div "Poll" at bounding box center [521, 517] width 43 height 35
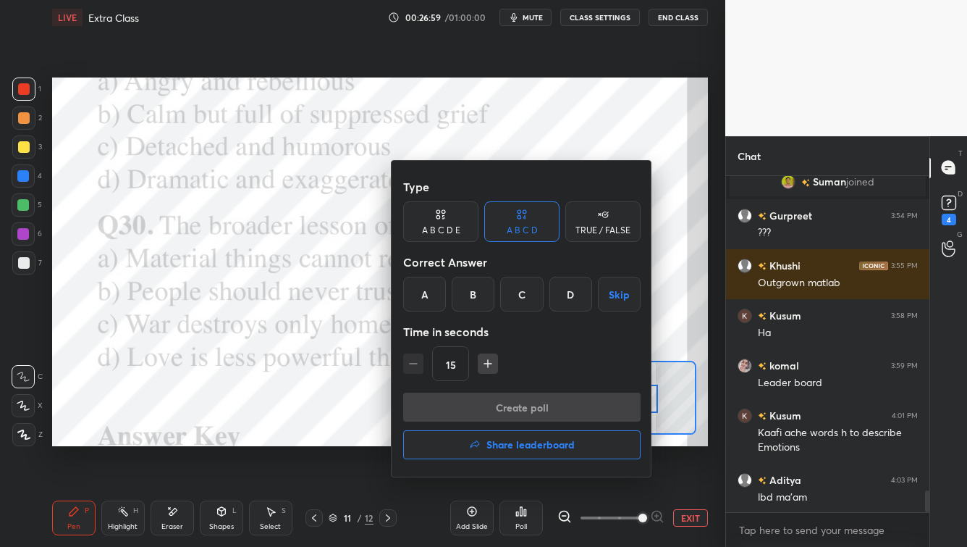
drag, startPoint x: 490, startPoint y: 447, endPoint x: 483, endPoint y: 455, distance: 11.3
click at [491, 440] on h4 "Share leaderboard" at bounding box center [531, 445] width 88 height 10
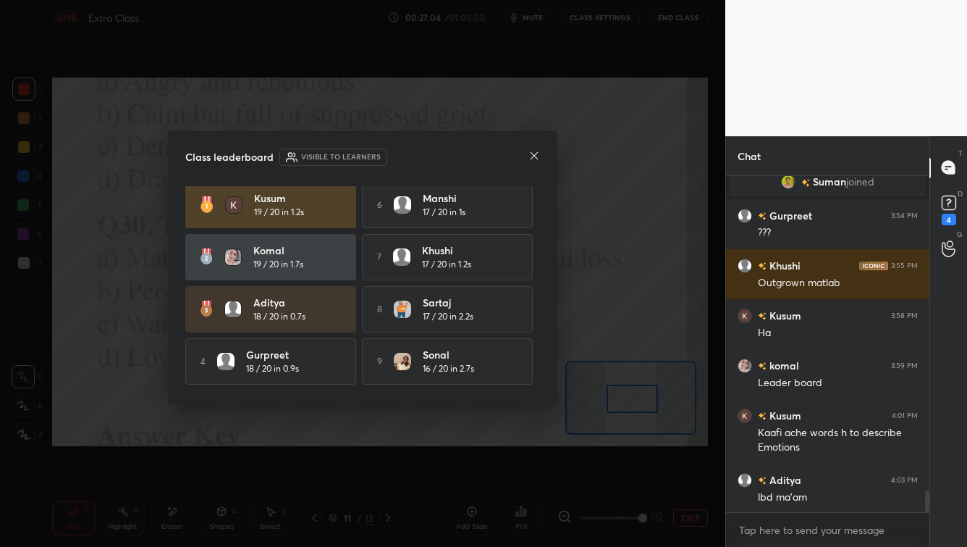
scroll to position [0, 0]
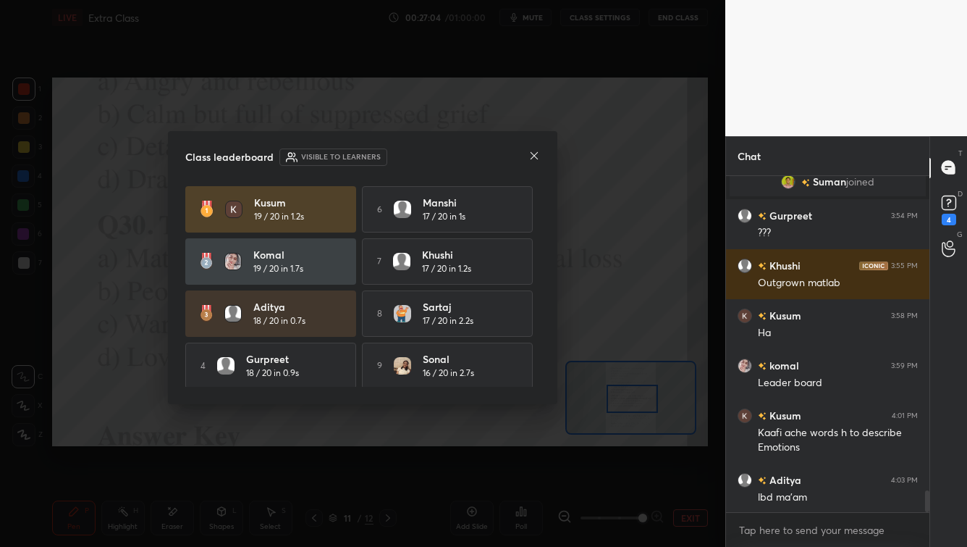
drag, startPoint x: 539, startPoint y: 307, endPoint x: 526, endPoint y: 306, distance: 13.1
click at [530, 296] on div "[PERSON_NAME] 19 / 20 in 1.2s 6 [PERSON_NAME] 17 / 20 in 1s [PERSON_NAME] 19 / …" at bounding box center [362, 286] width 355 height 201
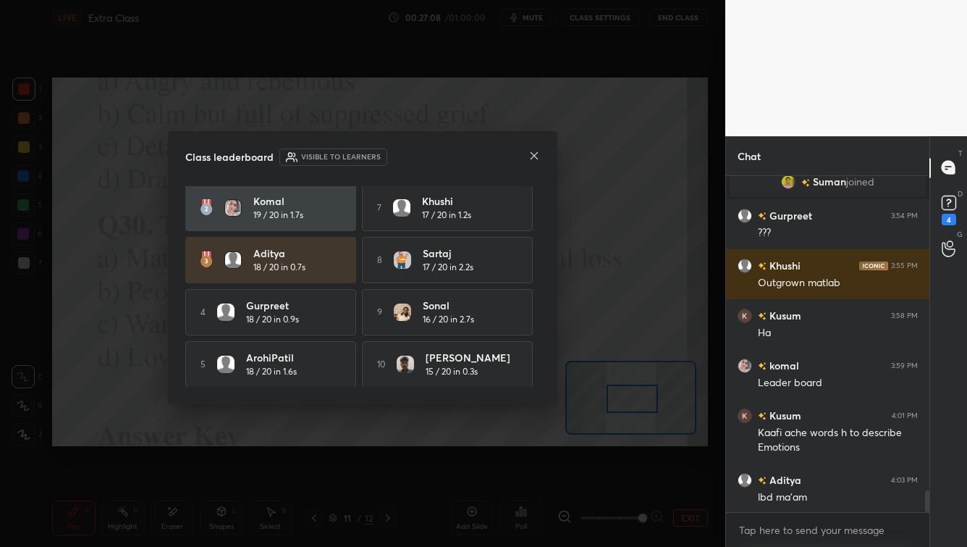
scroll to position [58, 0]
drag, startPoint x: 539, startPoint y: 326, endPoint x: 539, endPoint y: 374, distance: 48.5
click at [542, 377] on div "Class leaderboard Visible to learners [PERSON_NAME] 19 / 20 in 1.2s 6 [PERSON_N…" at bounding box center [363, 268] width 390 height 274
click at [537, 153] on icon at bounding box center [535, 156] width 12 height 12
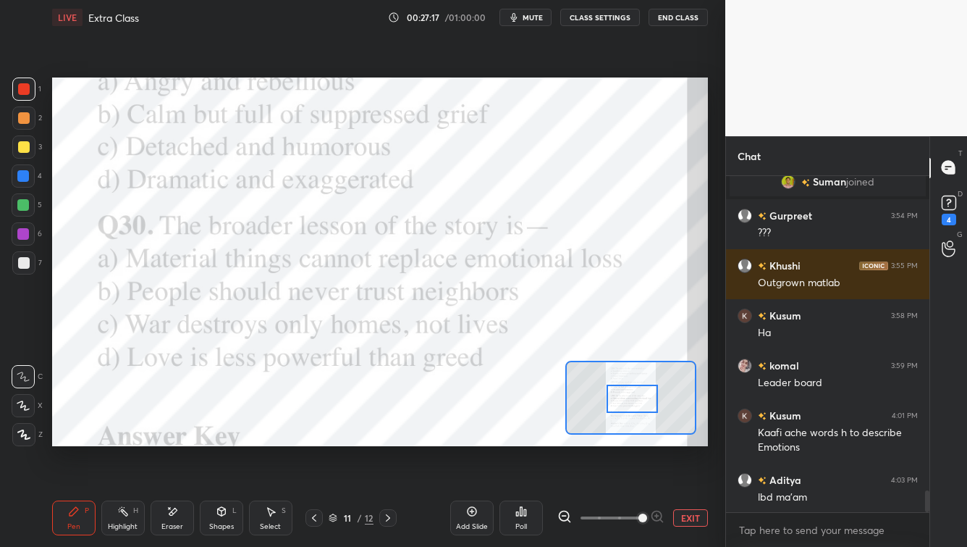
scroll to position [5000, 0]
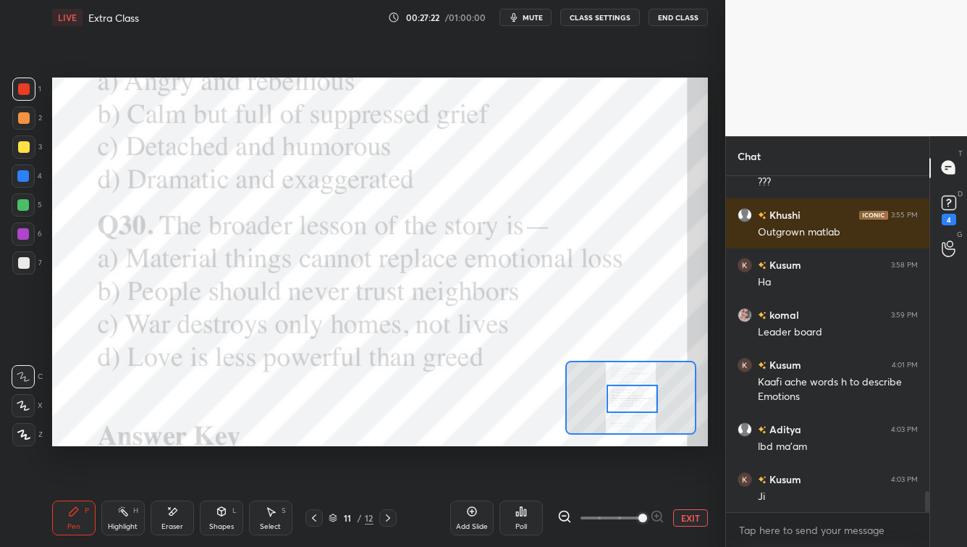
click at [333, 440] on icon at bounding box center [333, 517] width 9 height 9
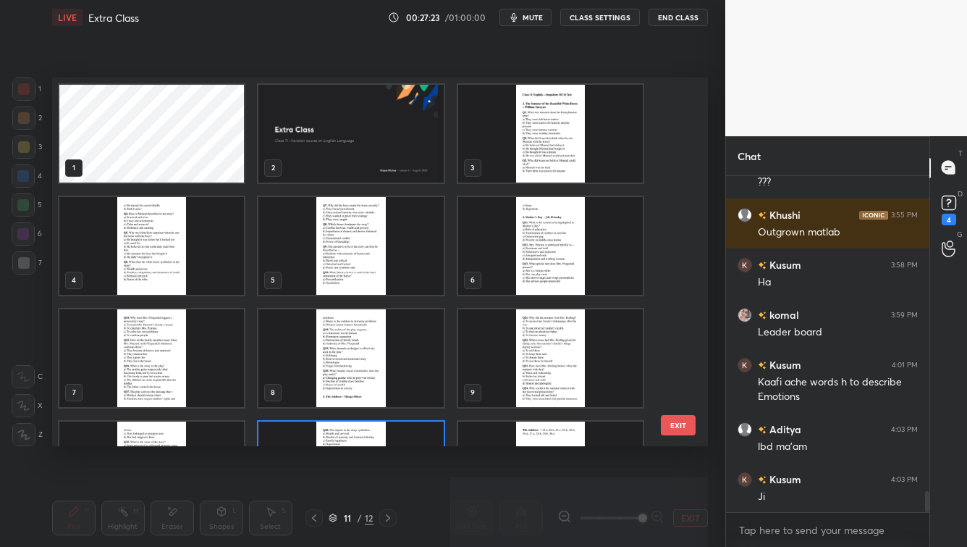
scroll to position [5050, 0]
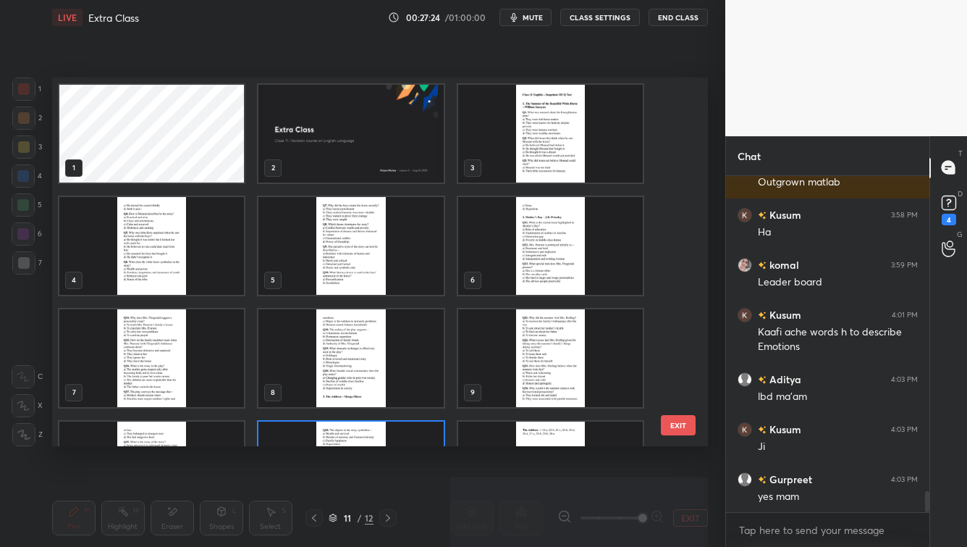
click at [390, 136] on img "grid" at bounding box center [351, 134] width 185 height 98
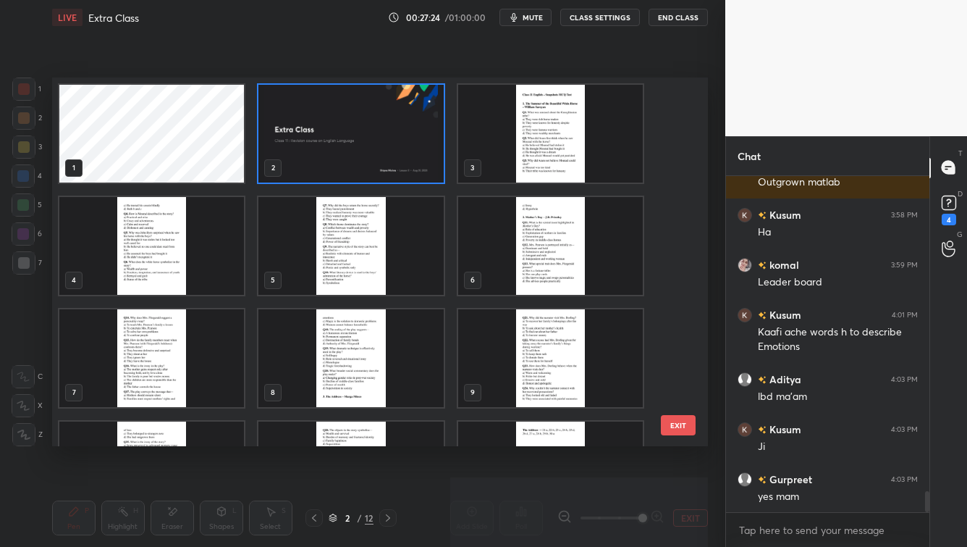
click at [390, 136] on img "grid" at bounding box center [351, 134] width 185 height 98
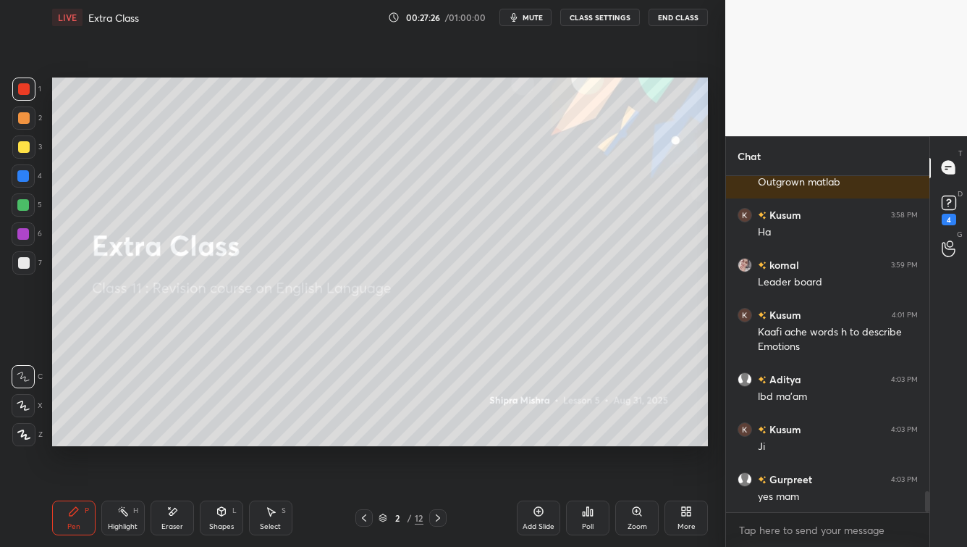
click at [696, 440] on div "More" at bounding box center [686, 517] width 43 height 35
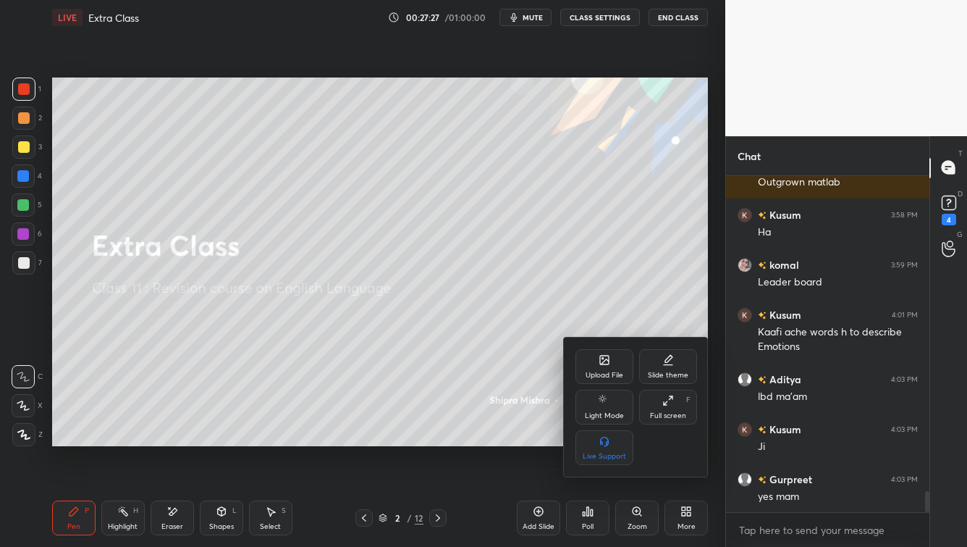
click at [603, 381] on div "Upload File" at bounding box center [605, 366] width 58 height 35
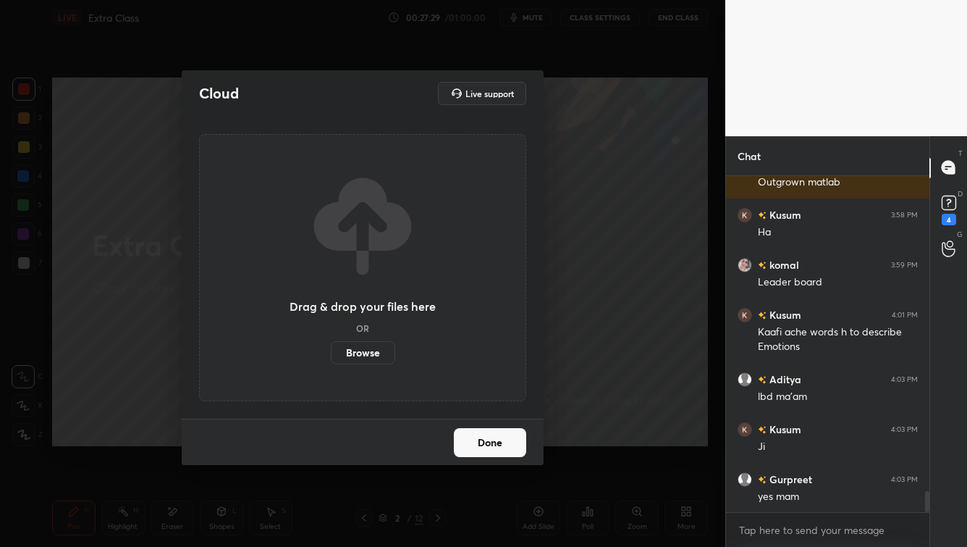
click at [379, 349] on label "Browse" at bounding box center [363, 352] width 64 height 23
click at [331, 349] on input "Browse" at bounding box center [331, 352] width 0 height 23
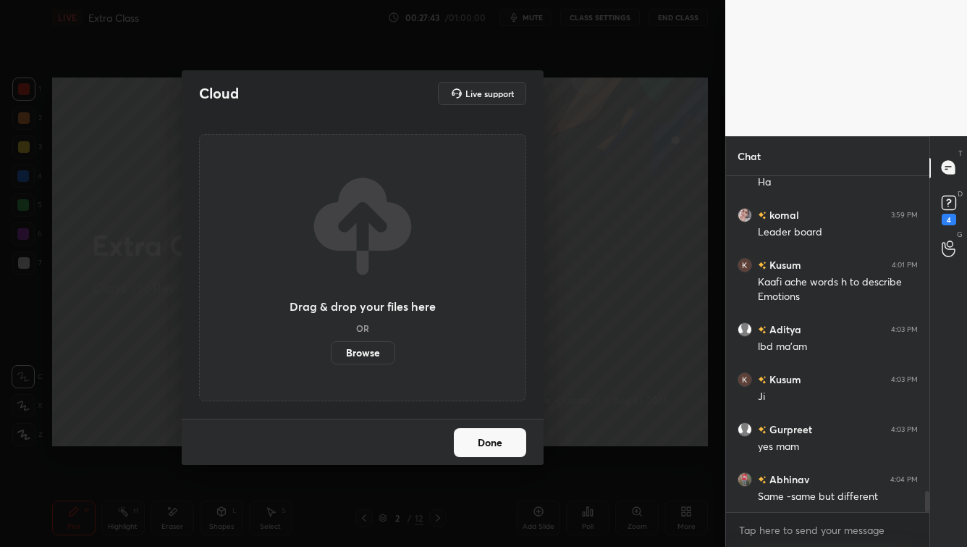
scroll to position [5149, 0]
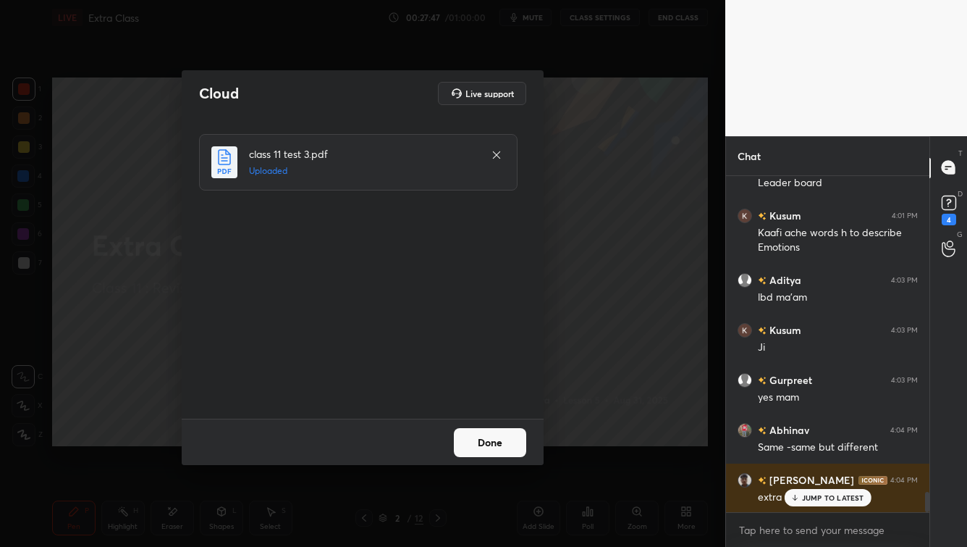
click at [484, 440] on button "Done" at bounding box center [490, 442] width 72 height 29
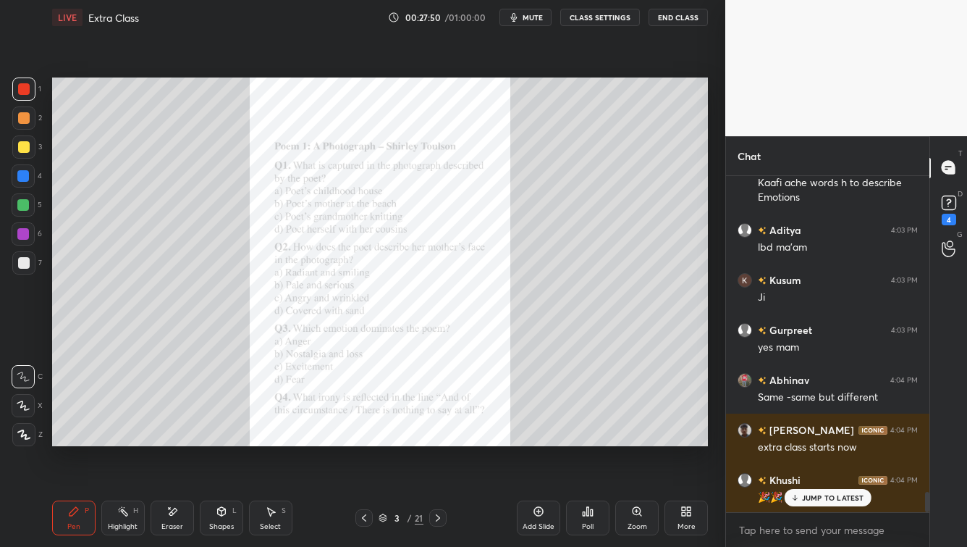
scroll to position [5250, 0]
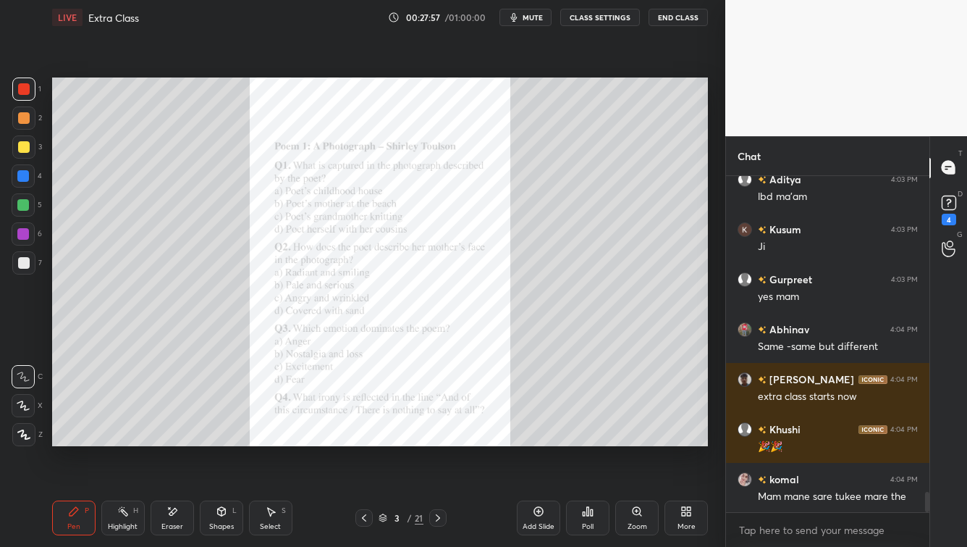
click at [440, 440] on icon at bounding box center [438, 518] width 12 height 12
click at [629, 440] on div "Zoom" at bounding box center [637, 517] width 43 height 35
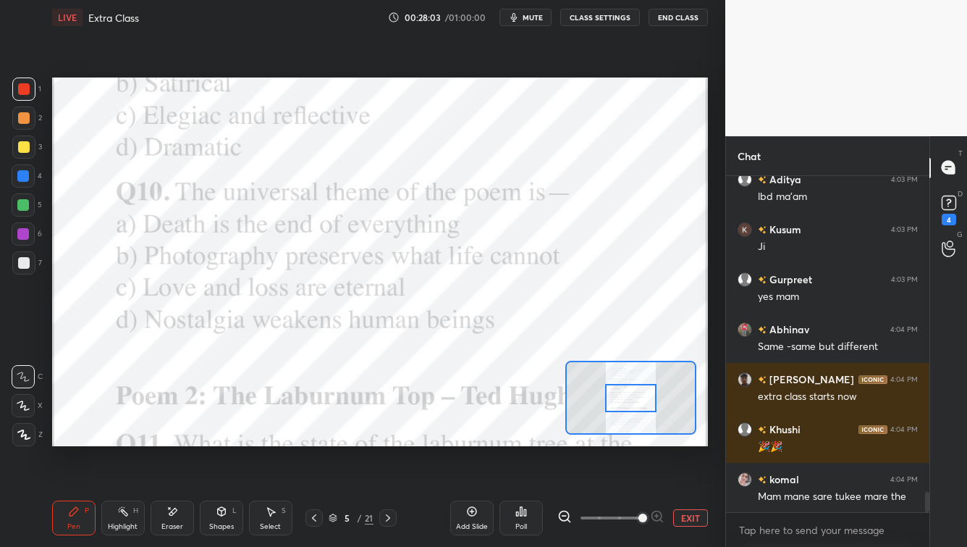
click at [640, 440] on span at bounding box center [611, 518] width 61 height 22
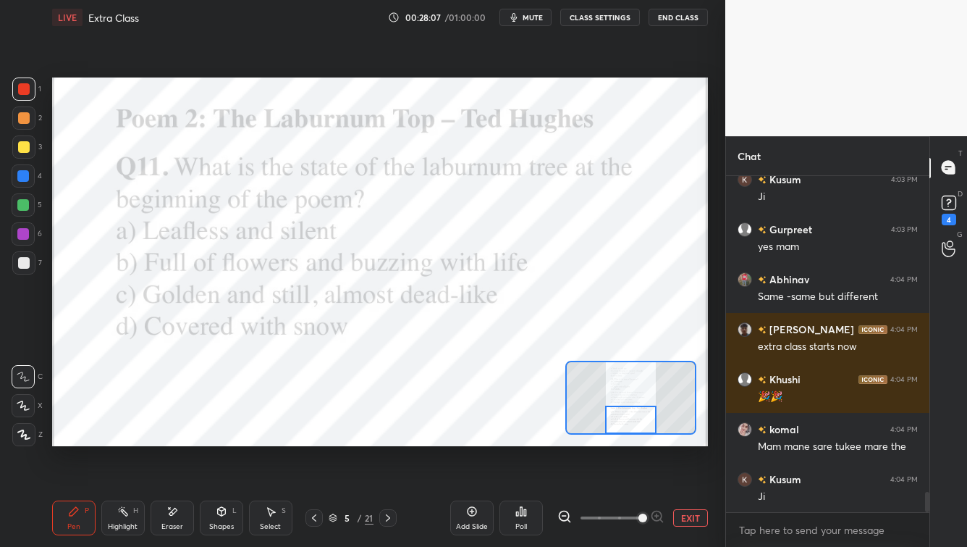
drag, startPoint x: 646, startPoint y: 405, endPoint x: 645, endPoint y: 427, distance: 21.7
click at [645, 427] on div at bounding box center [630, 420] width 51 height 28
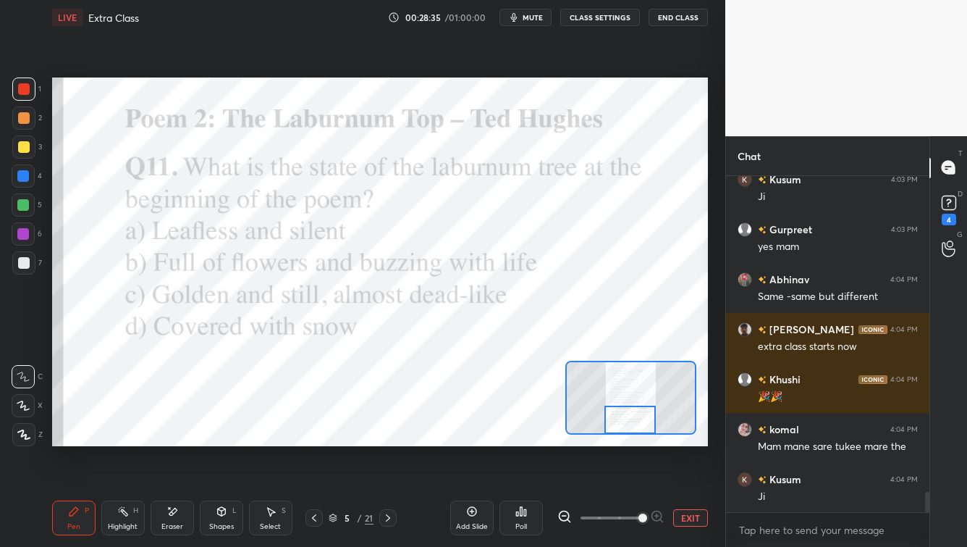
click at [525, 440] on div "Poll" at bounding box center [522, 526] width 12 height 7
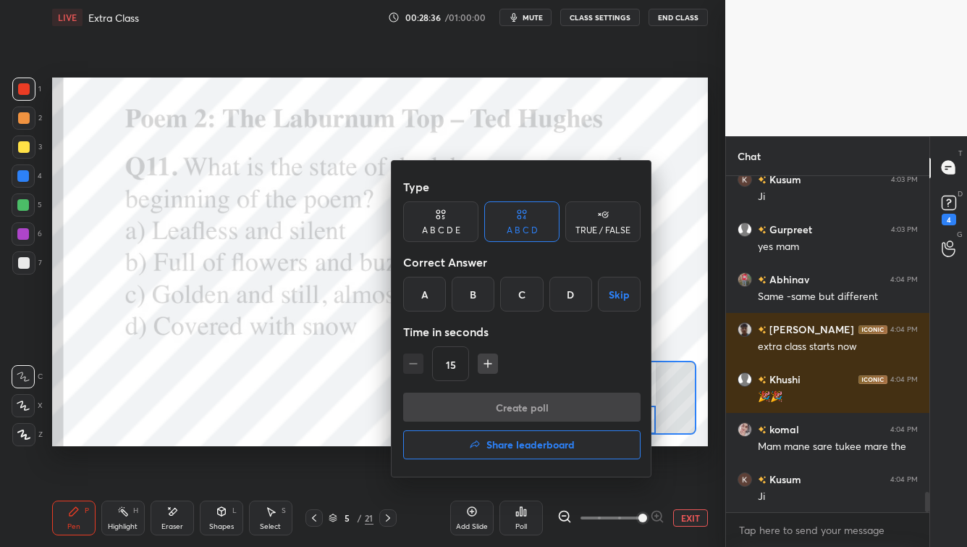
click at [524, 293] on div "C" at bounding box center [521, 294] width 43 height 35
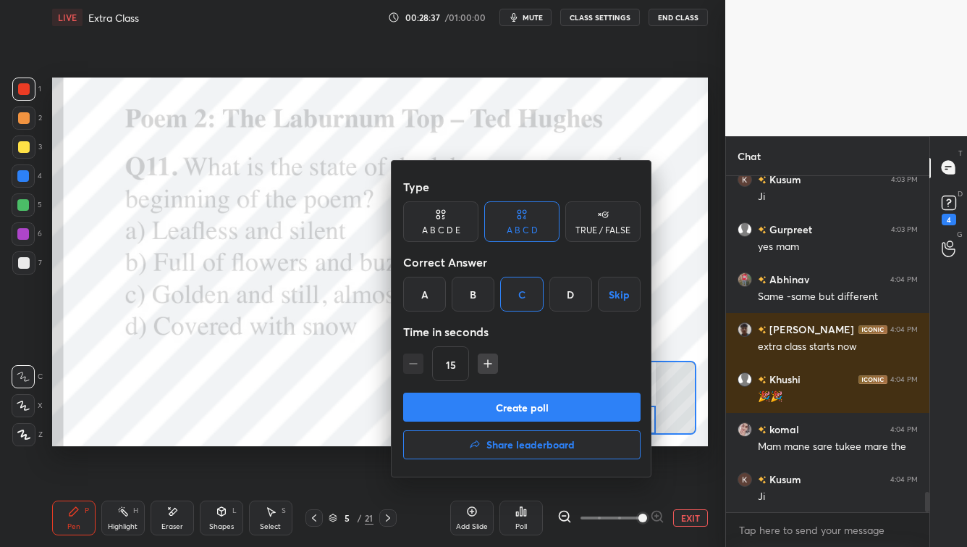
drag, startPoint x: 453, startPoint y: 411, endPoint x: 443, endPoint y: 416, distance: 11.0
click at [450, 410] on button "Create poll" at bounding box center [522, 406] width 238 height 29
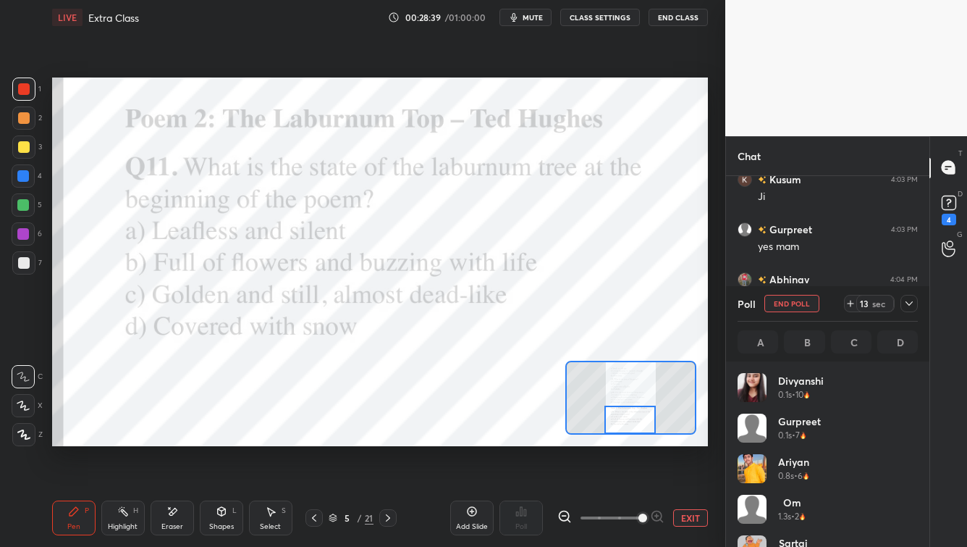
scroll to position [169, 176]
click at [789, 306] on icon at bounding box center [910, 304] width 12 height 12
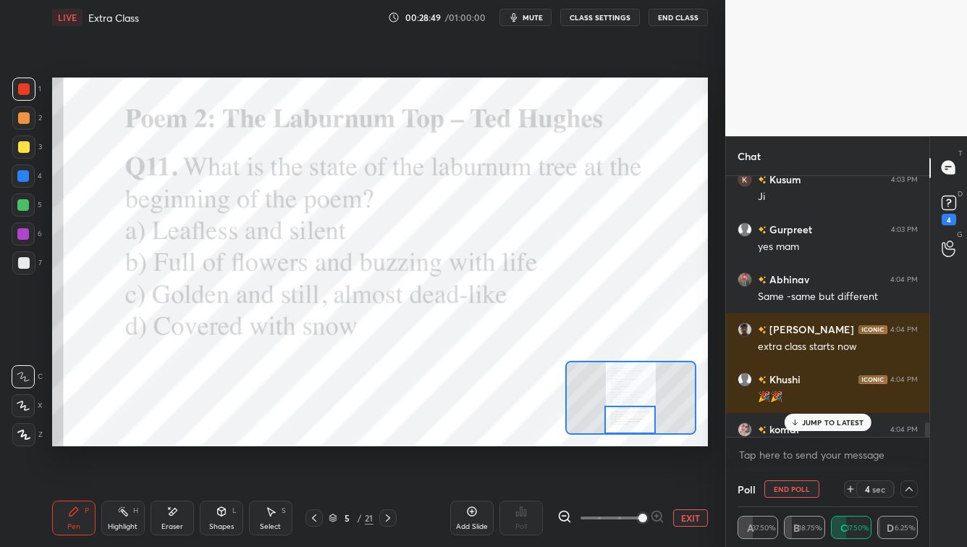
scroll to position [5375, 0]
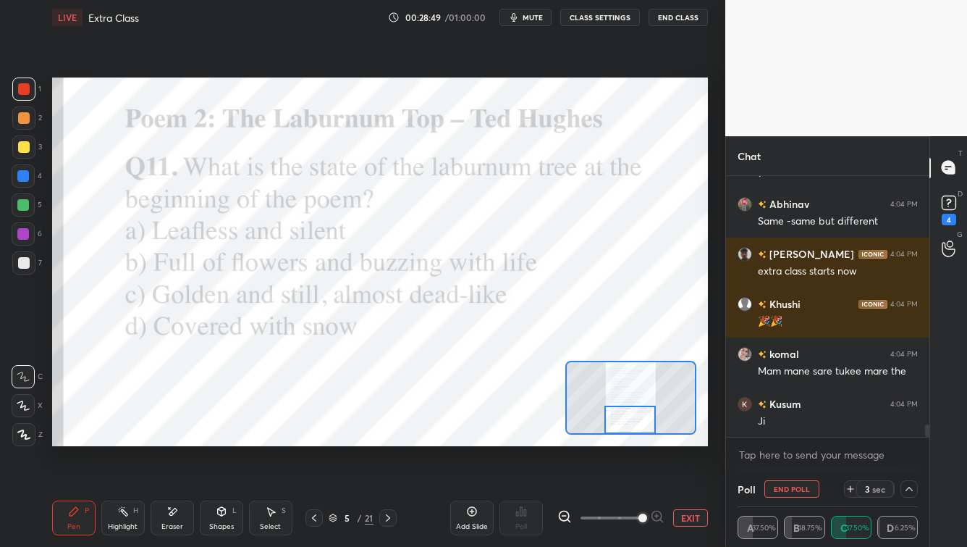
drag, startPoint x: 927, startPoint y: 424, endPoint x: 917, endPoint y: 447, distance: 24.3
click at [789, 440] on div "[PERSON_NAME] 4:03 PM [PERSON_NAME] 4:03 PM yes mam [PERSON_NAME] 4:04 PM Same …" at bounding box center [827, 323] width 203 height 295
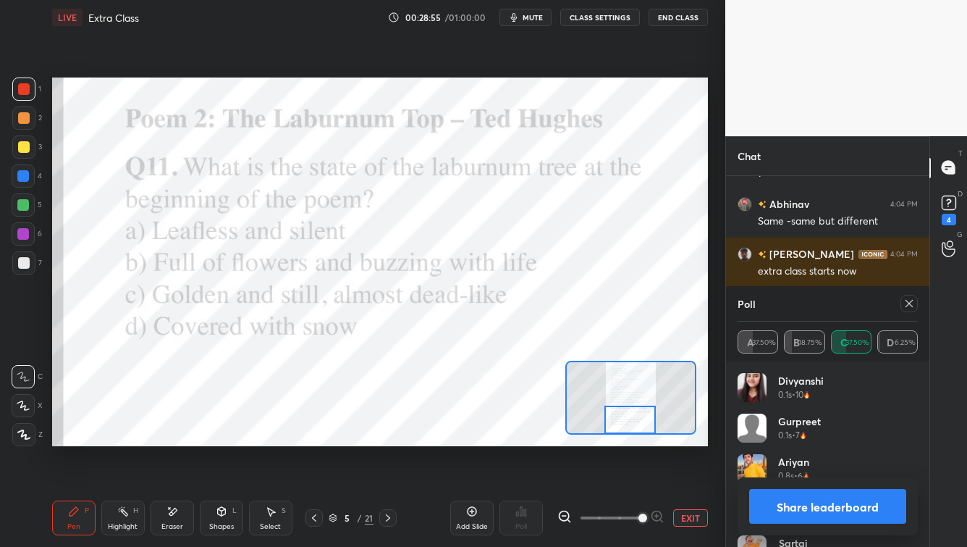
scroll to position [5424, 0]
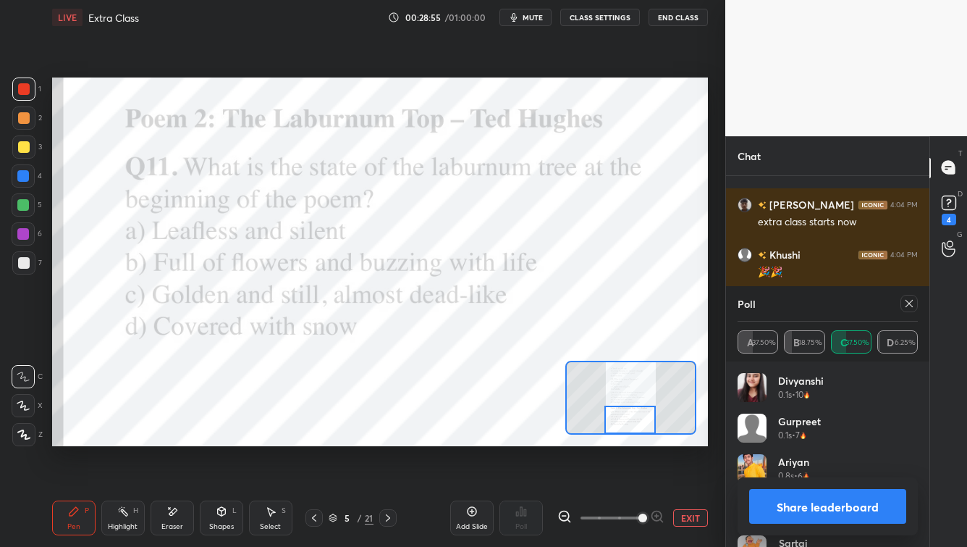
click at [789, 306] on icon at bounding box center [910, 304] width 12 height 12
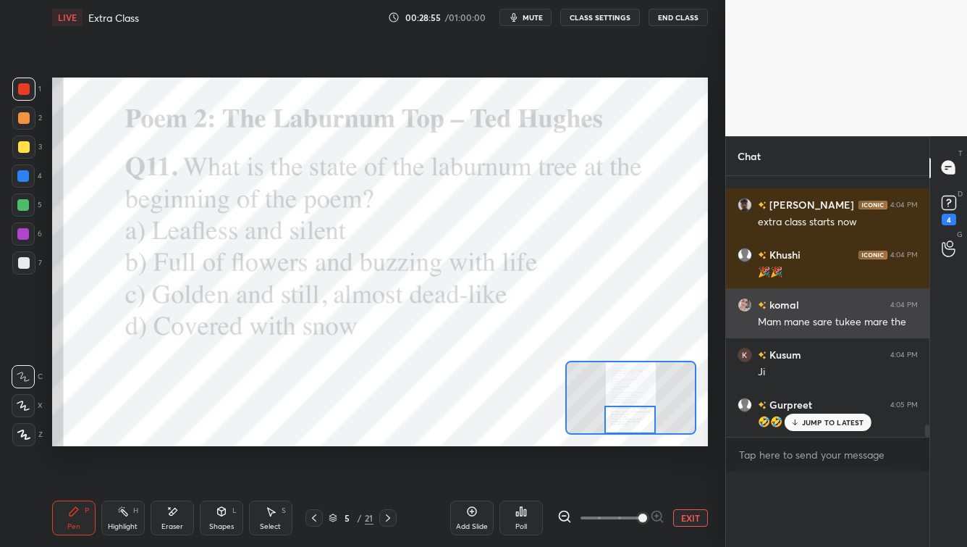
scroll to position [0, 0]
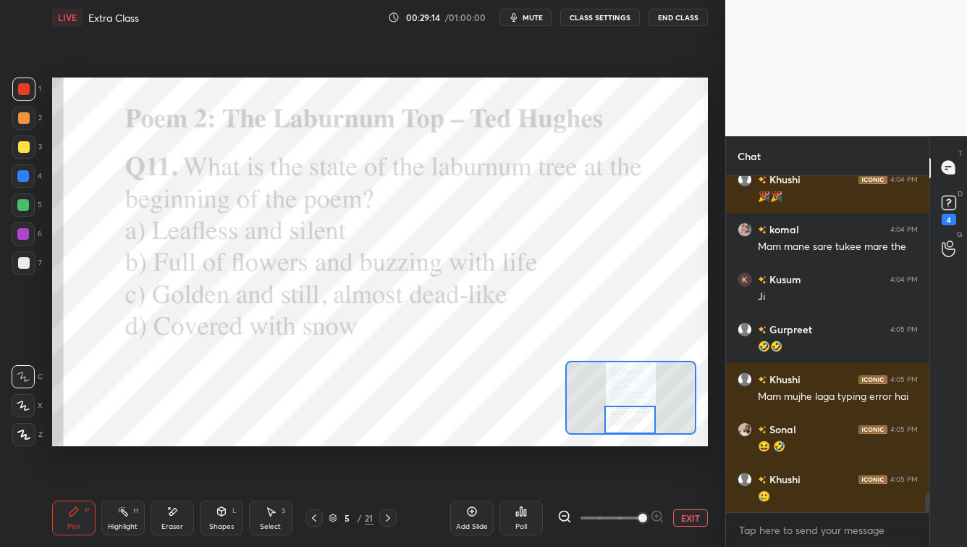
click at [393, 440] on icon at bounding box center [388, 518] width 12 height 12
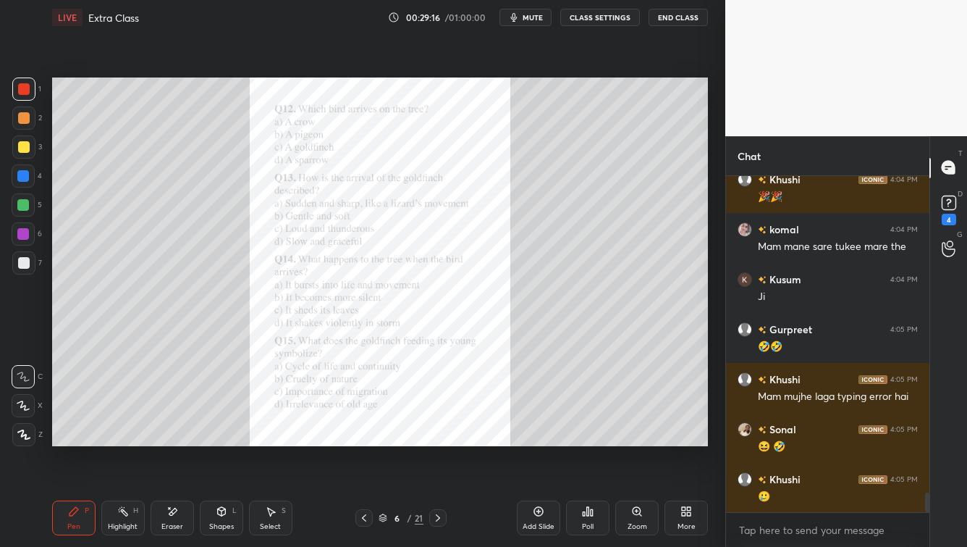
click at [644, 440] on div "Zoom" at bounding box center [637, 517] width 43 height 35
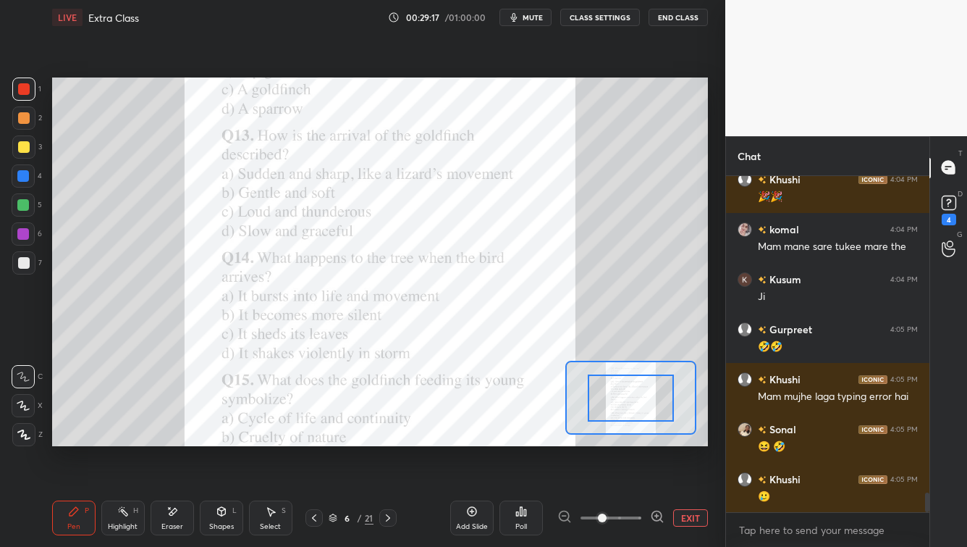
click at [641, 440] on span at bounding box center [611, 518] width 61 height 22
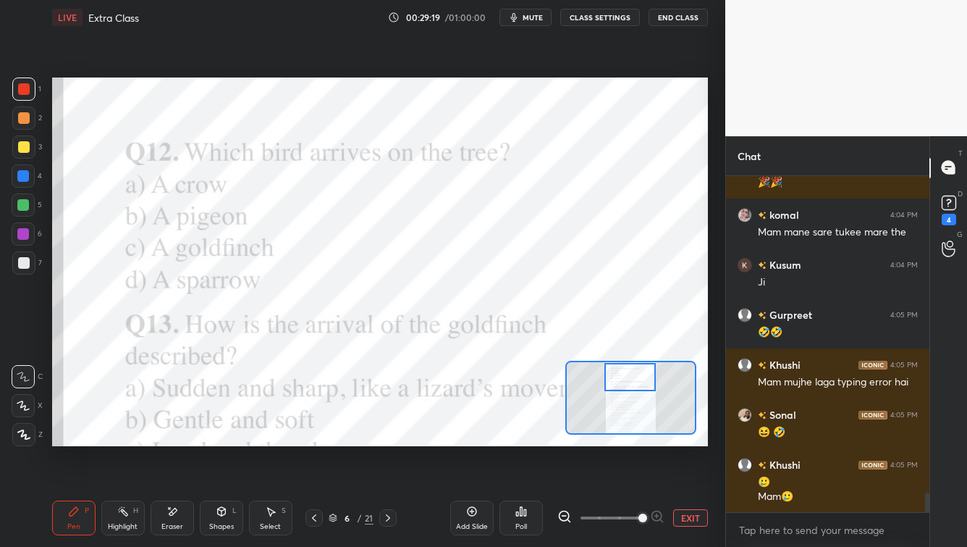
drag, startPoint x: 637, startPoint y: 399, endPoint x: 635, endPoint y: 374, distance: 24.7
click at [635, 375] on div at bounding box center [630, 377] width 51 height 28
click at [518, 440] on icon at bounding box center [522, 511] width 12 height 12
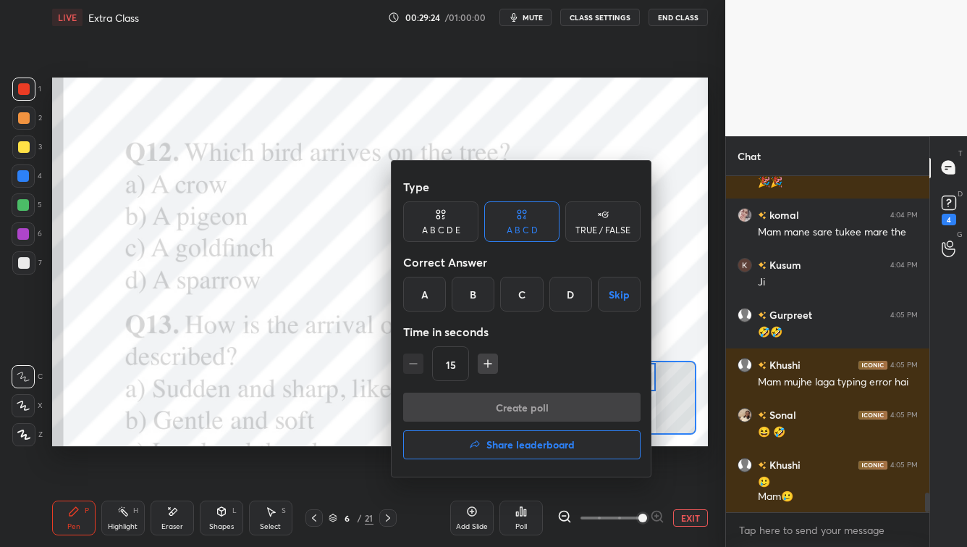
click at [518, 290] on div "C" at bounding box center [521, 294] width 43 height 35
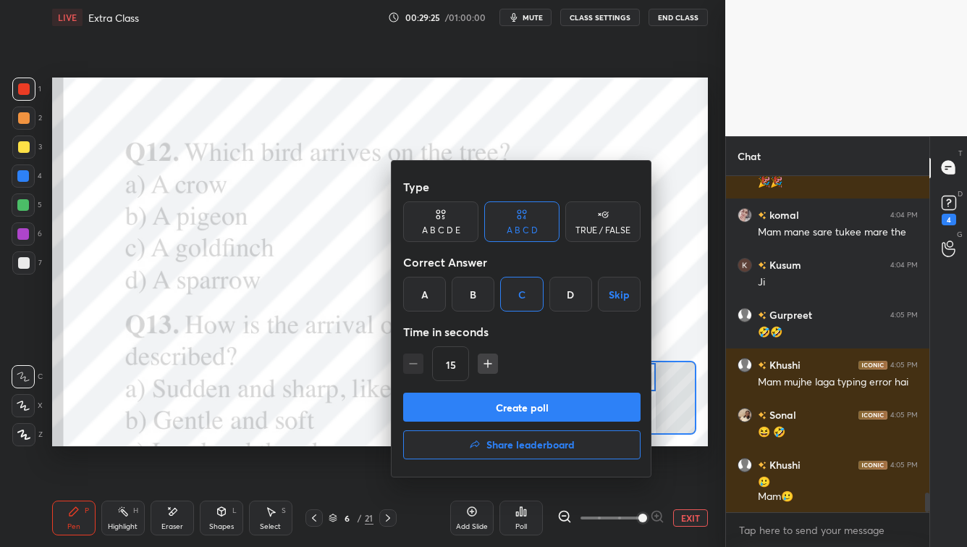
drag, startPoint x: 492, startPoint y: 411, endPoint x: 488, endPoint y: 426, distance: 14.9
click at [492, 411] on button "Create poll" at bounding box center [522, 406] width 238 height 29
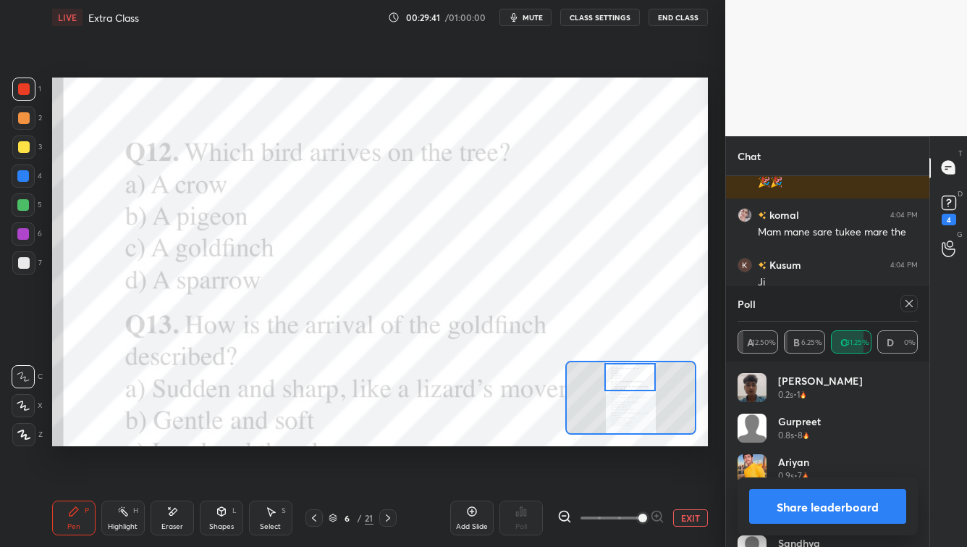
click at [789, 303] on icon at bounding box center [910, 304] width 12 height 12
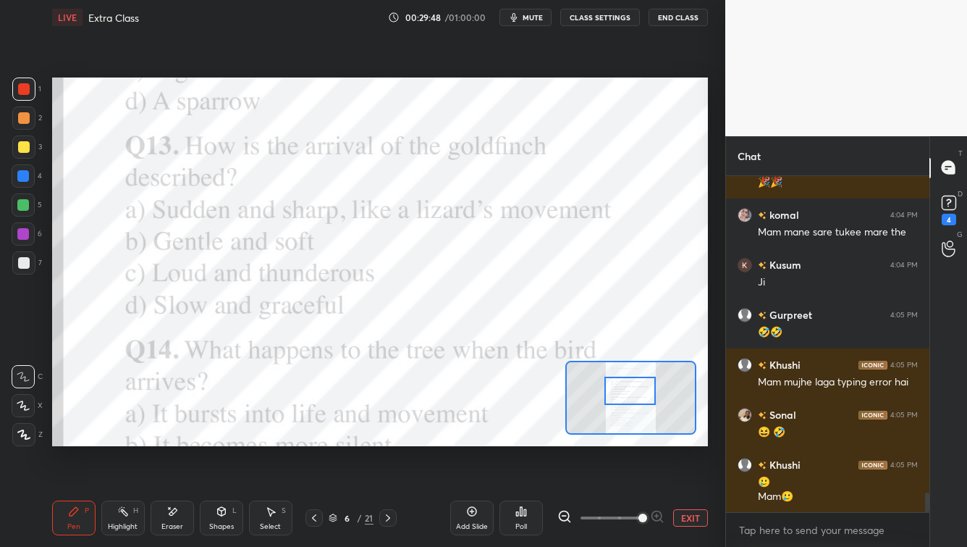
drag, startPoint x: 644, startPoint y: 382, endPoint x: 644, endPoint y: 395, distance: 13.8
click at [644, 395] on div at bounding box center [630, 391] width 51 height 28
click at [512, 440] on div "Poll" at bounding box center [521, 517] width 43 height 35
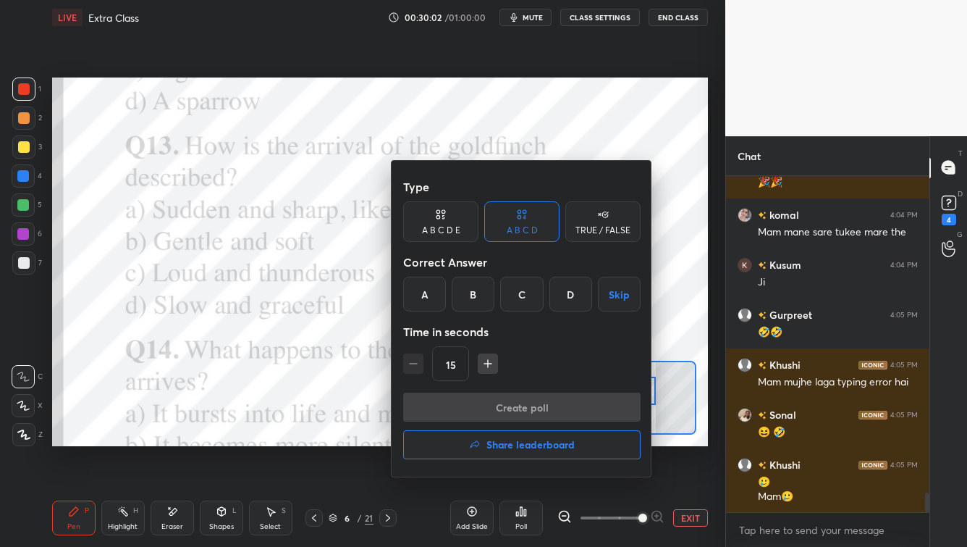
click at [433, 299] on div "A" at bounding box center [424, 294] width 43 height 35
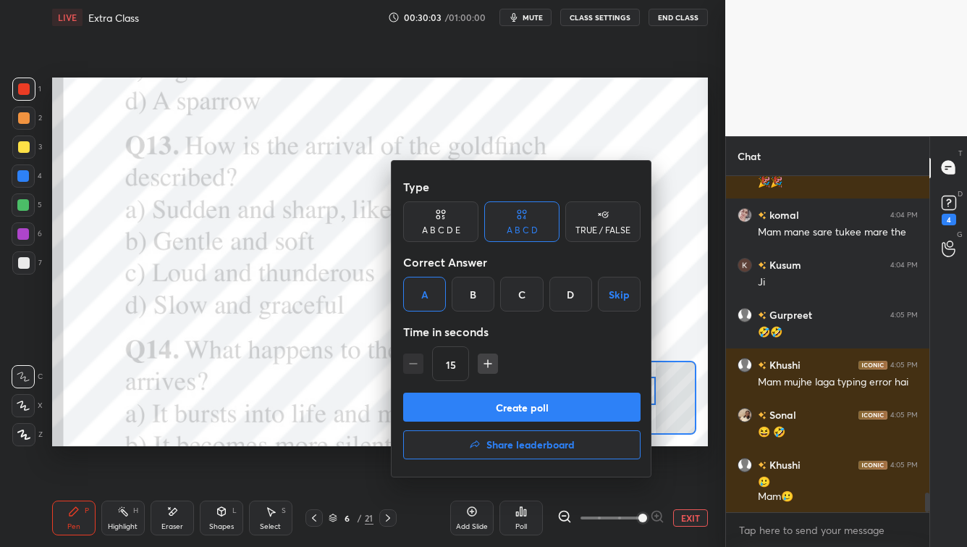
click at [461, 407] on button "Create poll" at bounding box center [522, 406] width 238 height 29
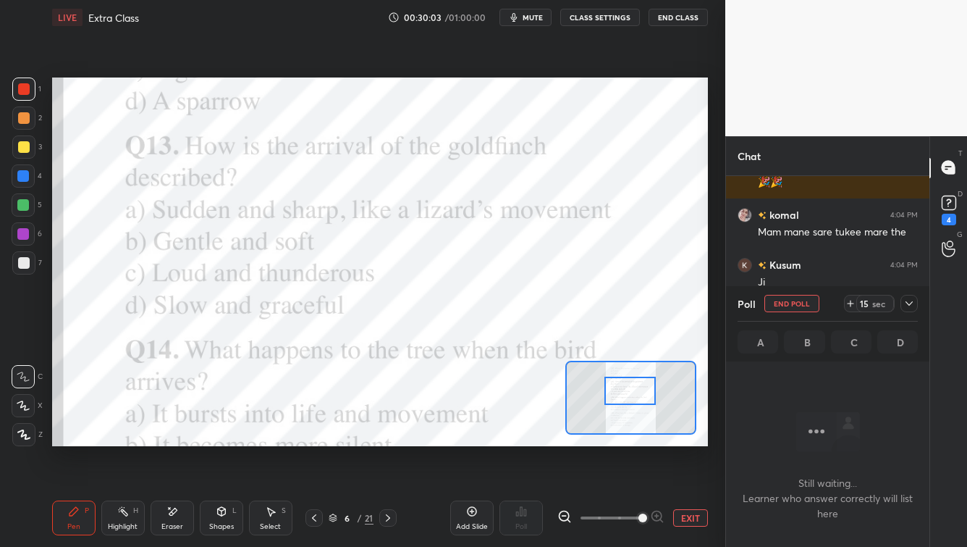
scroll to position [5, 4]
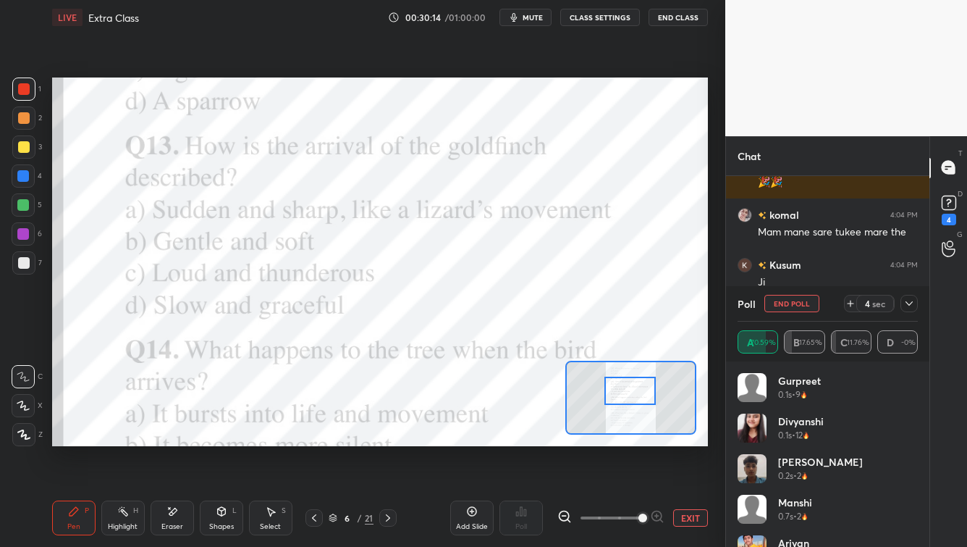
click at [789, 301] on icon at bounding box center [910, 304] width 12 height 12
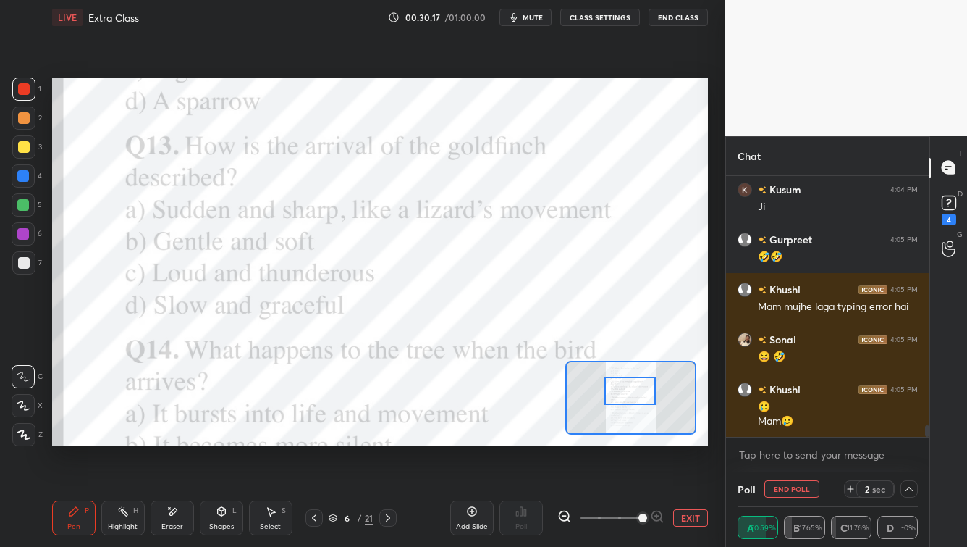
drag, startPoint x: 928, startPoint y: 427, endPoint x: 922, endPoint y: 449, distance: 22.5
click at [789, 440] on div "[PERSON_NAME] 4:04 PM Mam mane sare tukee mare the [PERSON_NAME] 4:04 PM [PERSO…" at bounding box center [827, 323] width 203 height 295
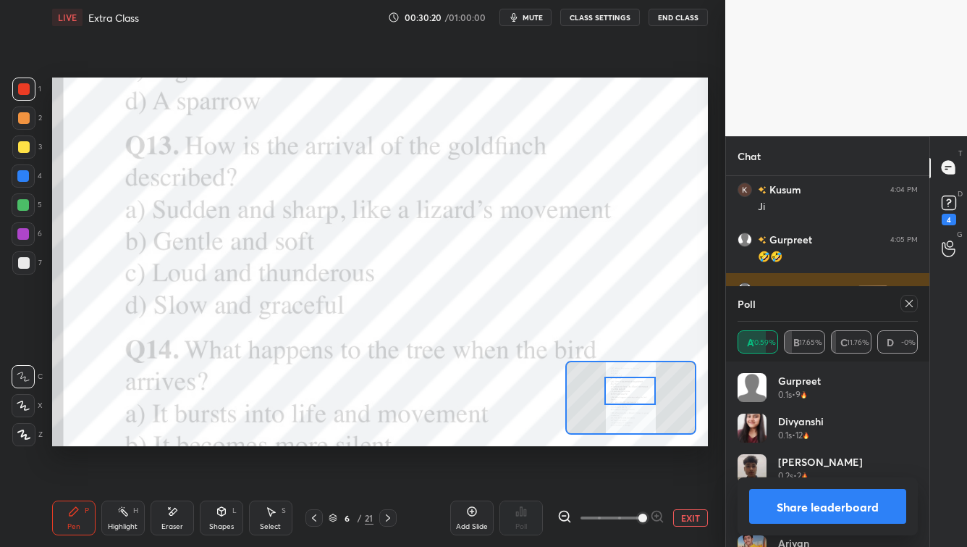
drag, startPoint x: 910, startPoint y: 302, endPoint x: 894, endPoint y: 300, distance: 16.1
click at [789, 301] on icon at bounding box center [910, 304] width 12 height 12
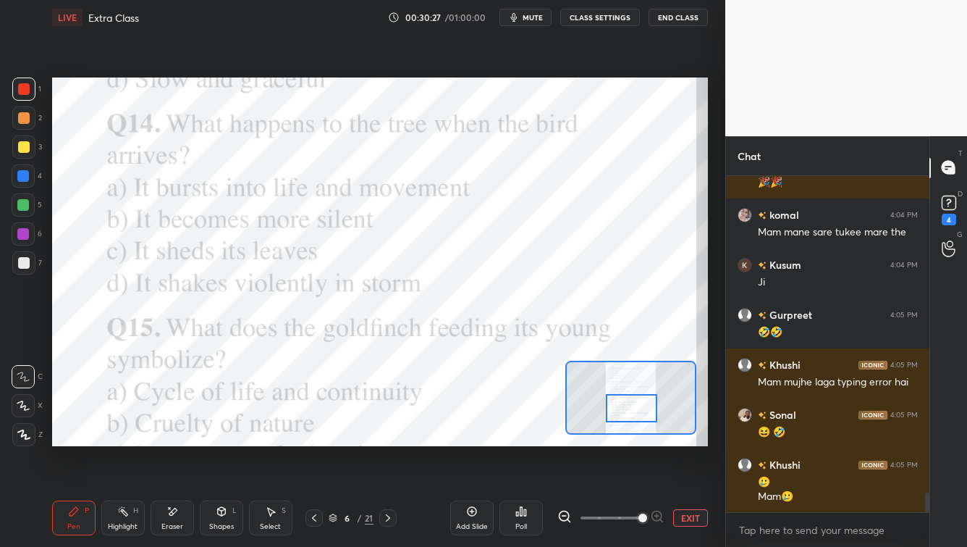
drag, startPoint x: 645, startPoint y: 392, endPoint x: 644, endPoint y: 414, distance: 21.8
click at [646, 409] on div at bounding box center [631, 408] width 51 height 28
click at [529, 440] on div "Poll" at bounding box center [521, 517] width 43 height 35
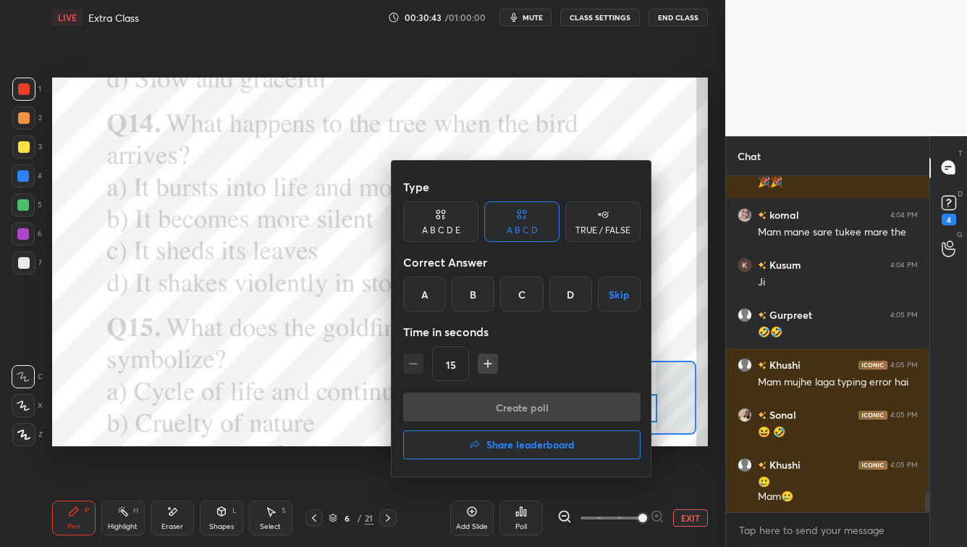
click at [427, 290] on div "A" at bounding box center [424, 294] width 43 height 35
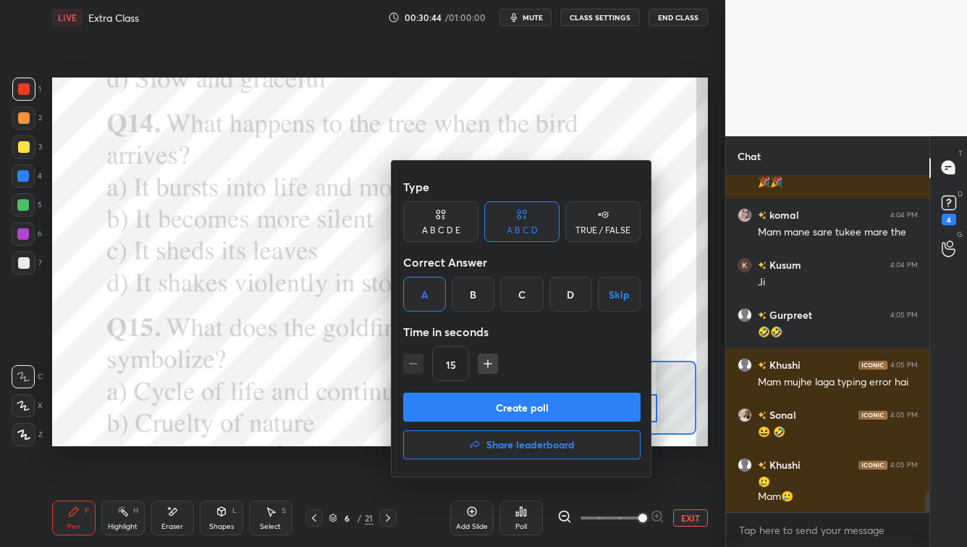
click at [468, 411] on button "Create poll" at bounding box center [522, 406] width 238 height 29
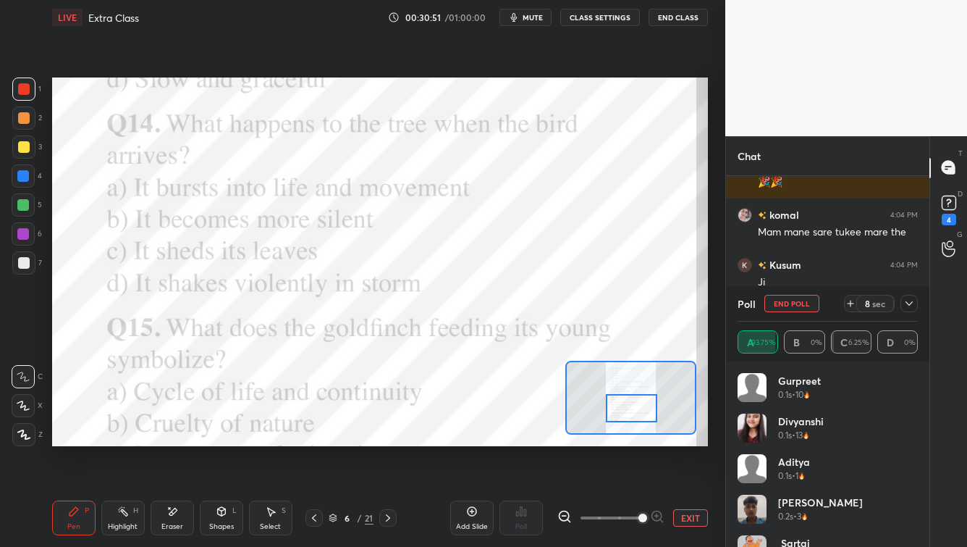
drag, startPoint x: 910, startPoint y: 303, endPoint x: 882, endPoint y: 306, distance: 28.4
click at [789, 303] on icon at bounding box center [910, 304] width 12 height 12
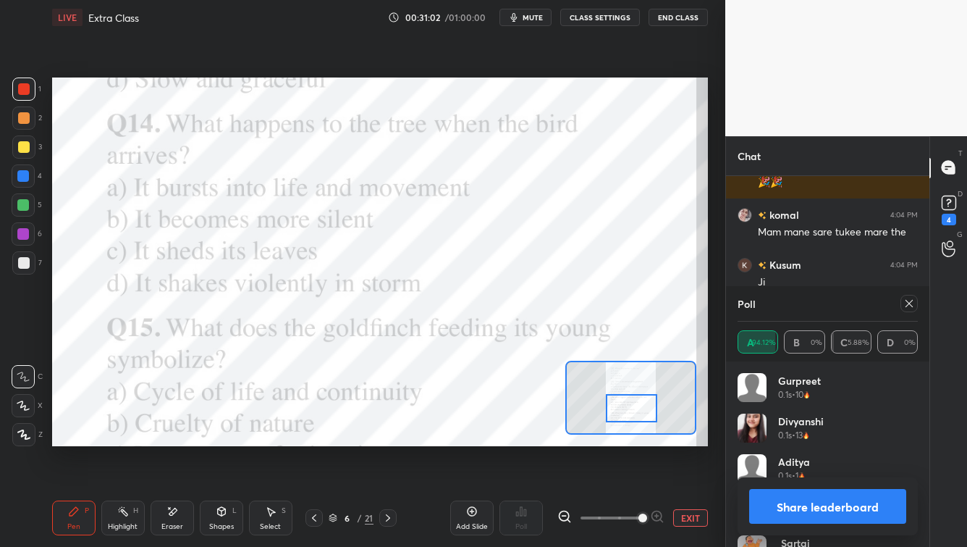
drag, startPoint x: 910, startPoint y: 303, endPoint x: 900, endPoint y: 306, distance: 10.4
click at [789, 303] on icon at bounding box center [909, 303] width 7 height 7
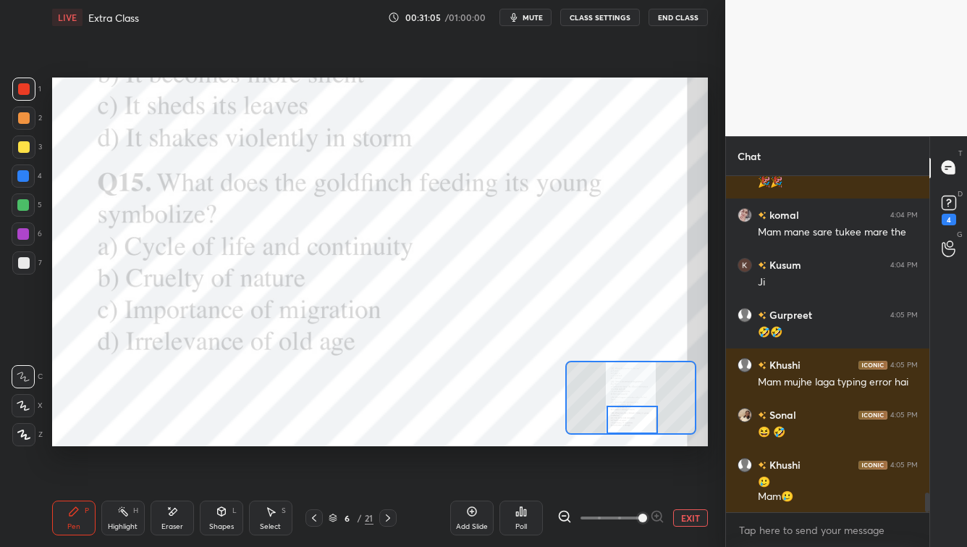
drag, startPoint x: 642, startPoint y: 411, endPoint x: 642, endPoint y: 426, distance: 15.2
click at [642, 421] on div at bounding box center [632, 420] width 51 height 28
click at [523, 440] on icon at bounding box center [522, 511] width 12 height 12
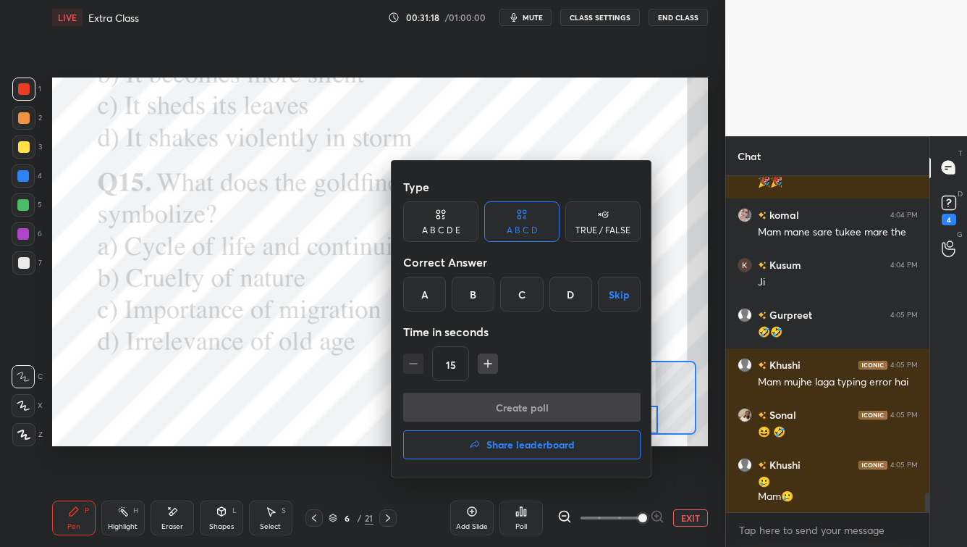
drag, startPoint x: 425, startPoint y: 285, endPoint x: 432, endPoint y: 350, distance: 65.5
click at [425, 285] on div "A" at bounding box center [424, 294] width 43 height 35
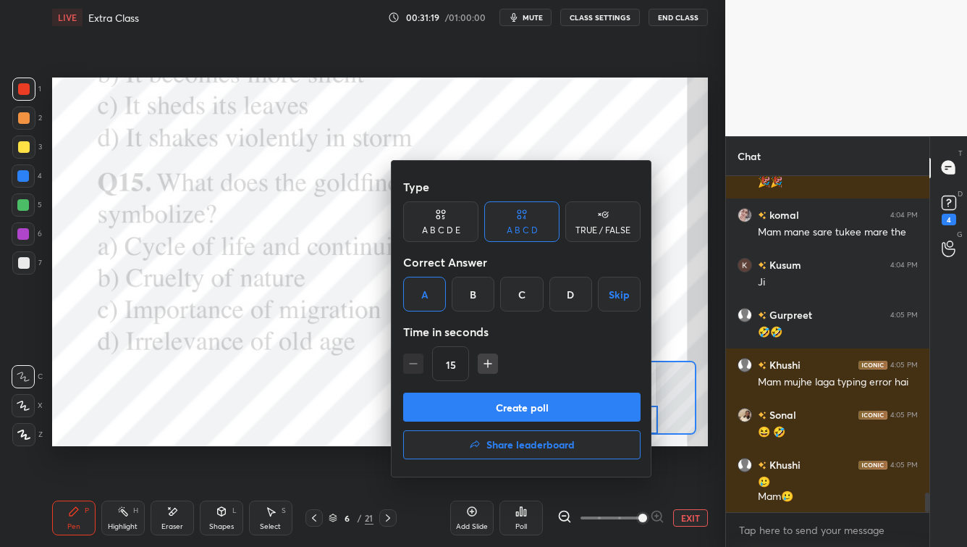
click at [449, 406] on button "Create poll" at bounding box center [522, 406] width 238 height 29
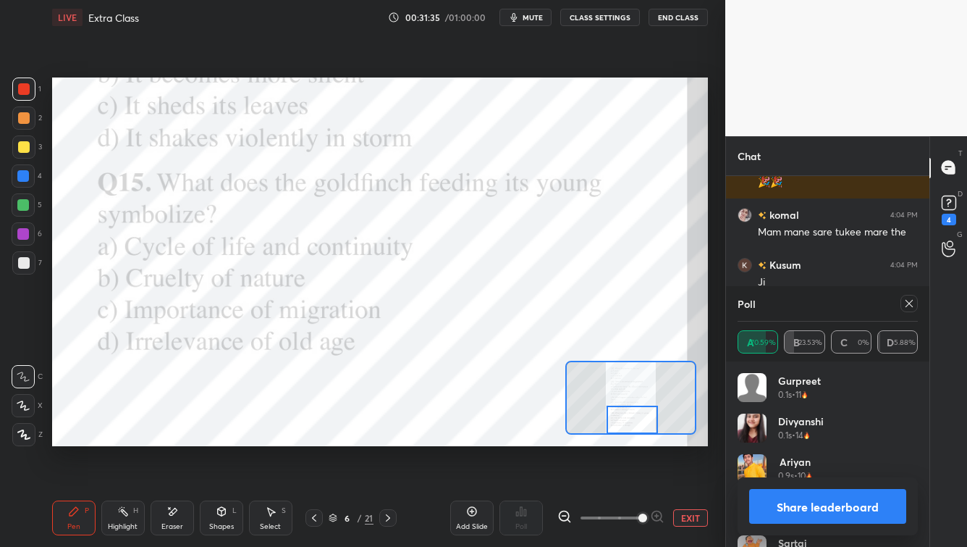
click at [789, 302] on icon at bounding box center [910, 304] width 12 height 12
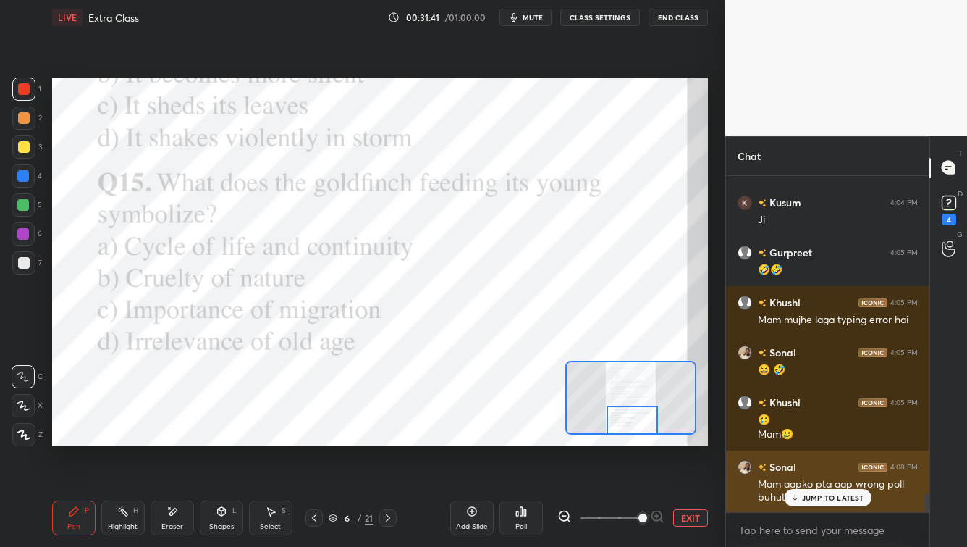
click at [789, 440] on p "JUMP TO LATEST" at bounding box center [833, 497] width 62 height 9
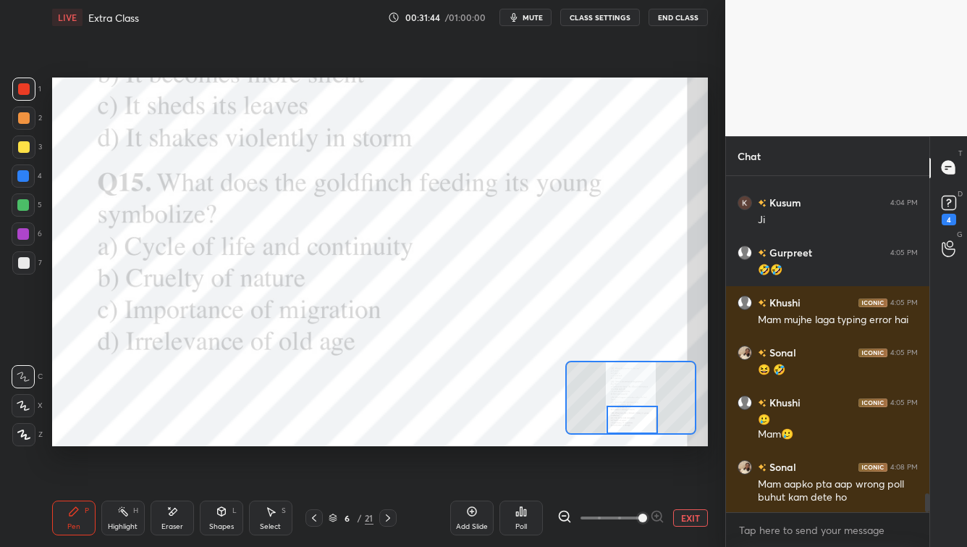
click at [389, 440] on icon at bounding box center [388, 518] width 12 height 12
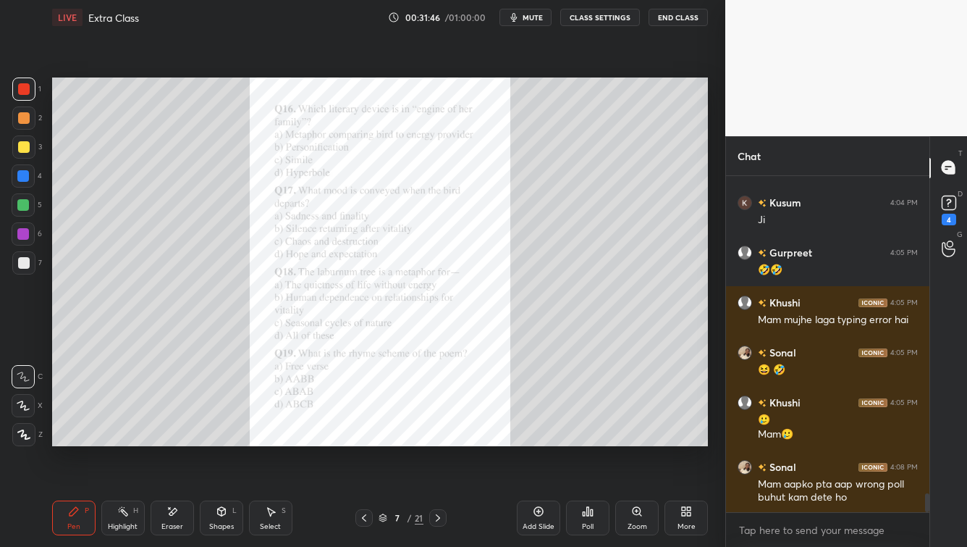
click at [647, 440] on div "Zoom" at bounding box center [637, 517] width 43 height 35
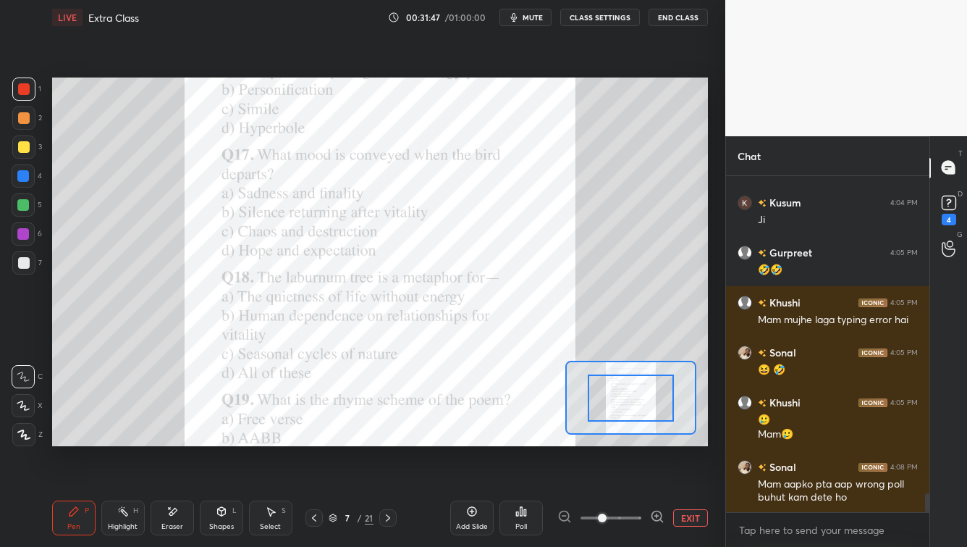
click at [637, 440] on span at bounding box center [611, 518] width 61 height 22
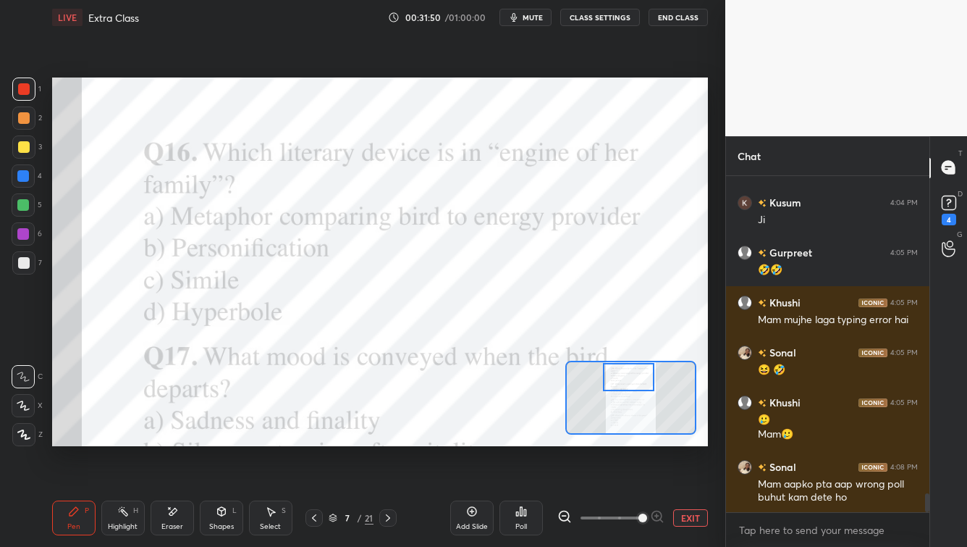
drag, startPoint x: 624, startPoint y: 395, endPoint x: 616, endPoint y: 376, distance: 20.7
click at [620, 372] on div at bounding box center [628, 377] width 51 height 28
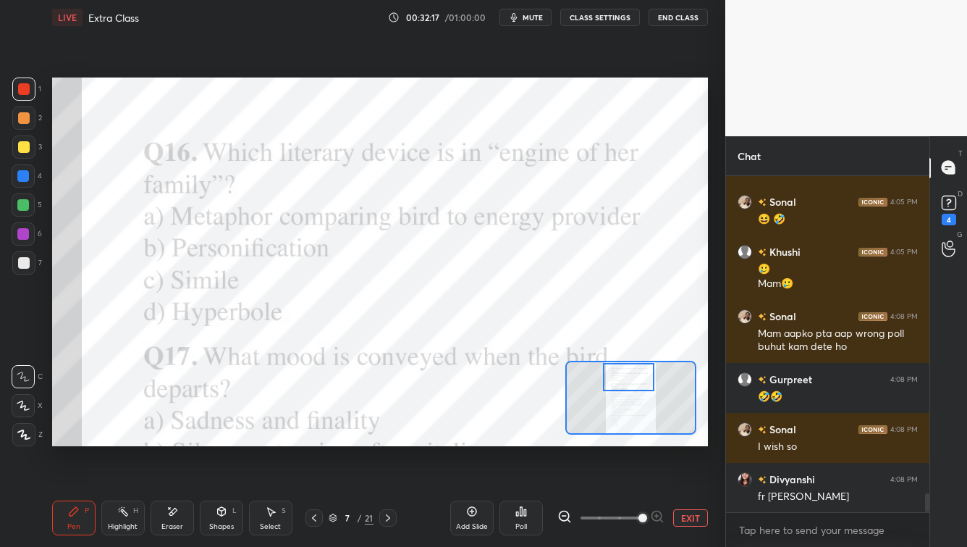
click at [526, 440] on icon at bounding box center [525, 512] width 2 height 7
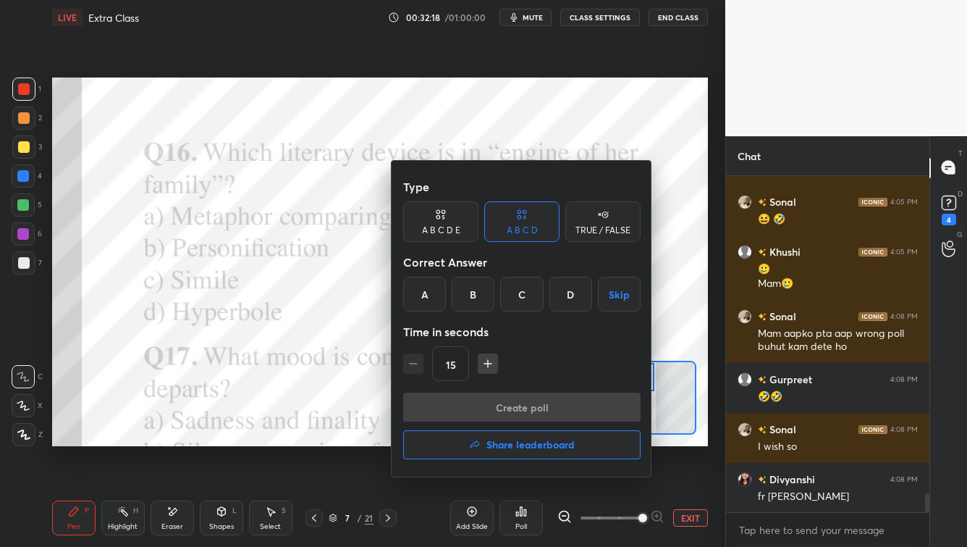
click at [437, 301] on div "A" at bounding box center [424, 294] width 43 height 35
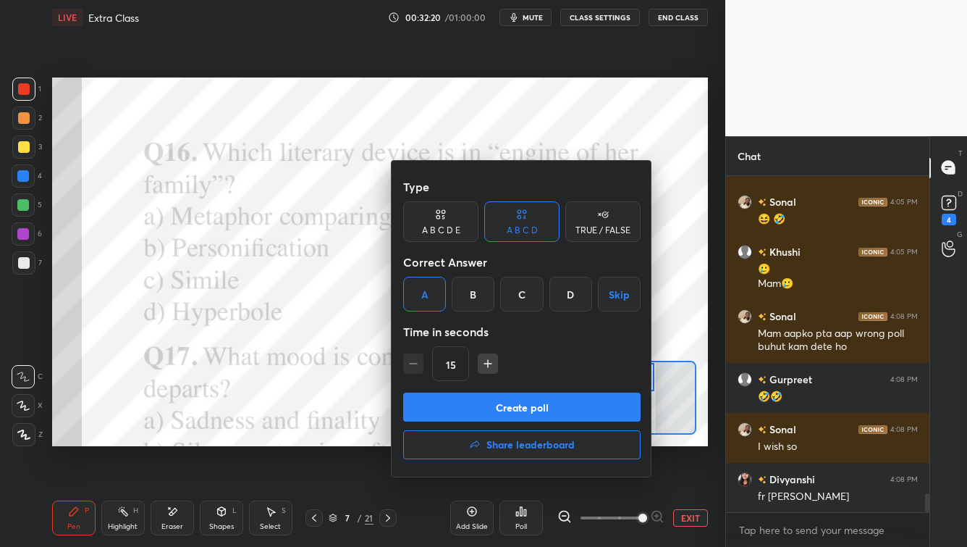
click at [471, 403] on button "Create poll" at bounding box center [522, 406] width 238 height 29
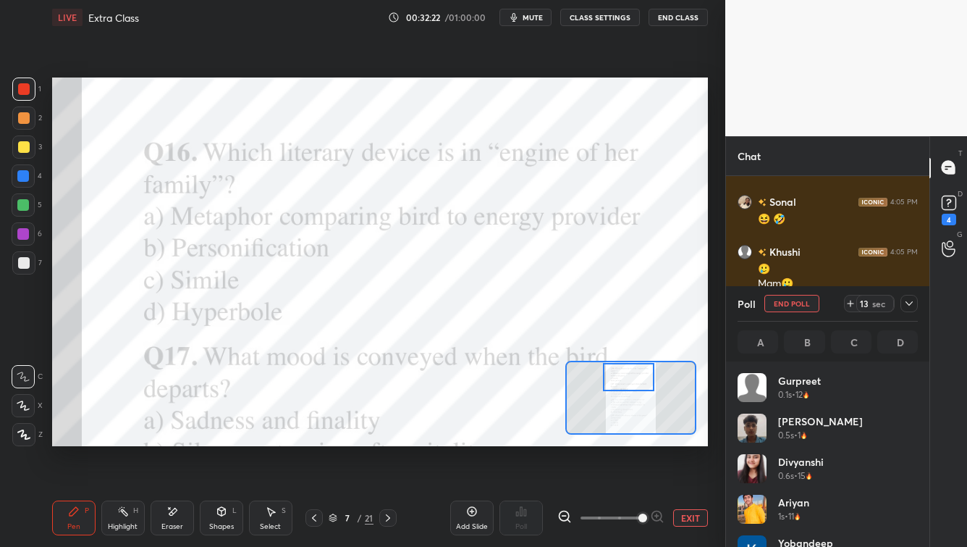
scroll to position [169, 176]
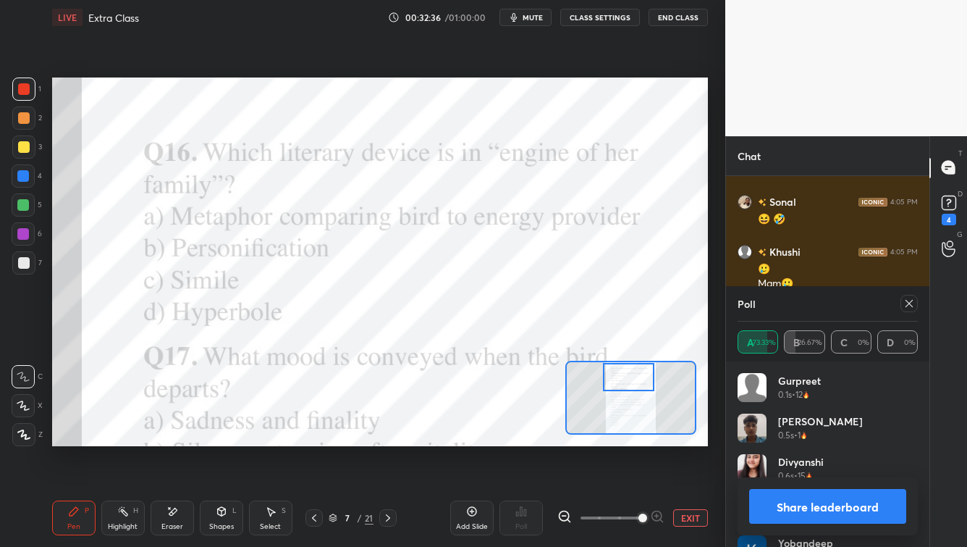
click at [789, 304] on icon at bounding box center [910, 304] width 12 height 12
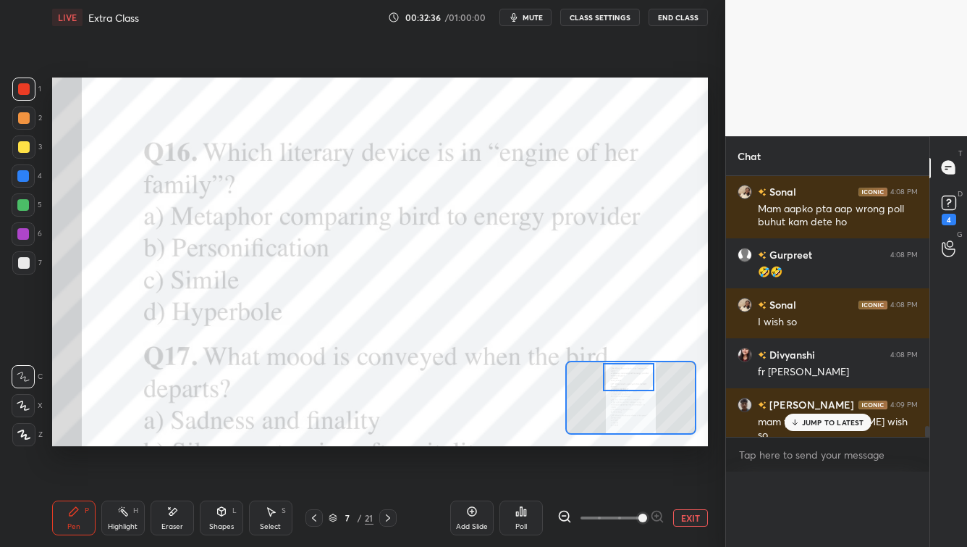
scroll to position [5822, 0]
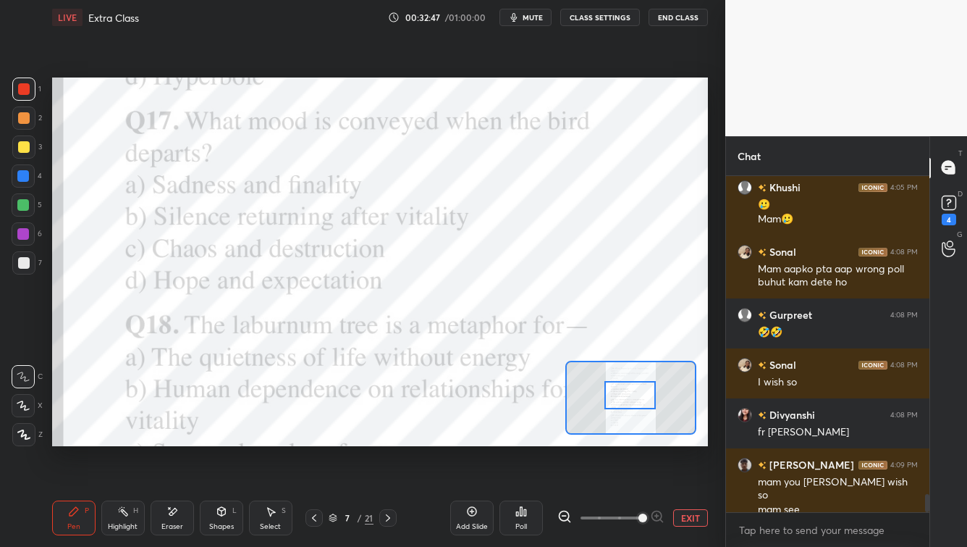
drag, startPoint x: 637, startPoint y: 377, endPoint x: 639, endPoint y: 394, distance: 16.7
click at [638, 393] on div at bounding box center [630, 395] width 51 height 28
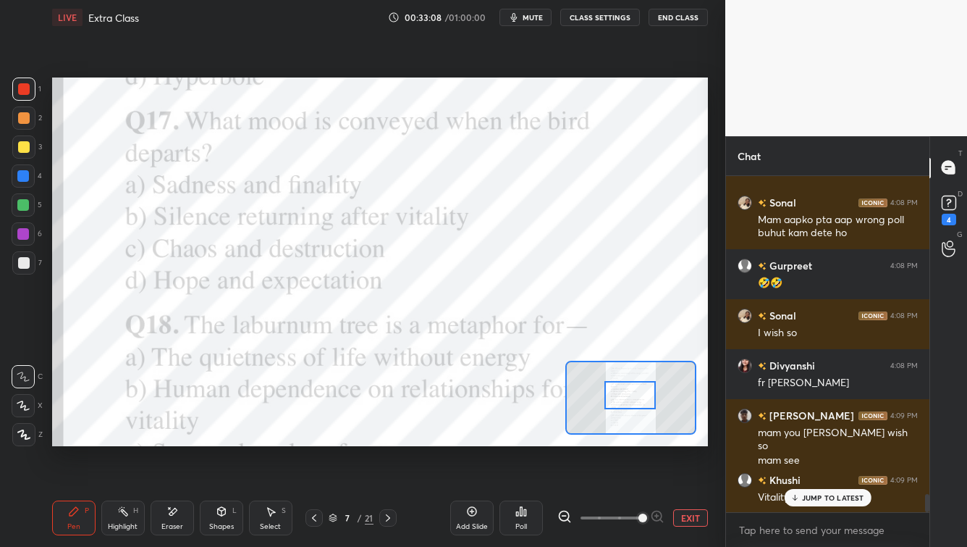
click at [522, 440] on div "Poll" at bounding box center [521, 517] width 43 height 35
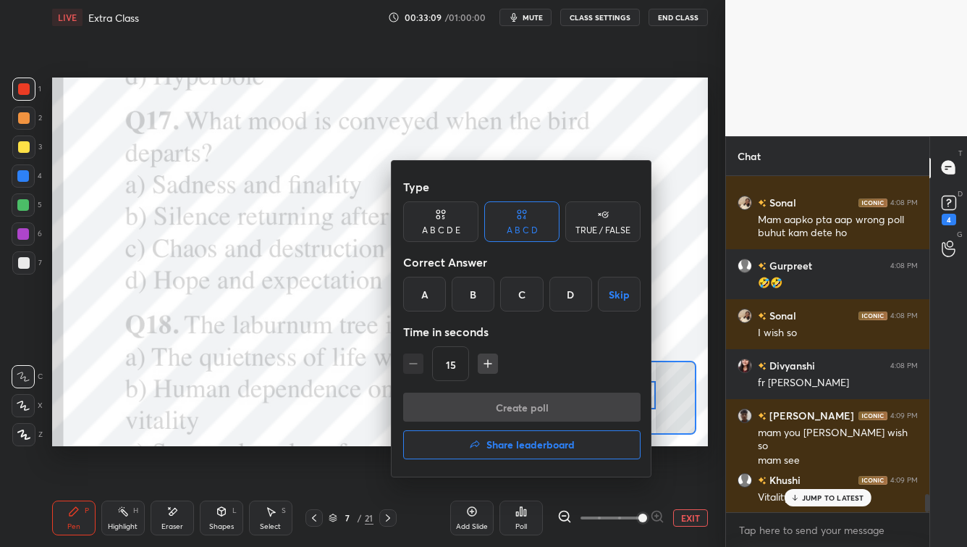
drag, startPoint x: 471, startPoint y: 295, endPoint x: 473, endPoint y: 389, distance: 93.4
click at [471, 296] on div "B" at bounding box center [473, 294] width 43 height 35
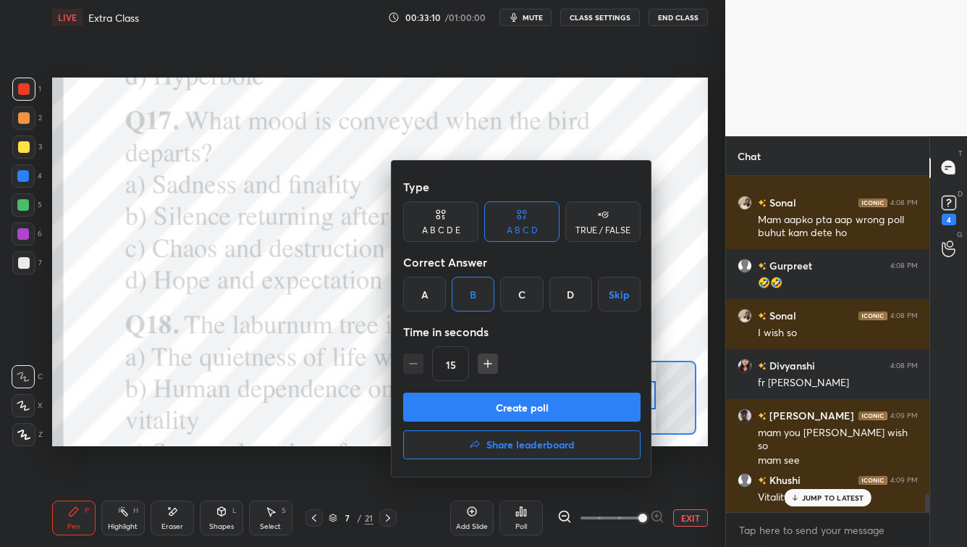
drag, startPoint x: 491, startPoint y: 403, endPoint x: 491, endPoint y: 441, distance: 37.7
click at [490, 402] on button "Create poll" at bounding box center [522, 406] width 238 height 29
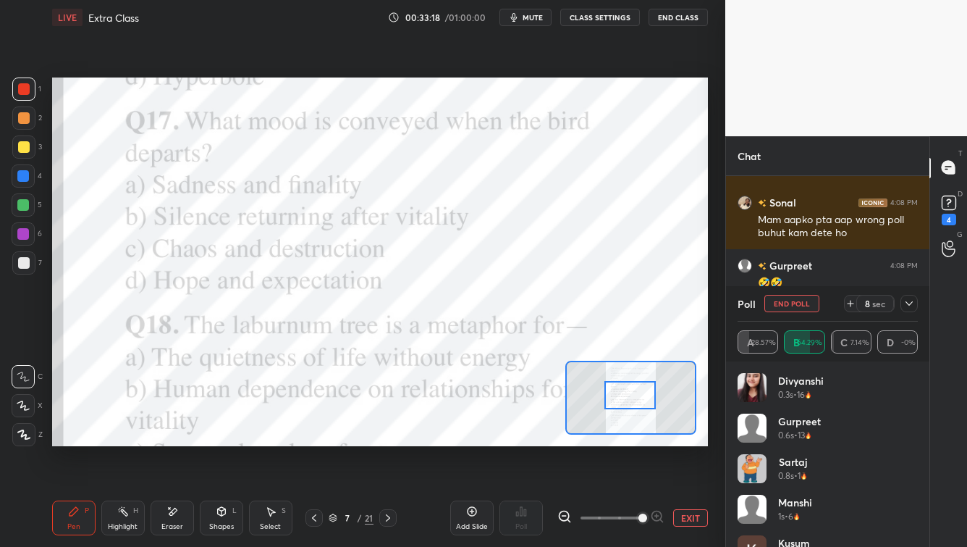
click at [789, 301] on icon at bounding box center [910, 304] width 12 height 12
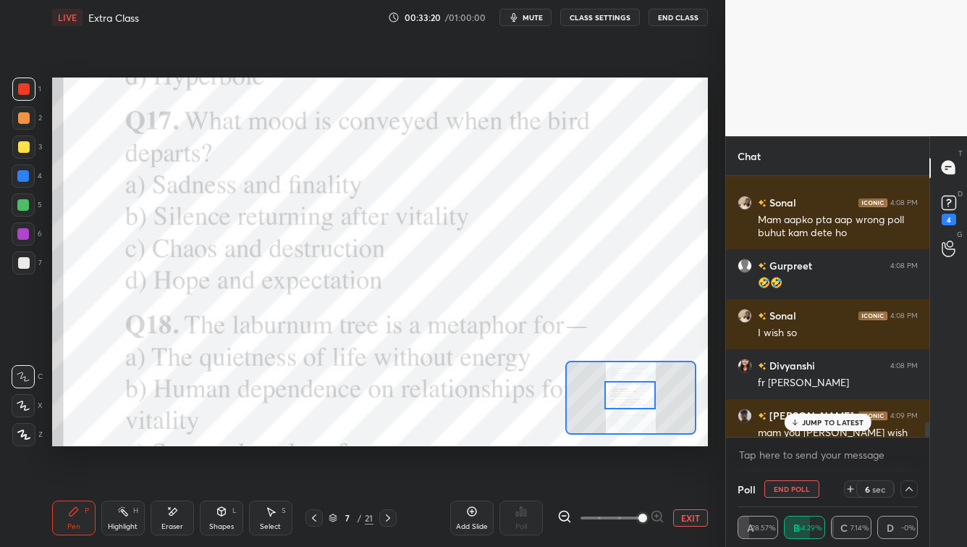
click at [789, 419] on p "JUMP TO LATEST" at bounding box center [833, 422] width 62 height 9
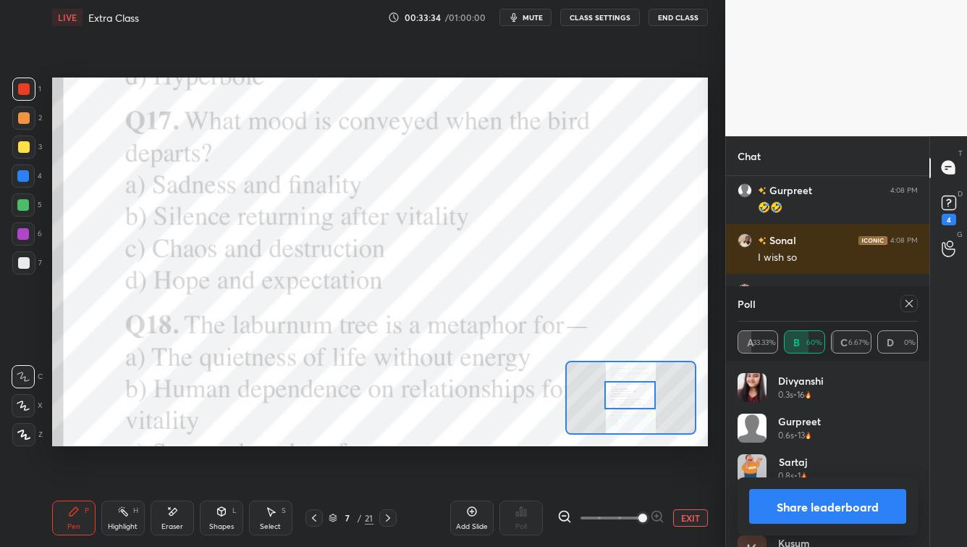
drag, startPoint x: 915, startPoint y: 304, endPoint x: 875, endPoint y: 321, distance: 42.5
click at [789, 304] on icon at bounding box center [910, 304] width 12 height 12
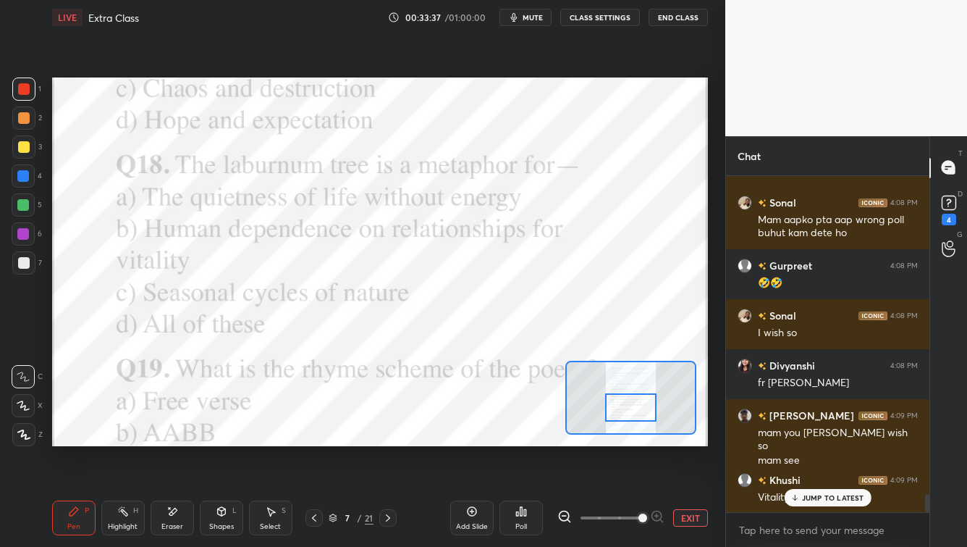
drag, startPoint x: 636, startPoint y: 397, endPoint x: 634, endPoint y: 411, distance: 13.9
click at [637, 408] on div at bounding box center [630, 407] width 51 height 28
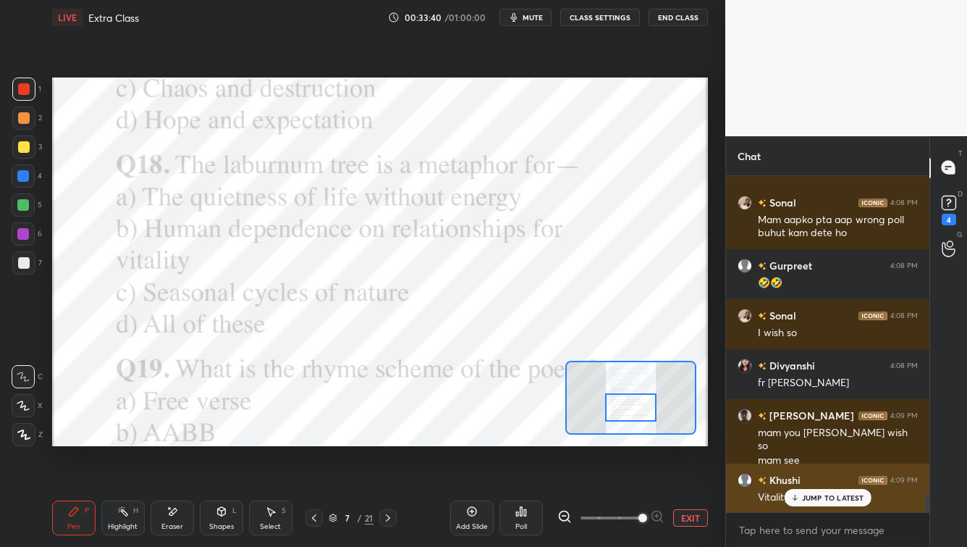
click at [789, 440] on p "JUMP TO LATEST" at bounding box center [833, 497] width 62 height 9
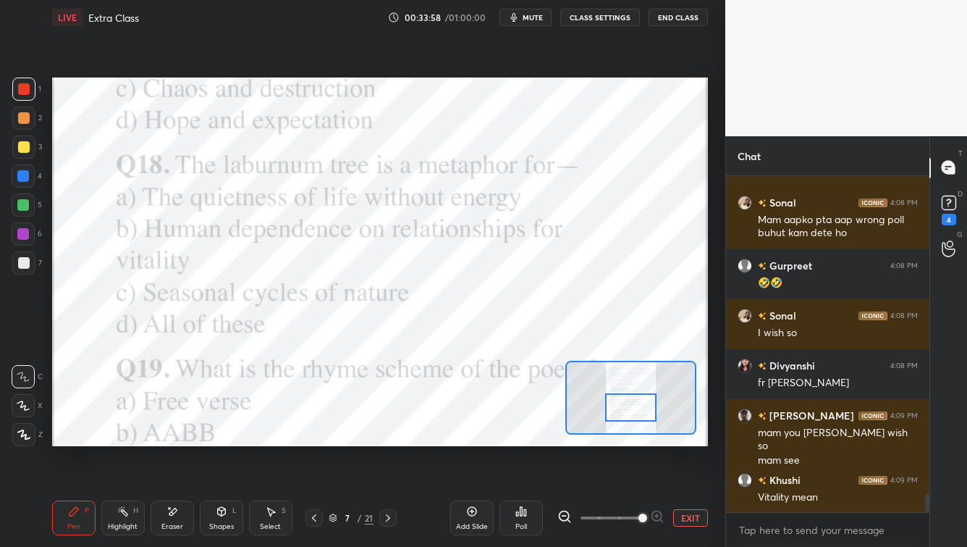
click at [524, 440] on div "Poll" at bounding box center [522, 526] width 12 height 7
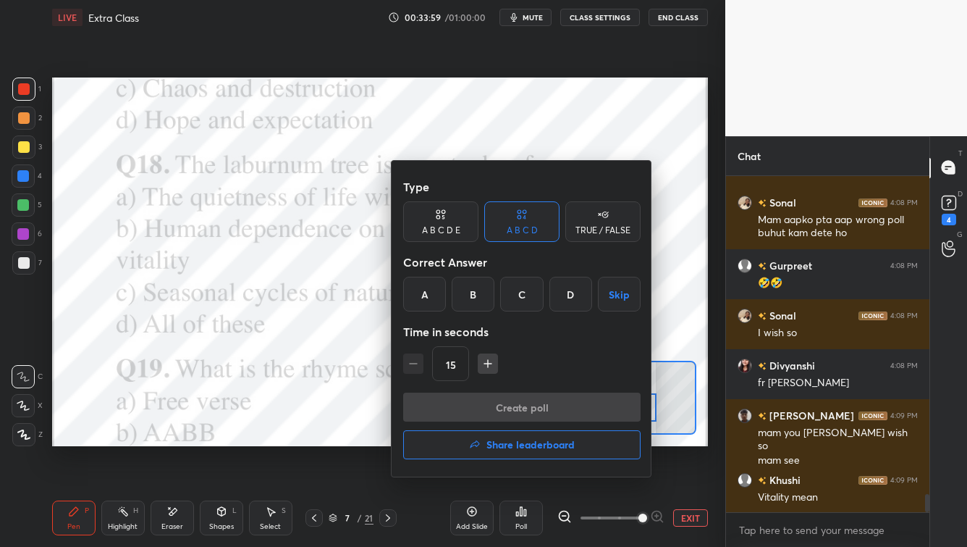
drag, startPoint x: 561, startPoint y: 303, endPoint x: 544, endPoint y: 338, distance: 38.9
click at [560, 304] on div "D" at bounding box center [571, 294] width 43 height 35
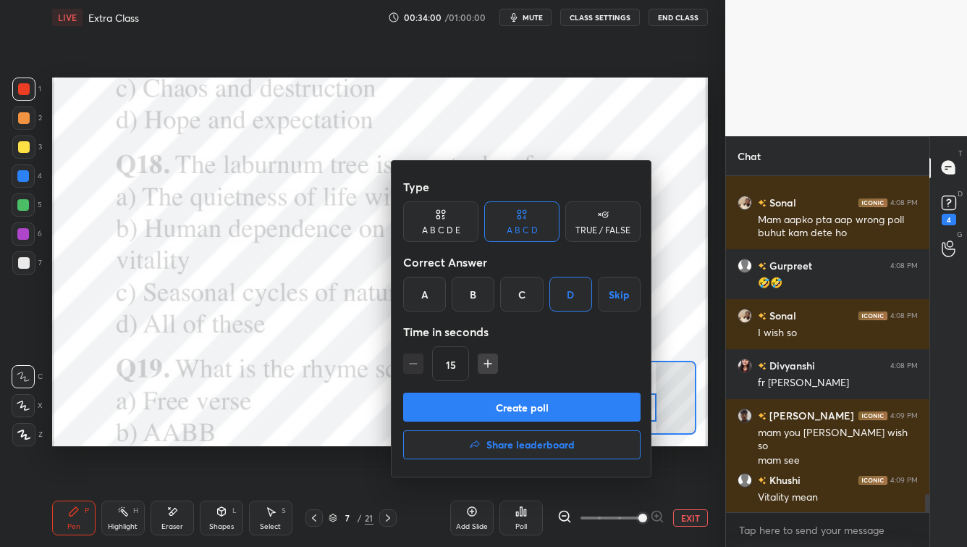
click at [523, 413] on button "Create poll" at bounding box center [522, 406] width 238 height 29
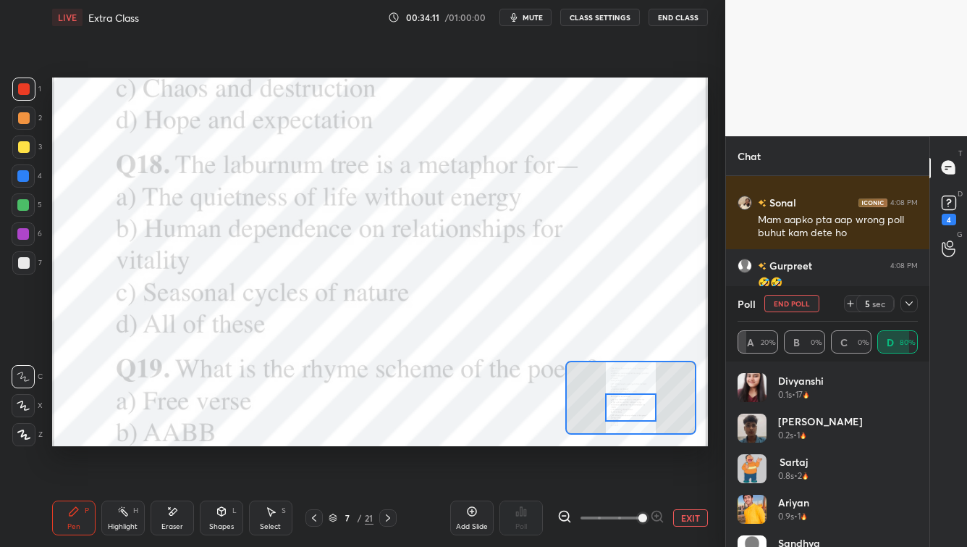
click at [789, 303] on icon at bounding box center [910, 304] width 12 height 12
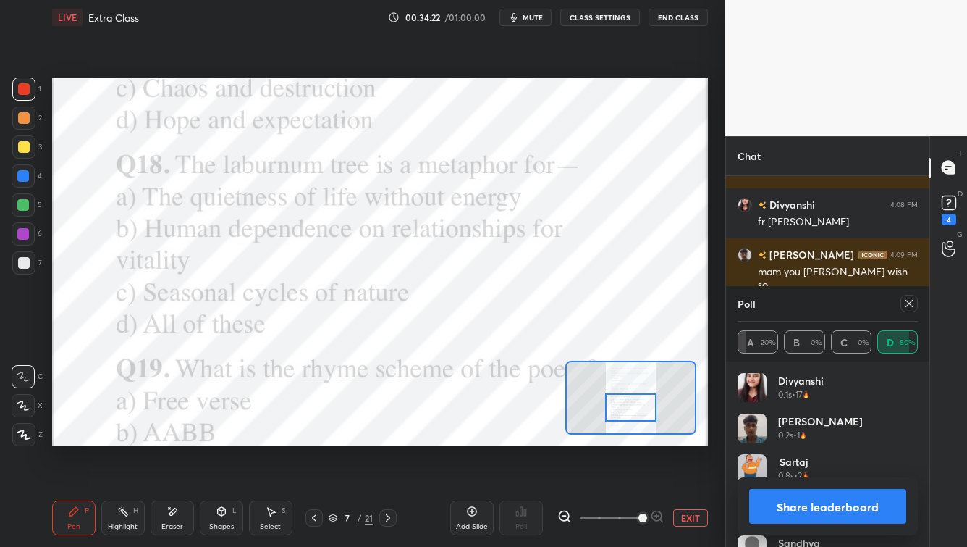
click at [789, 306] on icon at bounding box center [909, 303] width 7 height 7
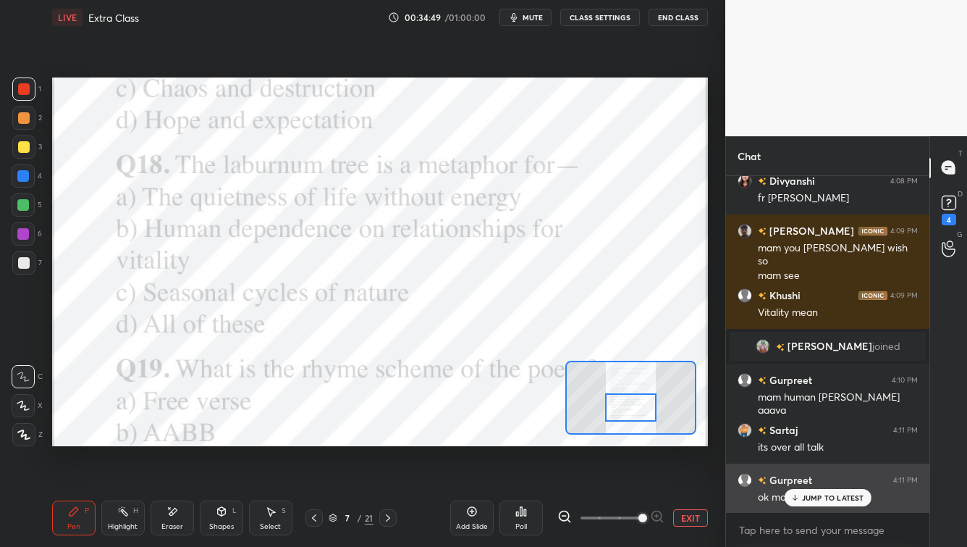
click at [789, 440] on p "JUMP TO LATEST" at bounding box center [833, 497] width 62 height 9
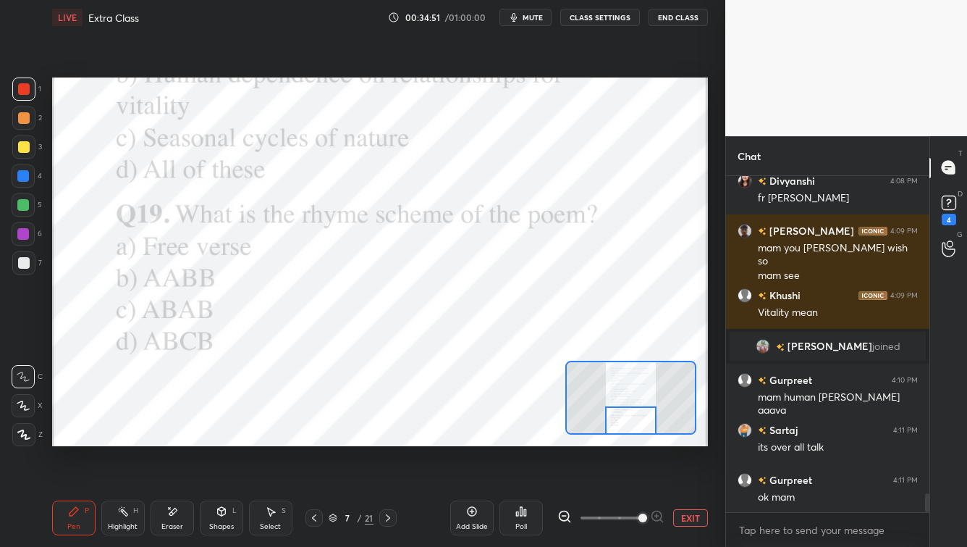
drag, startPoint x: 634, startPoint y: 408, endPoint x: 631, endPoint y: 424, distance: 16.2
click at [634, 421] on div at bounding box center [630, 420] width 51 height 28
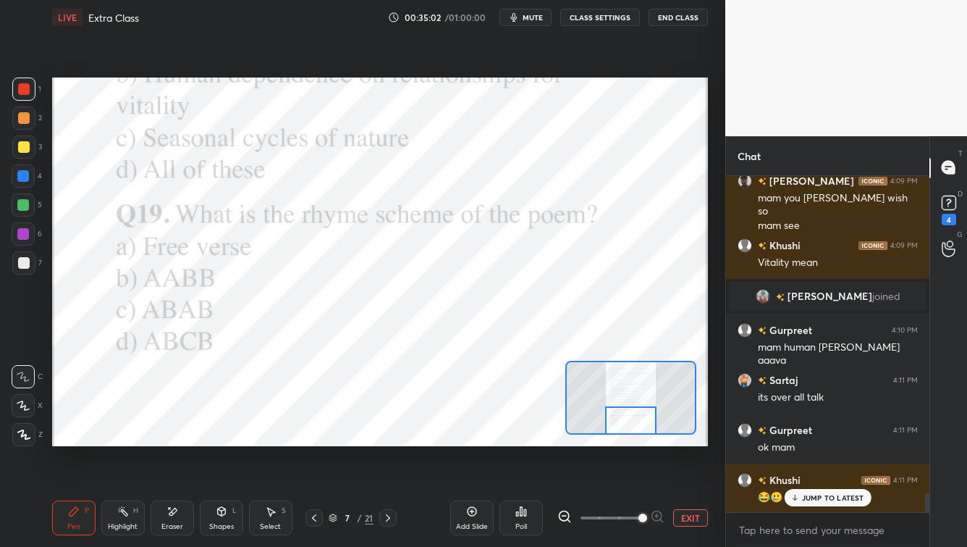
click at [513, 440] on div "Poll" at bounding box center [521, 517] width 43 height 35
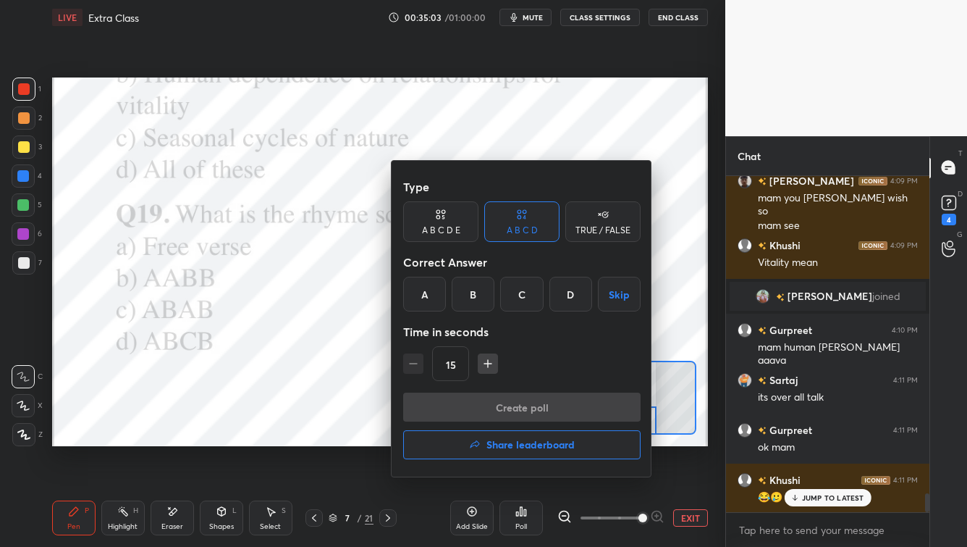
click at [424, 282] on div "A" at bounding box center [424, 294] width 43 height 35
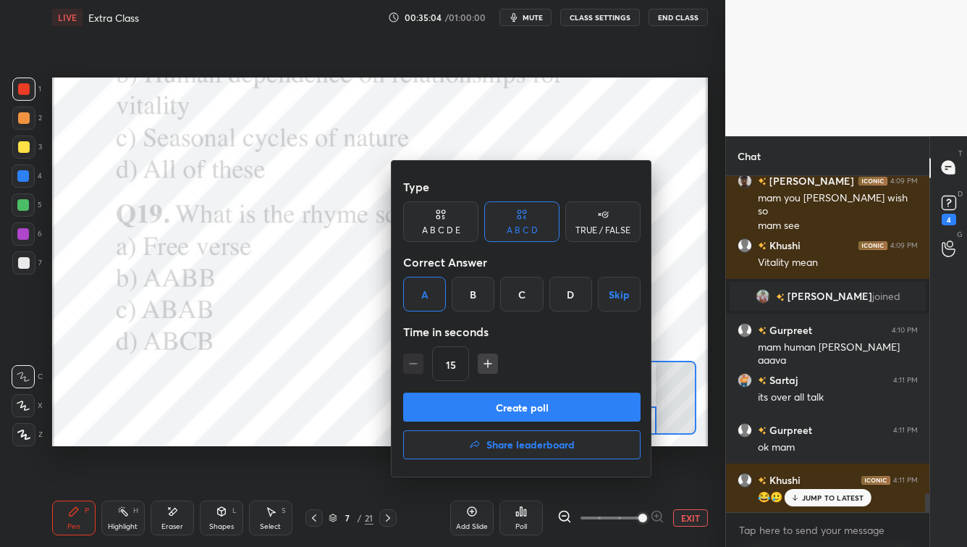
click at [467, 406] on button "Create poll" at bounding box center [522, 406] width 238 height 29
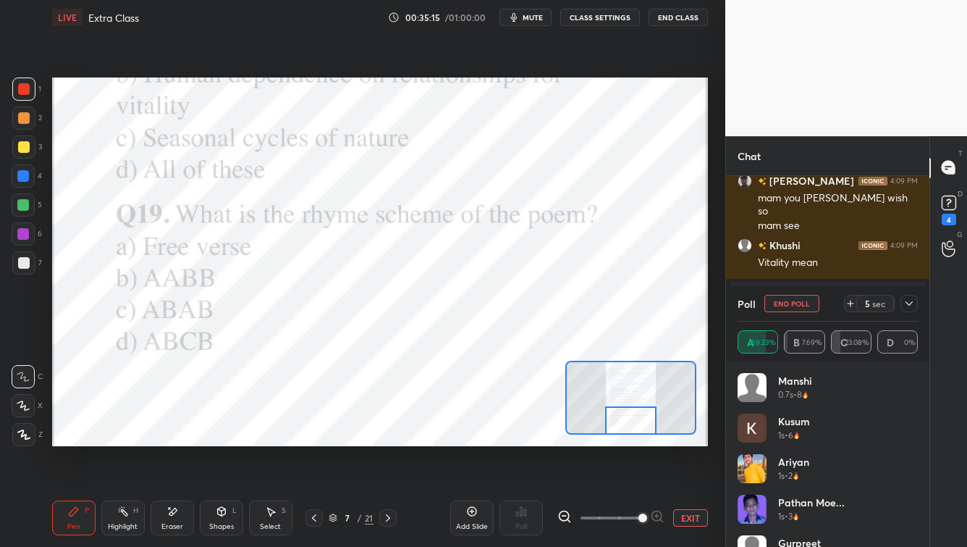
click at [789, 304] on icon at bounding box center [910, 304] width 12 height 12
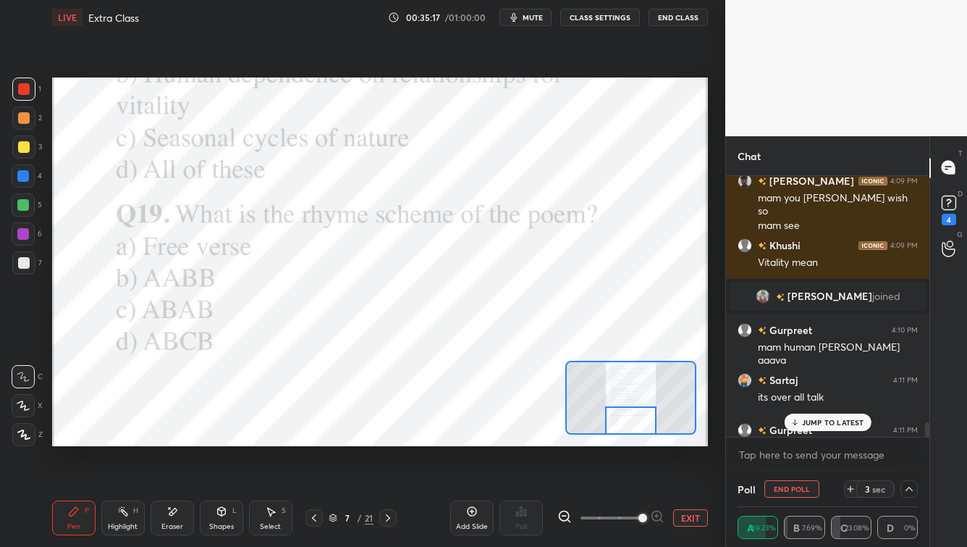
click at [789, 424] on p "JUMP TO LATEST" at bounding box center [833, 422] width 62 height 9
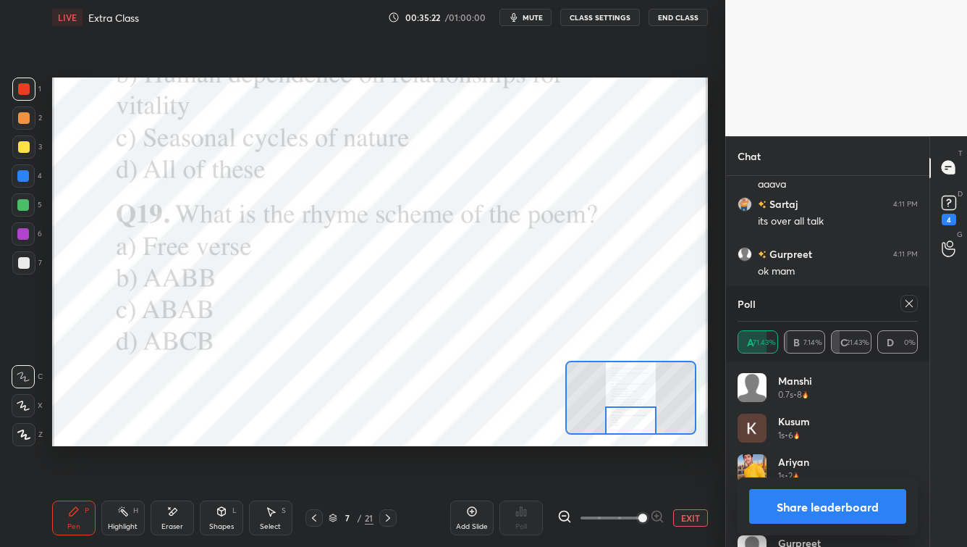
scroll to position [5960, 0]
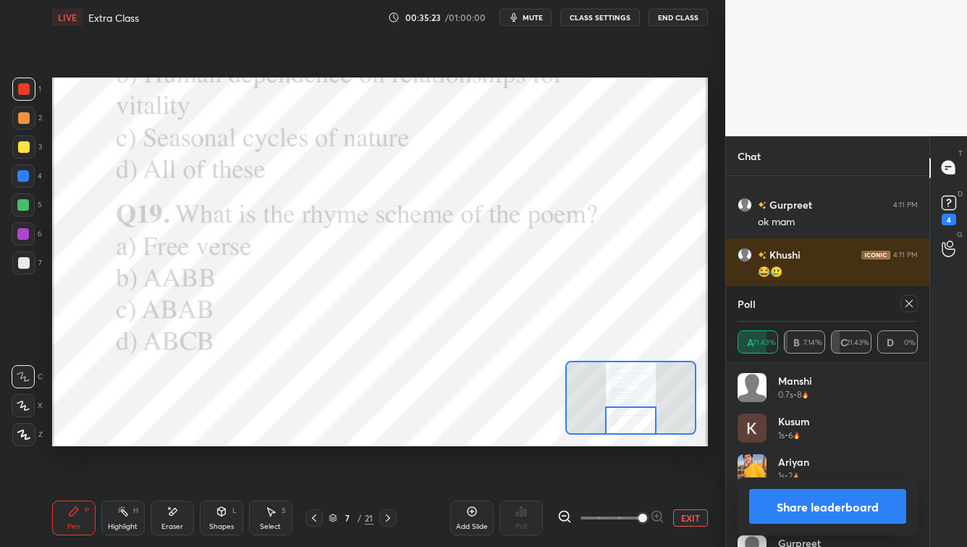
click at [789, 309] on icon at bounding box center [910, 304] width 12 height 12
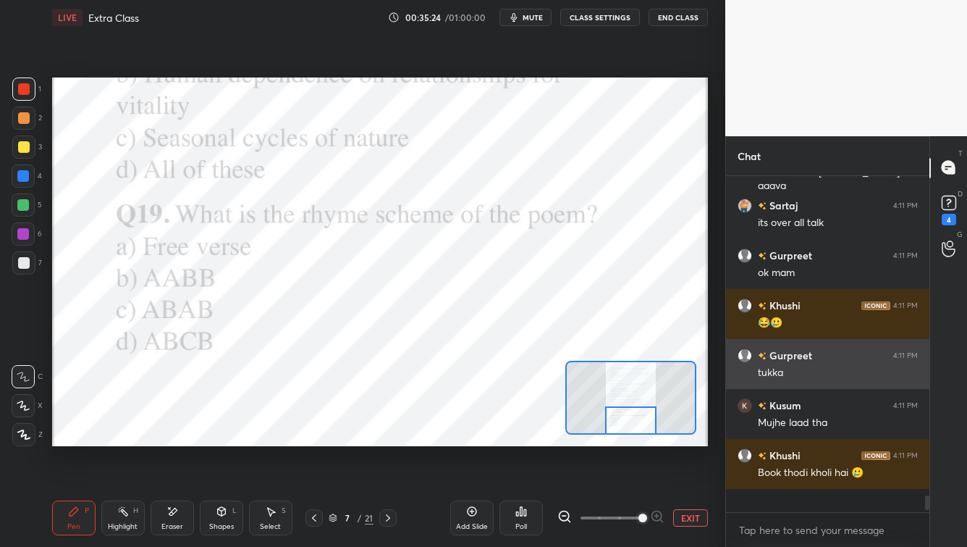
scroll to position [324, 199]
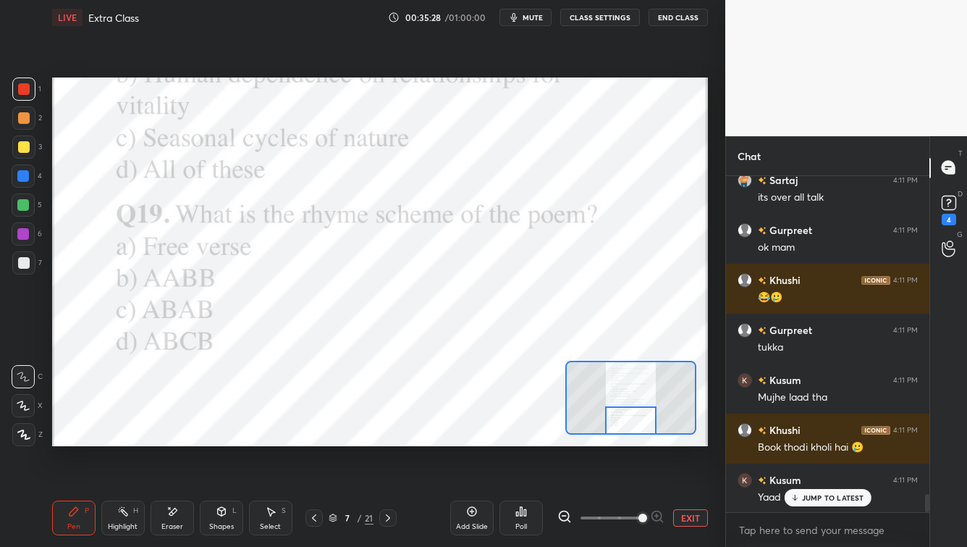
click at [789, 440] on p "JUMP TO LATEST" at bounding box center [833, 497] width 62 height 9
click at [387, 440] on icon at bounding box center [388, 518] width 12 height 12
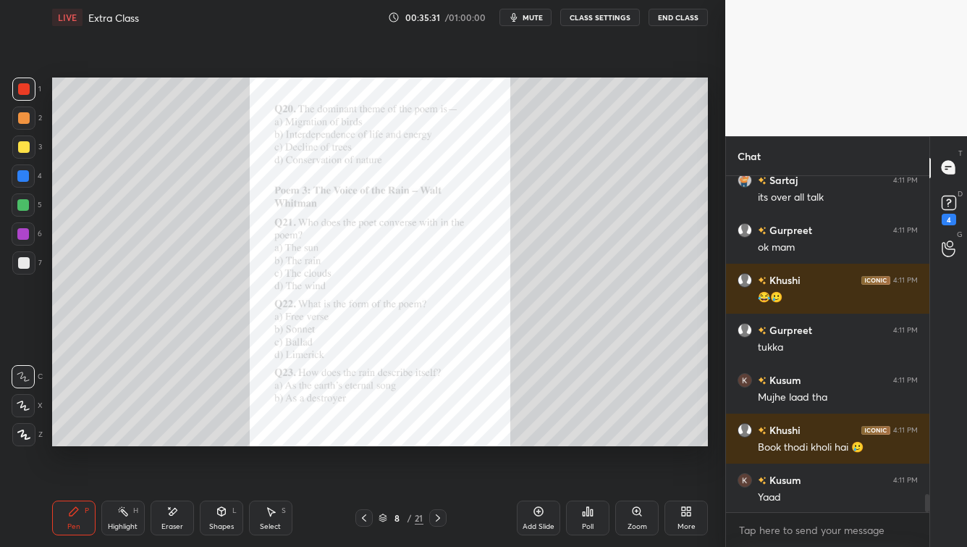
click at [642, 440] on div "Zoom" at bounding box center [638, 526] width 20 height 7
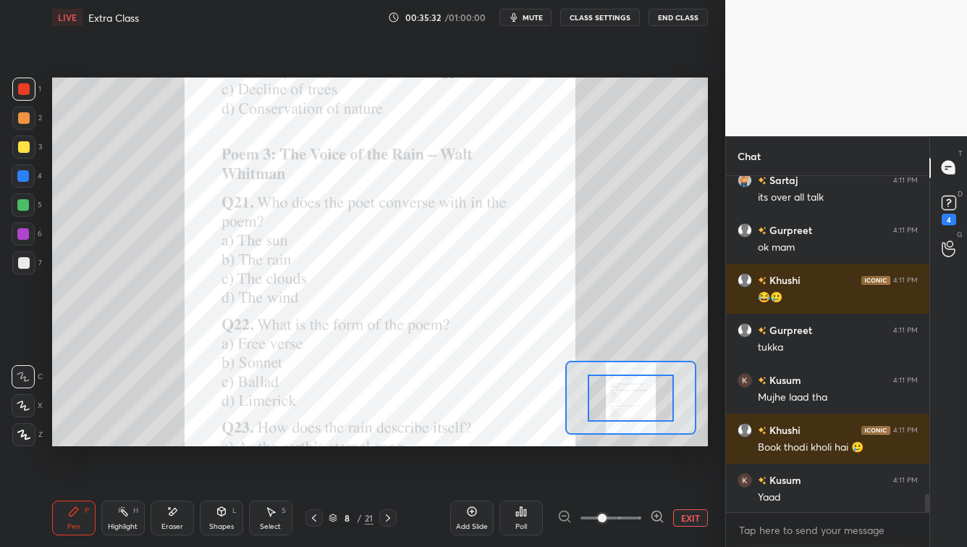
click at [636, 440] on span at bounding box center [611, 518] width 61 height 22
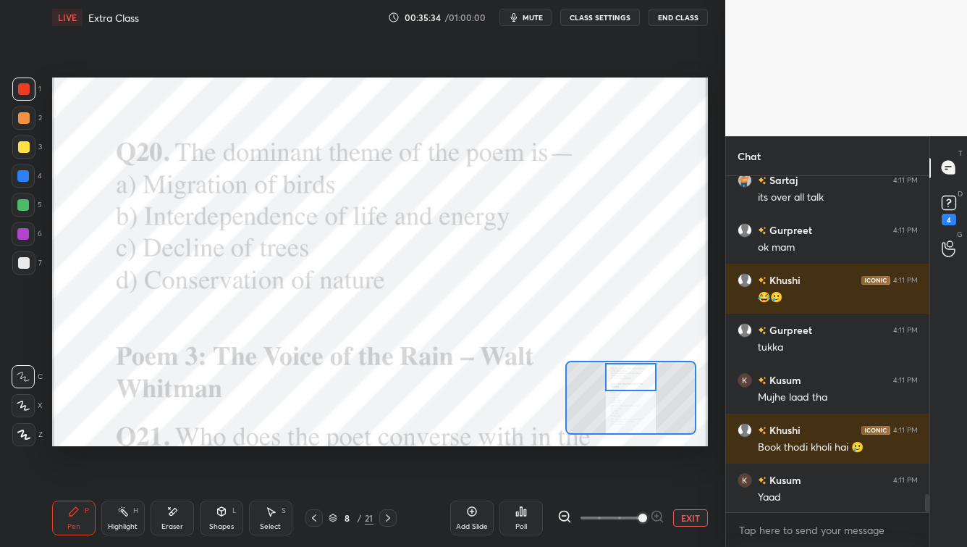
drag, startPoint x: 621, startPoint y: 399, endPoint x: 620, endPoint y: 375, distance: 23.9
click at [621, 374] on div at bounding box center [630, 377] width 51 height 28
click at [523, 440] on div "Poll" at bounding box center [521, 517] width 43 height 35
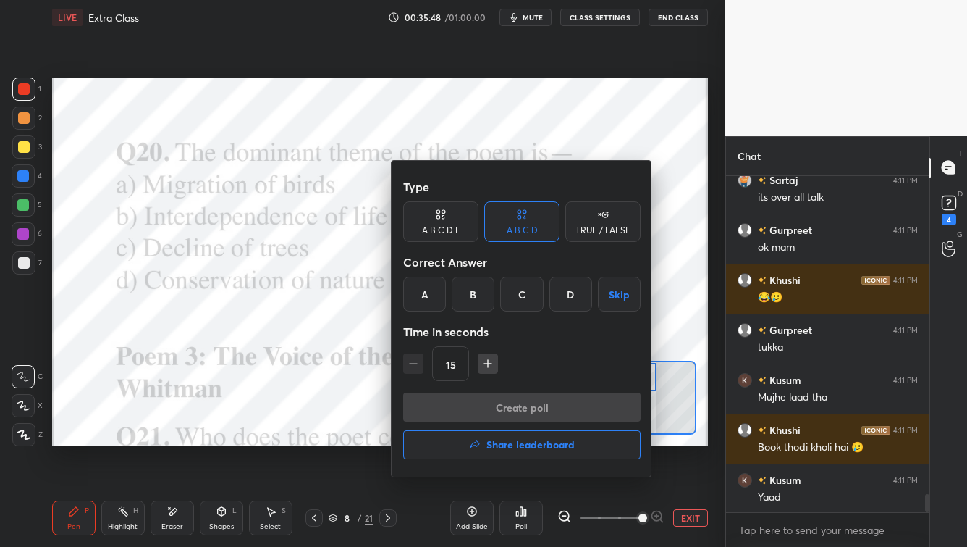
drag, startPoint x: 476, startPoint y: 298, endPoint x: 466, endPoint y: 323, distance: 26.4
click at [475, 299] on div "B" at bounding box center [473, 294] width 43 height 35
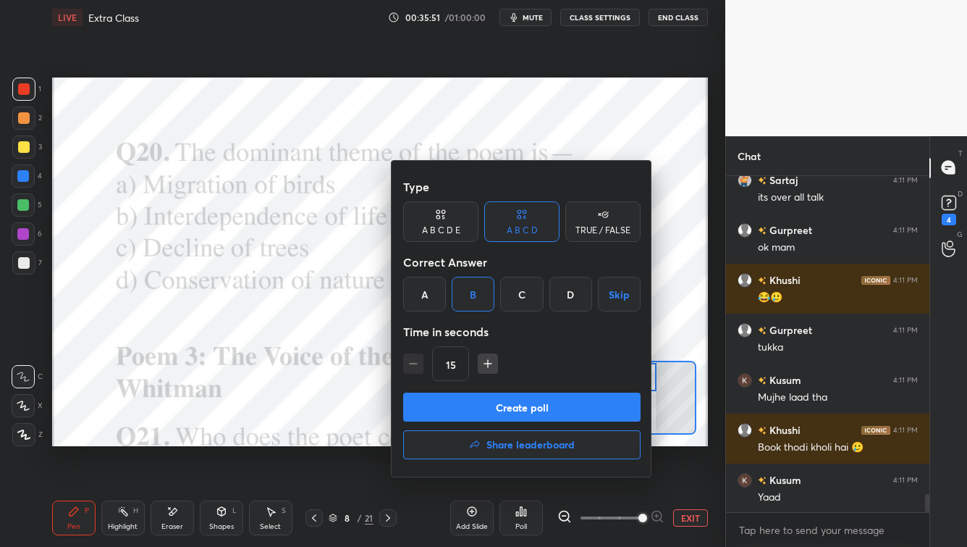
drag, startPoint x: 474, startPoint y: 405, endPoint x: 457, endPoint y: 424, distance: 26.2
click at [474, 405] on button "Create poll" at bounding box center [522, 406] width 238 height 29
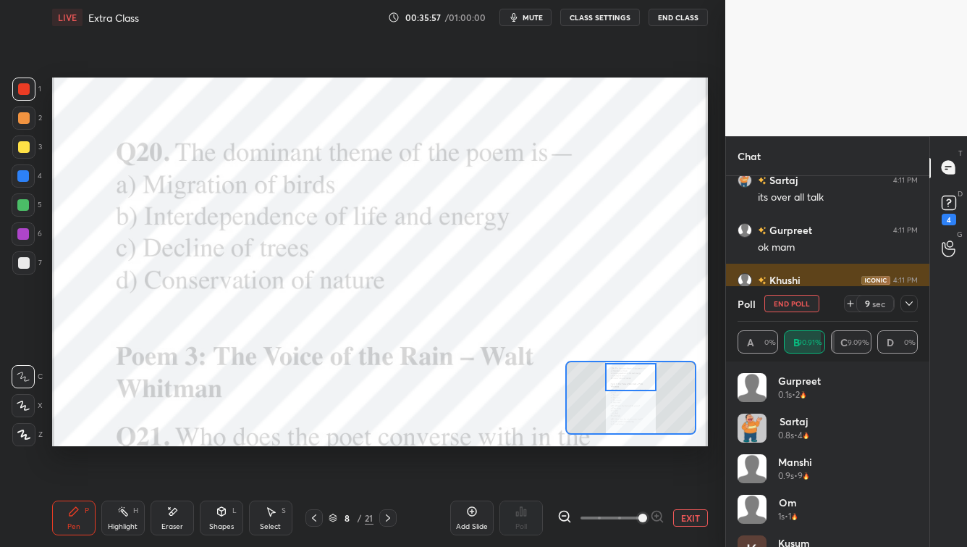
drag, startPoint x: 908, startPoint y: 300, endPoint x: 876, endPoint y: 308, distance: 32.8
click at [789, 301] on icon at bounding box center [910, 304] width 12 height 12
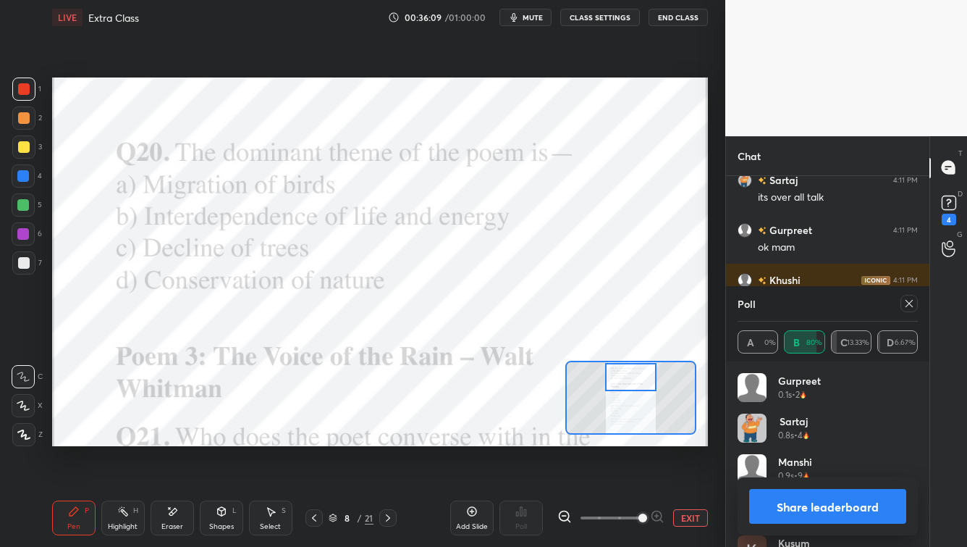
drag, startPoint x: 835, startPoint y: 508, endPoint x: 828, endPoint y: 502, distance: 9.7
click at [789, 440] on button "Share leaderboard" at bounding box center [827, 506] width 157 height 35
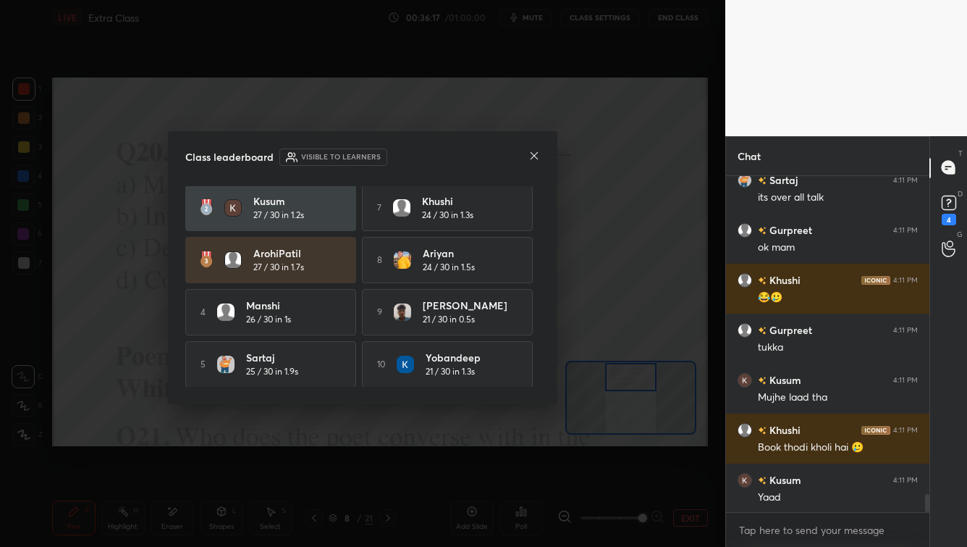
drag, startPoint x: 539, startPoint y: 314, endPoint x: 543, endPoint y: 371, distance: 57.4
click at [533, 156] on icon at bounding box center [534, 155] width 7 height 7
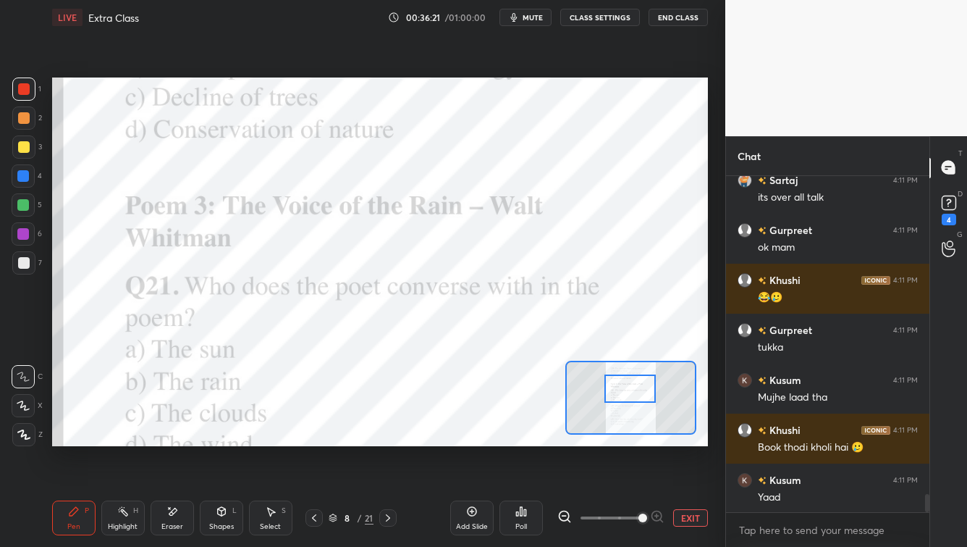
drag, startPoint x: 629, startPoint y: 382, endPoint x: 626, endPoint y: 393, distance: 12.1
click at [627, 392] on div at bounding box center [630, 388] width 51 height 28
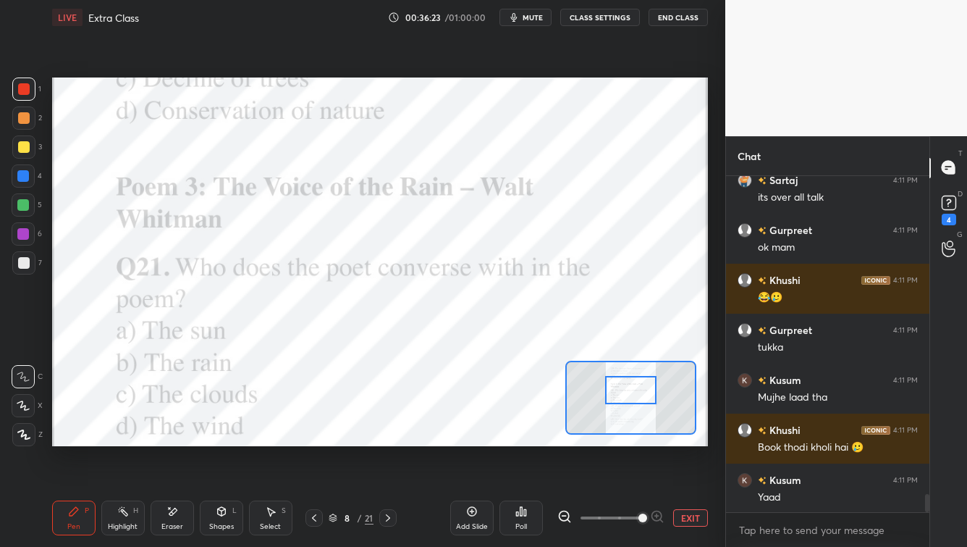
click at [626, 398] on div at bounding box center [630, 390] width 51 height 28
click at [534, 14] on span "mute" at bounding box center [533, 17] width 20 height 10
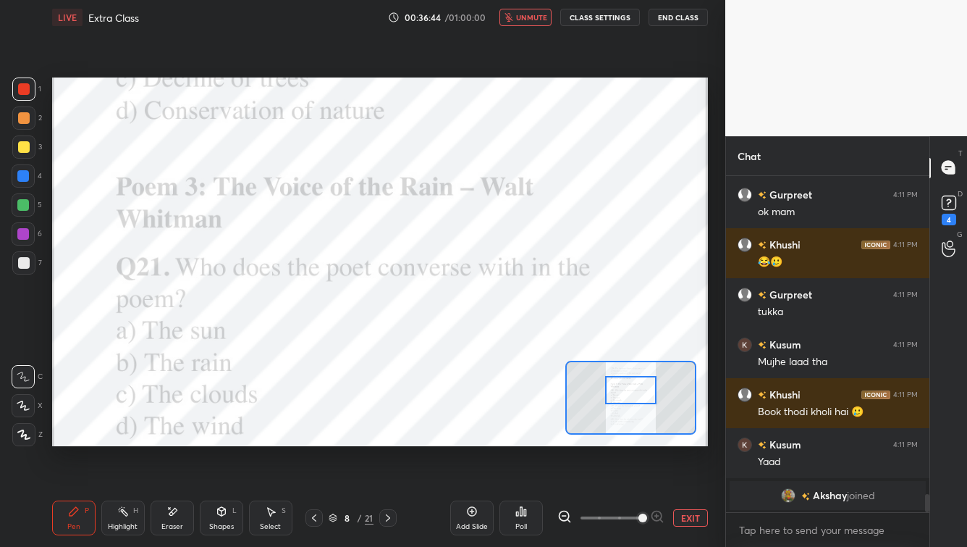
click at [537, 16] on span "unmute" at bounding box center [531, 17] width 31 height 10
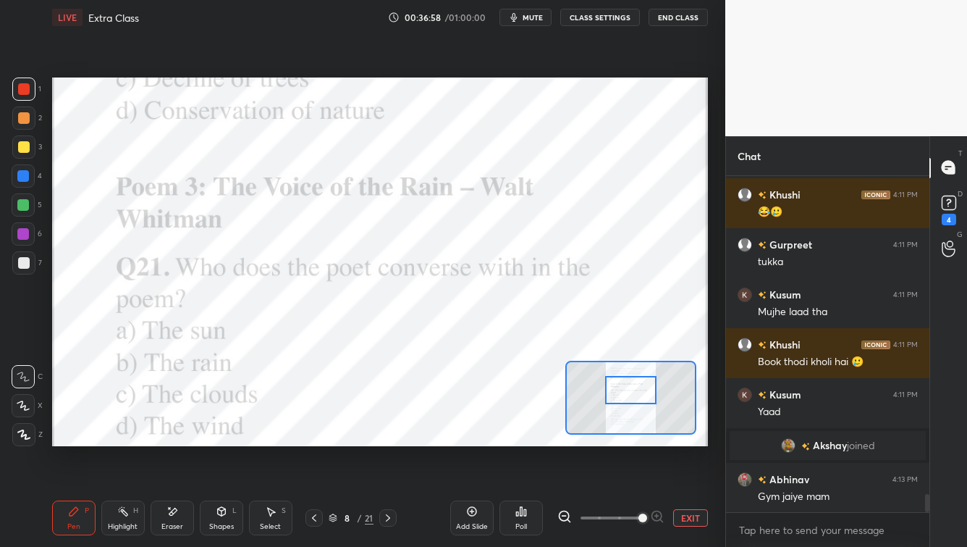
scroll to position [5938, 0]
click at [525, 440] on div "Poll" at bounding box center [522, 526] width 12 height 7
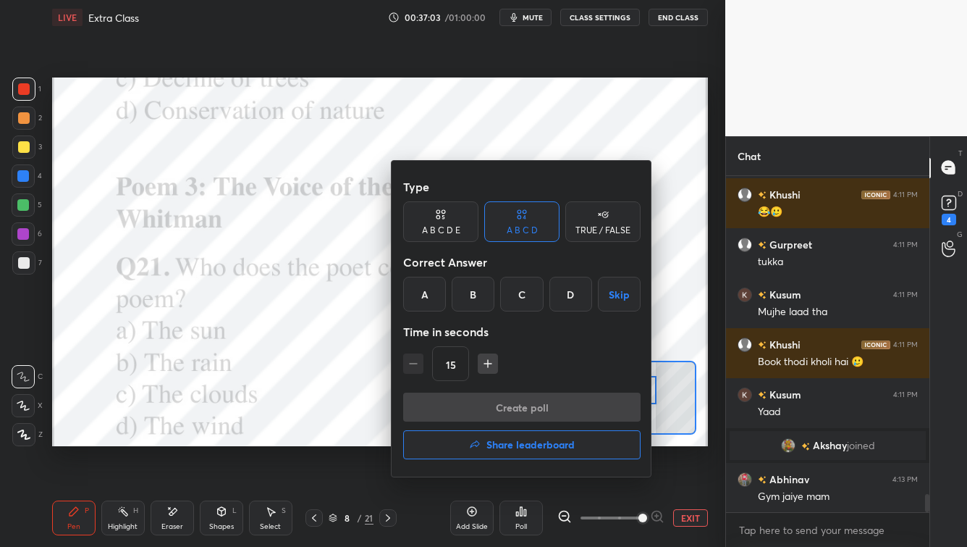
drag, startPoint x: 474, startPoint y: 298, endPoint x: 469, endPoint y: 323, distance: 25.8
click at [471, 298] on div "B" at bounding box center [473, 294] width 43 height 35
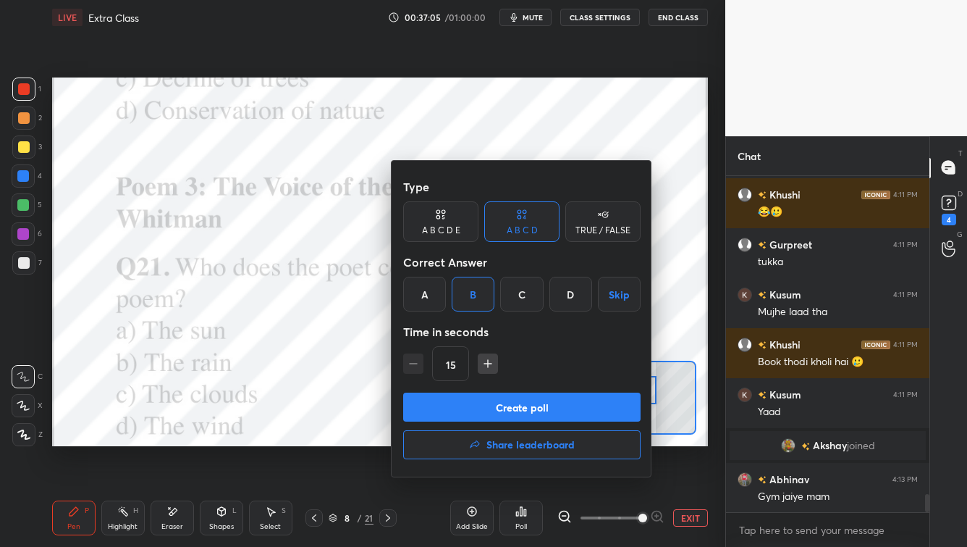
click at [507, 410] on button "Create poll" at bounding box center [522, 406] width 238 height 29
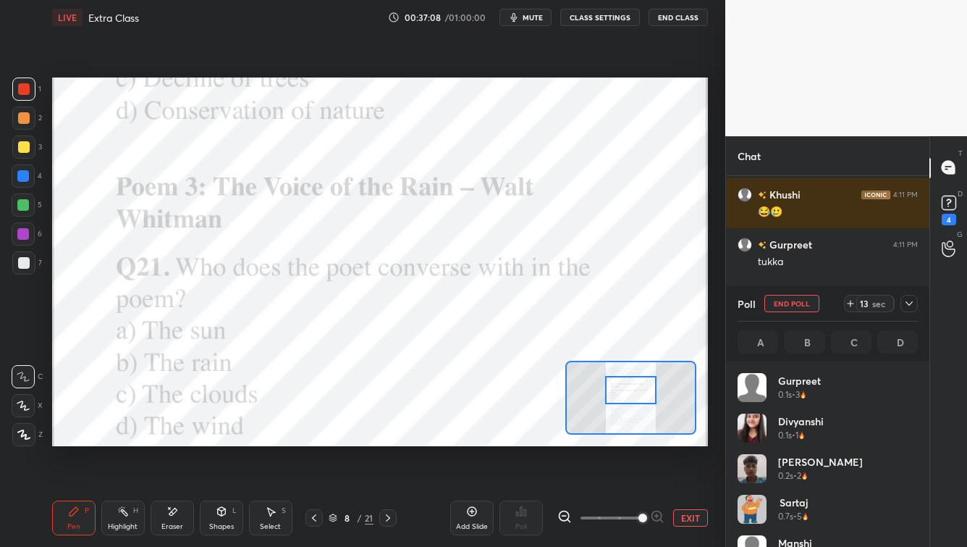
scroll to position [4, 4]
click at [789, 305] on icon at bounding box center [910, 304] width 12 height 12
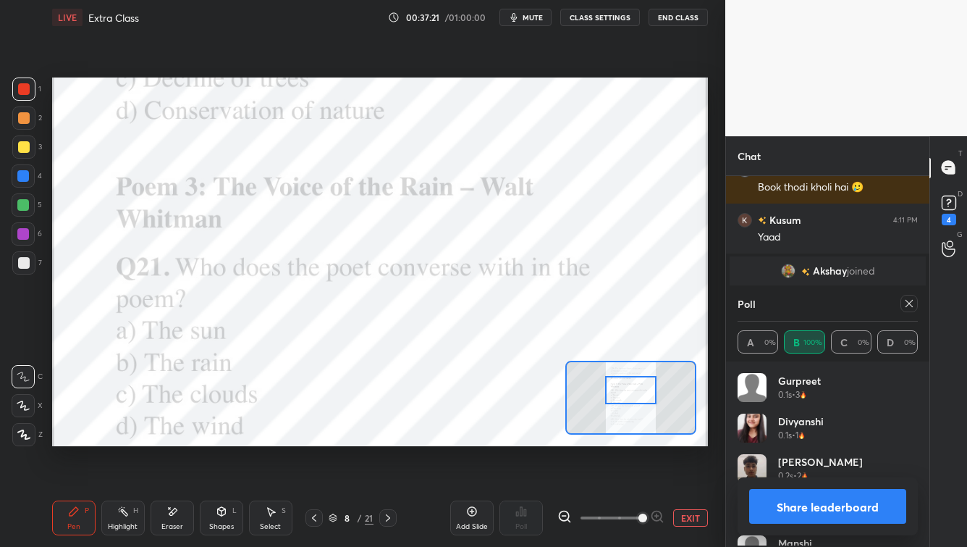
scroll to position [169, 176]
click at [789, 302] on icon at bounding box center [909, 303] width 7 height 7
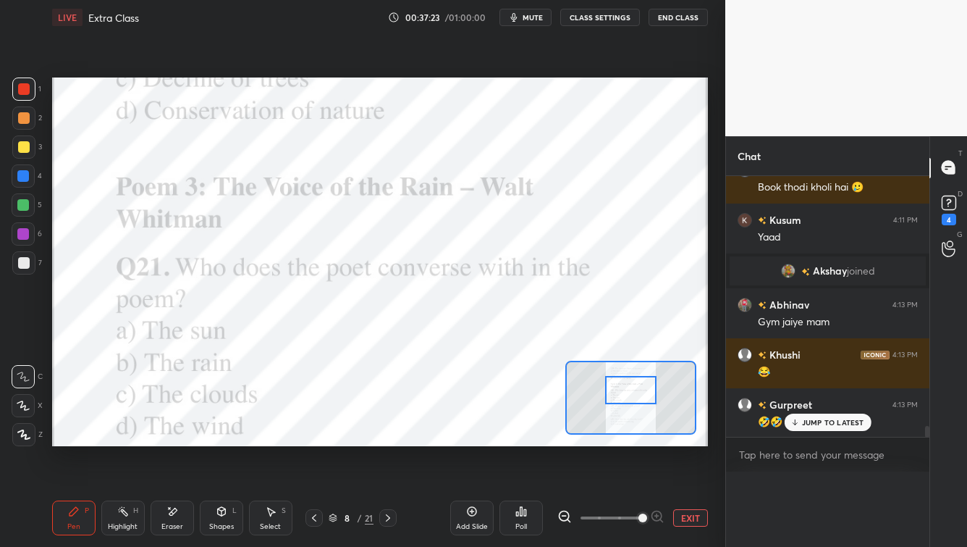
scroll to position [0, 4]
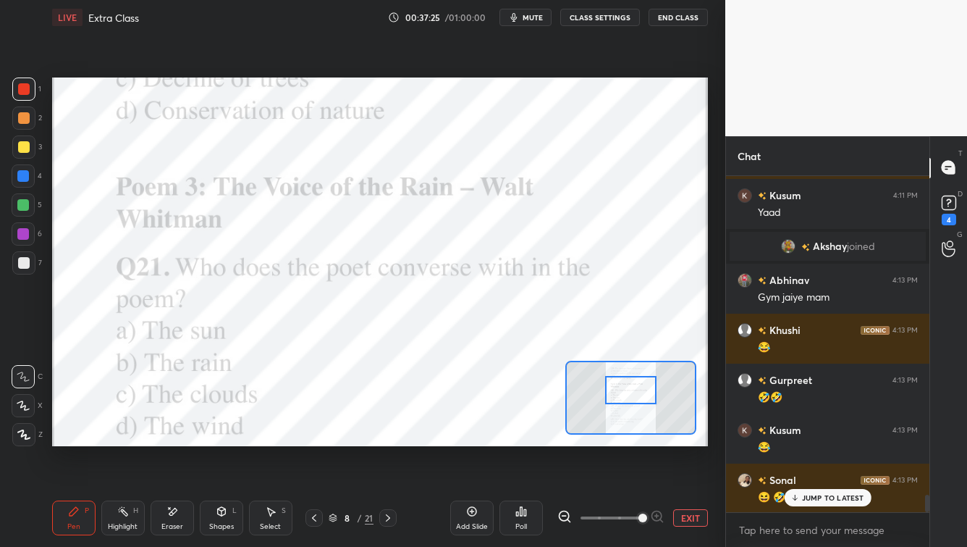
click at [789, 440] on p "JUMP TO LATEST" at bounding box center [833, 497] width 62 height 9
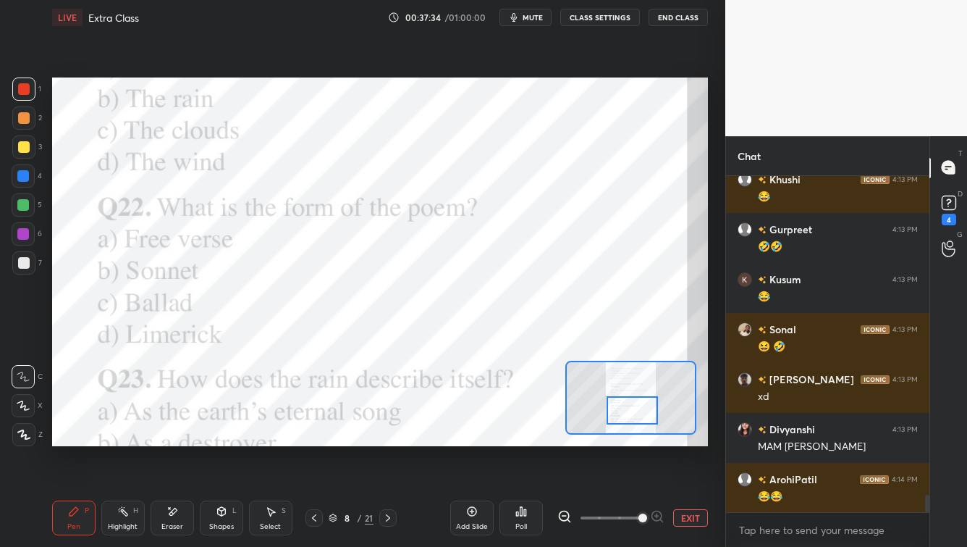
drag, startPoint x: 630, startPoint y: 395, endPoint x: 627, endPoint y: 414, distance: 19.0
click at [629, 413] on div at bounding box center [632, 410] width 51 height 28
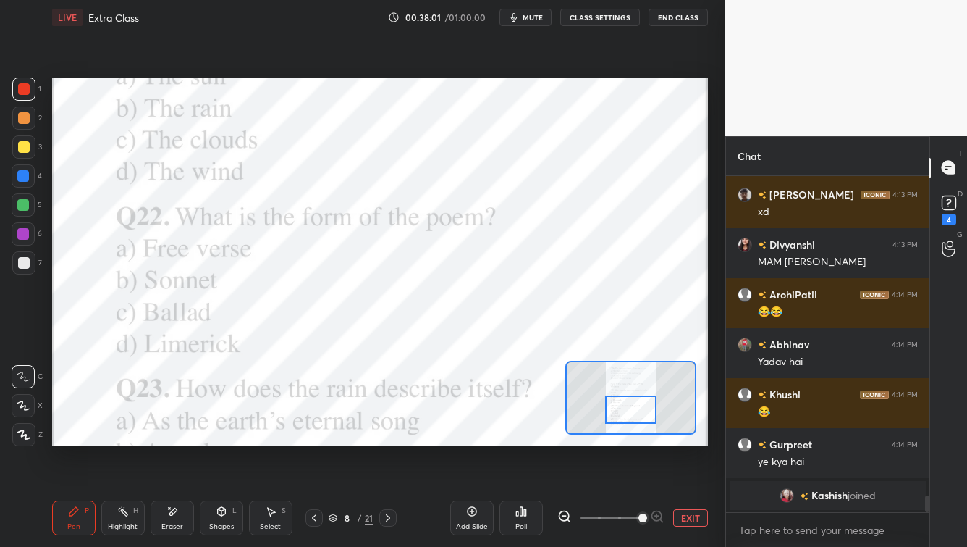
click at [526, 440] on div "Poll" at bounding box center [522, 526] width 12 height 7
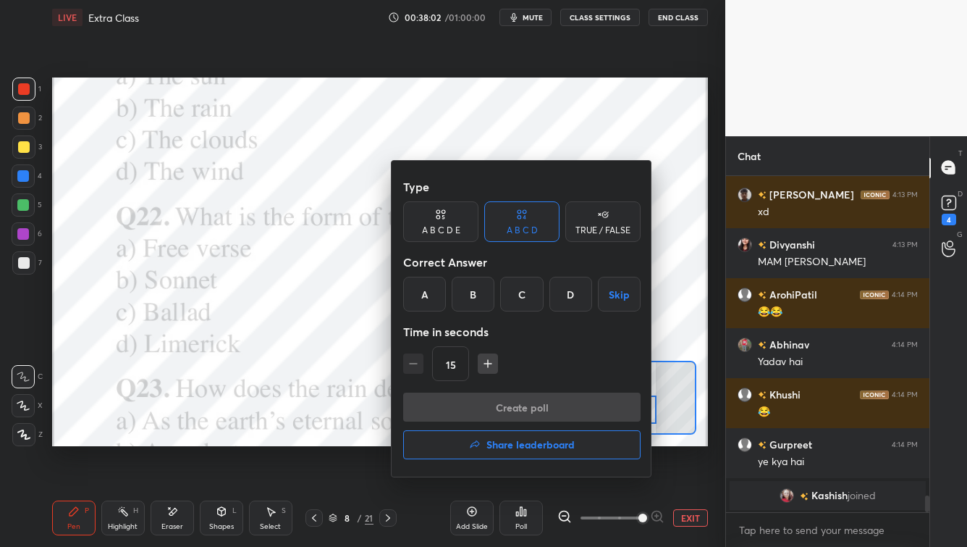
drag, startPoint x: 435, startPoint y: 295, endPoint x: 450, endPoint y: 327, distance: 35.7
click at [434, 295] on div "A" at bounding box center [424, 294] width 43 height 35
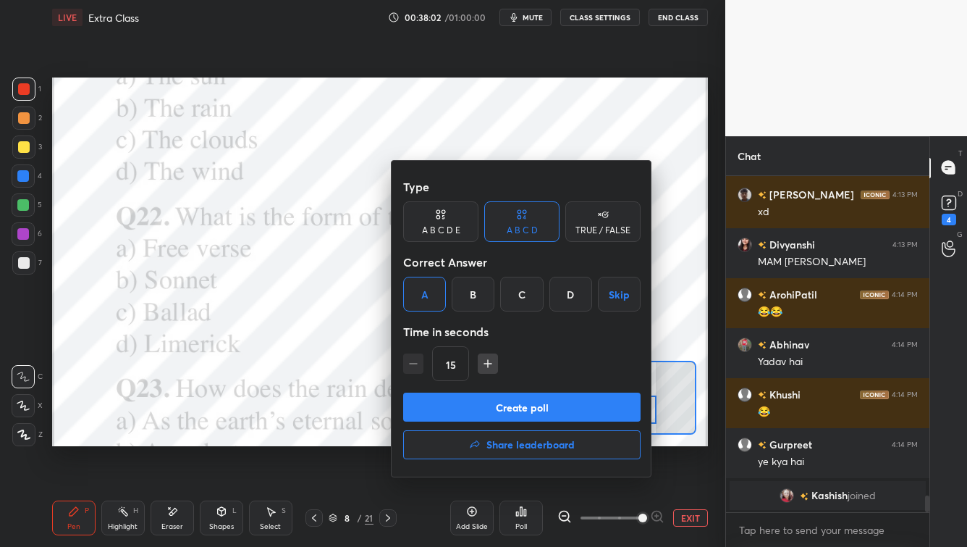
click at [490, 409] on button "Create poll" at bounding box center [522, 406] width 238 height 29
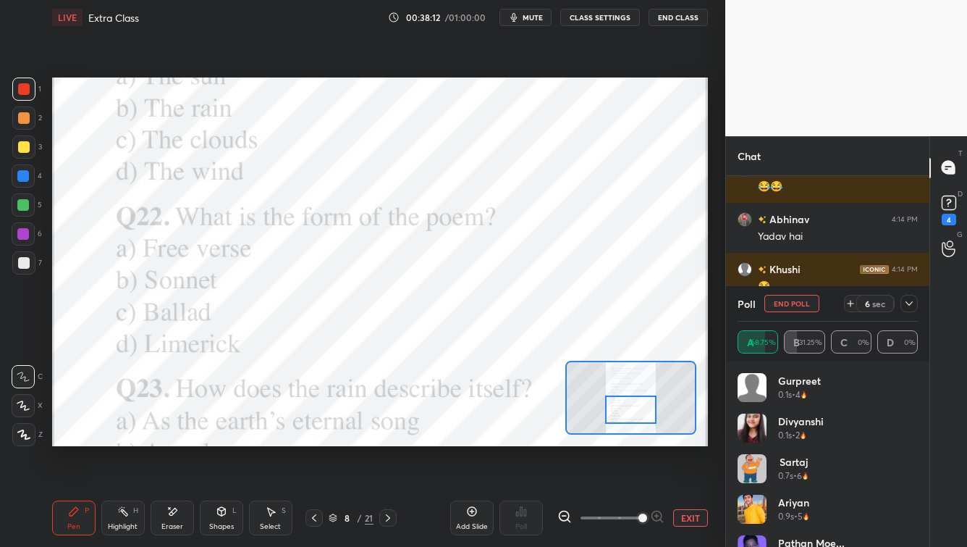
drag, startPoint x: 910, startPoint y: 301, endPoint x: 907, endPoint y: 315, distance: 14.1
click at [789, 301] on icon at bounding box center [910, 304] width 12 height 12
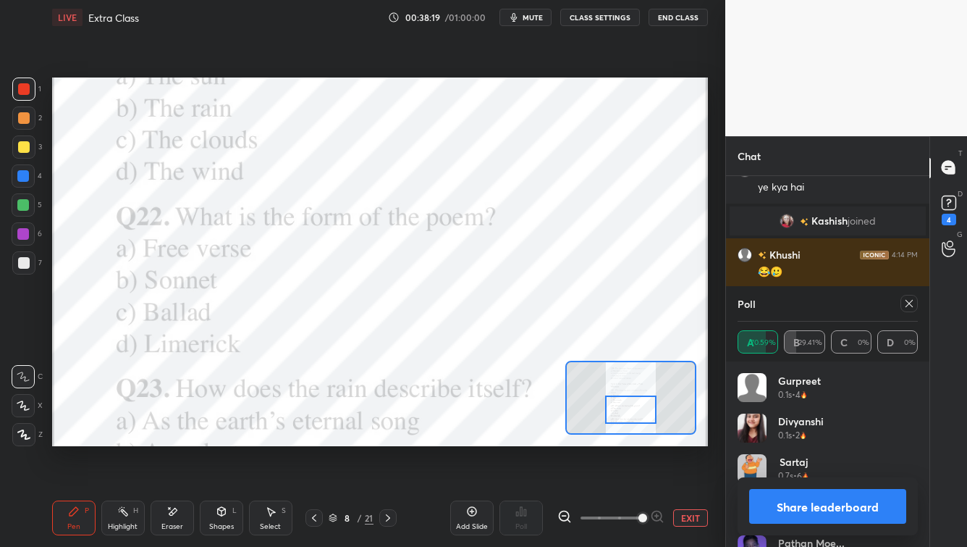
click at [789, 302] on icon at bounding box center [910, 304] width 12 height 12
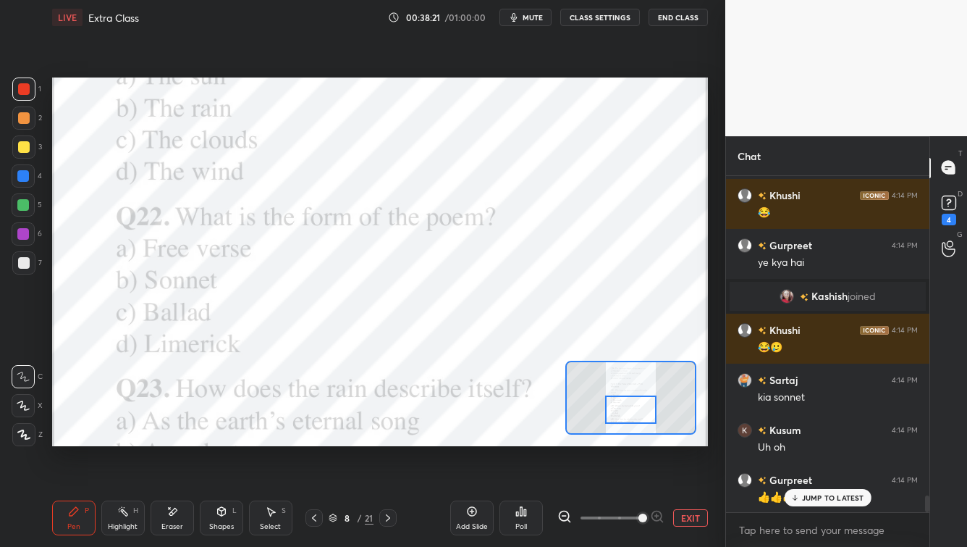
click at [789, 440] on p "JUMP TO LATEST" at bounding box center [833, 497] width 62 height 9
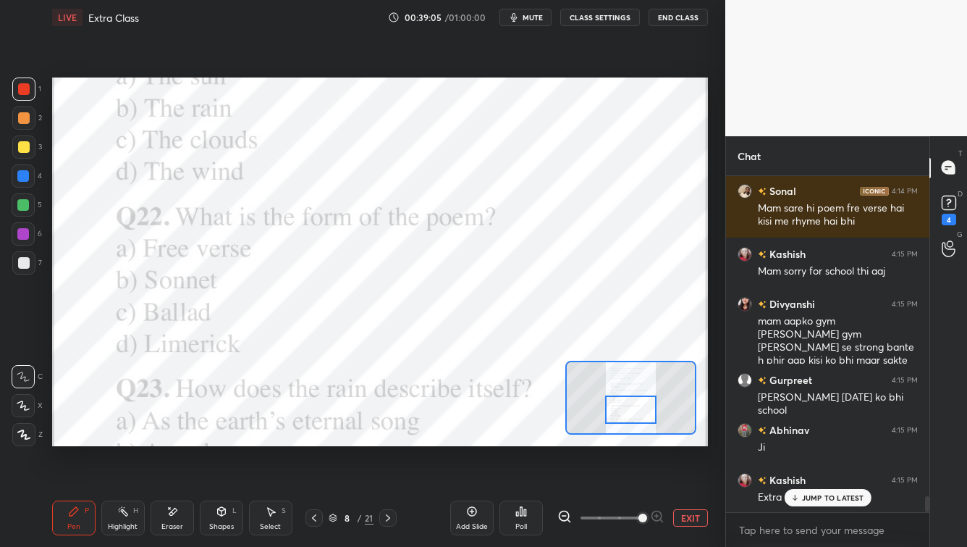
click at [789, 440] on p "JUMP TO LATEST" at bounding box center [833, 497] width 62 height 9
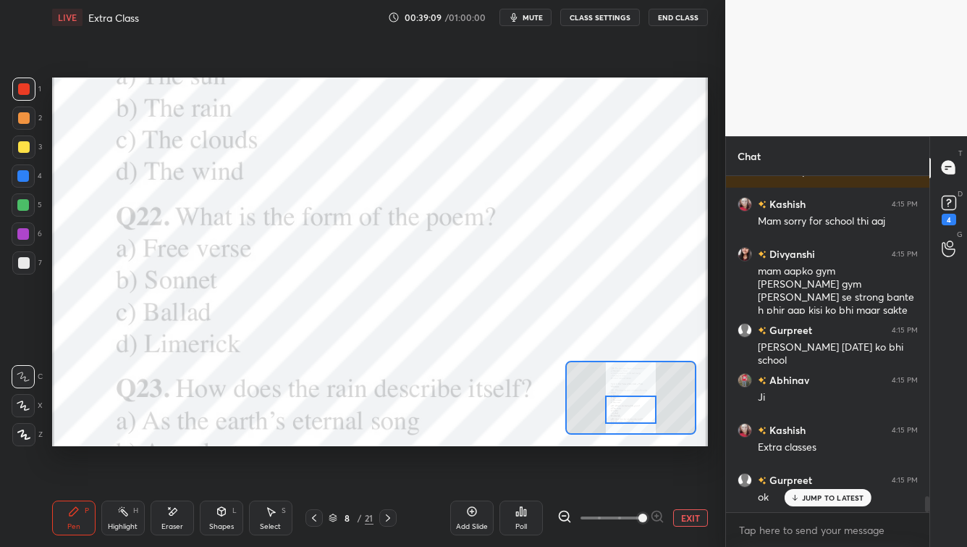
click at [789, 440] on p "JUMP TO LATEST" at bounding box center [833, 497] width 62 height 9
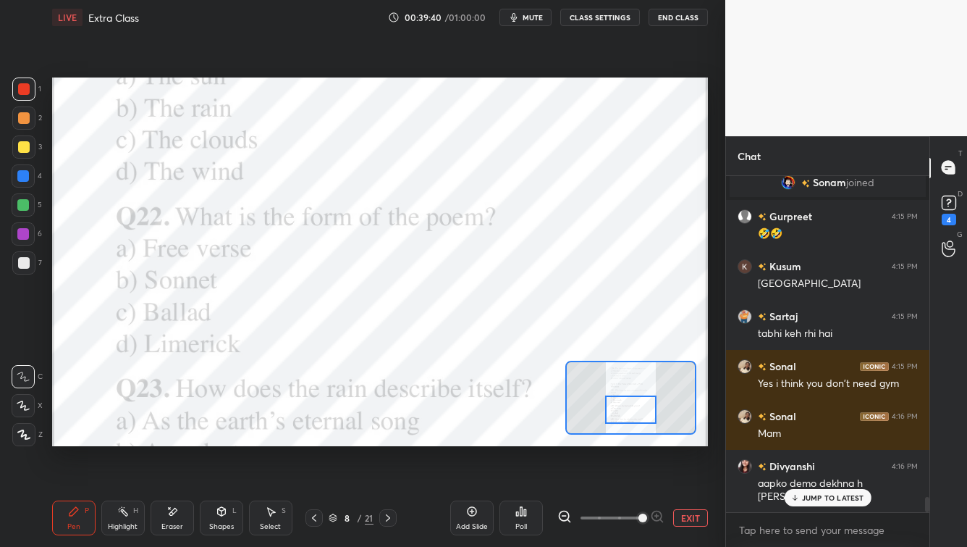
scroll to position [7260, 0]
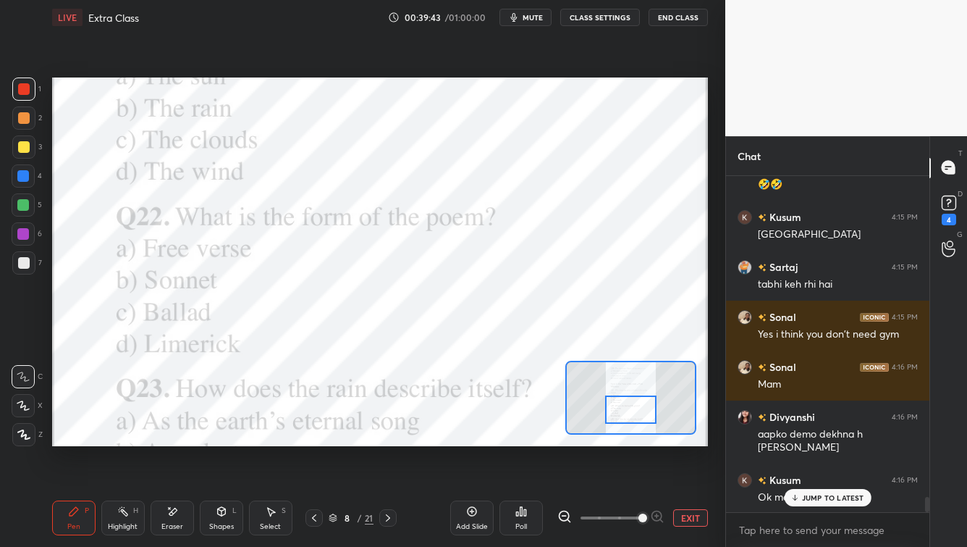
click at [789, 440] on p "JUMP TO LATEST" at bounding box center [833, 497] width 62 height 9
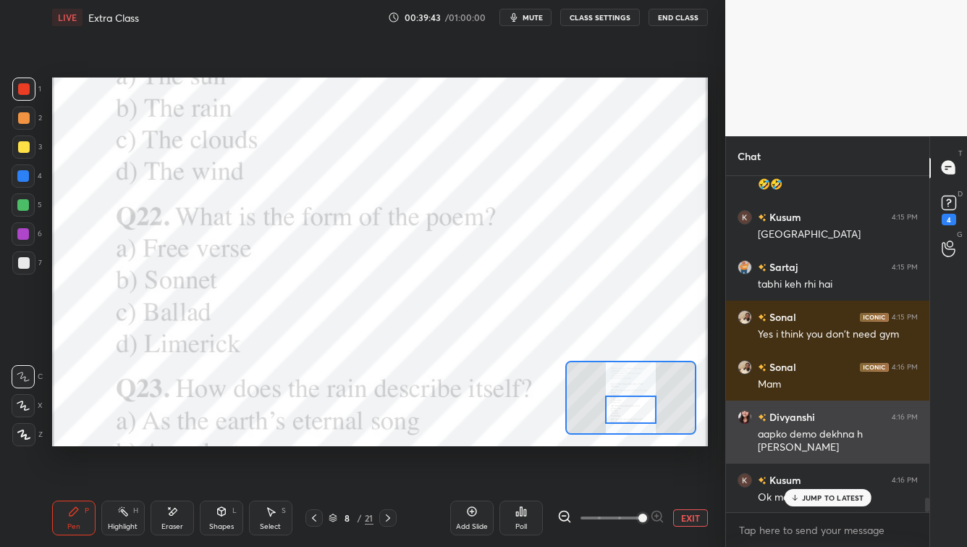
scroll to position [7310, 0]
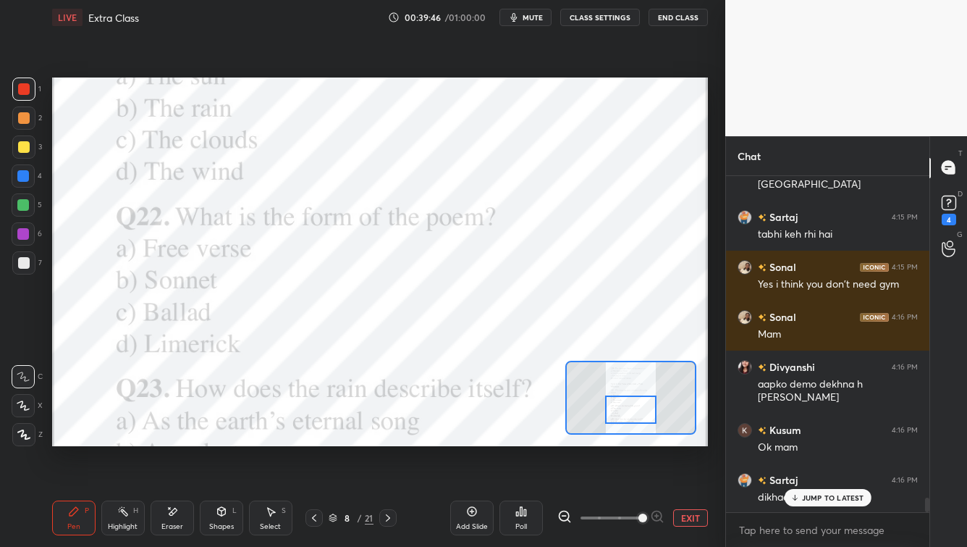
click at [789, 440] on p "JUMP TO LATEST" at bounding box center [833, 497] width 62 height 9
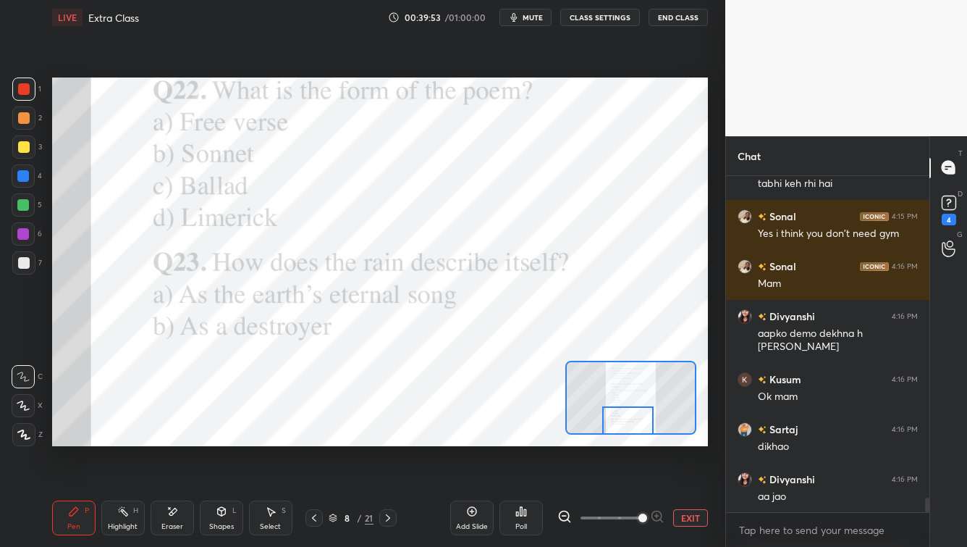
drag, startPoint x: 631, startPoint y: 419, endPoint x: 634, endPoint y: 432, distance: 14.1
click at [628, 429] on div at bounding box center [627, 420] width 51 height 28
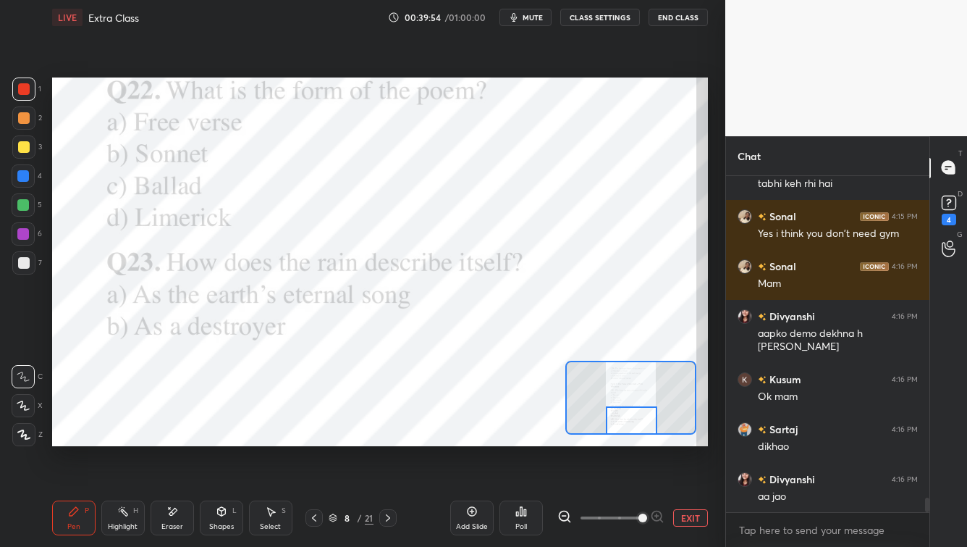
click at [636, 429] on div at bounding box center [631, 420] width 51 height 28
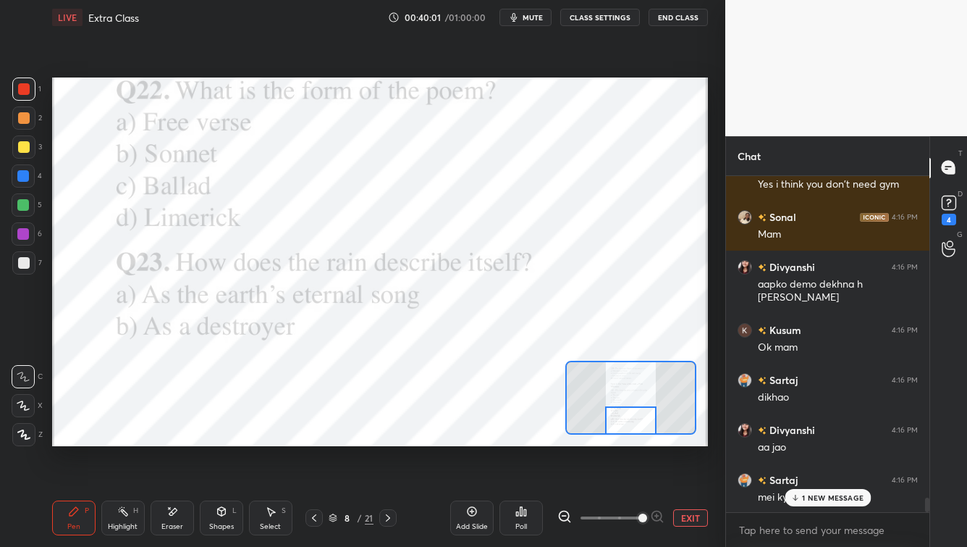
scroll to position [7393, 0]
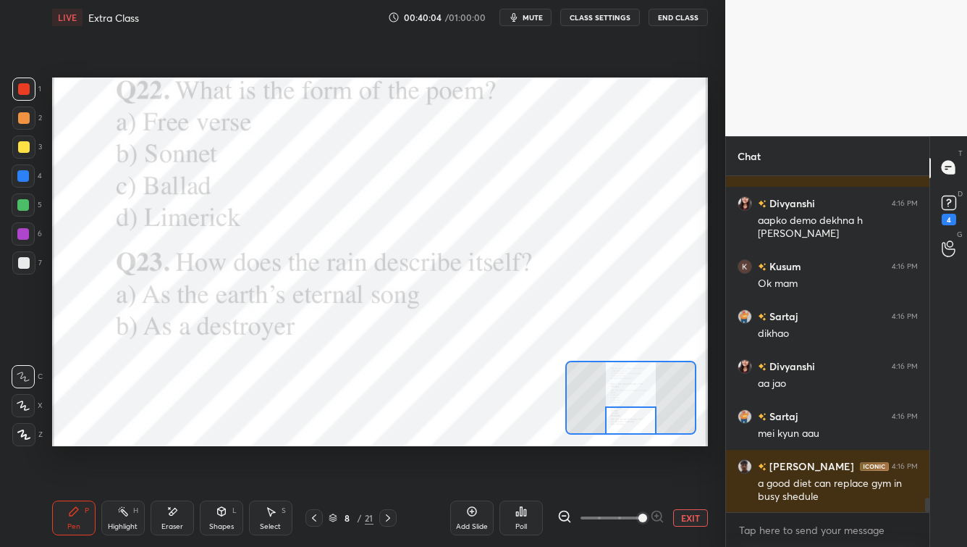
click at [388, 440] on icon at bounding box center [388, 518] width 12 height 12
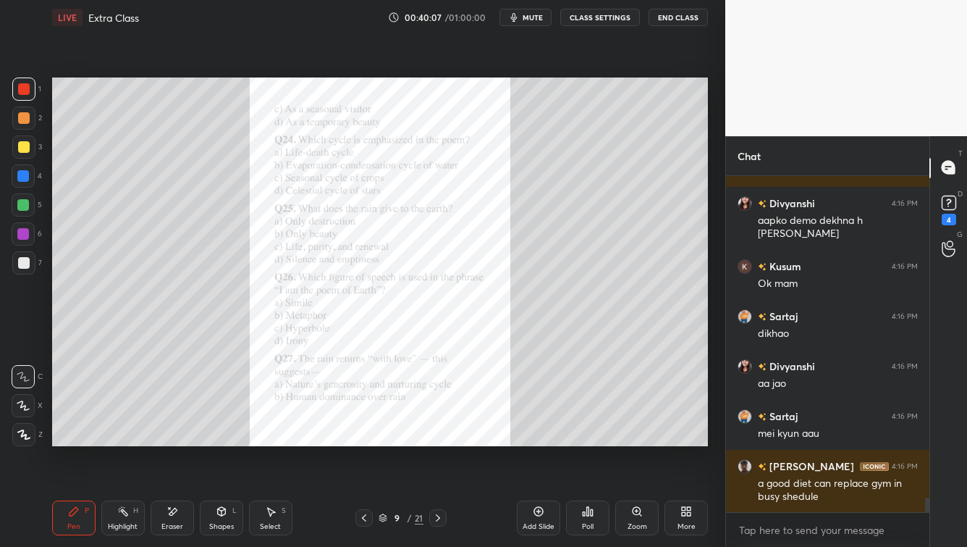
click at [361, 440] on icon at bounding box center [364, 518] width 12 height 12
drag, startPoint x: 639, startPoint y: 522, endPoint x: 673, endPoint y: 529, distance: 35.4
click at [639, 440] on div "Zoom" at bounding box center [638, 526] width 20 height 7
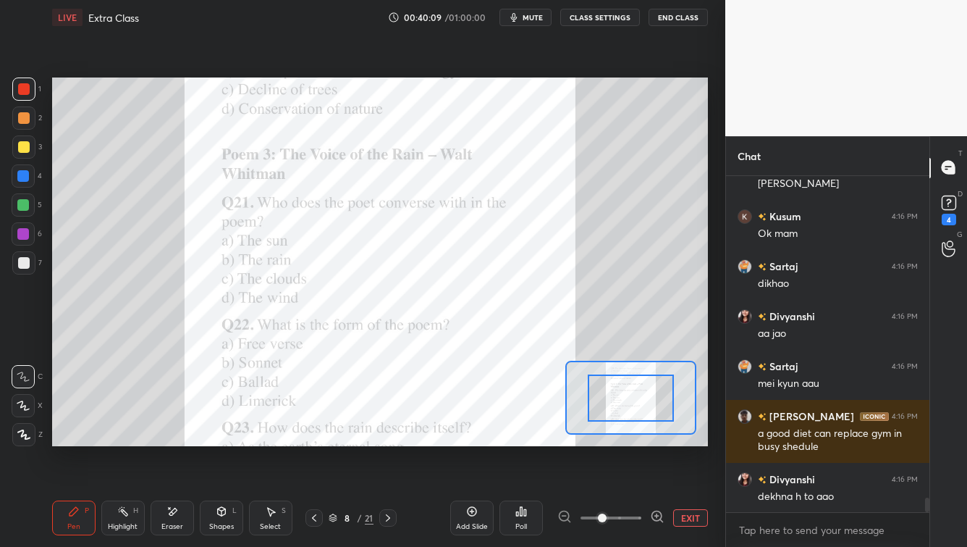
click at [639, 440] on span at bounding box center [611, 518] width 61 height 22
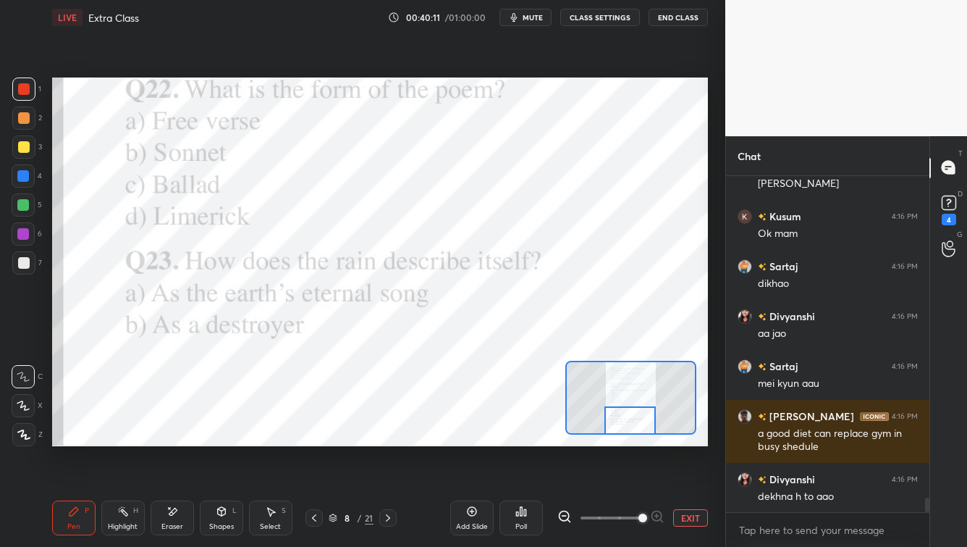
drag, startPoint x: 648, startPoint y: 401, endPoint x: 647, endPoint y: 426, distance: 24.6
click at [647, 425] on div at bounding box center [630, 420] width 51 height 28
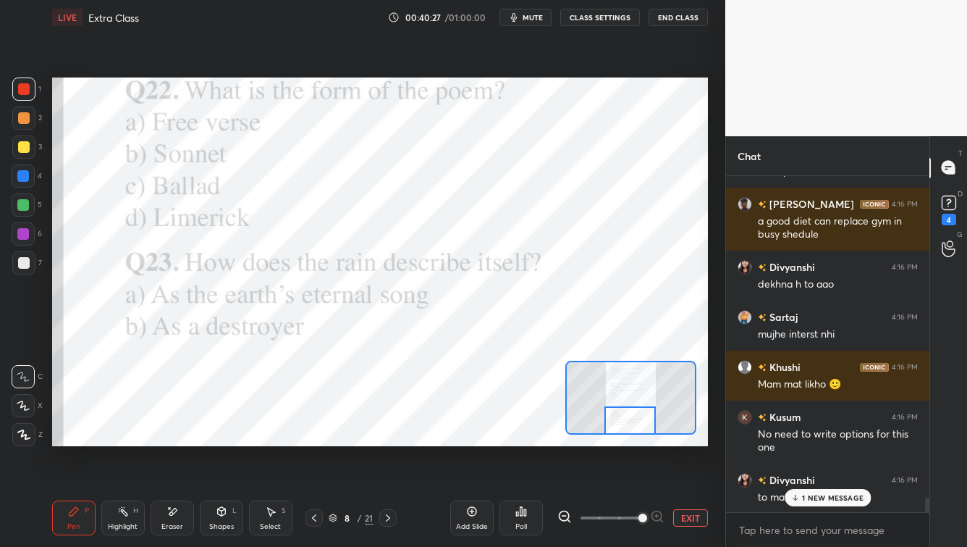
scroll to position [7705, 0]
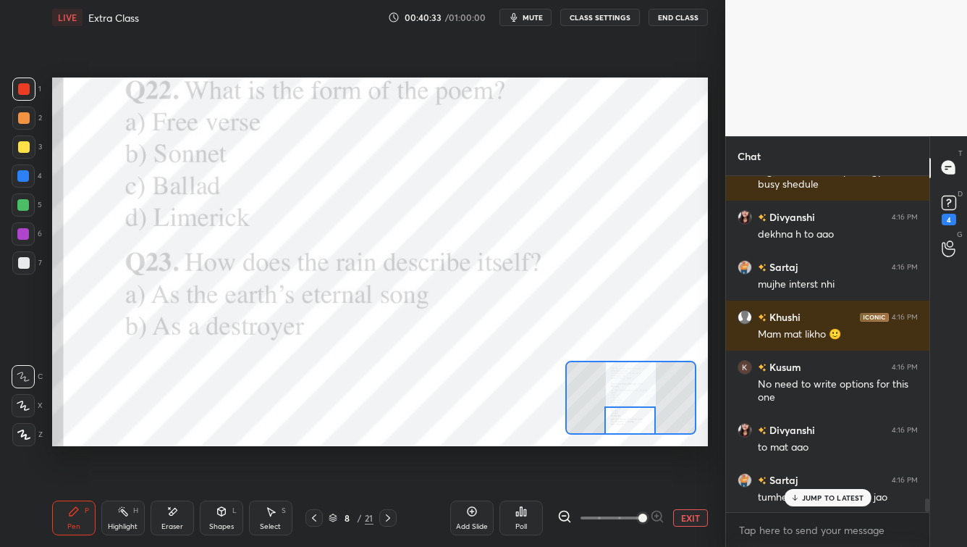
click at [789, 440] on p "JUMP TO LATEST" at bounding box center [833, 497] width 62 height 9
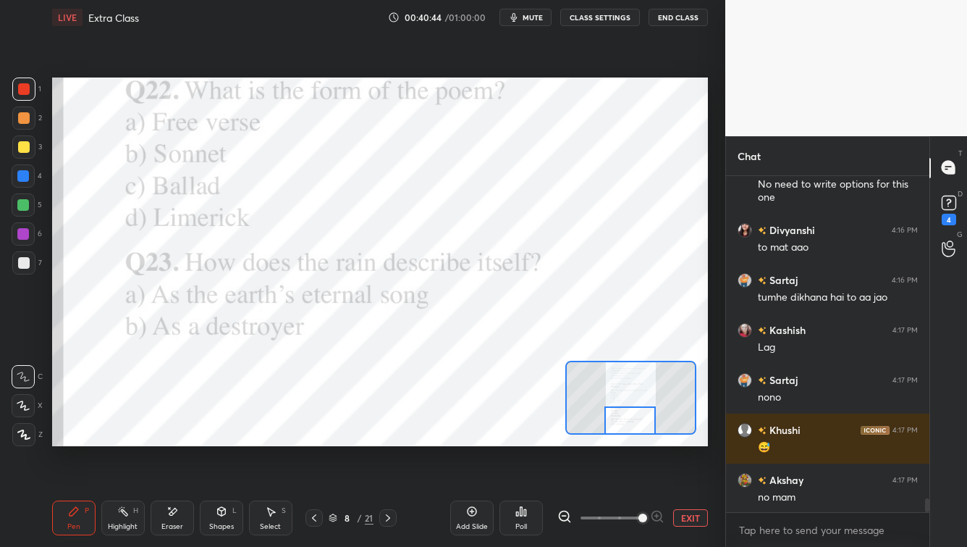
scroll to position [7955, 0]
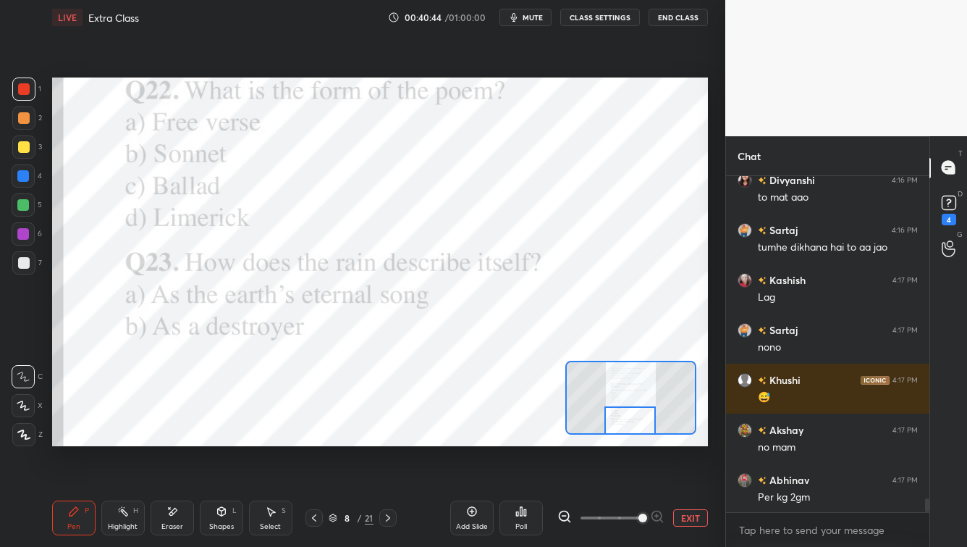
click at [789, 440] on p "JUMP TO LATEST" at bounding box center [833, 543] width 62 height 9
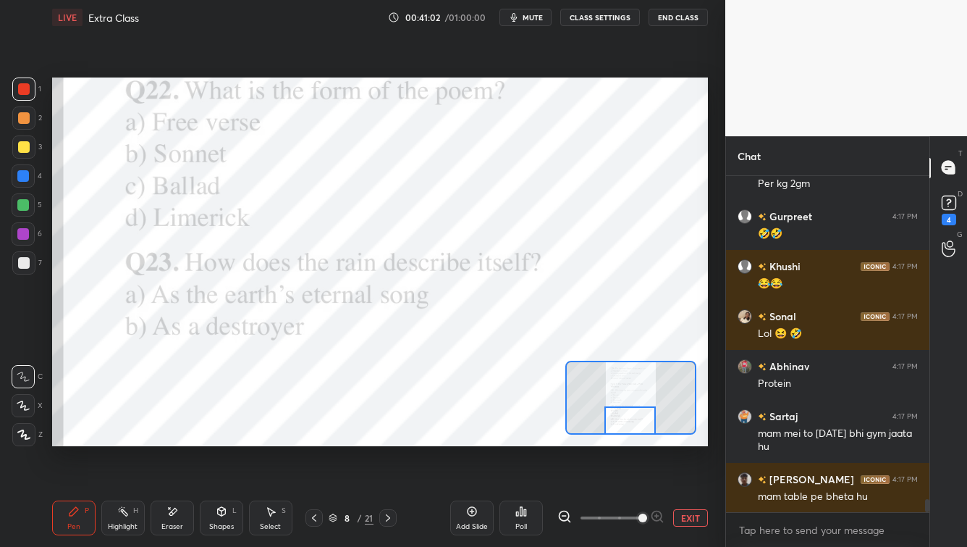
scroll to position [8331, 0]
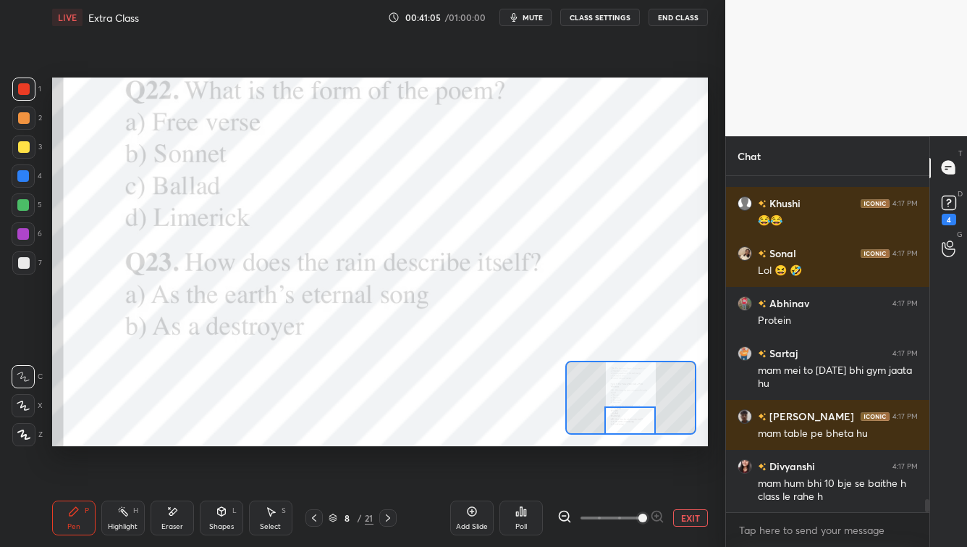
click at [524, 440] on div "Poll" at bounding box center [522, 526] width 12 height 7
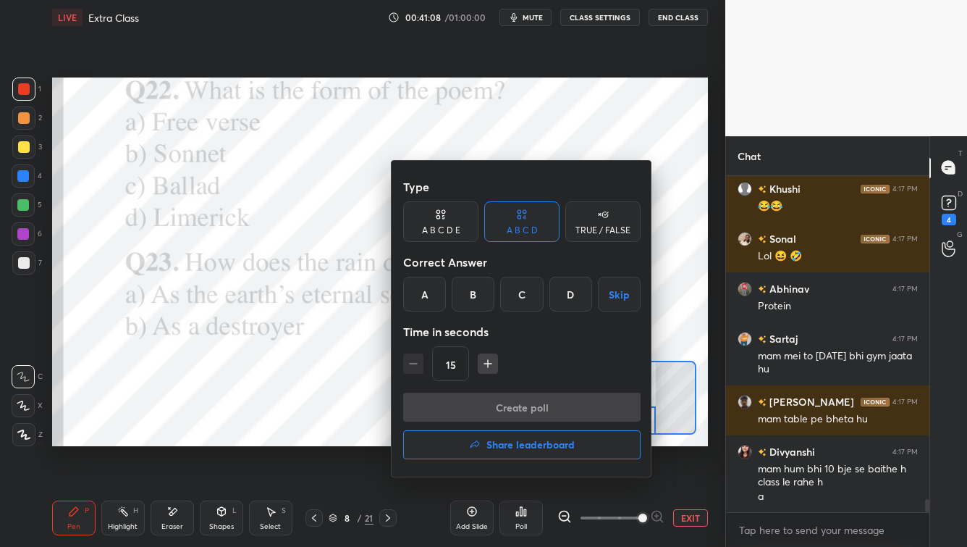
click at [424, 300] on div "A" at bounding box center [424, 294] width 43 height 35
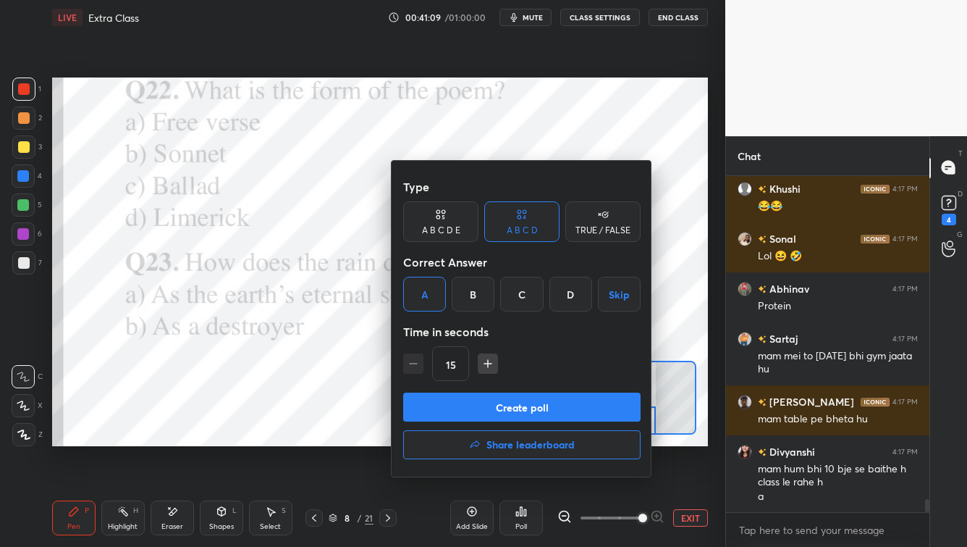
scroll to position [8396, 0]
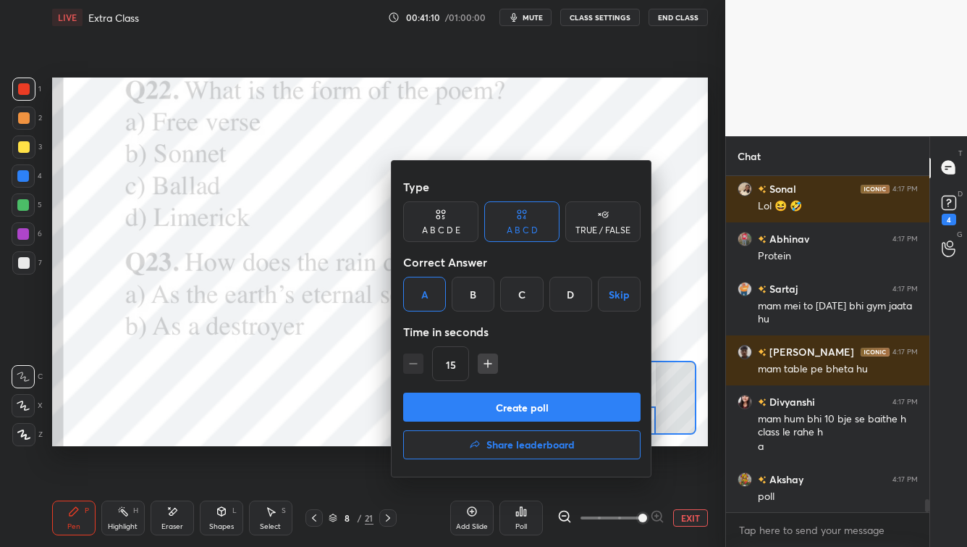
click at [455, 411] on button "Create poll" at bounding box center [522, 406] width 238 height 29
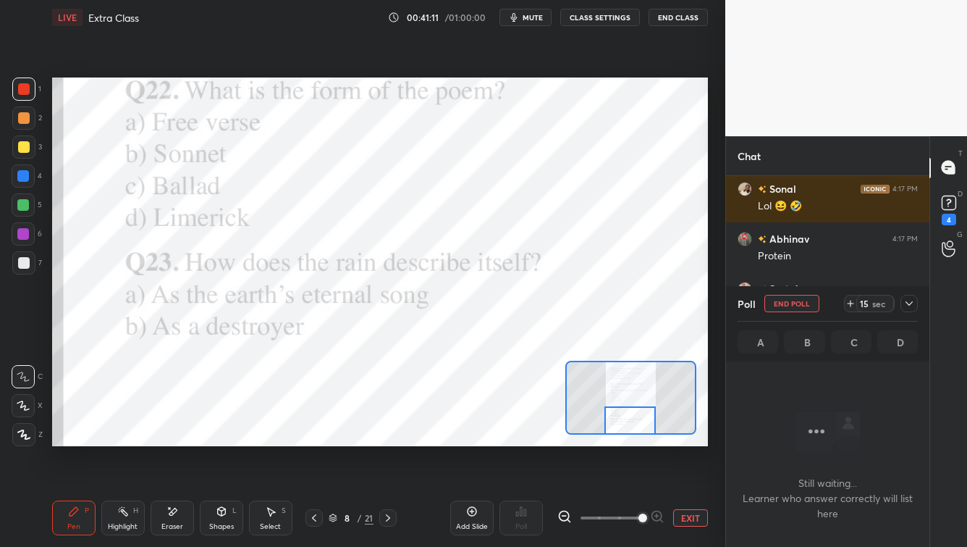
scroll to position [257, 199]
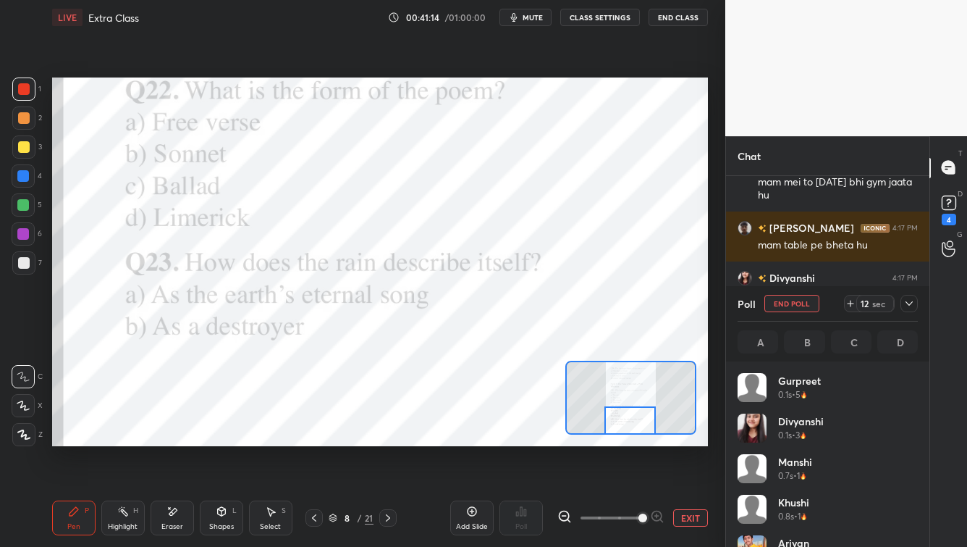
click at [789, 304] on icon at bounding box center [910, 304] width 12 height 12
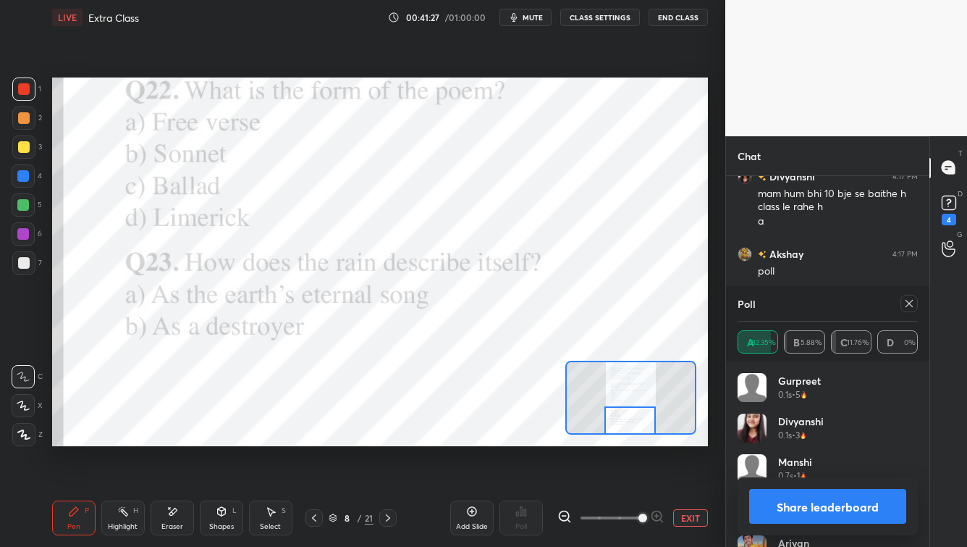
click at [789, 299] on div at bounding box center [909, 303] width 17 height 17
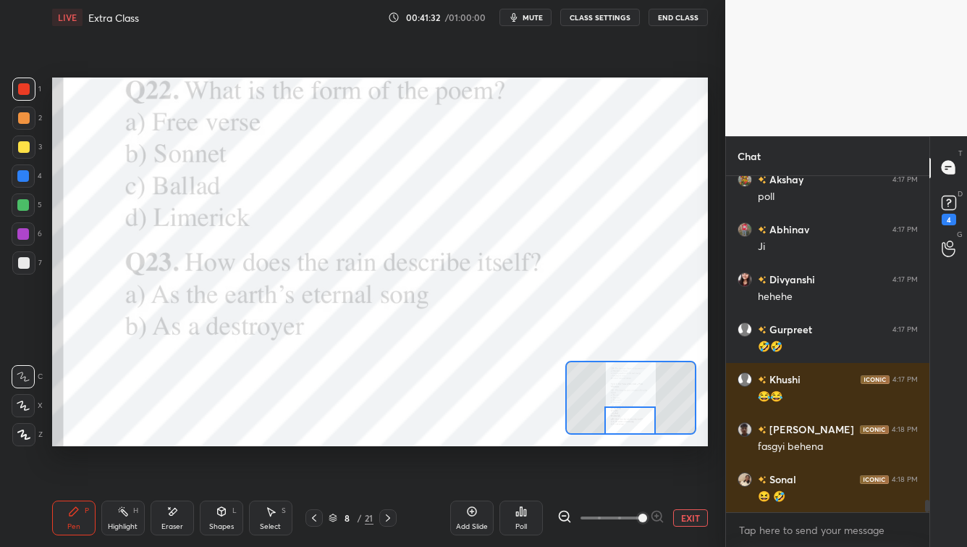
click at [389, 440] on icon at bounding box center [388, 518] width 12 height 12
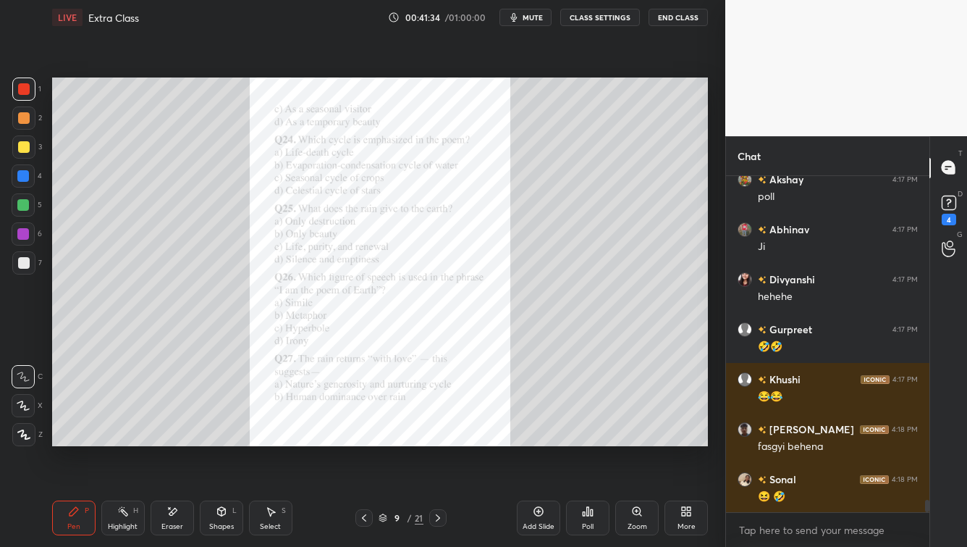
click at [636, 440] on div "Zoom" at bounding box center [638, 526] width 20 height 7
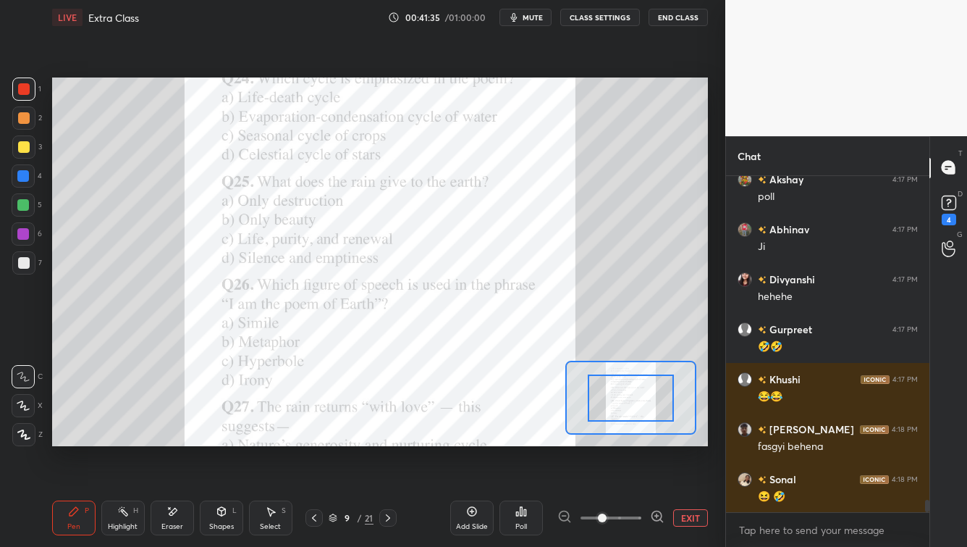
click at [637, 440] on span at bounding box center [611, 518] width 61 height 22
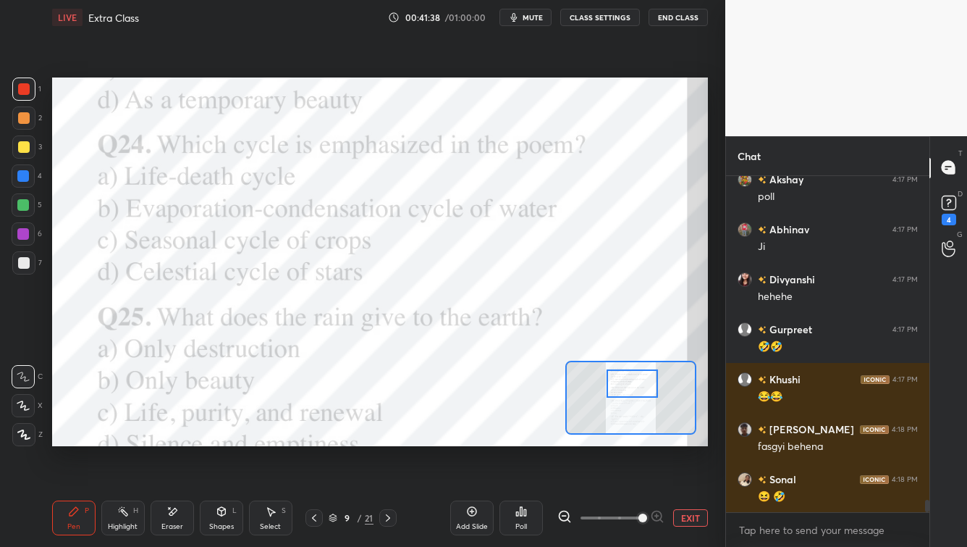
drag, startPoint x: 635, startPoint y: 398, endPoint x: 640, endPoint y: 382, distance: 17.4
click at [634, 385] on div at bounding box center [632, 383] width 51 height 28
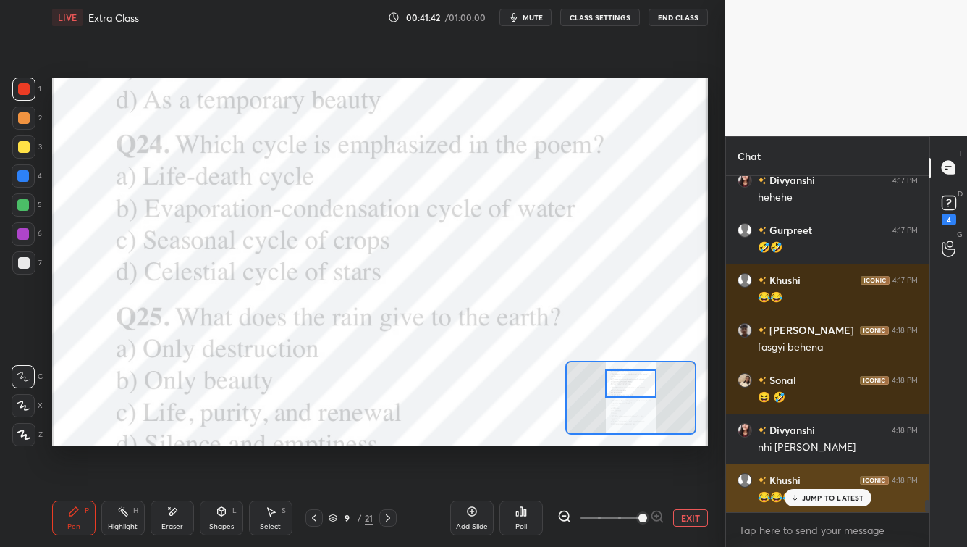
click at [789, 440] on p "JUMP TO LATEST" at bounding box center [833, 497] width 62 height 9
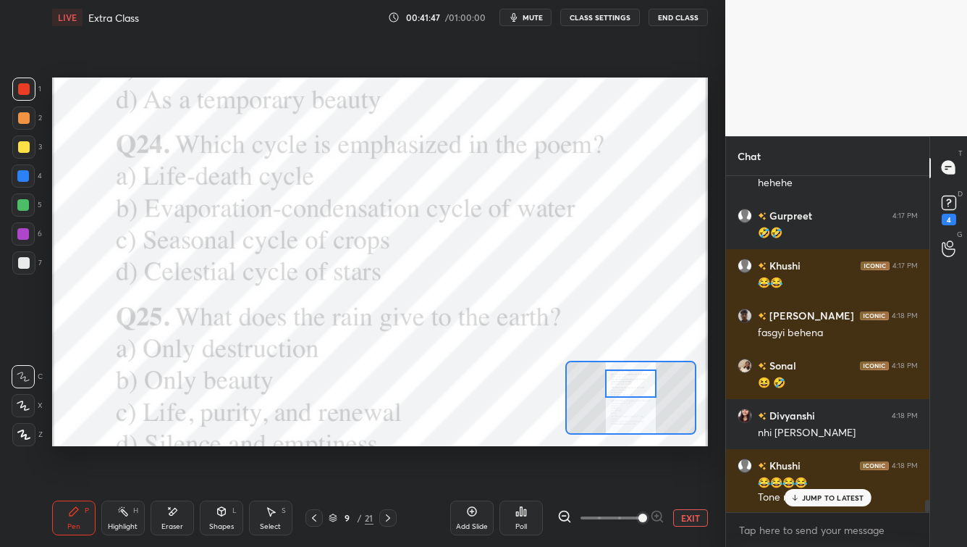
click at [789, 440] on p "JUMP TO LATEST" at bounding box center [833, 497] width 62 height 9
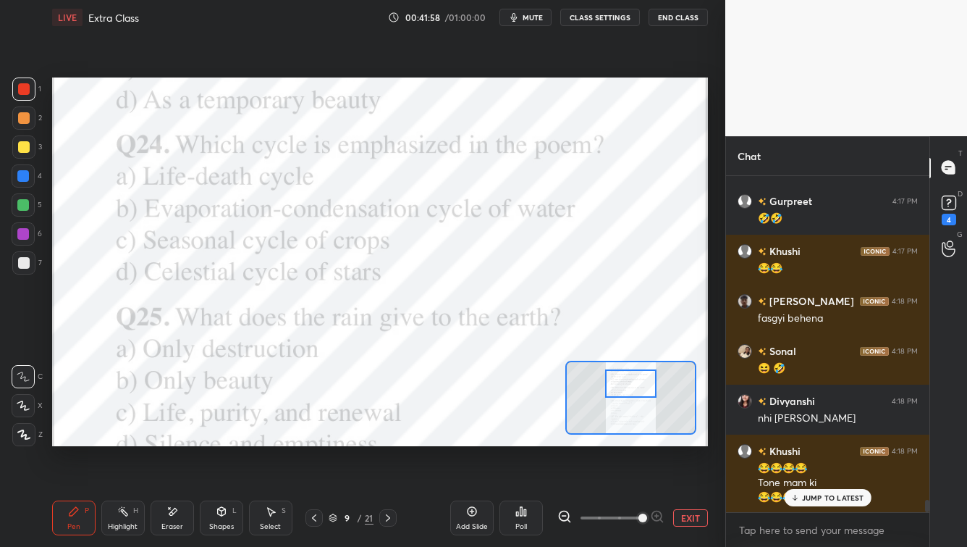
click at [789, 440] on p "JUMP TO LATEST" at bounding box center [833, 497] width 62 height 9
click at [534, 440] on div "Poll" at bounding box center [521, 517] width 43 height 35
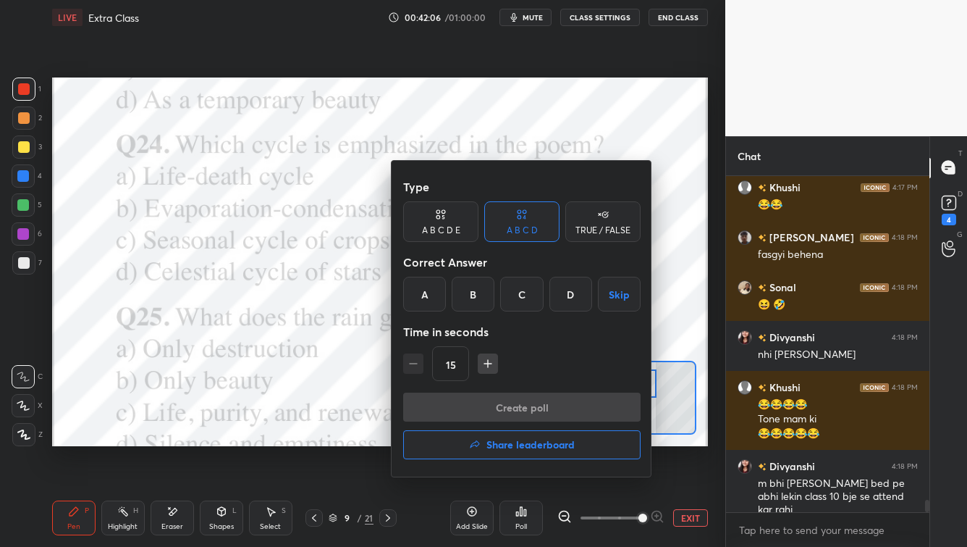
click at [466, 301] on div "B" at bounding box center [473, 294] width 43 height 35
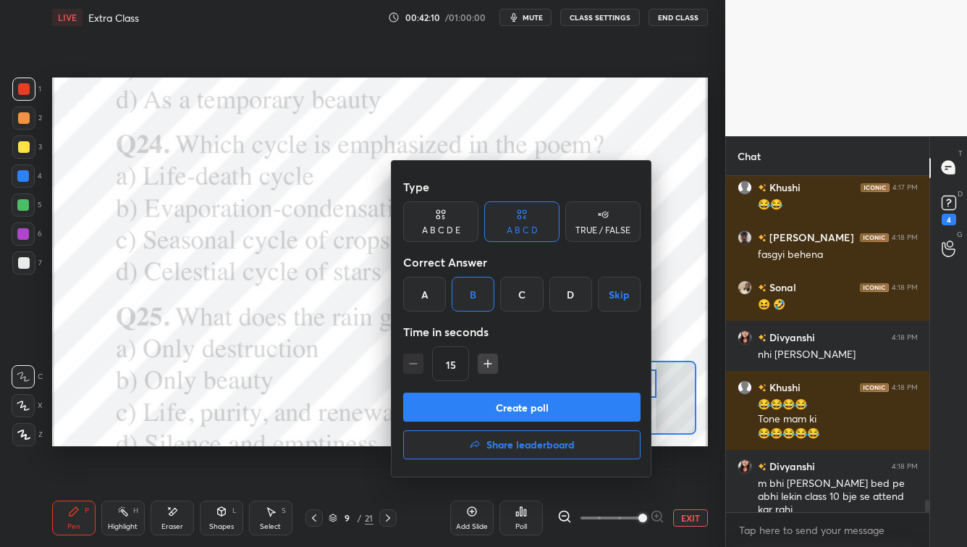
click at [513, 416] on button "Create poll" at bounding box center [522, 406] width 238 height 29
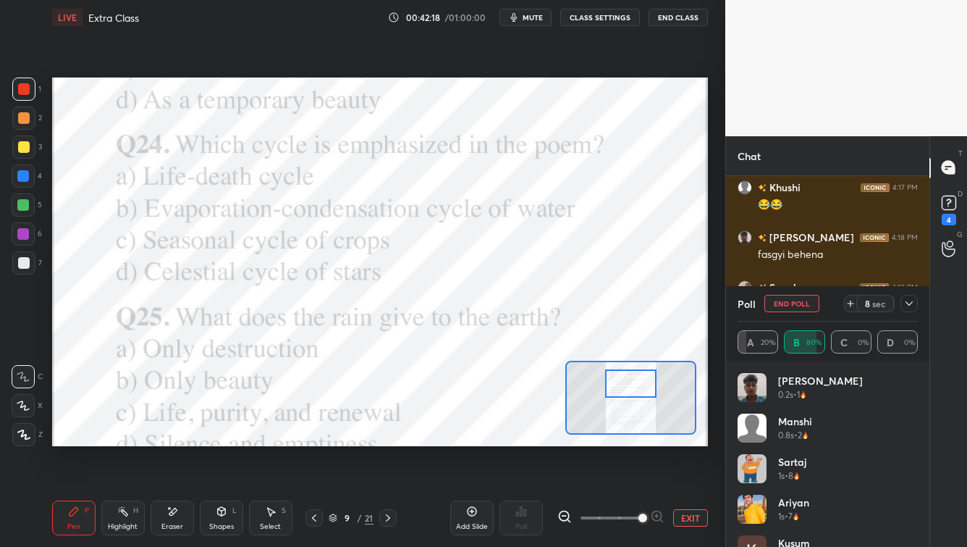
click at [789, 299] on icon at bounding box center [910, 304] width 12 height 12
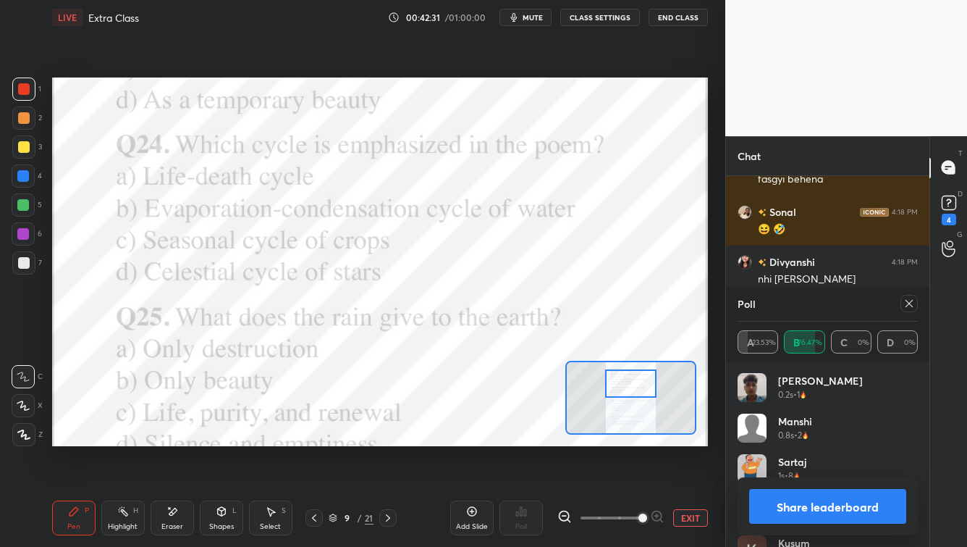
click at [789, 305] on div "Poll A 23.53% B 76.47% C 0% D 0%" at bounding box center [827, 323] width 203 height 75
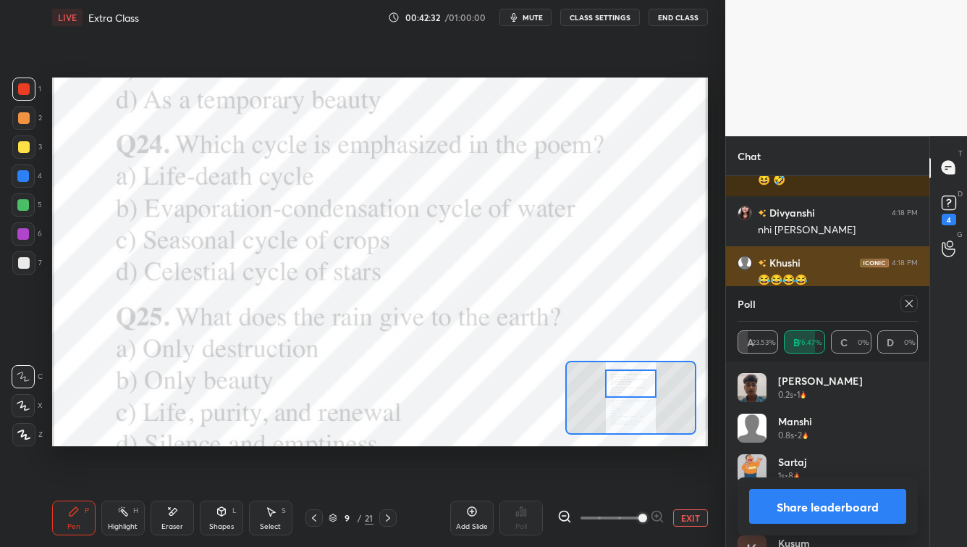
click at [789, 303] on icon at bounding box center [910, 304] width 12 height 12
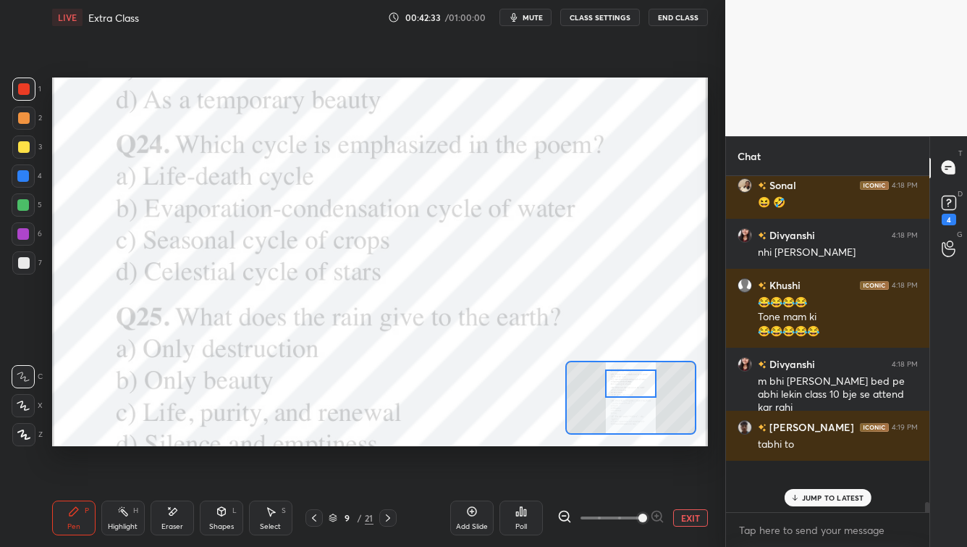
scroll to position [207, 199]
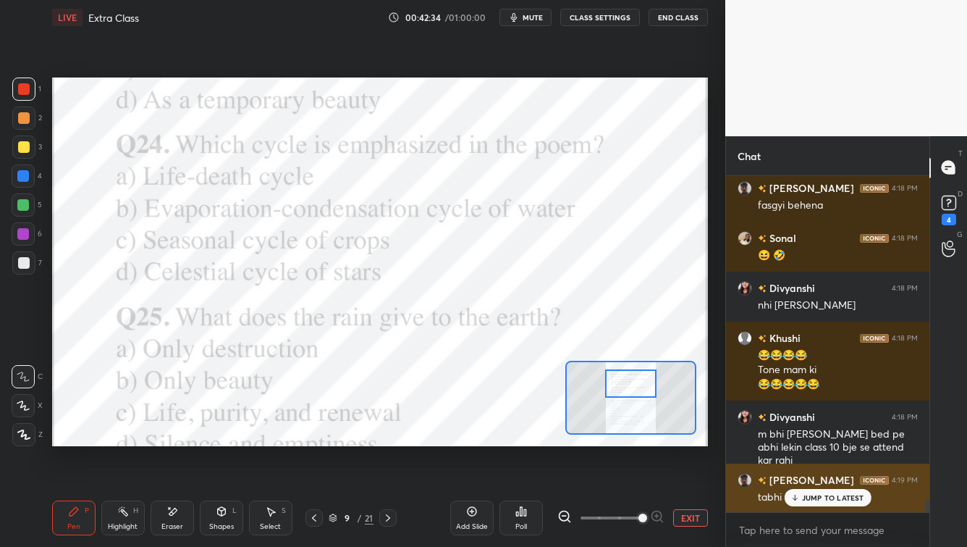
click at [789, 440] on p "JUMP TO LATEST" at bounding box center [833, 497] width 62 height 9
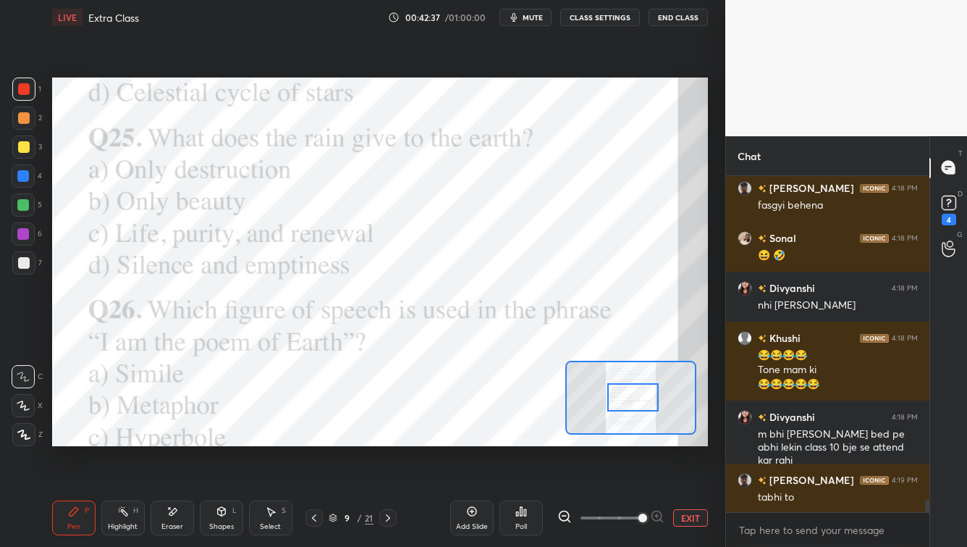
drag, startPoint x: 634, startPoint y: 385, endPoint x: 635, endPoint y: 400, distance: 15.2
click at [635, 400] on div at bounding box center [633, 397] width 51 height 28
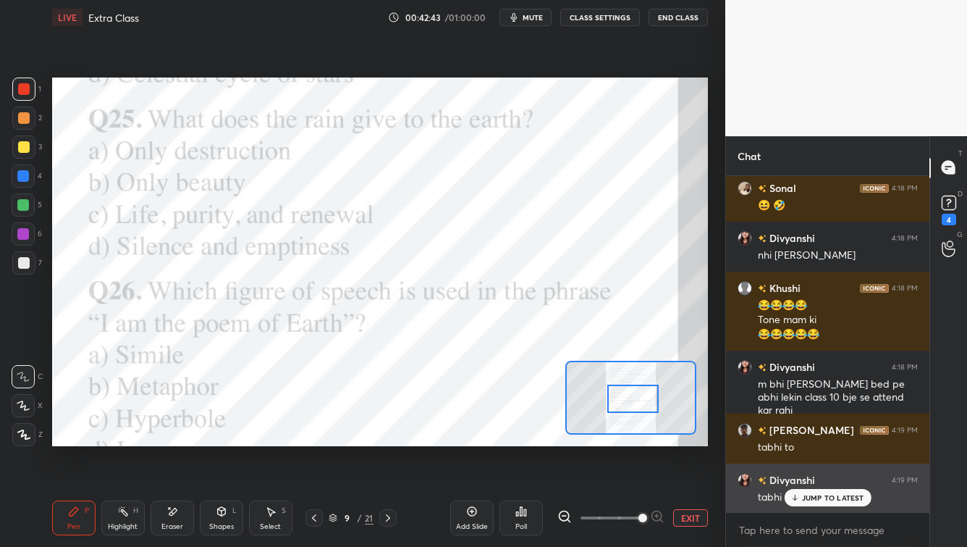
click at [789, 440] on p "JUMP TO LATEST" at bounding box center [833, 497] width 62 height 9
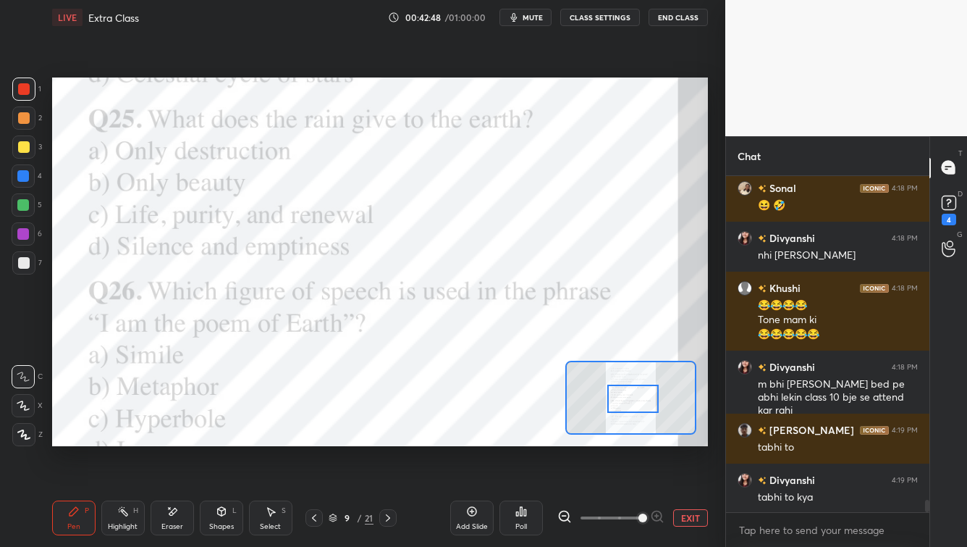
click at [529, 440] on div "Poll" at bounding box center [521, 517] width 43 height 35
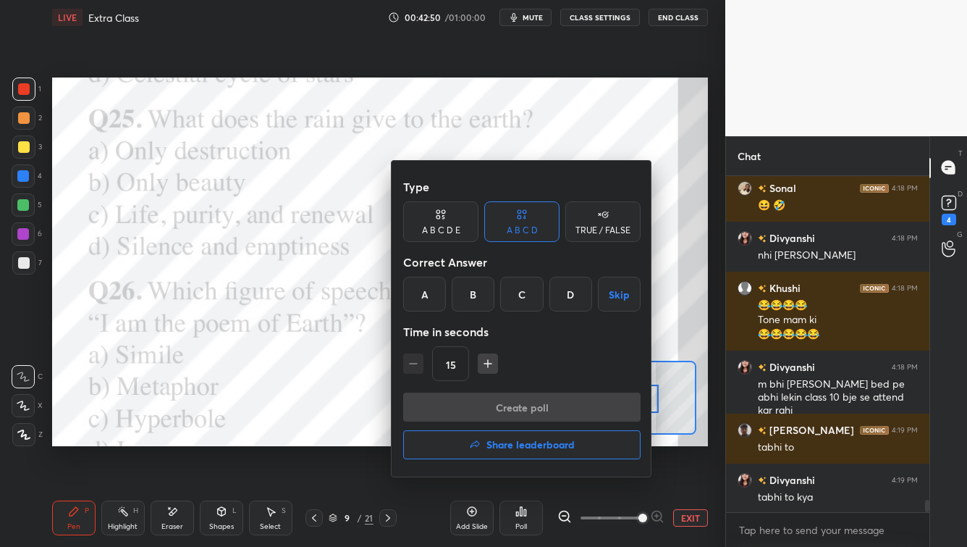
click at [529, 293] on div "C" at bounding box center [521, 294] width 43 height 35
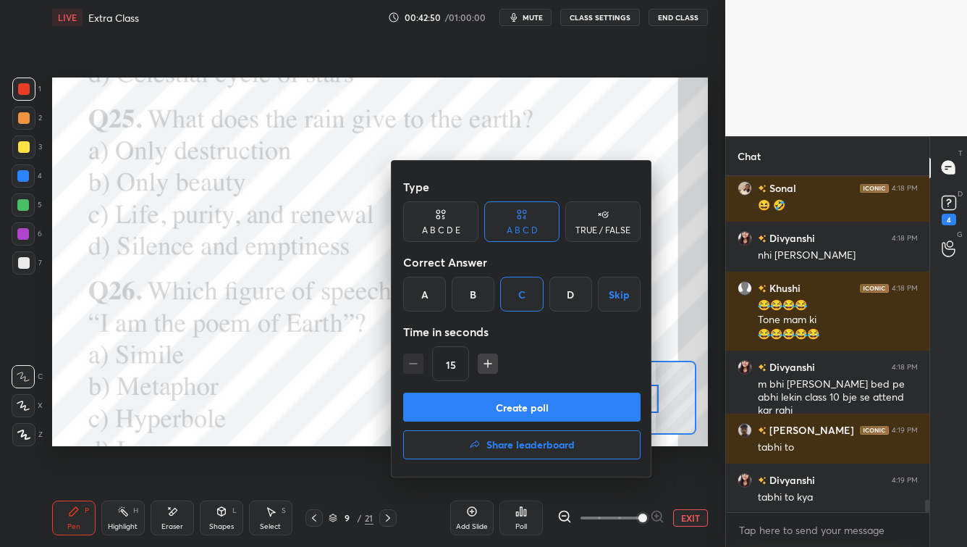
click at [514, 410] on button "Create poll" at bounding box center [522, 406] width 238 height 29
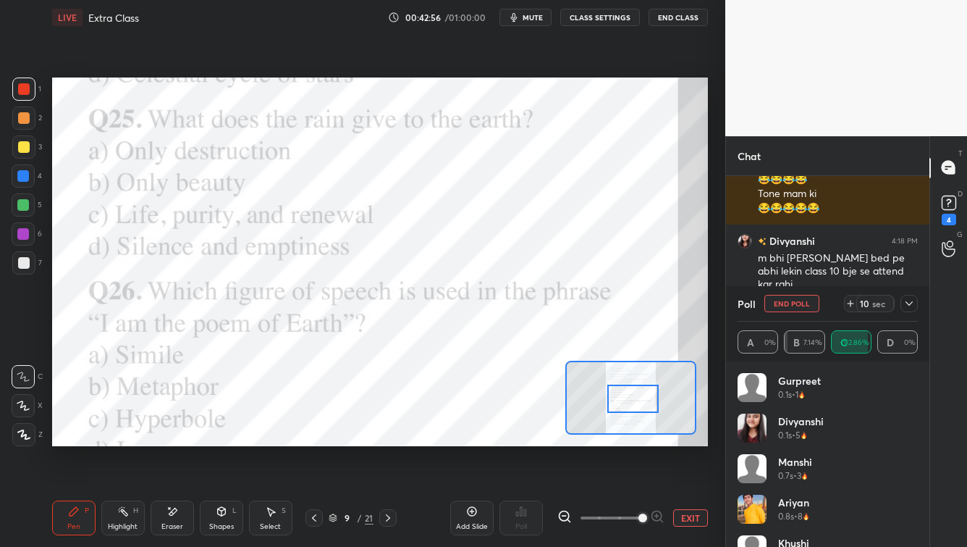
click at [789, 303] on icon at bounding box center [909, 303] width 7 height 4
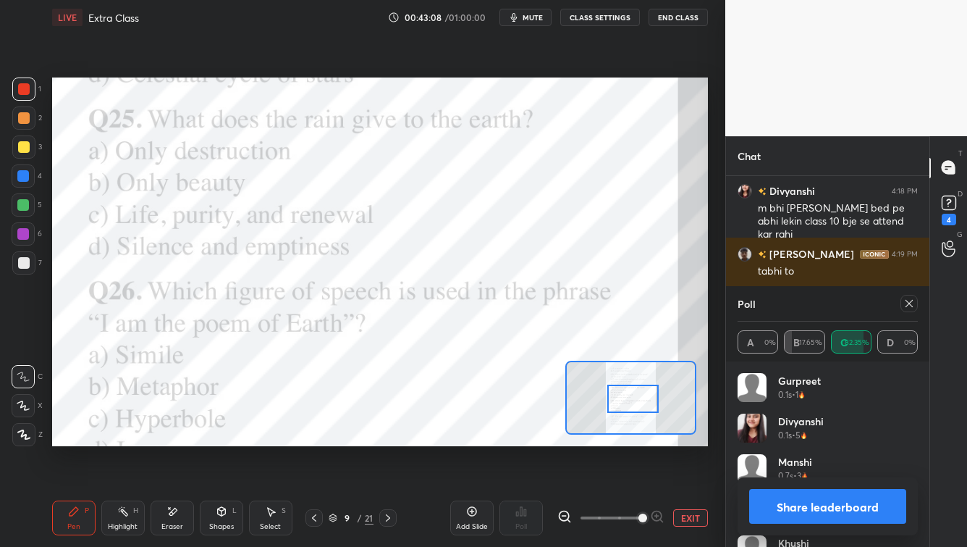
click at [789, 304] on icon at bounding box center [910, 304] width 12 height 12
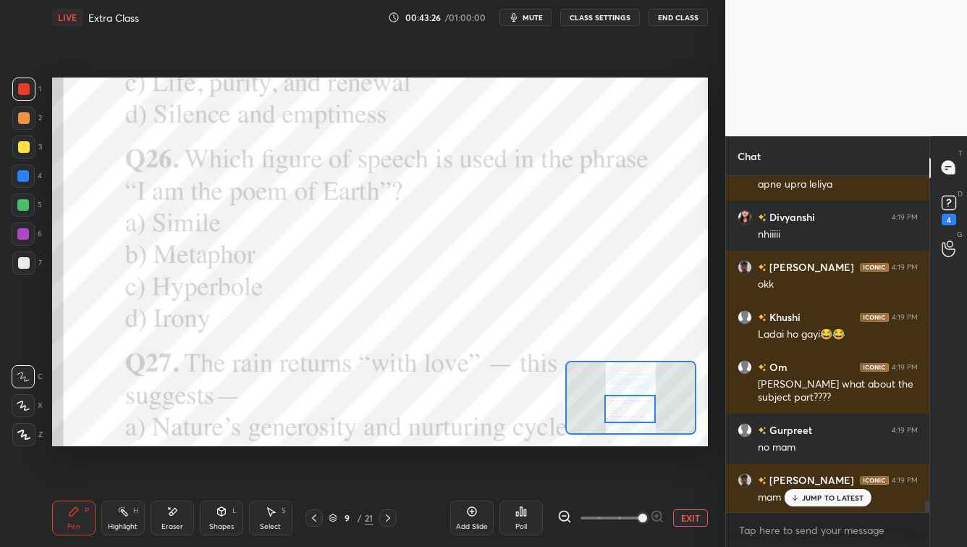
drag, startPoint x: 637, startPoint y: 400, endPoint x: 653, endPoint y: 414, distance: 21.6
click at [633, 411] on div at bounding box center [630, 409] width 51 height 28
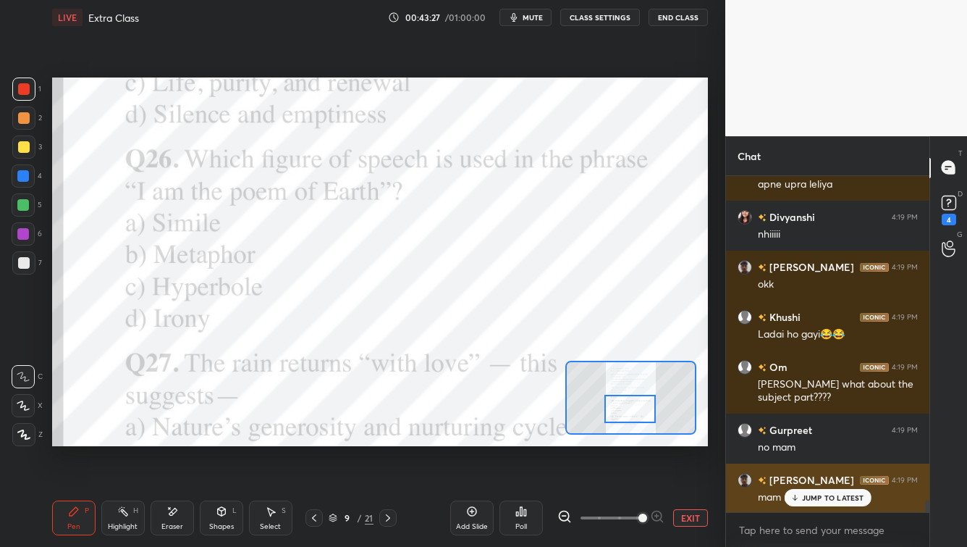
click at [789, 440] on p "JUMP TO LATEST" at bounding box center [833, 497] width 62 height 9
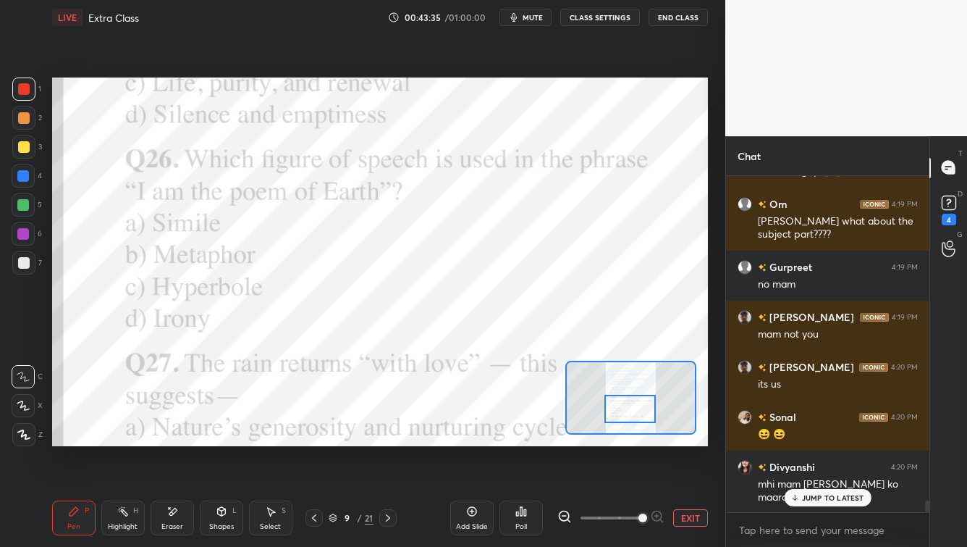
click at [789, 440] on p "JUMP TO LATEST" at bounding box center [833, 497] width 62 height 9
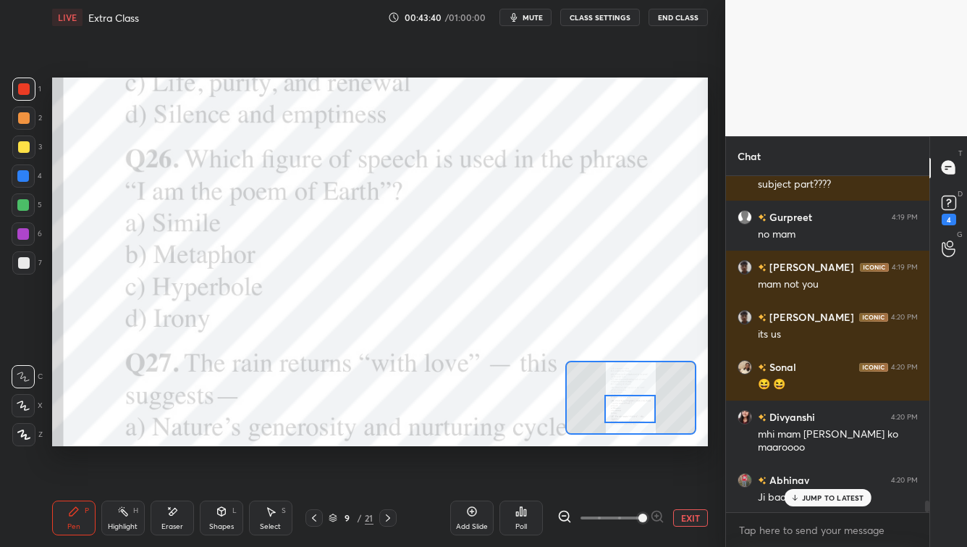
drag, startPoint x: 822, startPoint y: 497, endPoint x: 810, endPoint y: 515, distance: 20.9
click at [789, 440] on p "JUMP TO LATEST" at bounding box center [833, 497] width 62 height 9
click at [525, 440] on div "Poll" at bounding box center [522, 526] width 12 height 7
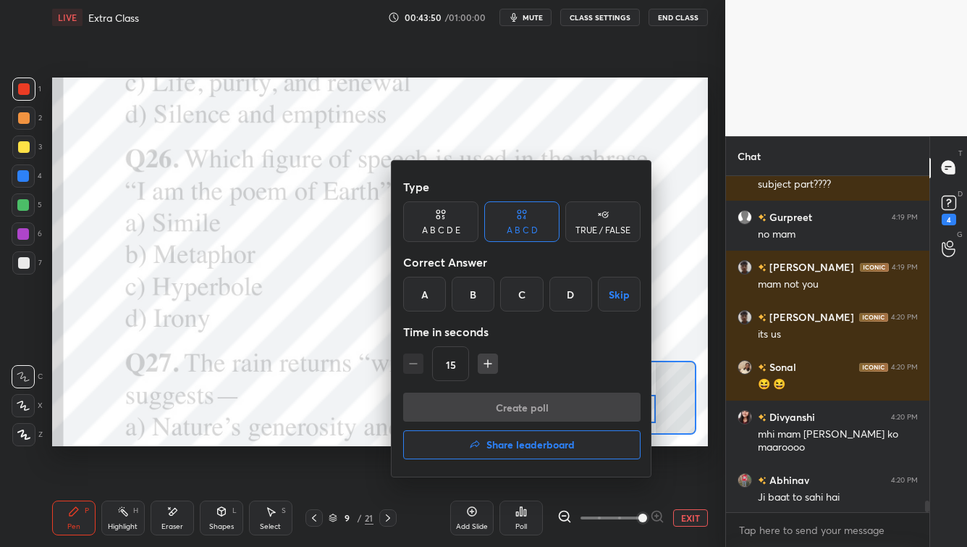
drag, startPoint x: 476, startPoint y: 300, endPoint x: 479, endPoint y: 309, distance: 10.1
click at [477, 301] on div "B" at bounding box center [473, 294] width 43 height 35
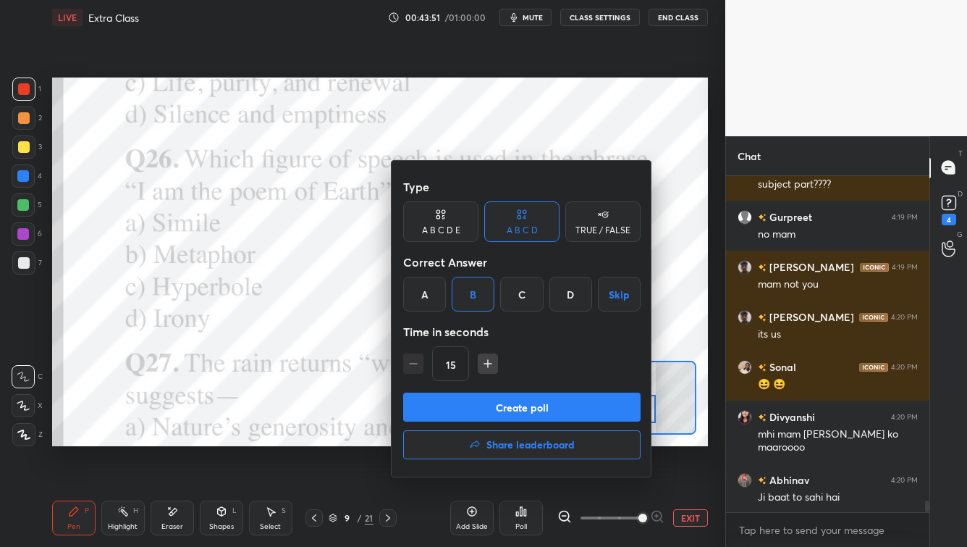
click at [469, 416] on button "Create poll" at bounding box center [522, 406] width 238 height 29
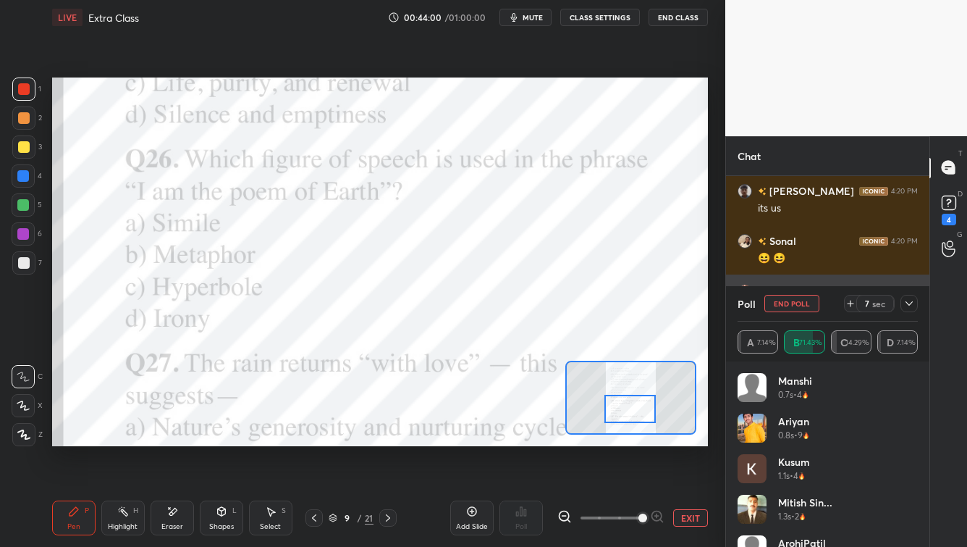
drag, startPoint x: 911, startPoint y: 308, endPoint x: 902, endPoint y: 315, distance: 10.9
click at [789, 310] on div at bounding box center [909, 303] width 17 height 17
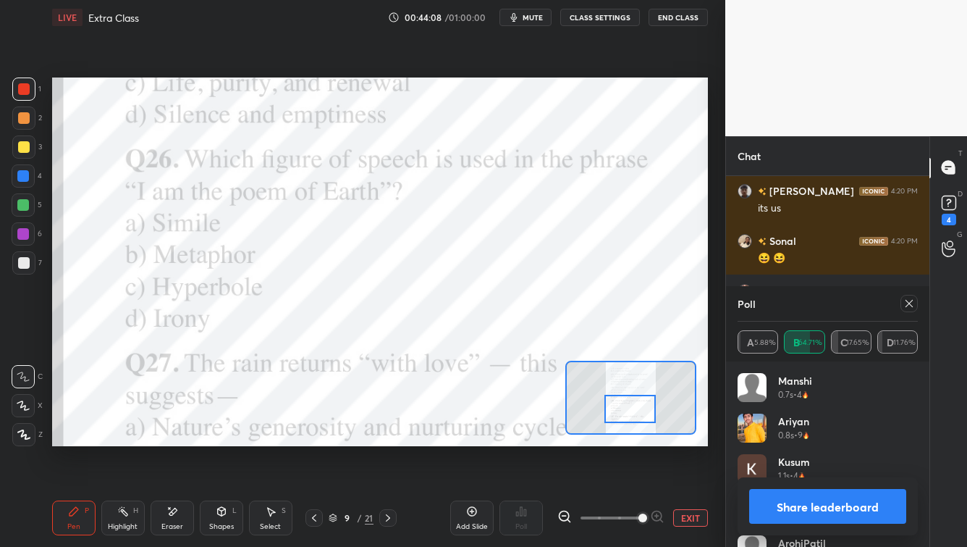
click at [789, 311] on div at bounding box center [909, 303] width 17 height 17
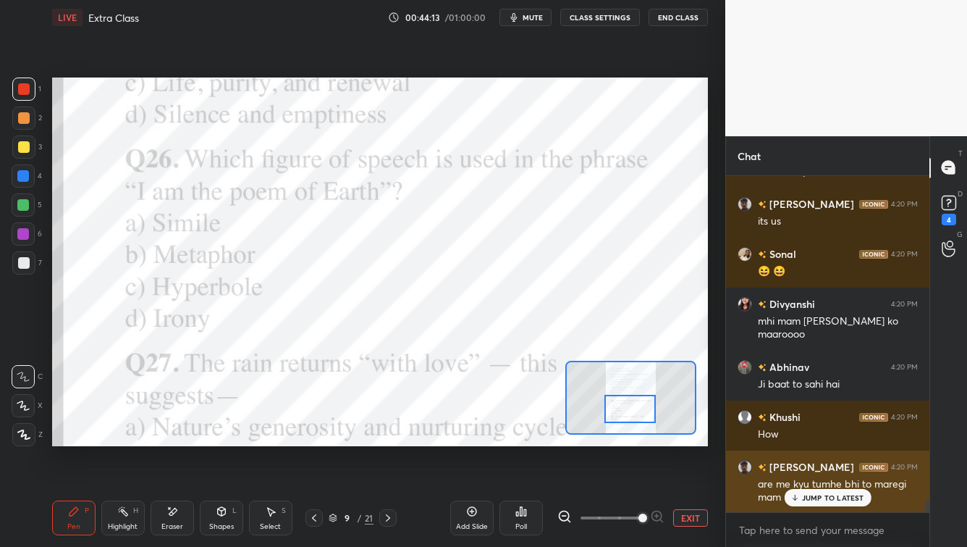
click at [789, 440] on p "JUMP TO LATEST" at bounding box center [833, 497] width 62 height 9
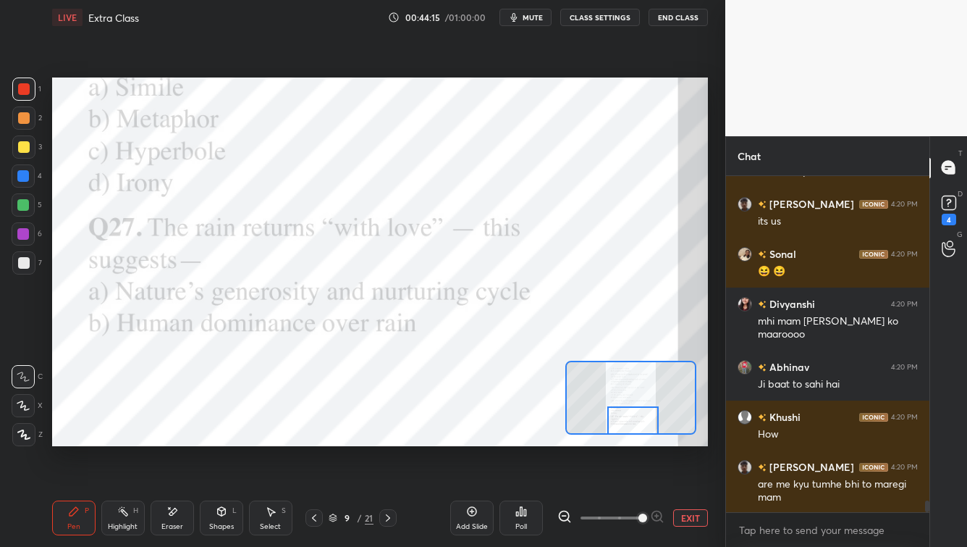
drag, startPoint x: 643, startPoint y: 411, endPoint x: 644, endPoint y: 426, distance: 15.2
click at [645, 425] on div at bounding box center [633, 420] width 51 height 28
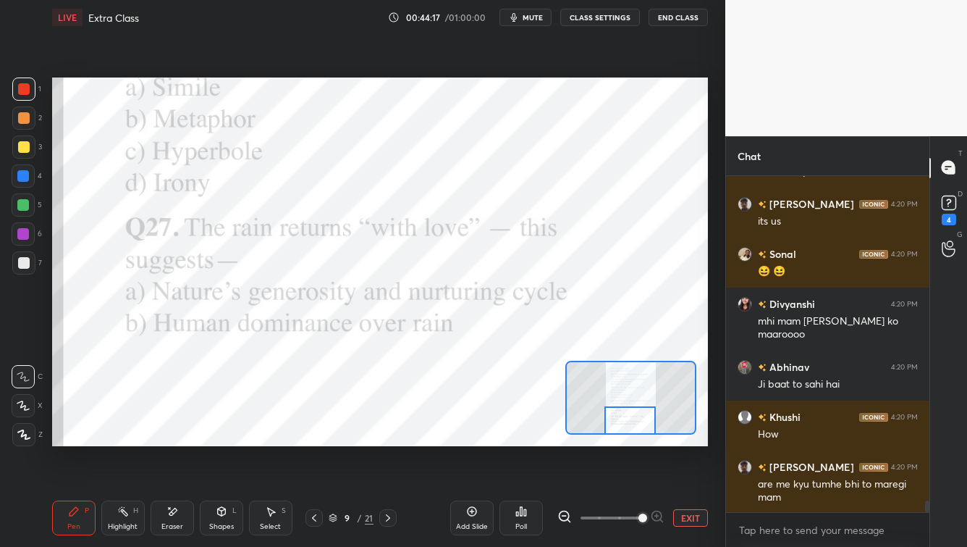
click at [644, 424] on div at bounding box center [630, 420] width 51 height 28
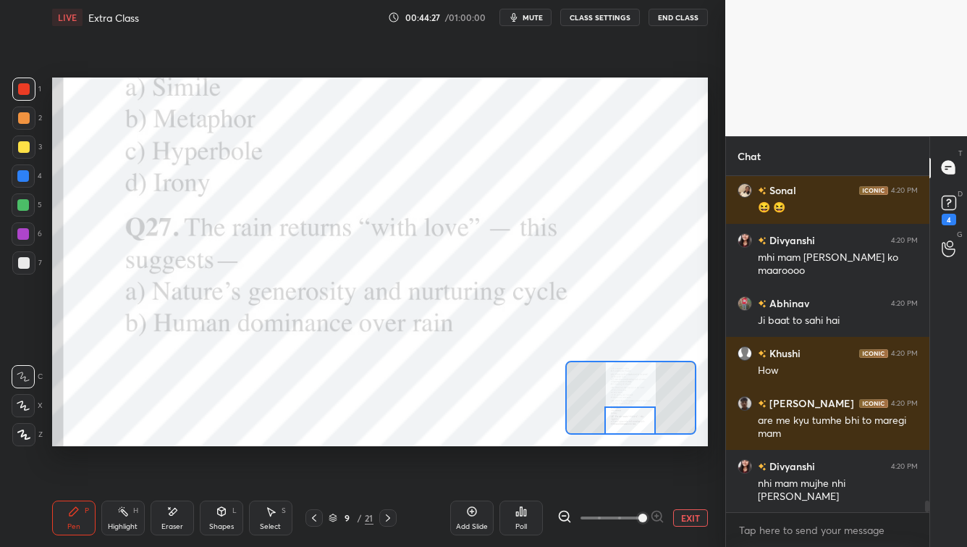
click at [384, 440] on icon at bounding box center [388, 518] width 12 height 12
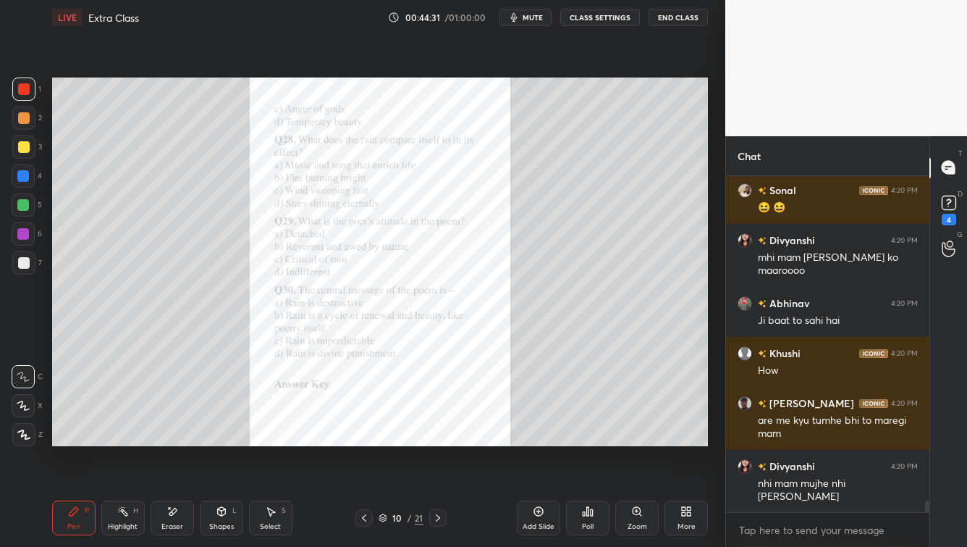
click at [362, 440] on icon at bounding box center [364, 518] width 12 height 12
click at [644, 440] on div "Zoom" at bounding box center [638, 526] width 20 height 7
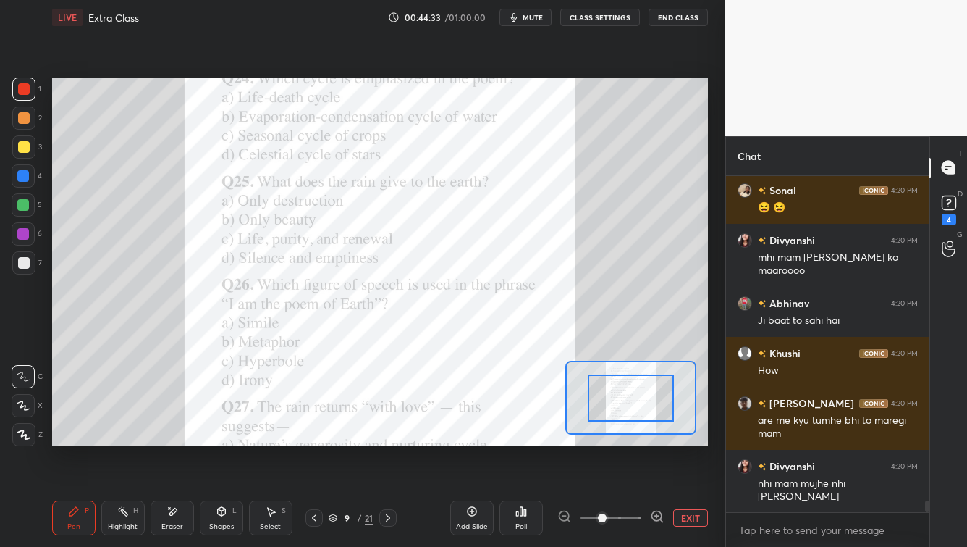
click at [639, 440] on span at bounding box center [611, 518] width 61 height 22
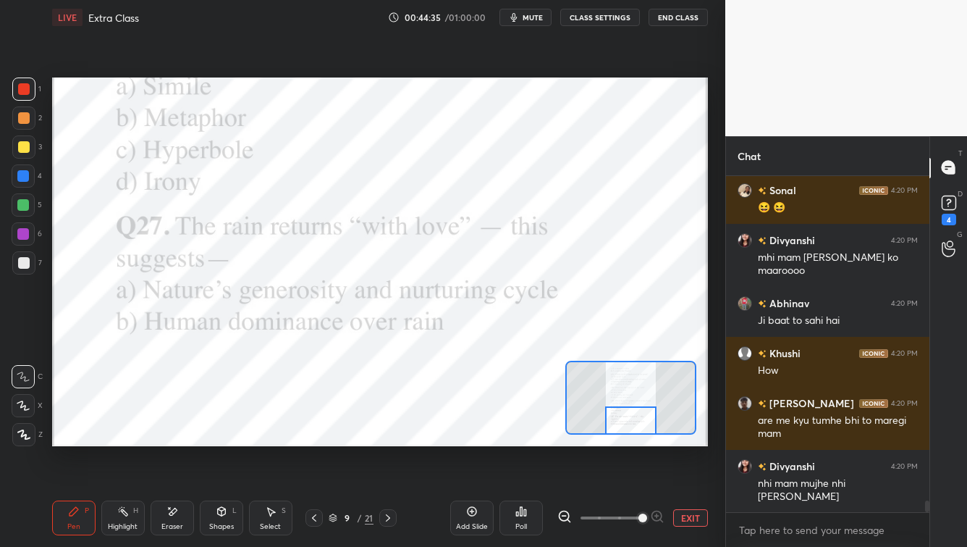
drag, startPoint x: 648, startPoint y: 408, endPoint x: 639, endPoint y: 428, distance: 21.7
click at [647, 425] on div at bounding box center [630, 420] width 51 height 28
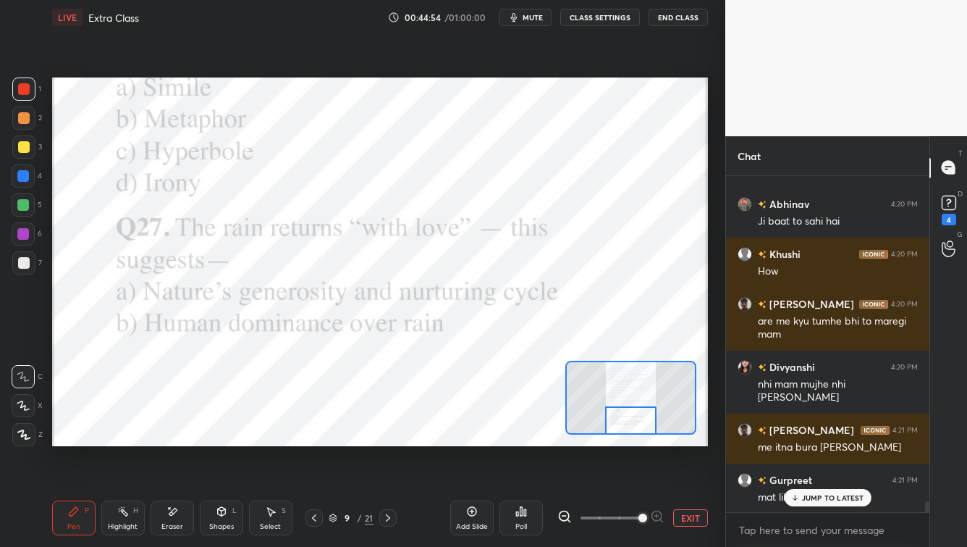
click at [789, 440] on div "JUMP TO LATEST" at bounding box center [827, 497] width 87 height 17
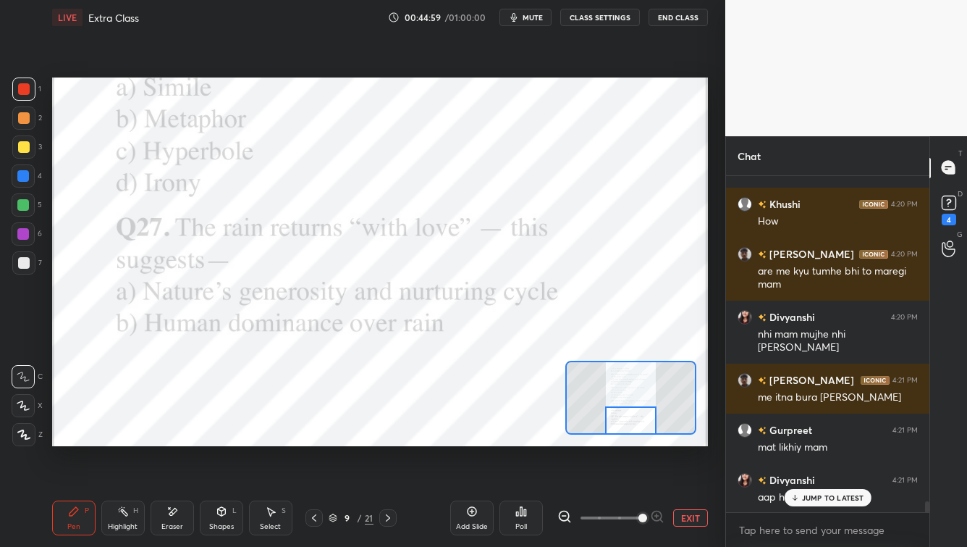
click at [789, 440] on p "JUMP TO LATEST" at bounding box center [833, 497] width 62 height 9
click at [526, 440] on div "Poll" at bounding box center [521, 517] width 43 height 35
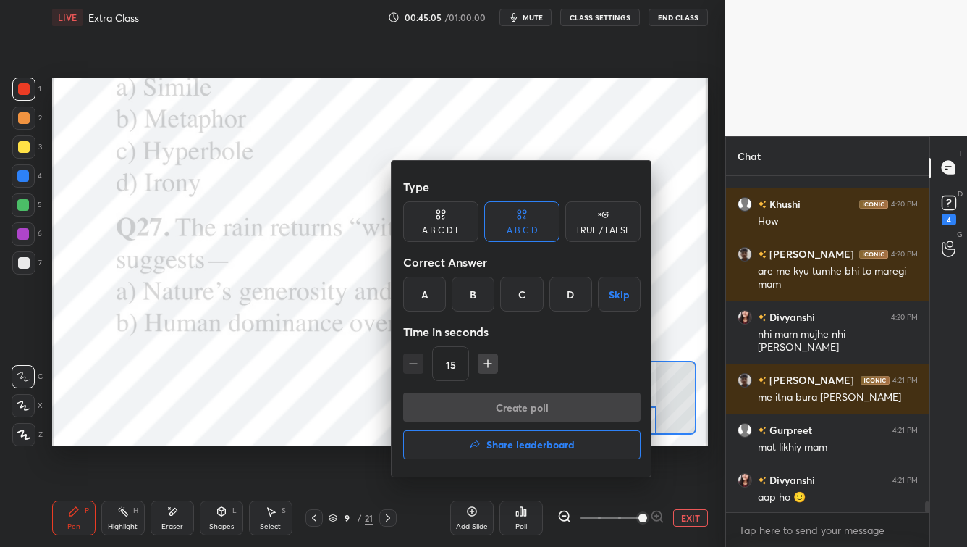
drag, startPoint x: 427, startPoint y: 301, endPoint x: 437, endPoint y: 353, distance: 52.3
click at [427, 303] on div "A" at bounding box center [424, 294] width 43 height 35
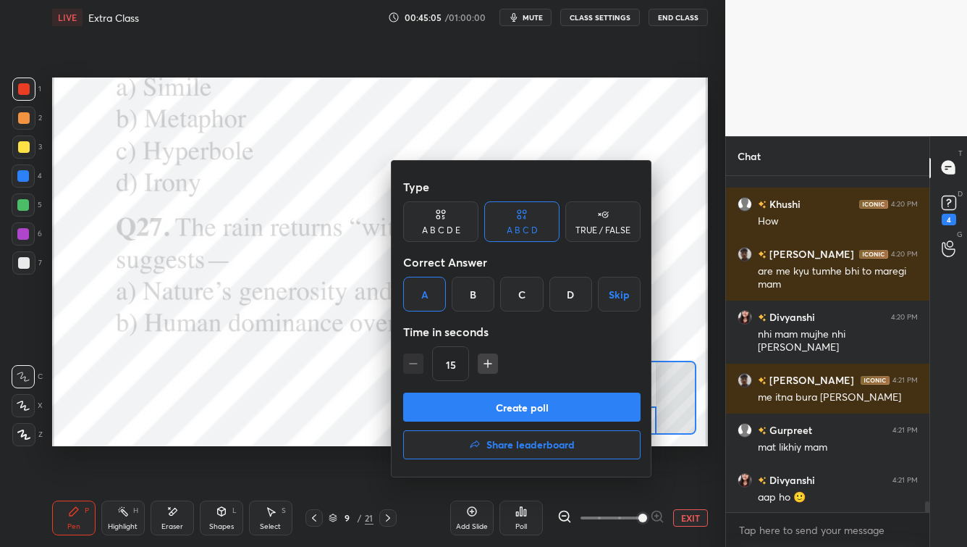
drag, startPoint x: 474, startPoint y: 411, endPoint x: 466, endPoint y: 435, distance: 26.1
click at [471, 415] on button "Create poll" at bounding box center [522, 406] width 238 height 29
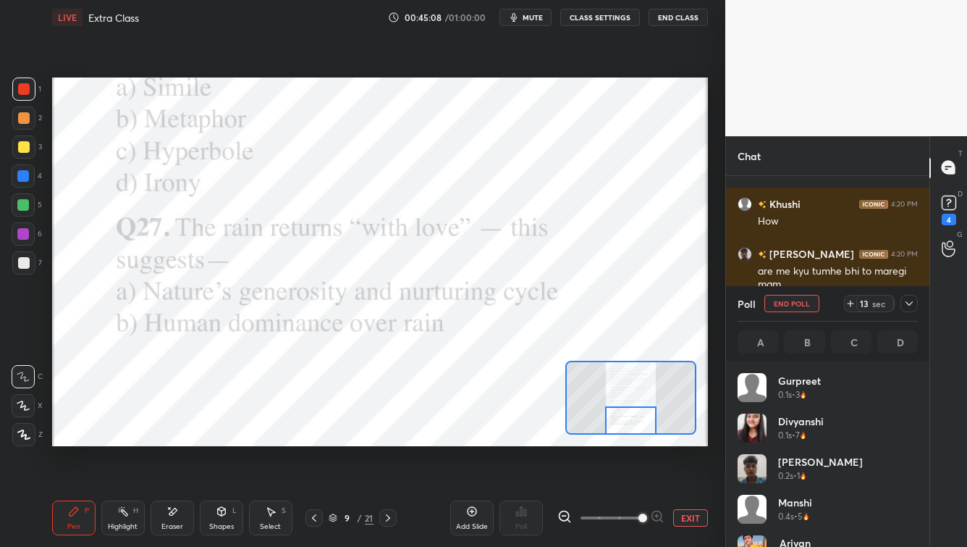
scroll to position [169, 176]
click at [789, 306] on div at bounding box center [909, 303] width 17 height 17
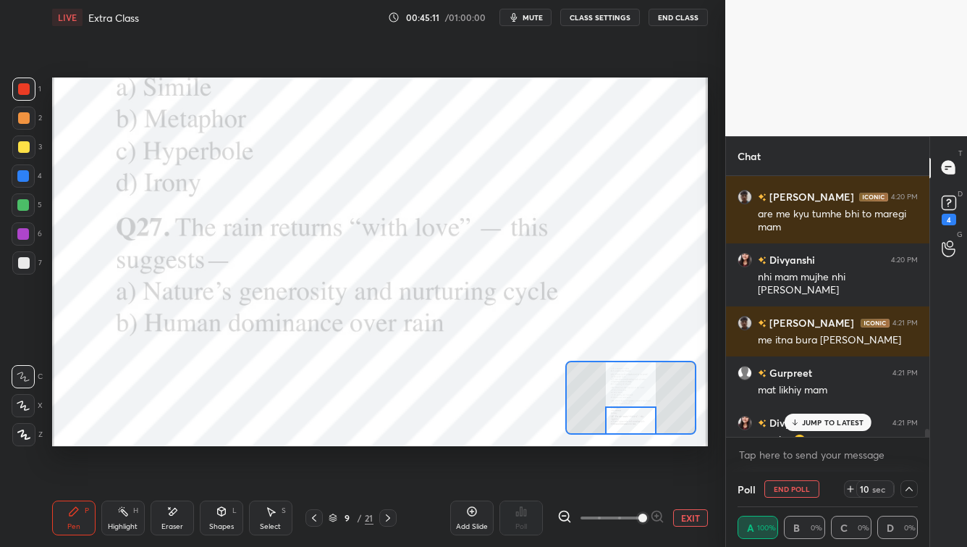
scroll to position [9964, 0]
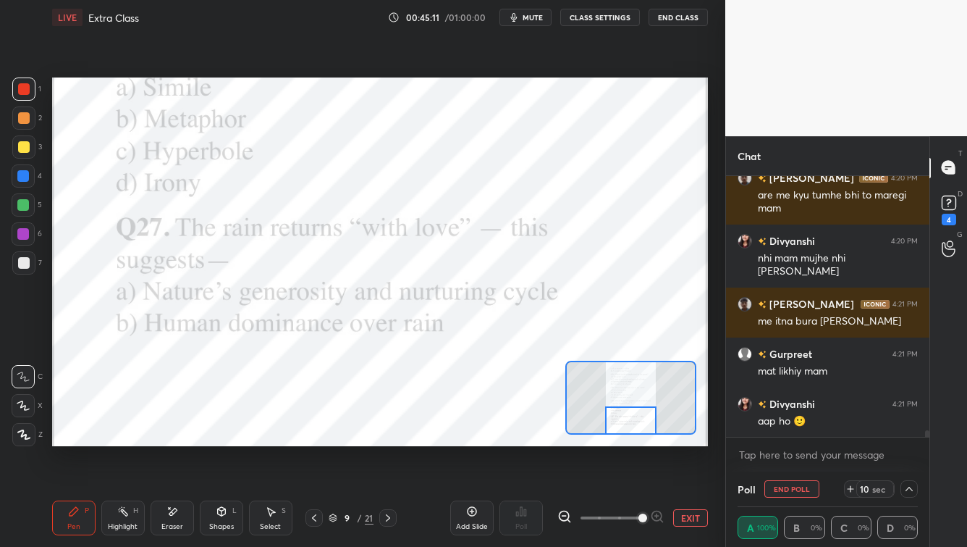
drag, startPoint x: 928, startPoint y: 432, endPoint x: 925, endPoint y: 450, distance: 18.2
click at [789, 440] on div "Khushi 4:20 PM How [PERSON_NAME] 4:20 PM are me kyu tumhe bhi to maregi mam [PE…" at bounding box center [827, 323] width 203 height 295
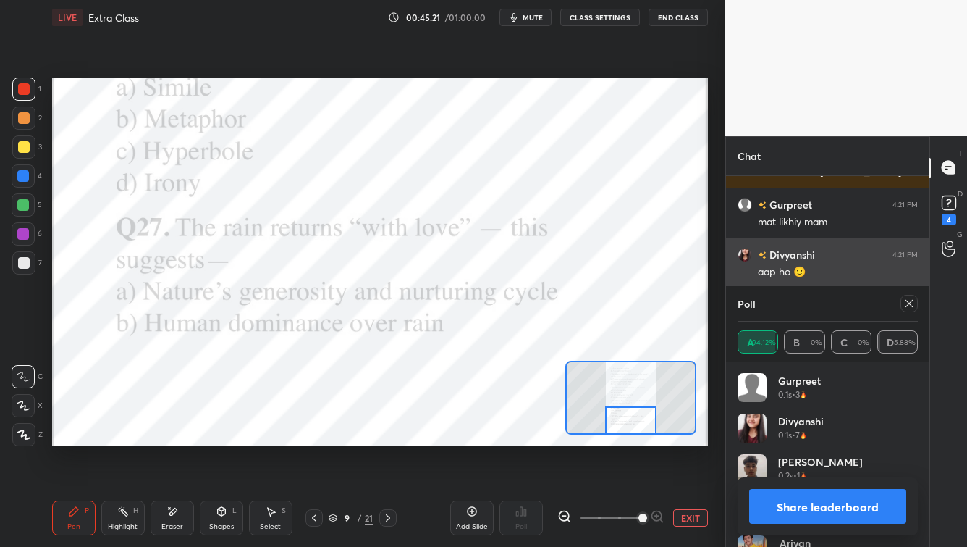
scroll to position [169, 176]
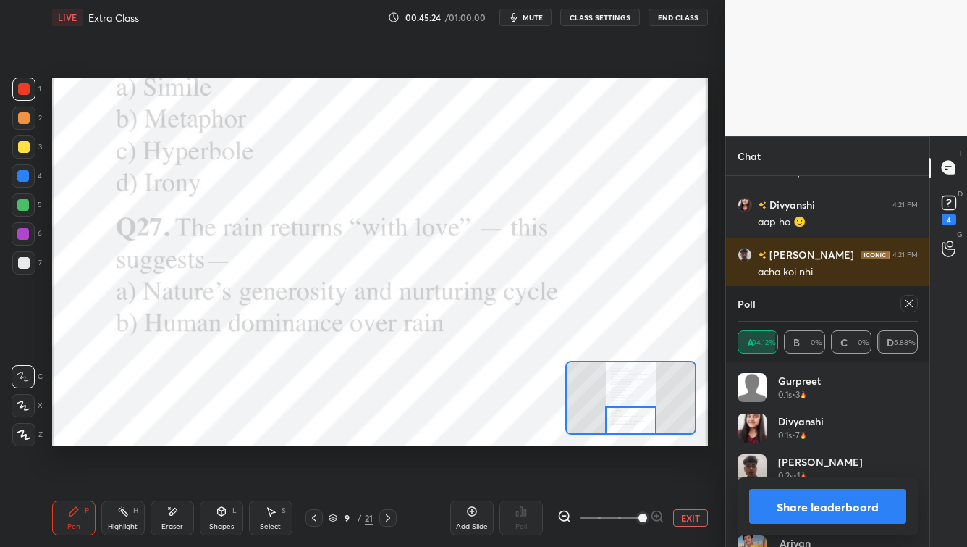
drag, startPoint x: 908, startPoint y: 304, endPoint x: 907, endPoint y: 296, distance: 8.0
click at [789, 305] on icon at bounding box center [910, 304] width 12 height 12
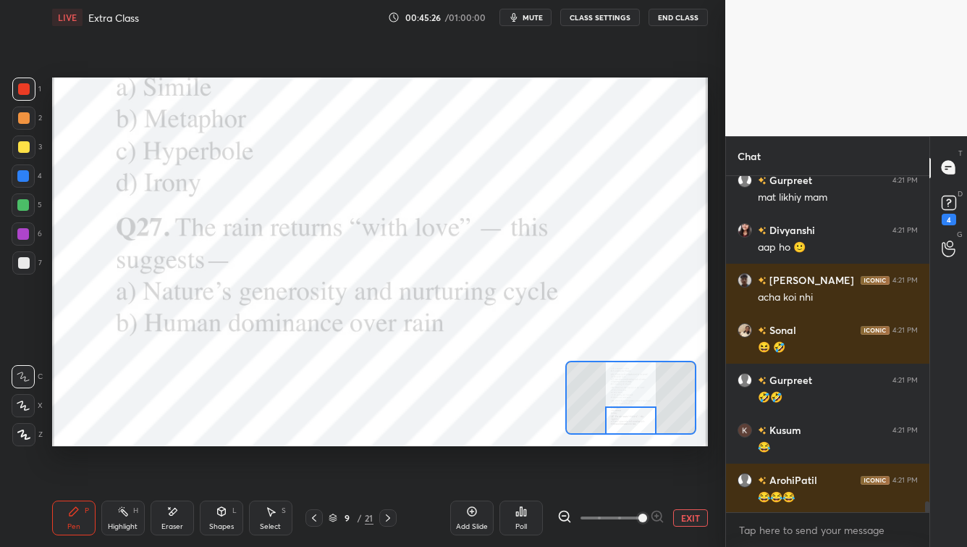
drag, startPoint x: 386, startPoint y: 518, endPoint x: 410, endPoint y: 522, distance: 24.2
click at [386, 440] on icon at bounding box center [388, 518] width 12 height 12
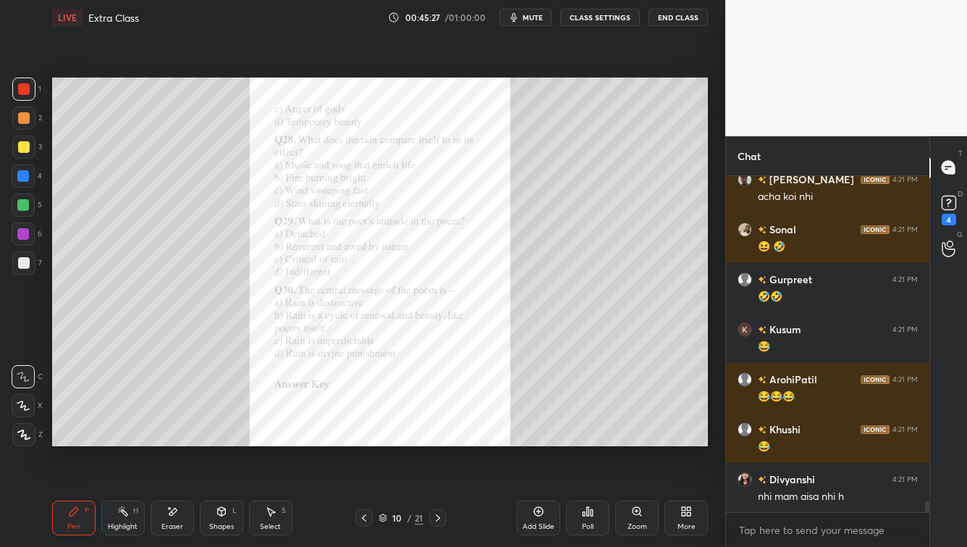
drag, startPoint x: 637, startPoint y: 526, endPoint x: 652, endPoint y: 508, distance: 24.1
click at [637, 440] on div "Zoom" at bounding box center [638, 526] width 20 height 7
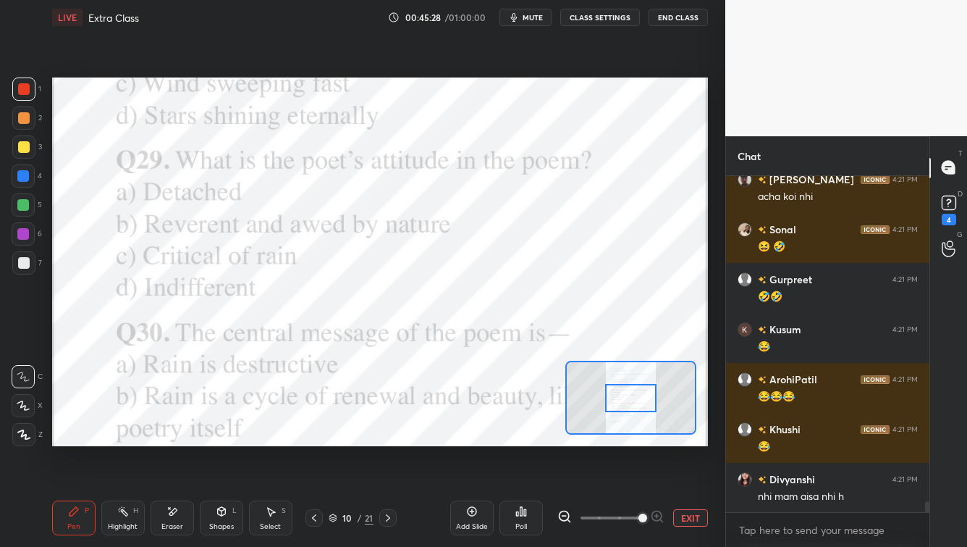
click at [637, 440] on span at bounding box center [611, 518] width 61 height 22
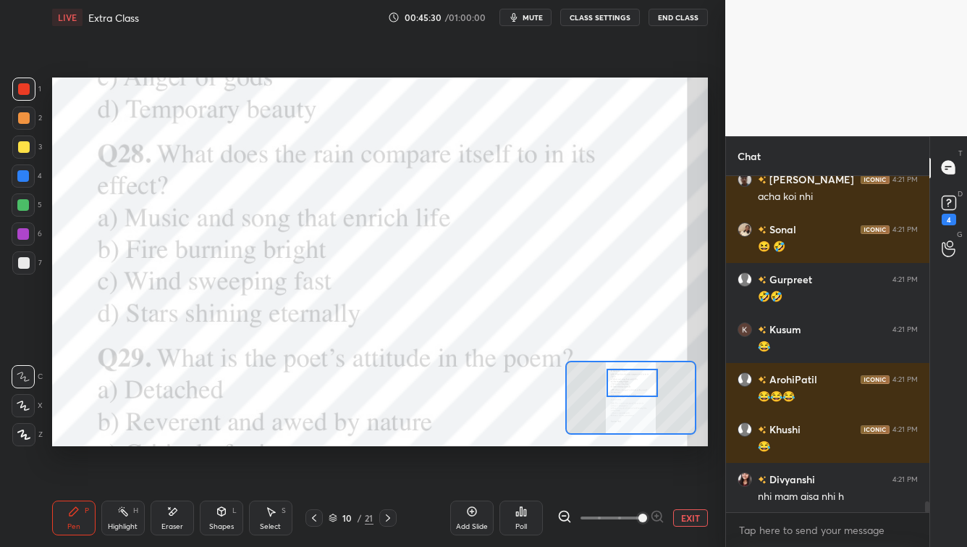
drag, startPoint x: 638, startPoint y: 406, endPoint x: 647, endPoint y: 390, distance: 18.1
click at [638, 390] on div at bounding box center [632, 383] width 51 height 28
click at [523, 440] on div "Poll" at bounding box center [521, 517] width 43 height 35
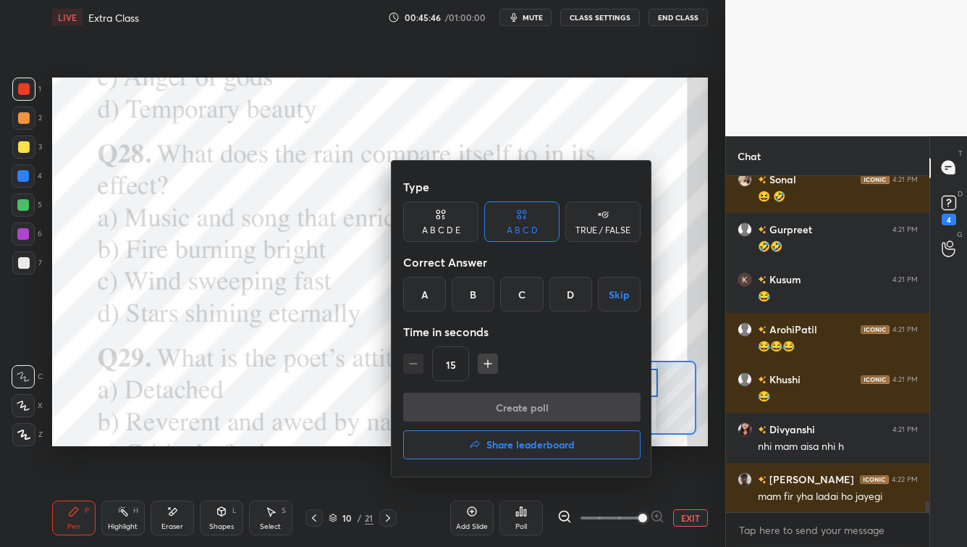
drag, startPoint x: 426, startPoint y: 295, endPoint x: 422, endPoint y: 306, distance: 12.1
click at [425, 296] on div "A" at bounding box center [424, 294] width 43 height 35
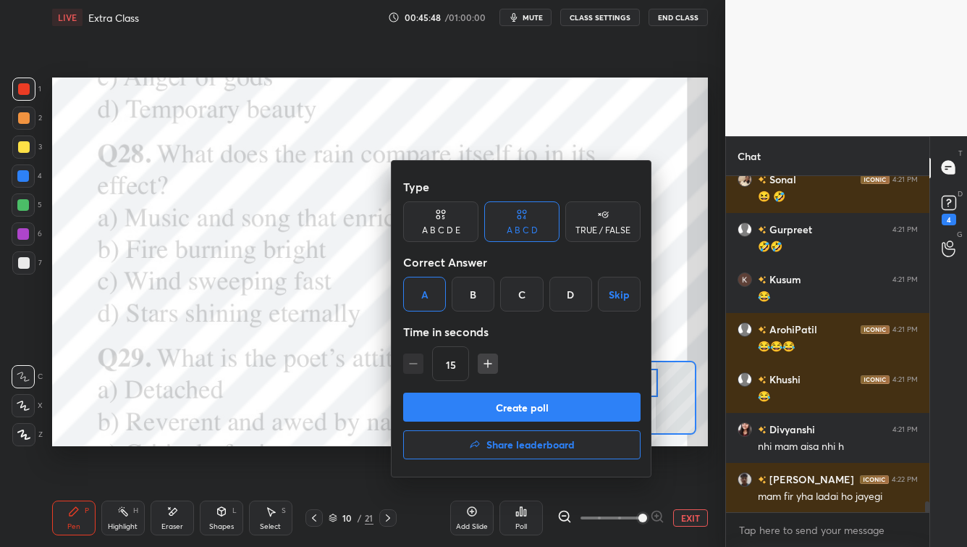
click at [501, 411] on button "Create poll" at bounding box center [522, 406] width 238 height 29
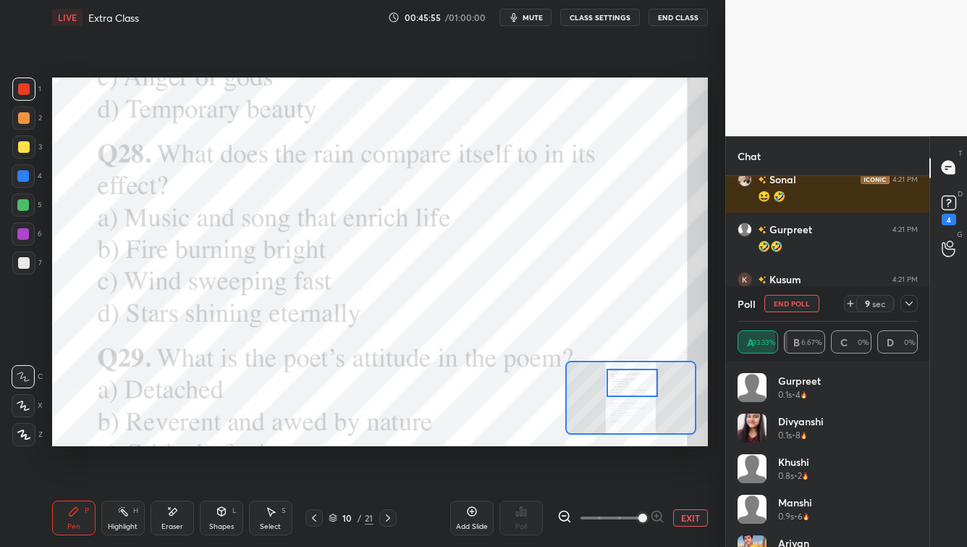
click at [789, 305] on icon at bounding box center [910, 304] width 12 height 12
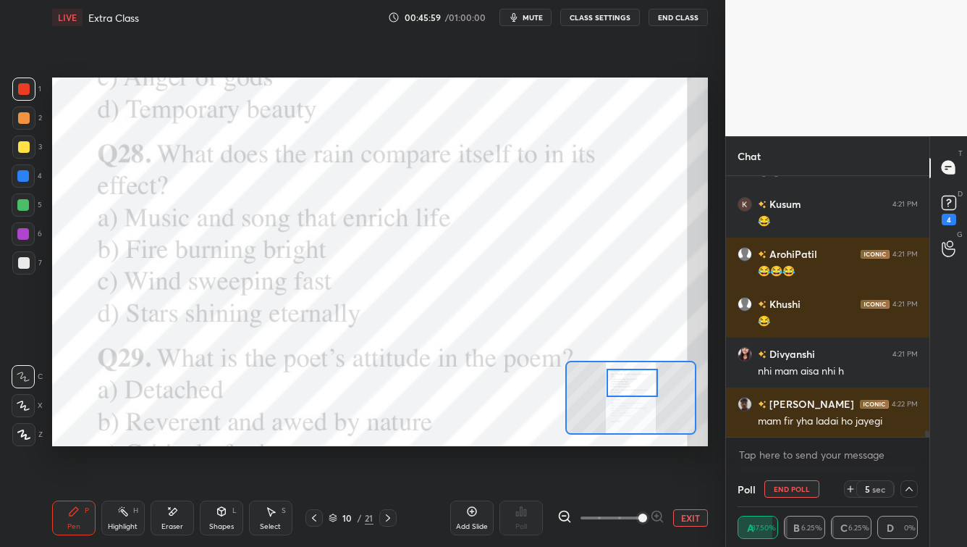
drag, startPoint x: 928, startPoint y: 429, endPoint x: 928, endPoint y: 444, distance: 14.5
click at [789, 440] on div "[PERSON_NAME] 4:21 PM 😆 🤣 [PERSON_NAME] 4:21 PM 🤣🤣 [PERSON_NAME] 4:21 PM 😂 Aroh…" at bounding box center [827, 323] width 203 height 295
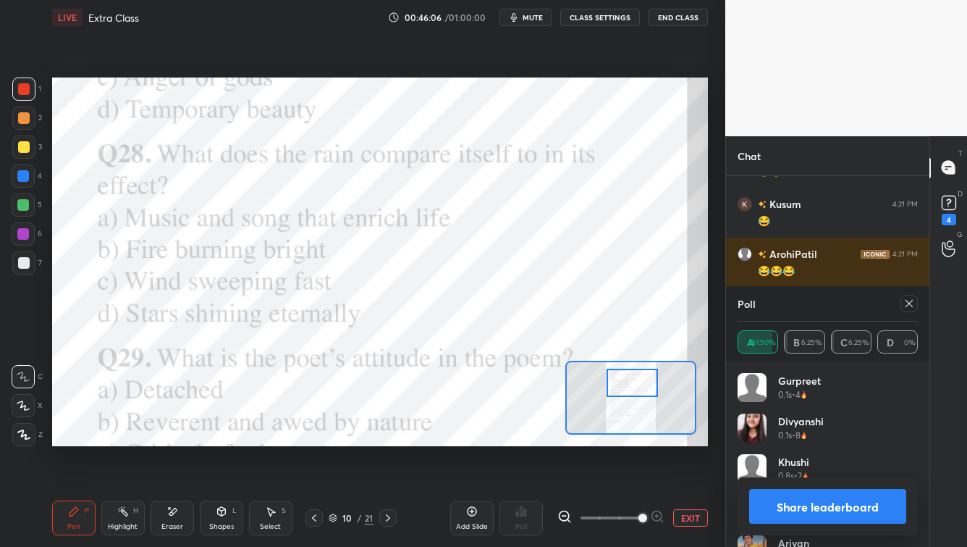
drag, startPoint x: 908, startPoint y: 302, endPoint x: 900, endPoint y: 305, distance: 8.5
click at [789, 303] on icon at bounding box center [910, 304] width 12 height 12
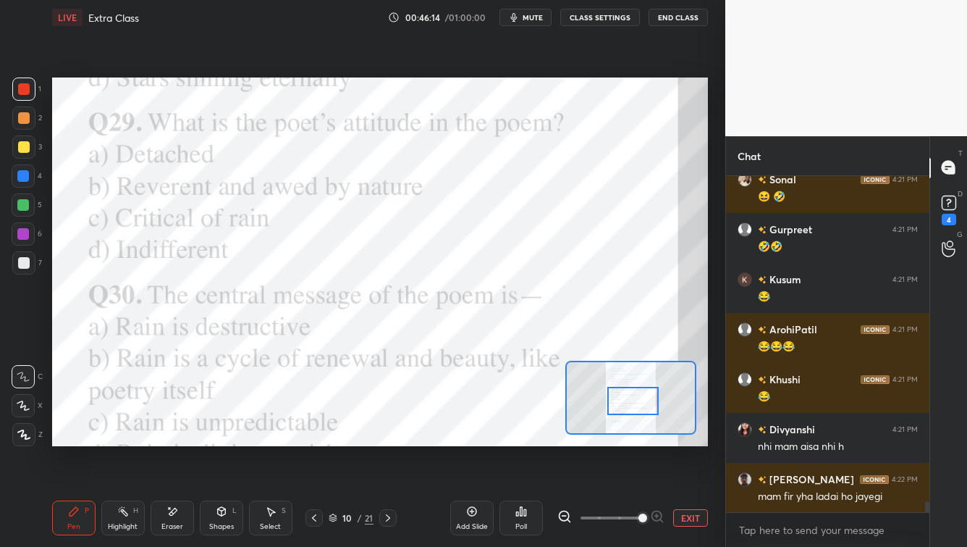
drag, startPoint x: 635, startPoint y: 385, endPoint x: 639, endPoint y: 405, distance: 20.7
click at [635, 401] on div at bounding box center [633, 401] width 51 height 28
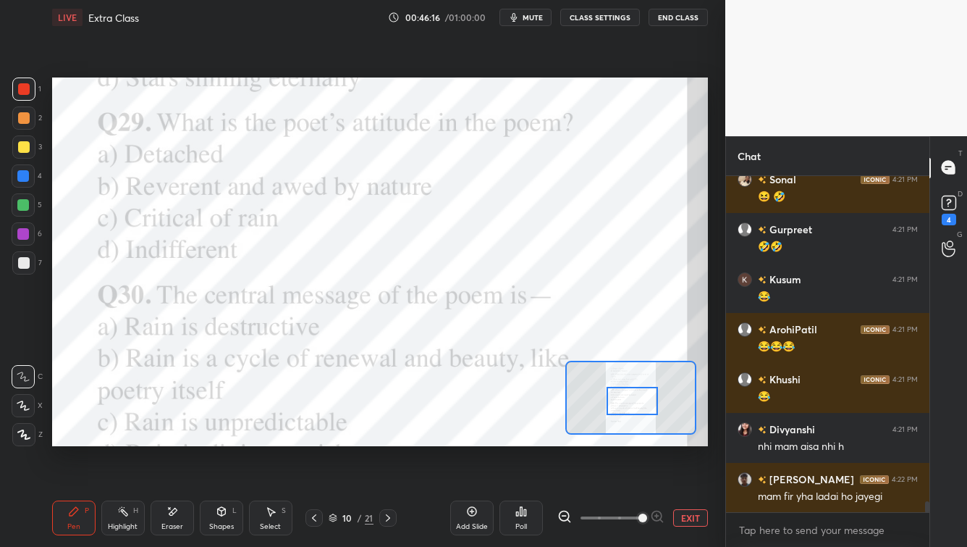
click at [547, 20] on button "mute" at bounding box center [526, 17] width 52 height 17
click at [529, 21] on span "unmute" at bounding box center [531, 17] width 31 height 10
click at [527, 440] on div "Poll" at bounding box center [521, 517] width 43 height 35
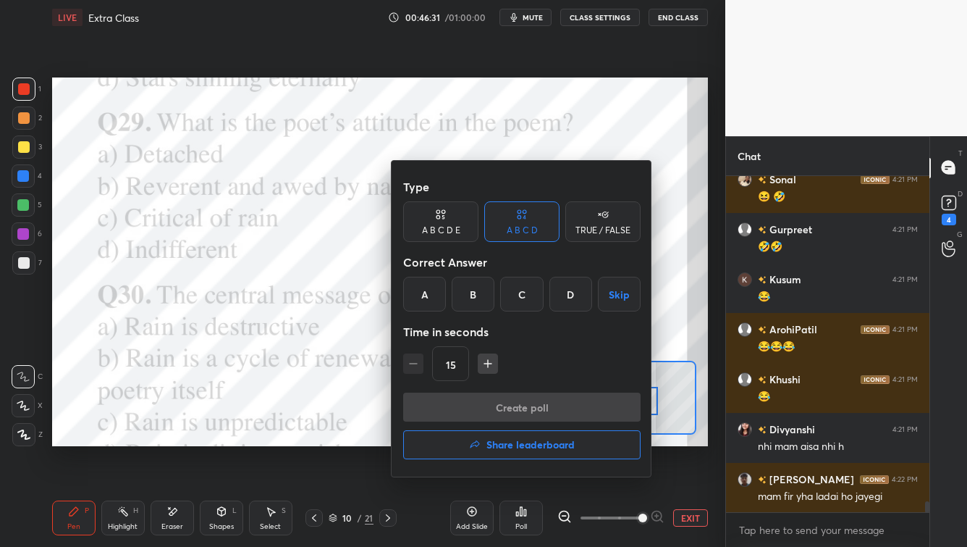
click at [469, 301] on div "B" at bounding box center [473, 294] width 43 height 35
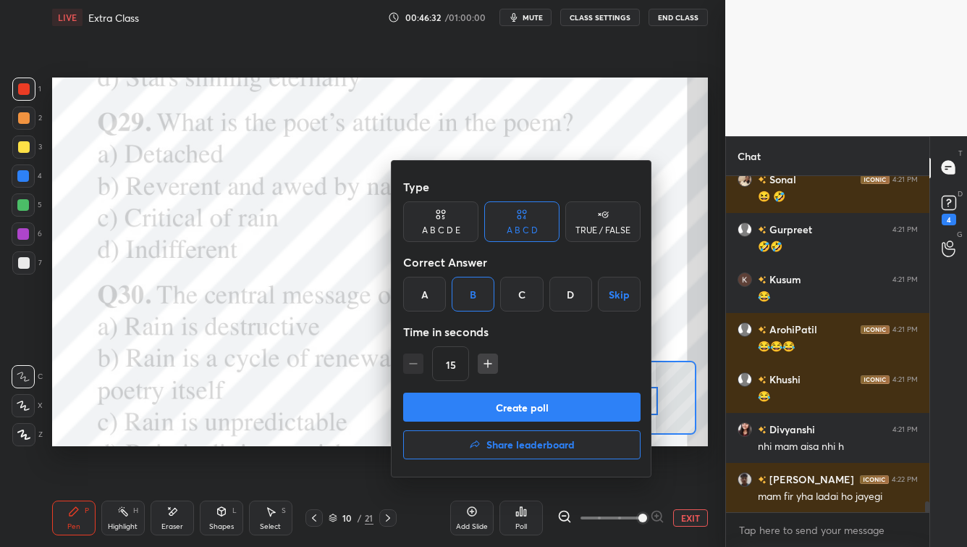
click at [485, 414] on button "Create poll" at bounding box center [522, 406] width 238 height 29
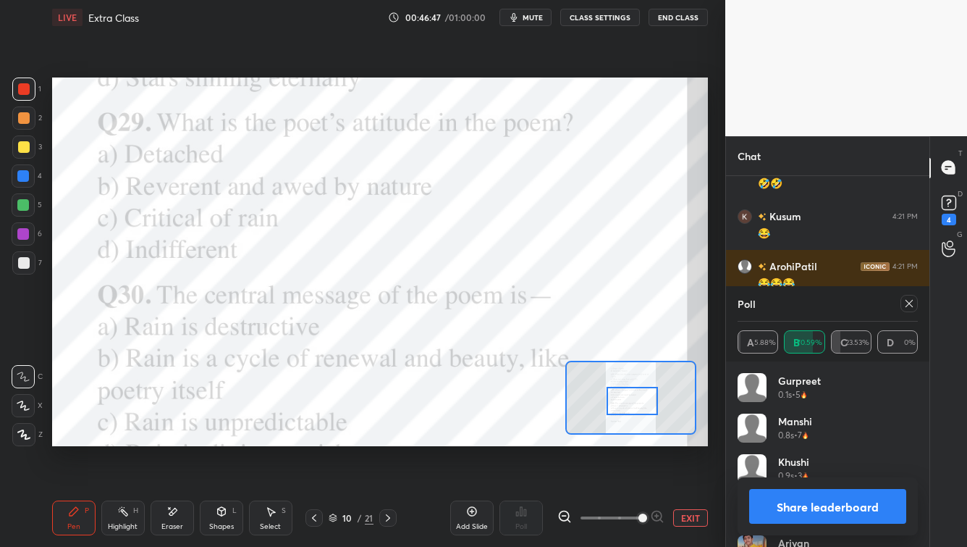
click at [789, 302] on icon at bounding box center [910, 304] width 12 height 12
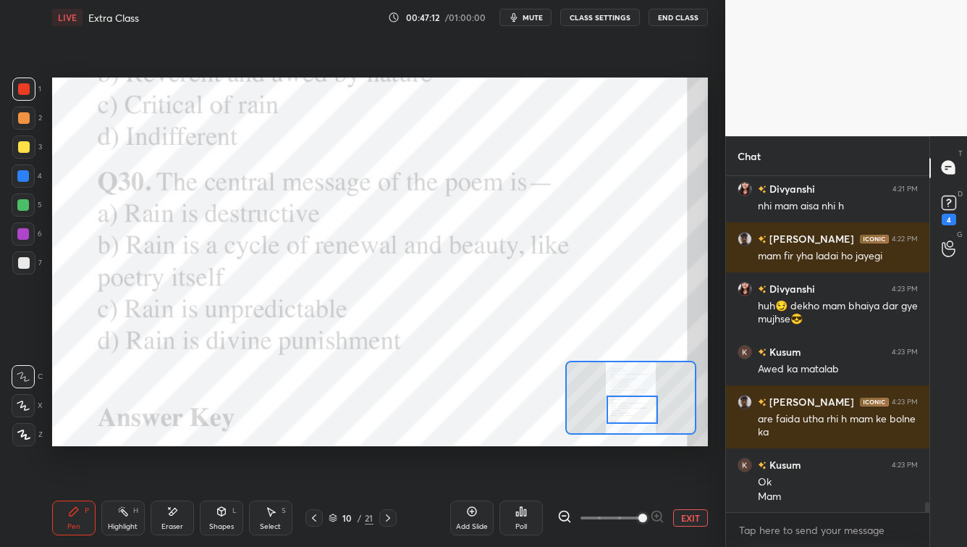
drag, startPoint x: 631, startPoint y: 403, endPoint x: 630, endPoint y: 411, distance: 8.0
click at [630, 411] on div at bounding box center [632, 409] width 51 height 28
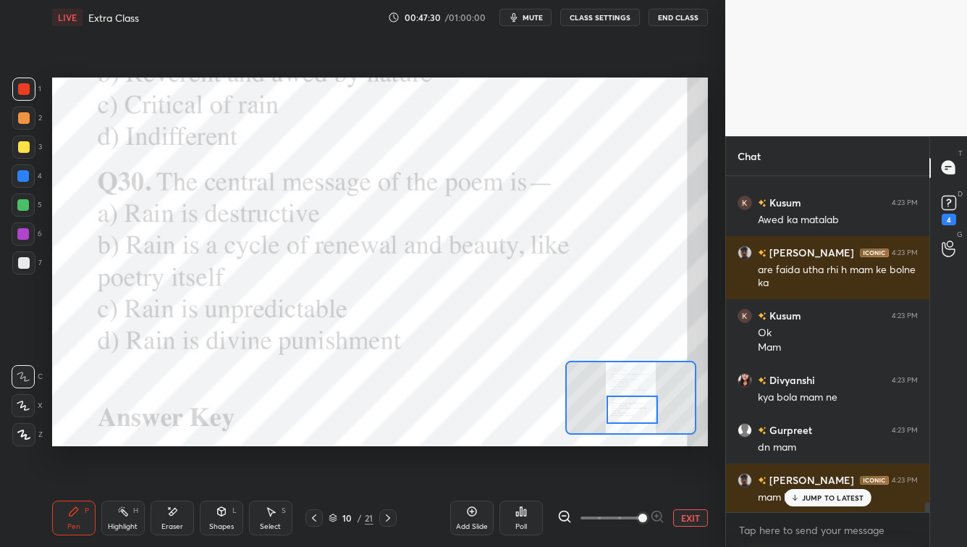
click at [519, 440] on div "Poll" at bounding box center [522, 526] width 12 height 7
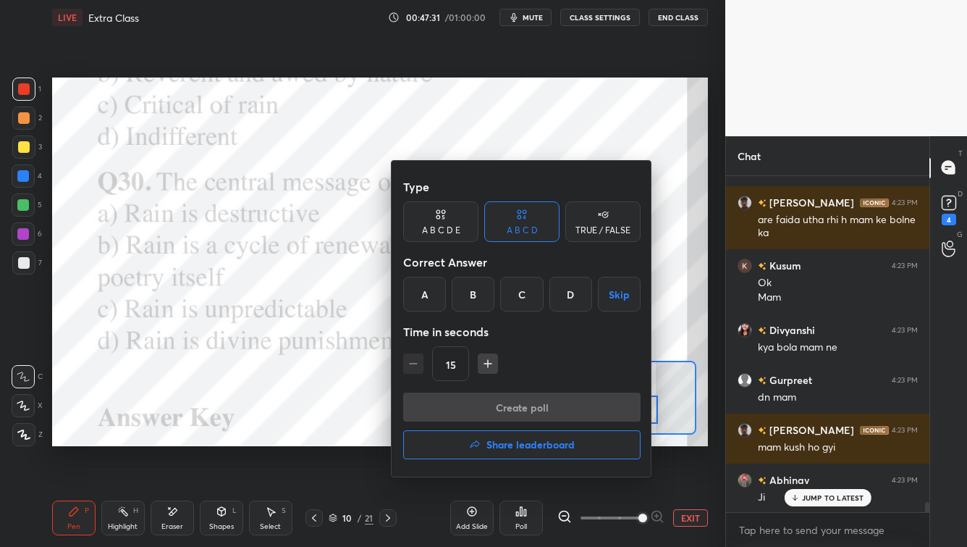
drag, startPoint x: 472, startPoint y: 297, endPoint x: 462, endPoint y: 307, distance: 14.3
click at [471, 297] on div "B" at bounding box center [473, 294] width 43 height 35
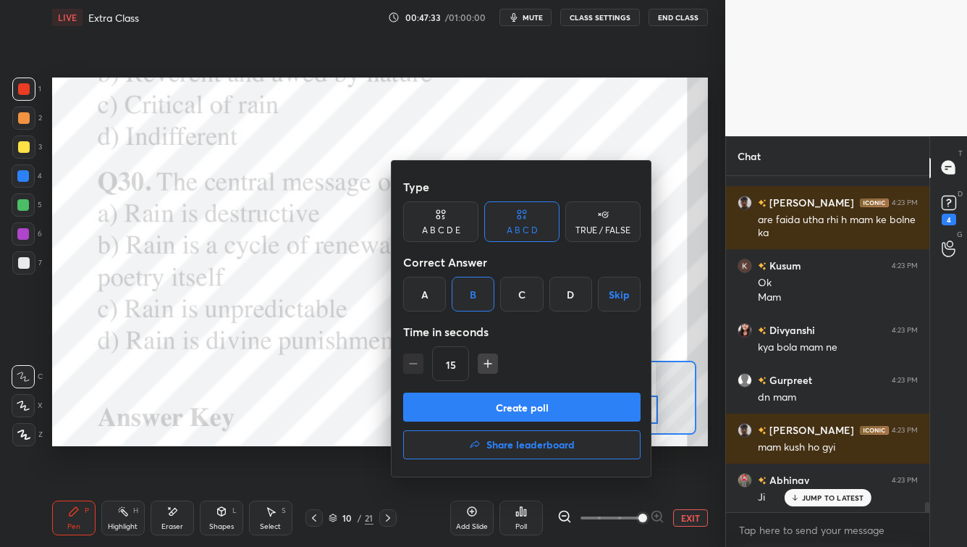
click at [516, 411] on button "Create poll" at bounding box center [522, 406] width 238 height 29
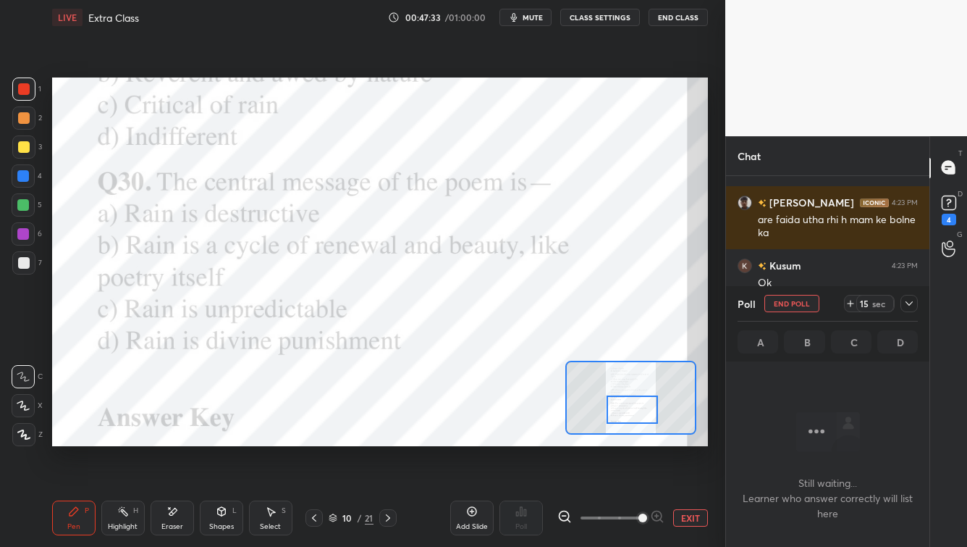
scroll to position [5, 4]
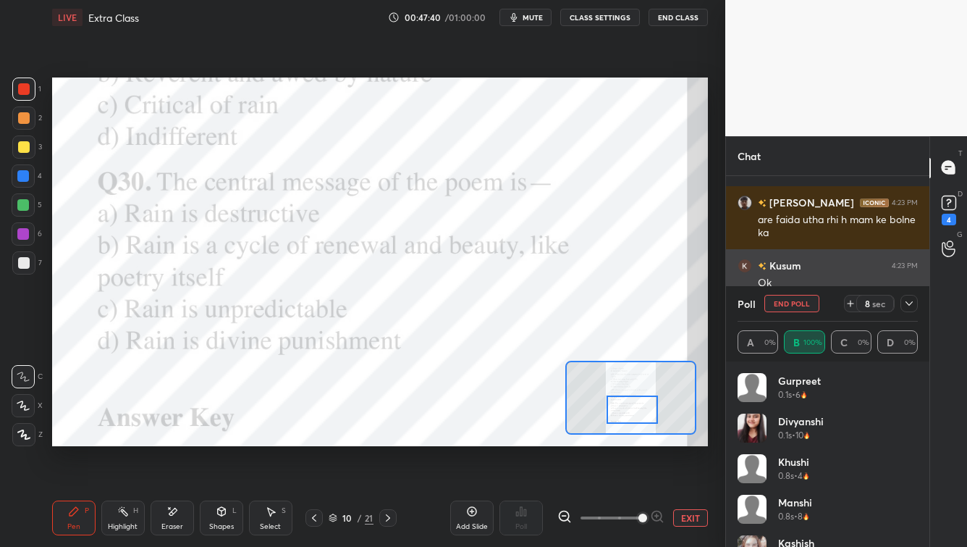
drag, startPoint x: 908, startPoint y: 302, endPoint x: 899, endPoint y: 303, distance: 8.8
click at [789, 303] on icon at bounding box center [910, 304] width 12 height 12
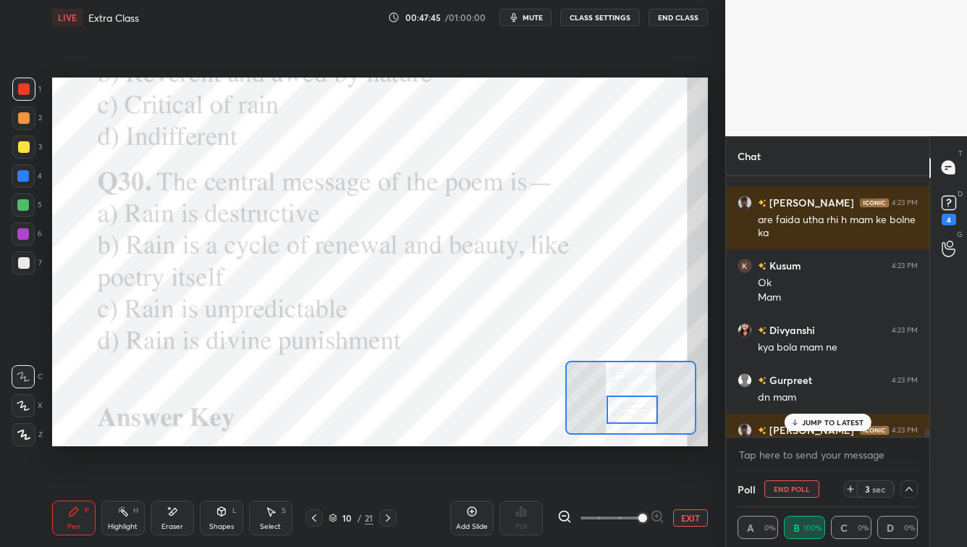
drag, startPoint x: 852, startPoint y: 419, endPoint x: 857, endPoint y: 430, distance: 11.7
click at [789, 421] on p "JUMP TO LATEST" at bounding box center [833, 422] width 62 height 9
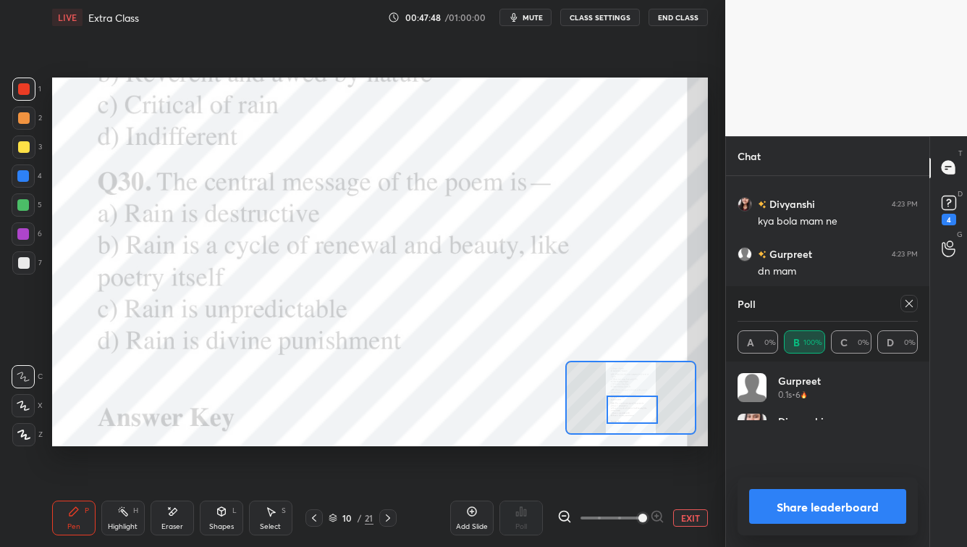
scroll to position [169, 176]
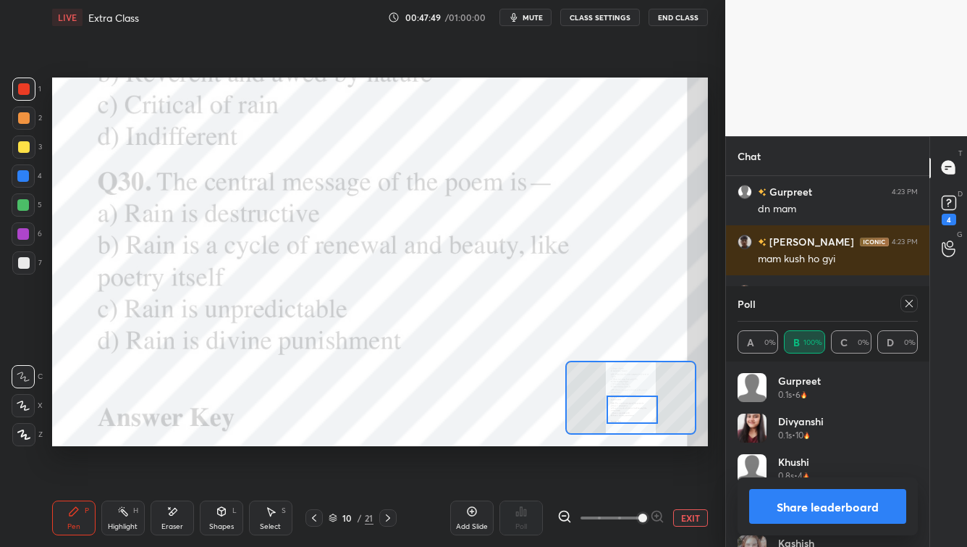
click at [789, 440] on button "Share leaderboard" at bounding box center [827, 506] width 157 height 35
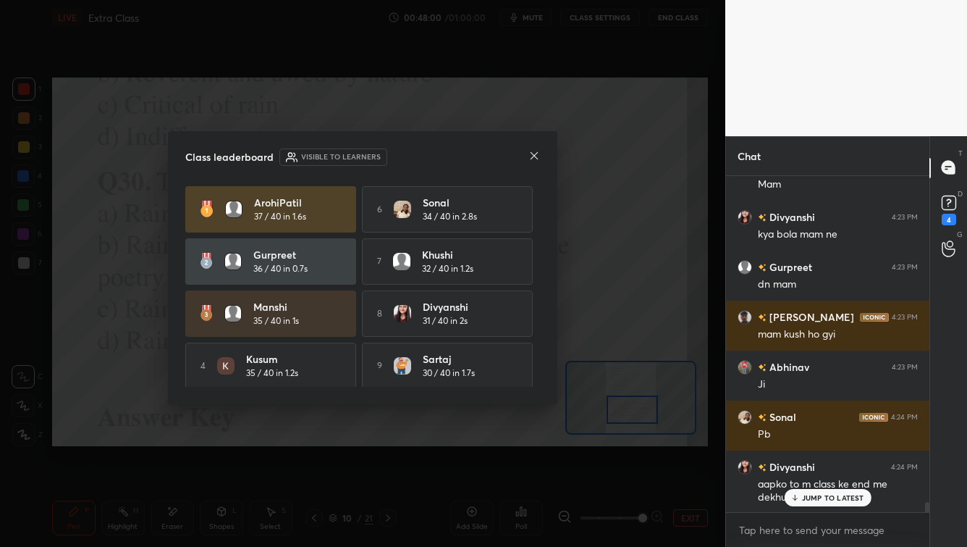
drag, startPoint x: 539, startPoint y: 272, endPoint x: 546, endPoint y: 229, distance: 43.3
click at [547, 230] on div "Class leaderboard Visible to learners ArohiPatil 37 / 40 in 1.6s 6 [PERSON_NAME…" at bounding box center [363, 268] width 390 height 274
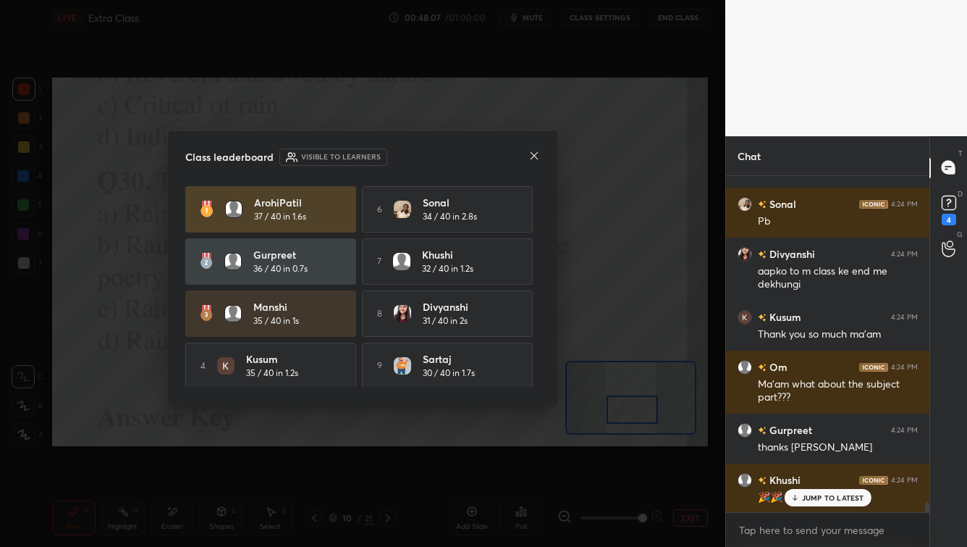
click at [535, 157] on icon at bounding box center [535, 156] width 12 height 12
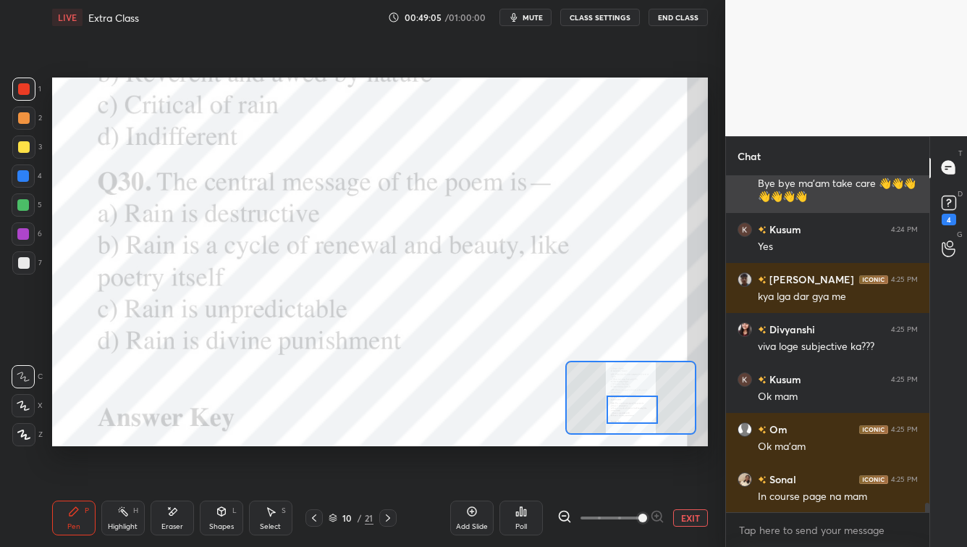
scroll to position [11916, 0]
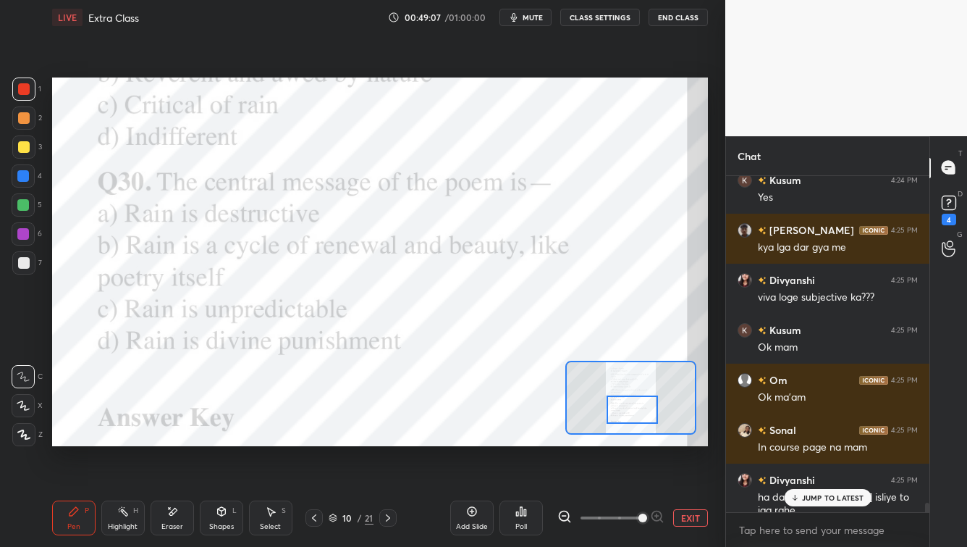
click at [789, 440] on p "JUMP TO LATEST" at bounding box center [833, 497] width 62 height 9
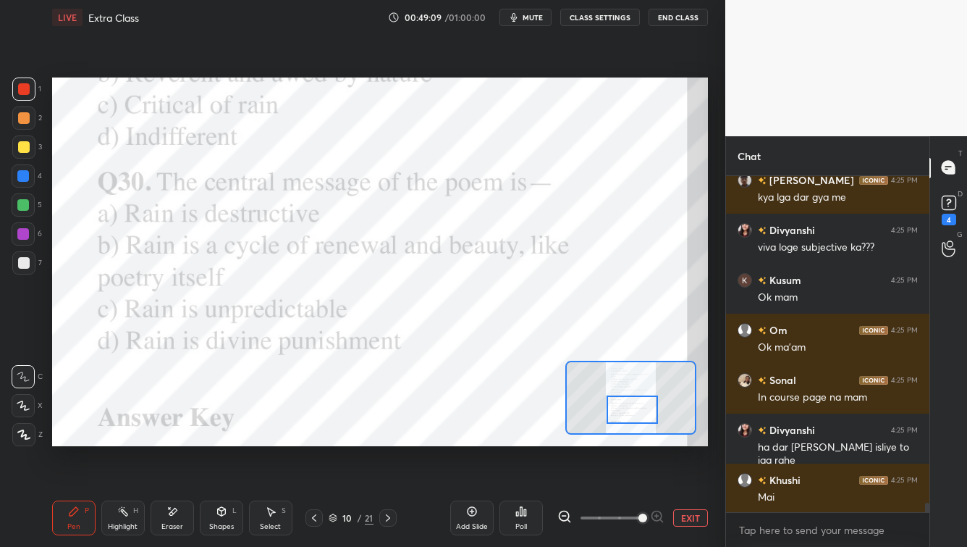
scroll to position [12017, 0]
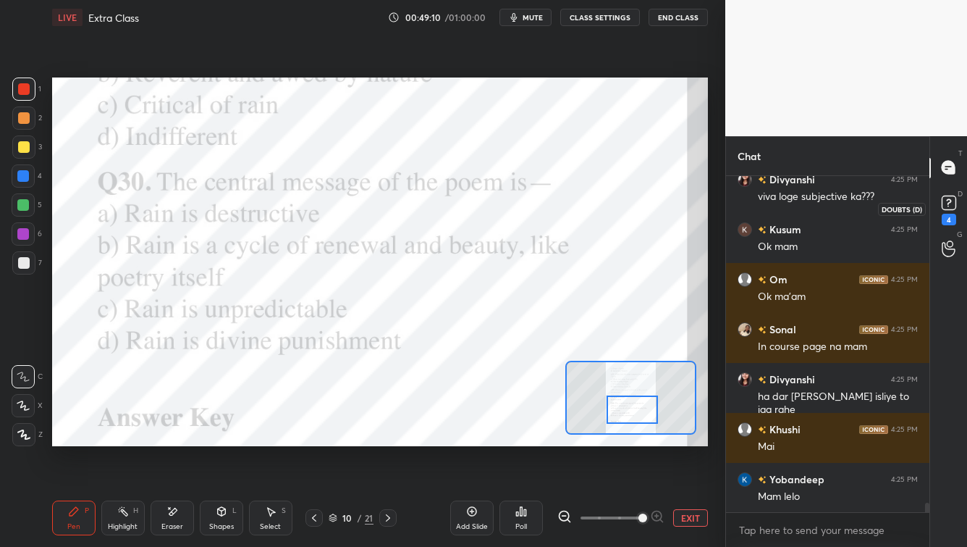
click at [789, 192] on icon at bounding box center [949, 203] width 22 height 22
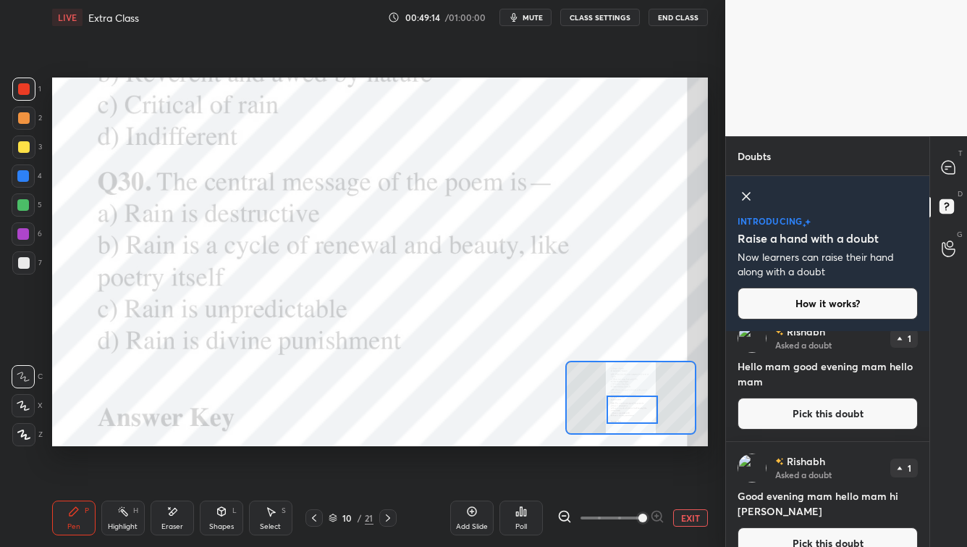
scroll to position [287, 0]
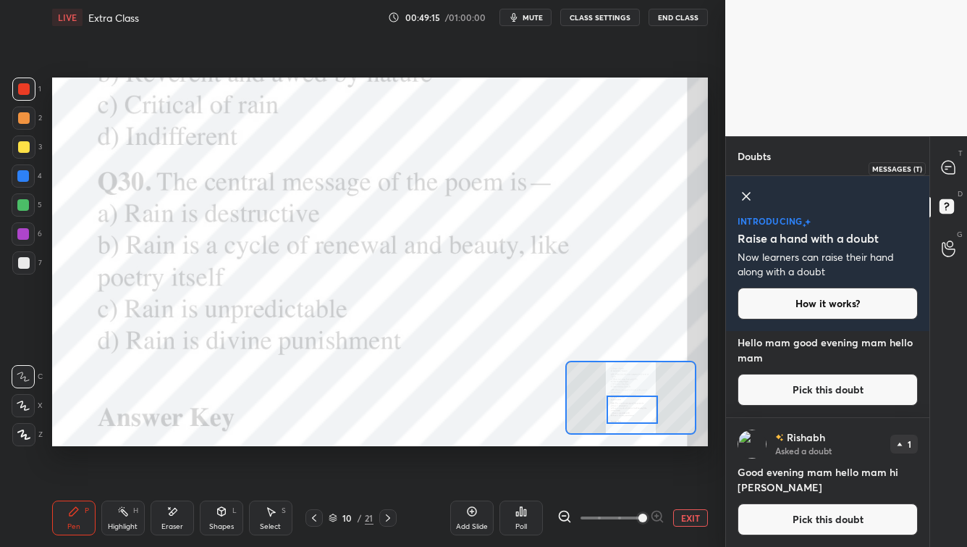
click at [789, 172] on icon at bounding box center [948, 167] width 13 height 13
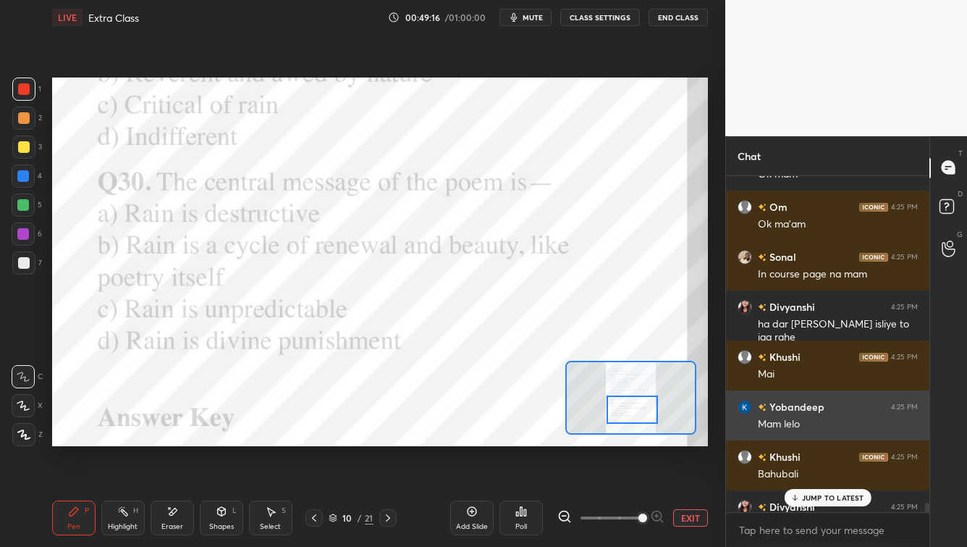
scroll to position [12343, 0]
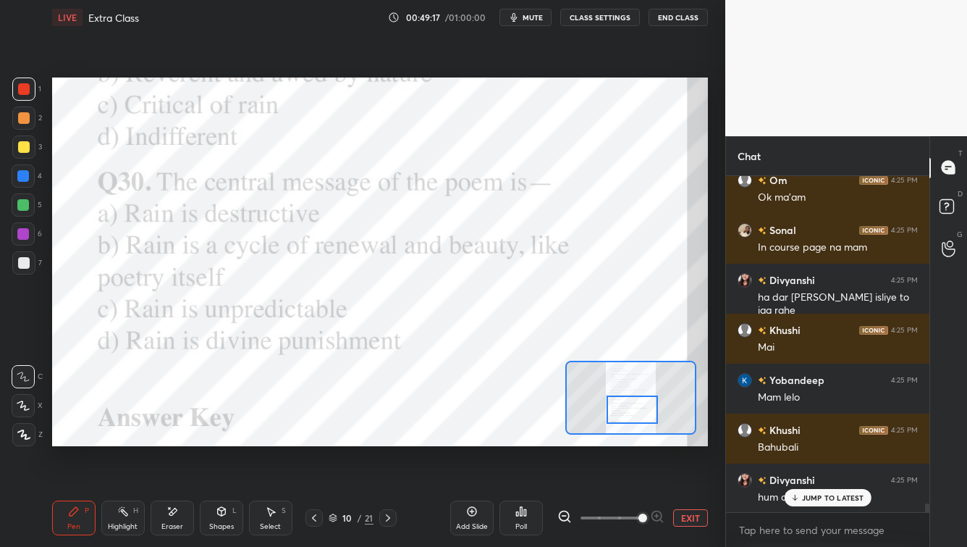
click at [789, 440] on p "JUMP TO LATEST" at bounding box center [833, 497] width 62 height 9
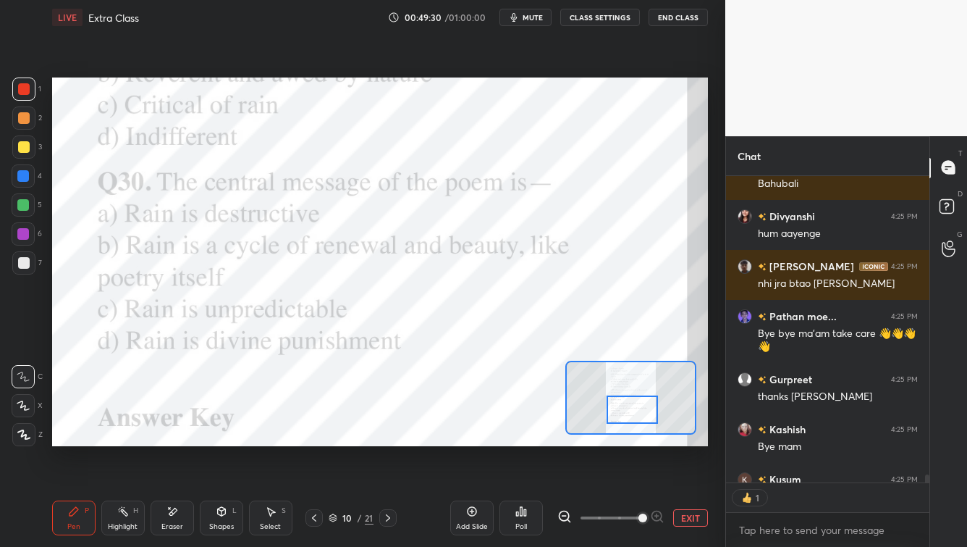
scroll to position [5, 4]
click at [683, 12] on button "End Class" at bounding box center [678, 17] width 59 height 17
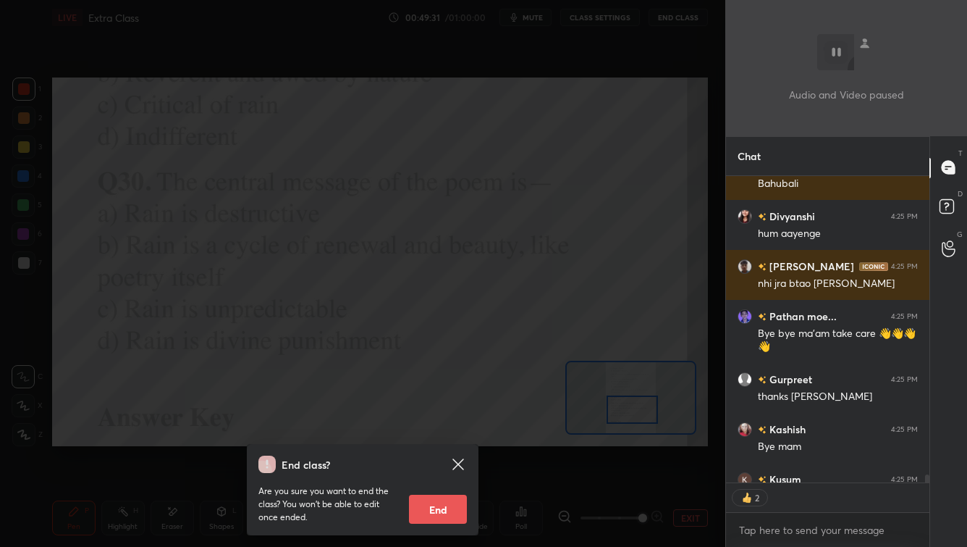
scroll to position [12686, 0]
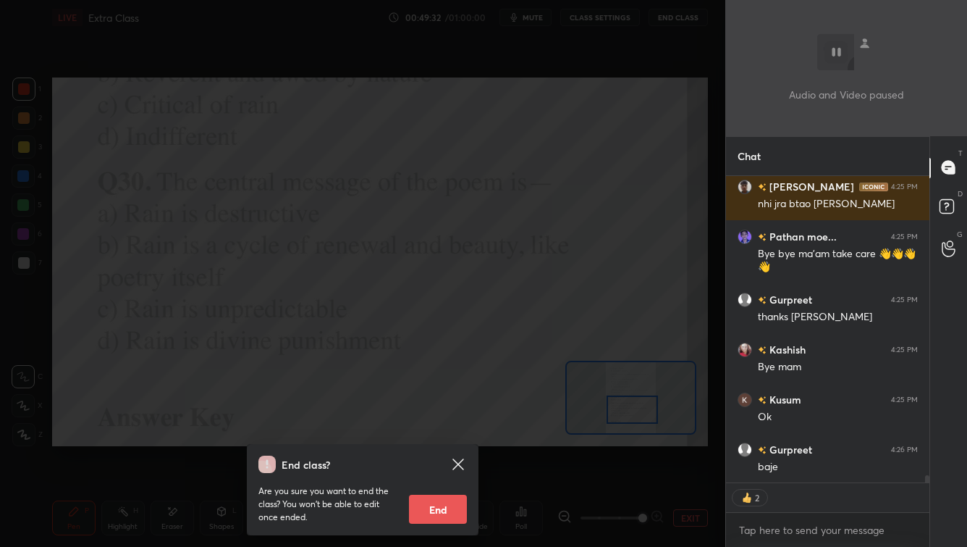
click at [429, 440] on button "End" at bounding box center [438, 509] width 58 height 29
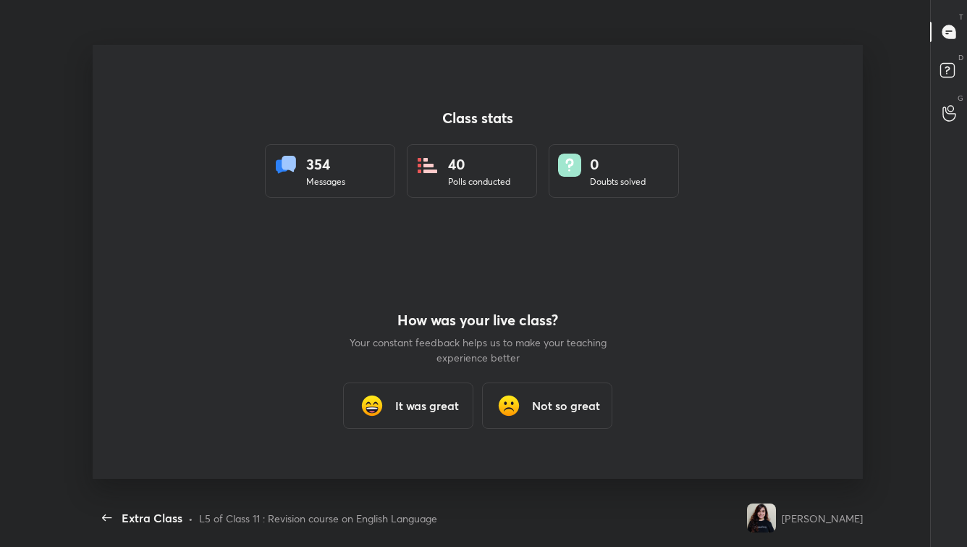
scroll to position [454, 876]
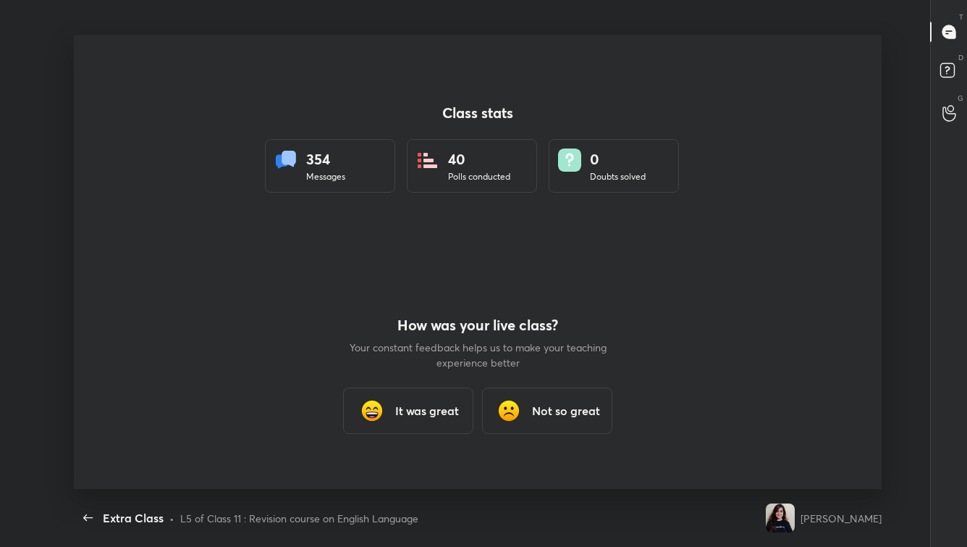
type textarea "x"
